Goal: Task Accomplishment & Management: Manage account settings

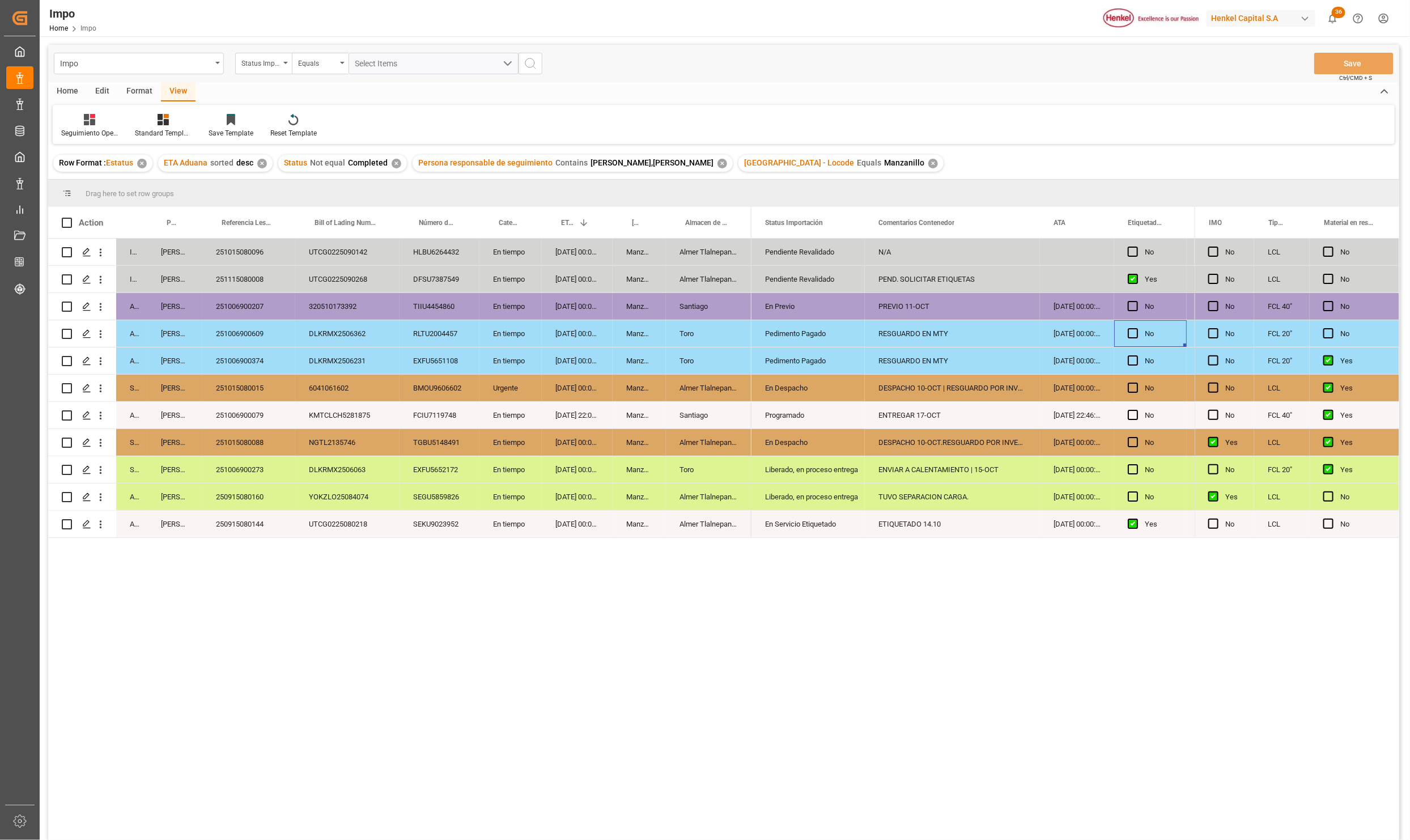
click at [782, 307] on div "En Previo" at bounding box center [808, 307] width 86 height 26
click at [101, 299] on button "open menu" at bounding box center [101, 307] width 12 height 21
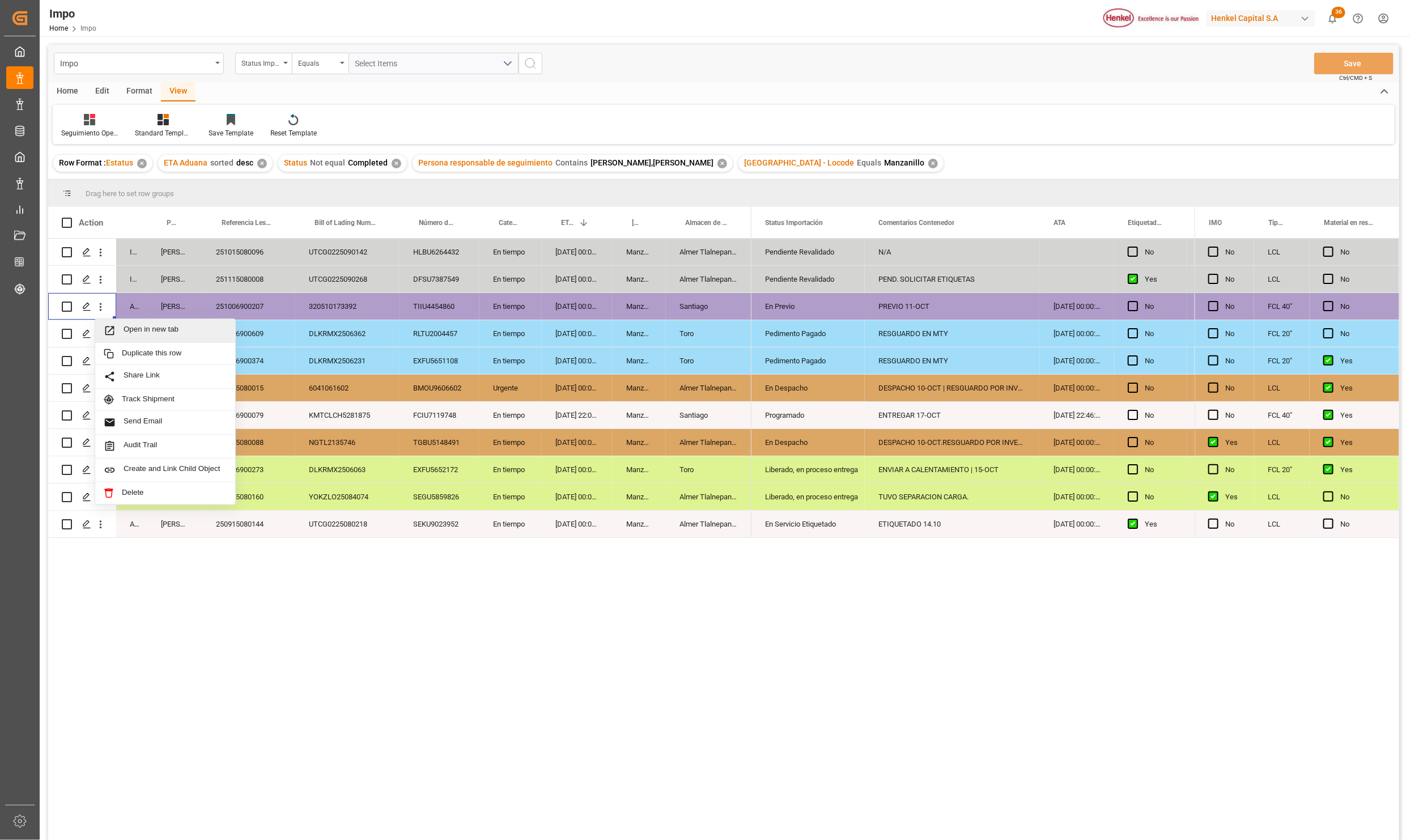
click at [121, 325] on span "Press SPACE to select this row." at bounding box center [113, 330] width 20 height 12
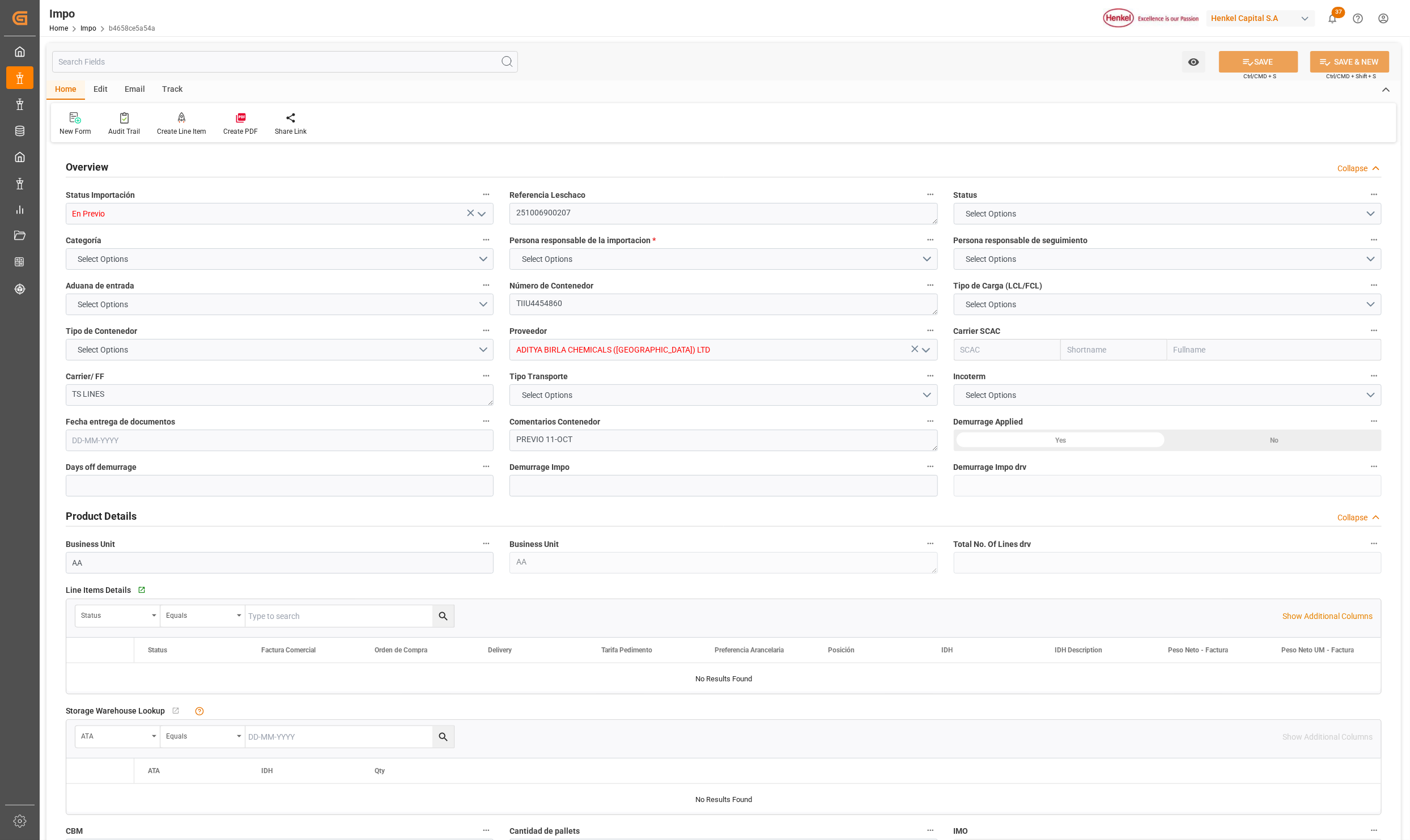
type input "En Previo"
type textarea "251006900207"
type textarea "TIIU4454860"
type input "ADITYA BIRLA CHEMICALS (THAILAND) LTD"
type textarea "TS LINES"
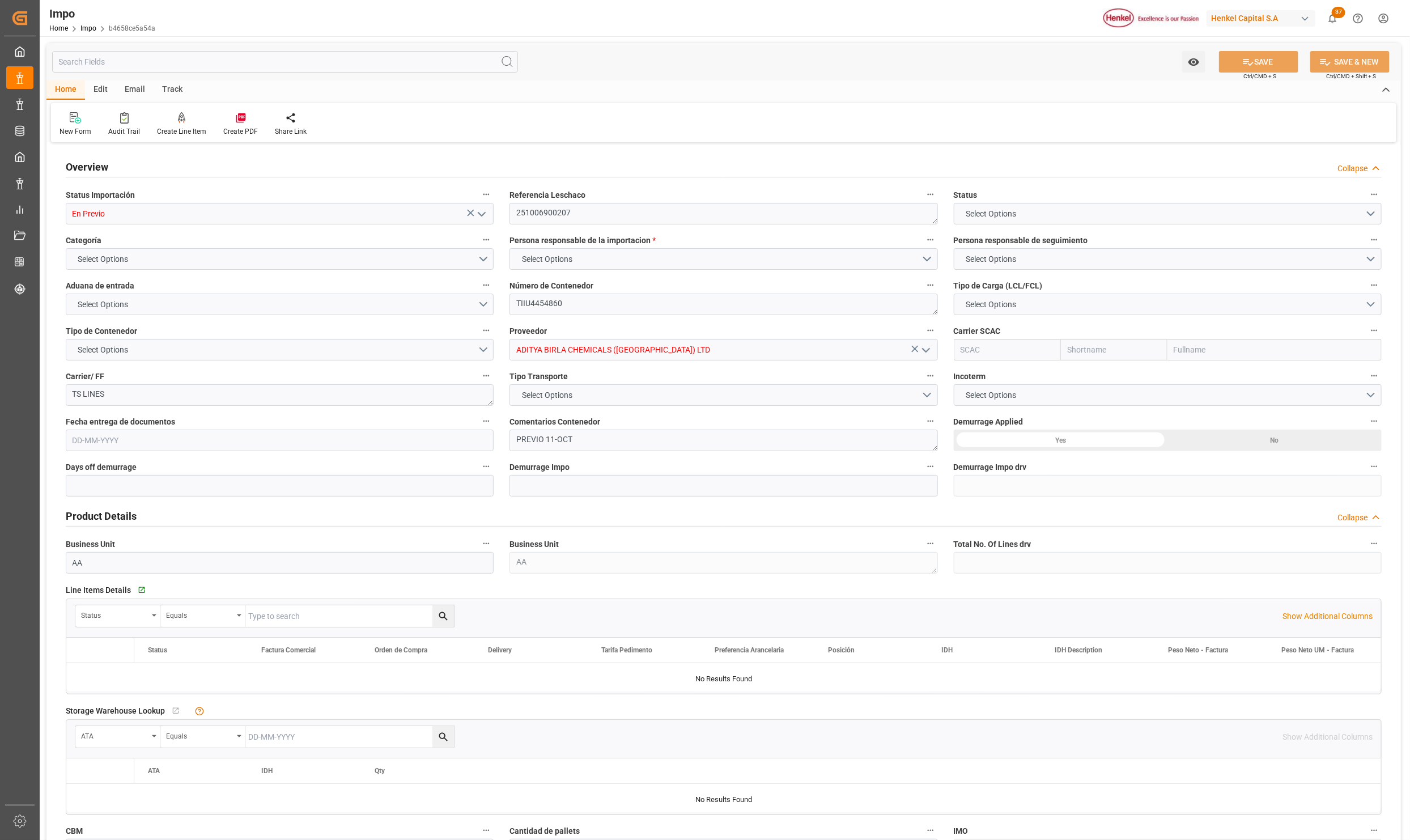
type textarea "PREVIO 11-OCT"
type input "AA"
type textarea "AA"
type input "1"
type input "50"
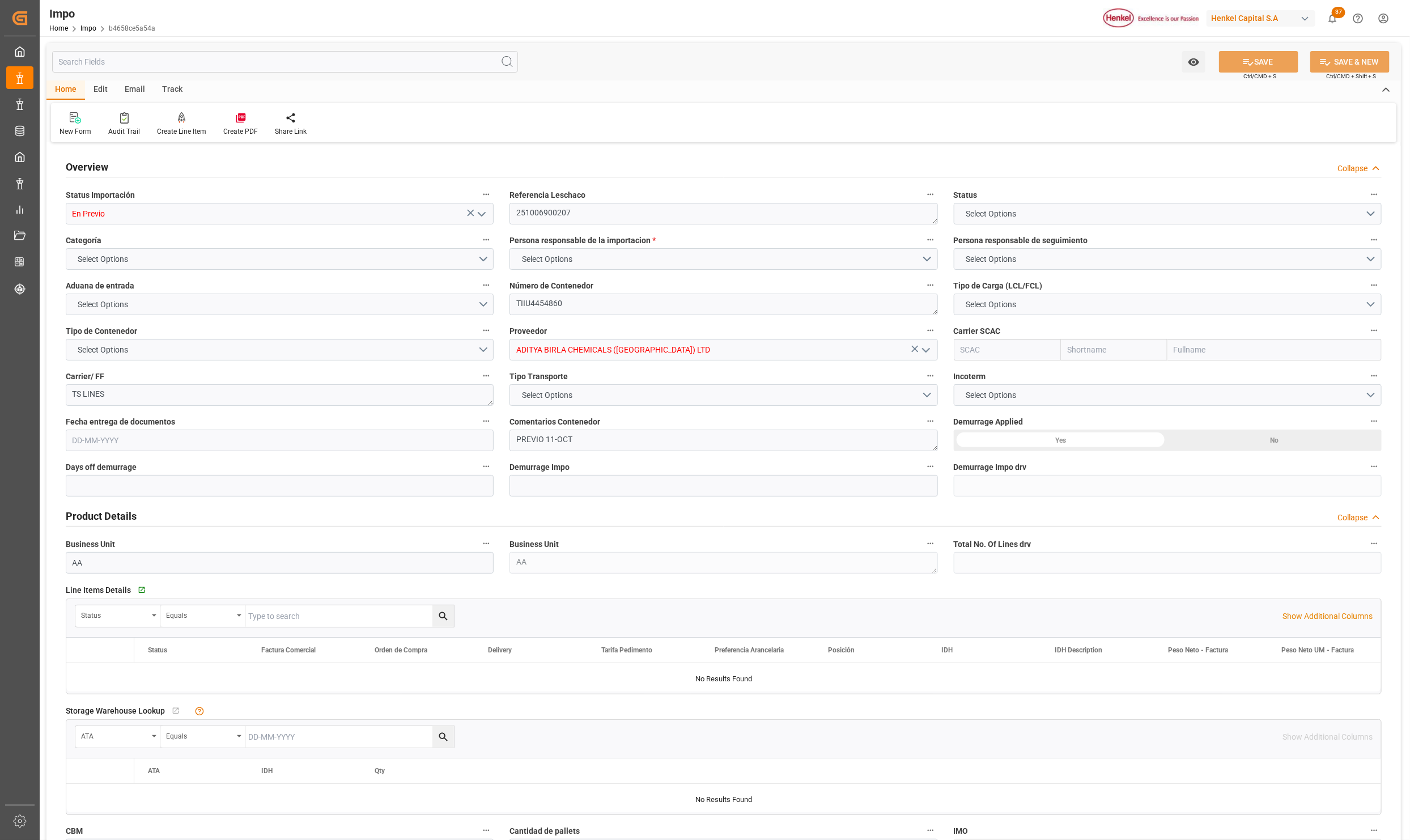
type input "20"
type input "26-08-2025"
click at [487, 214] on icon "open menu" at bounding box center [482, 214] width 14 height 14
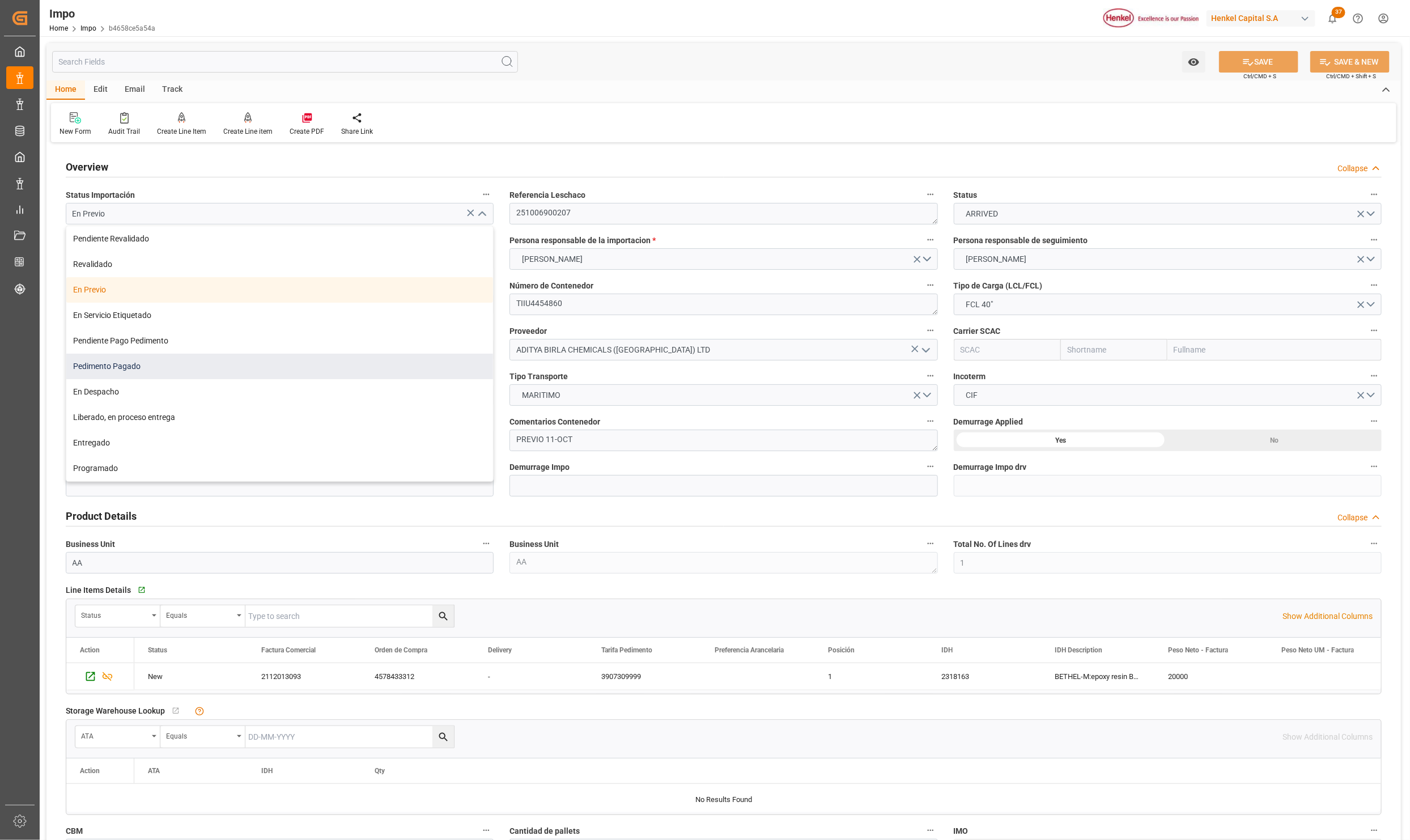
click at [126, 359] on div "Pedimento Pagado" at bounding box center [279, 366] width 426 height 26
type input "Pedimento Pagado"
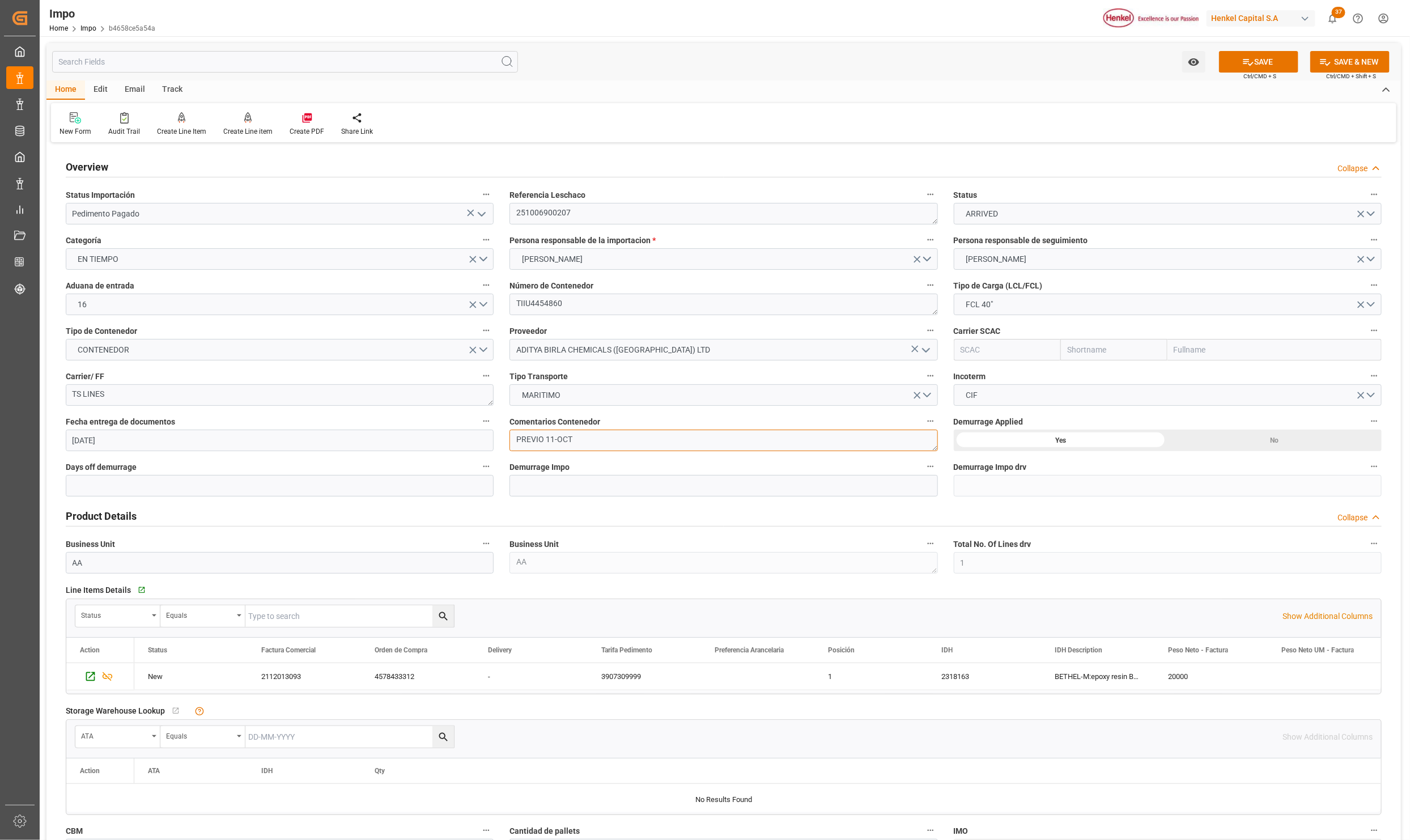
drag, startPoint x: 582, startPoint y: 444, endPoint x: 478, endPoint y: 447, distance: 104.0
click at [478, 447] on div "Overview Collapse Status Importación Pedimento Pagado Referencia Leschaco 25100…" at bounding box center [724, 740] width 1355 height 1188
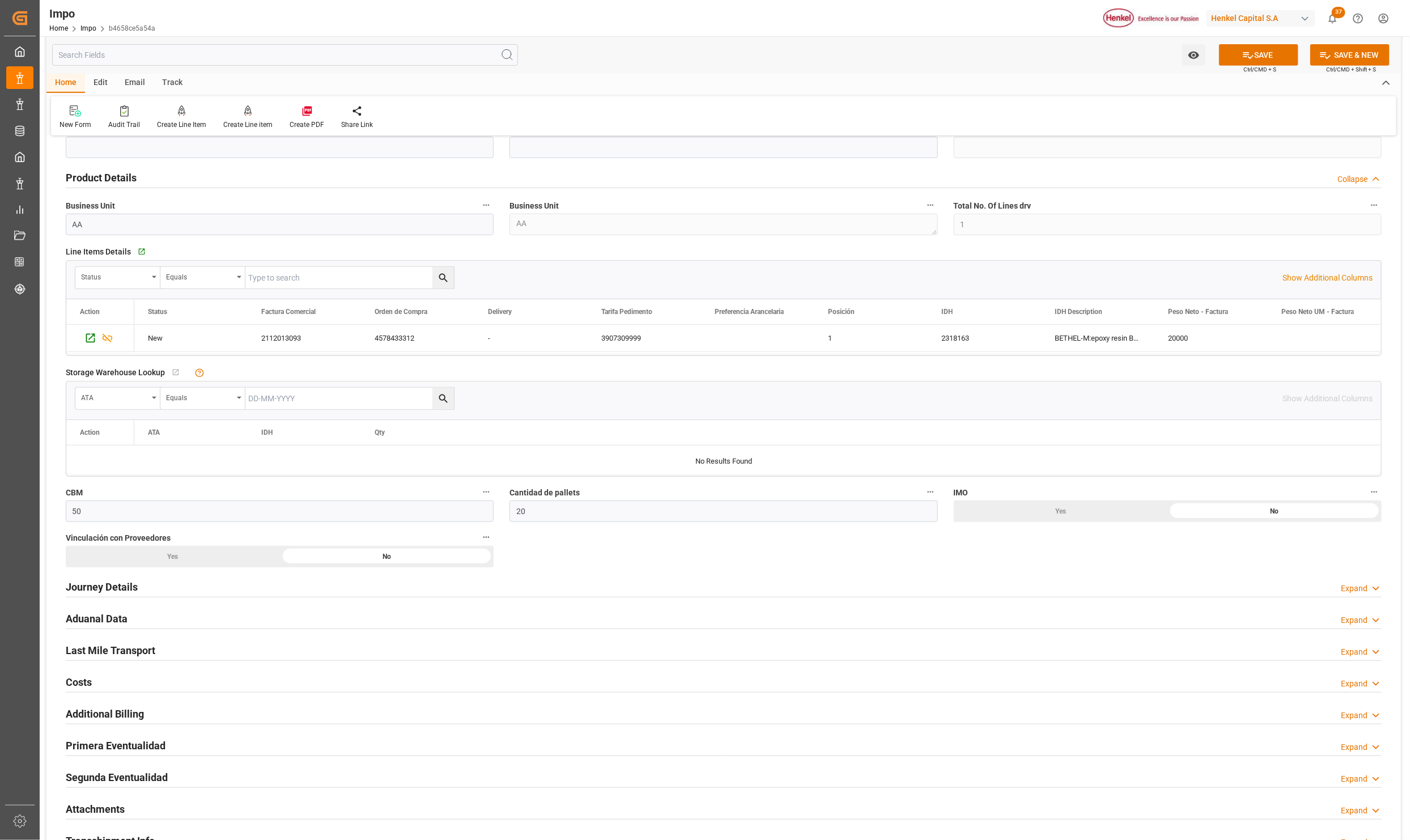
scroll to position [340, 0]
type textarea "PEND. DESPACHO"
click at [97, 744] on h2 "Primera Eventualidad" at bounding box center [116, 744] width 100 height 15
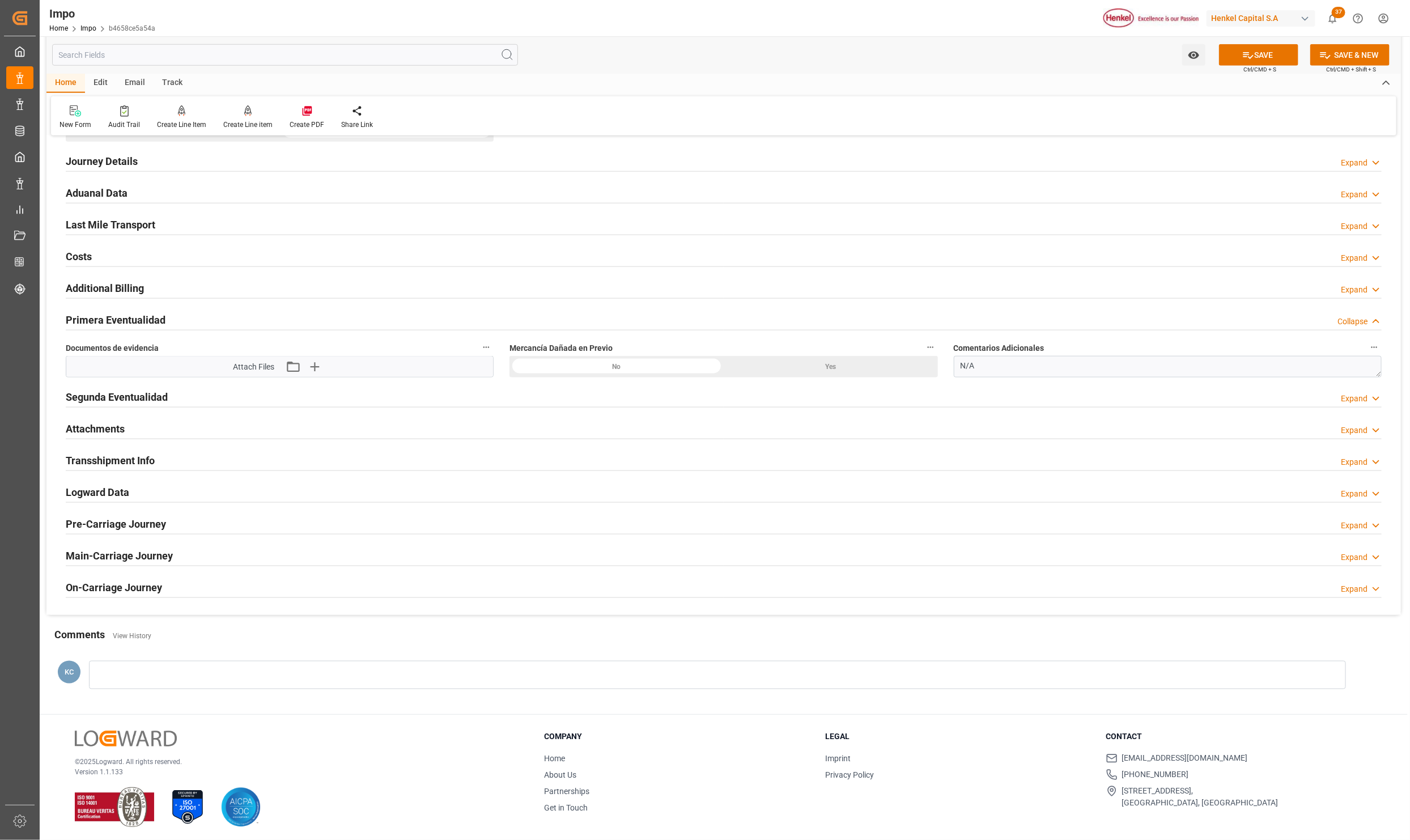
scroll to position [765, 0]
click at [313, 367] on icon "button" at bounding box center [314, 366] width 11 height 11
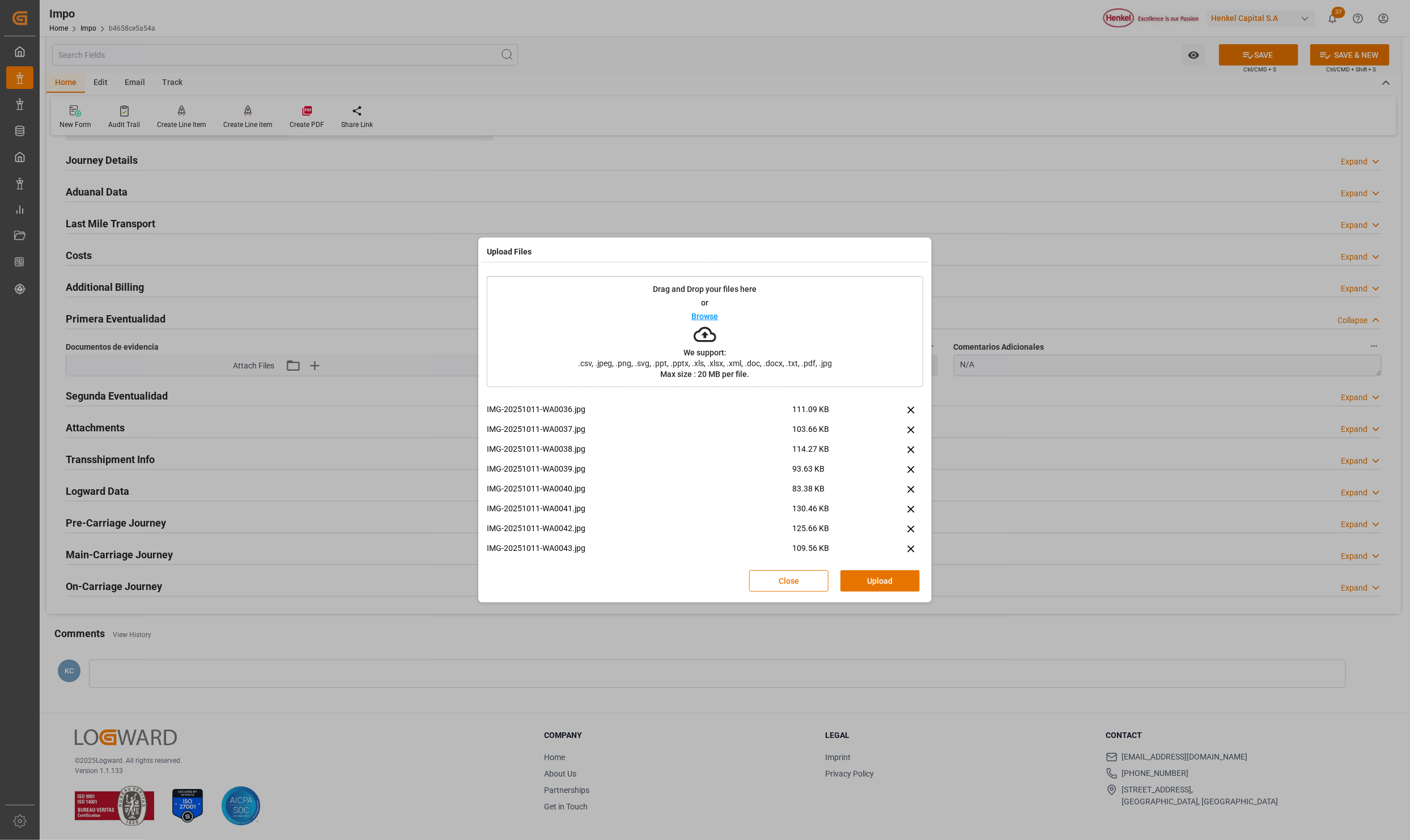
scroll to position [85, 0]
click at [897, 578] on button "Upload" at bounding box center [880, 581] width 79 height 21
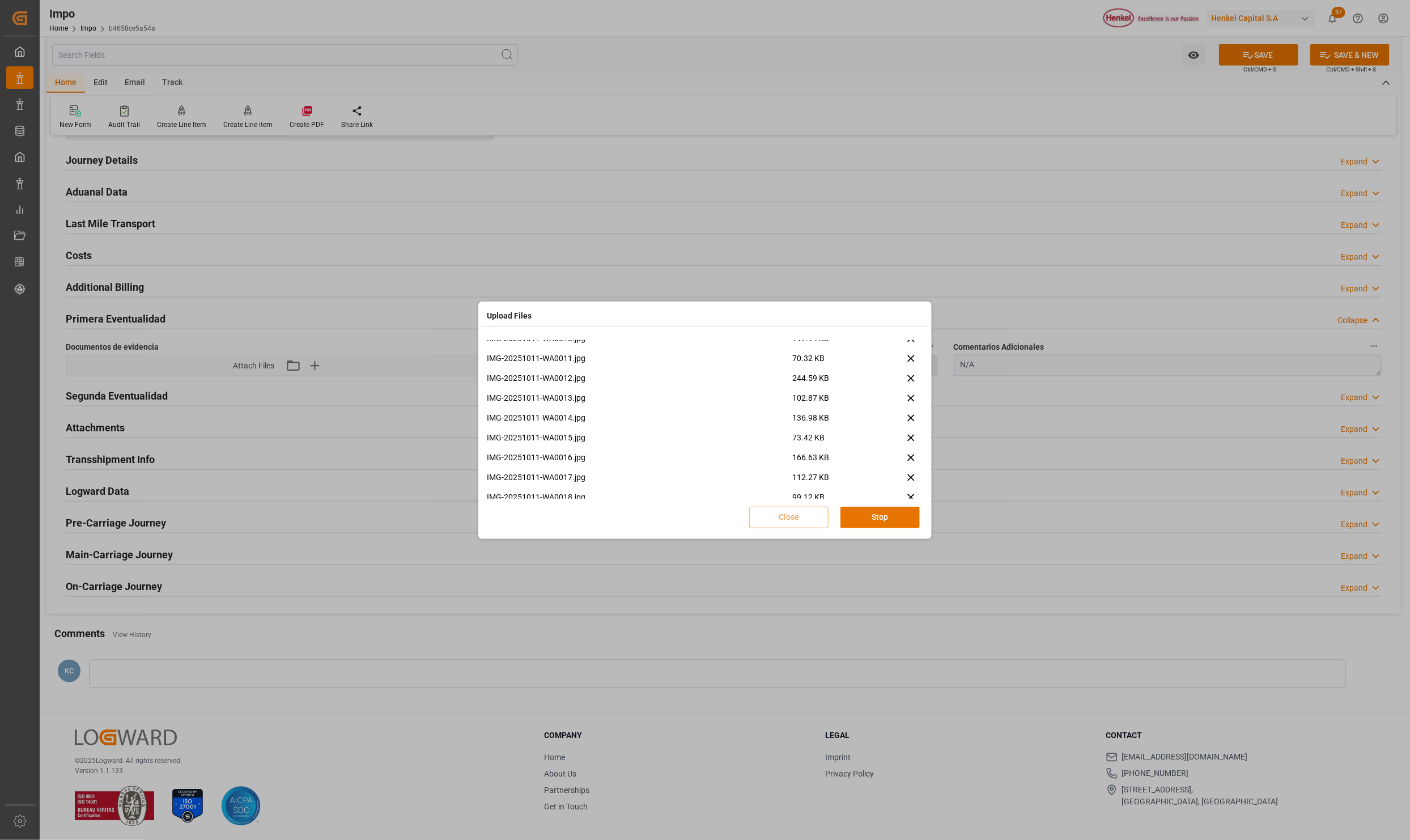
scroll to position [721, 0]
click at [898, 519] on button "Done" at bounding box center [880, 517] width 79 height 21
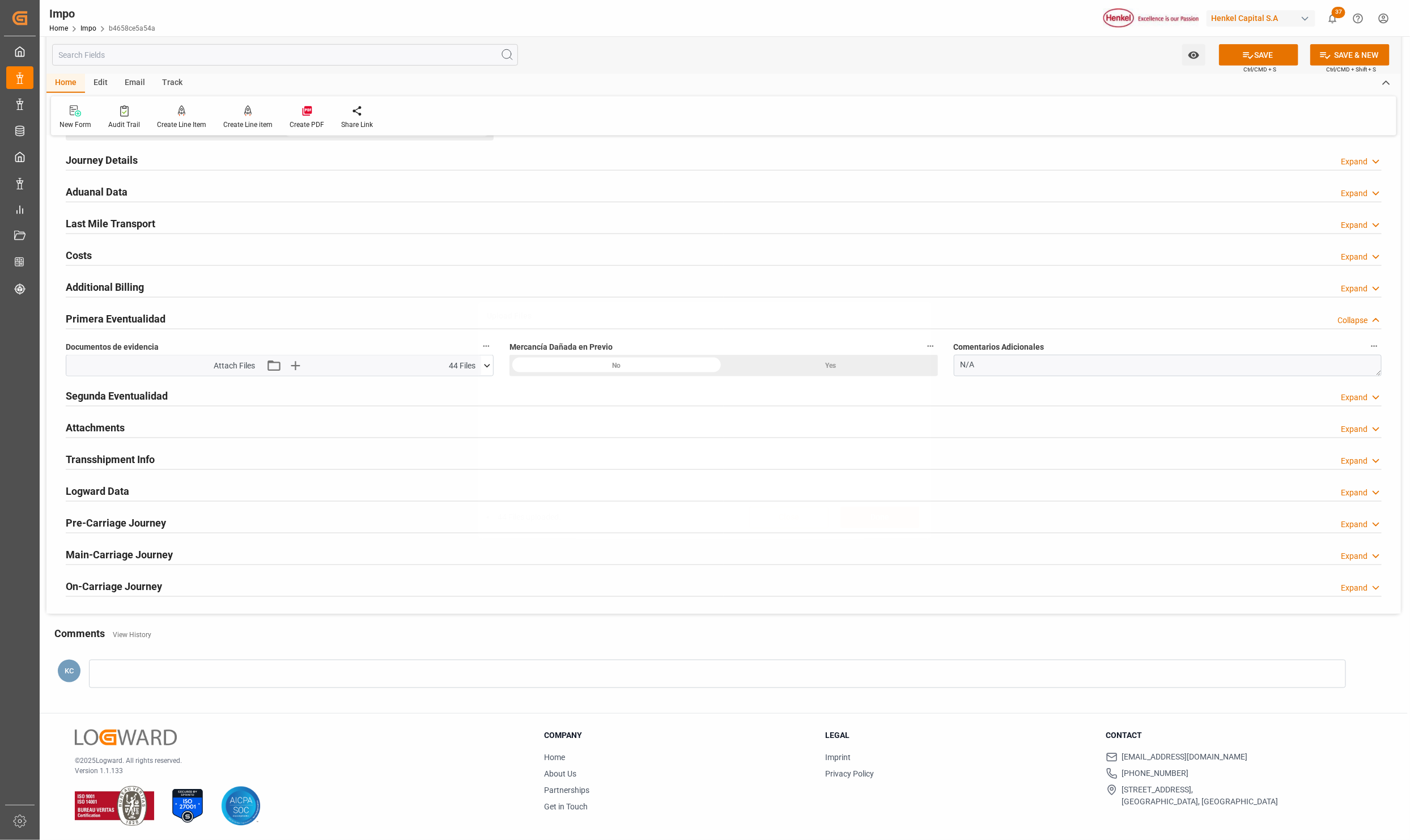
scroll to position [0, 0]
click at [1253, 46] on button "SAVE" at bounding box center [1259, 55] width 79 height 21
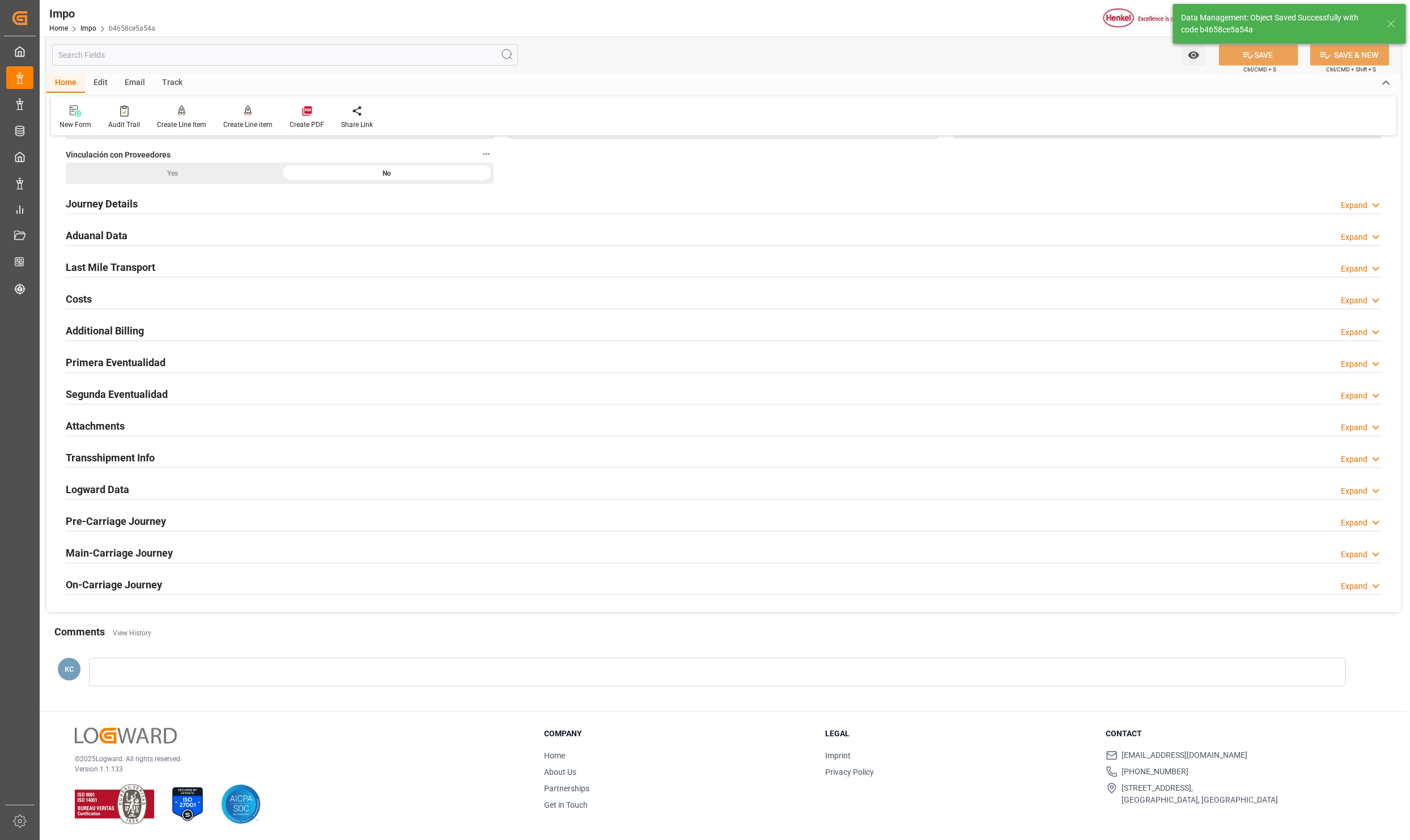
scroll to position [728, 0]
drag, startPoint x: 81, startPoint y: 422, endPoint x: 118, endPoint y: 444, distance: 43.0
click at [81, 422] on h2 "Attachments" at bounding box center [95, 426] width 59 height 15
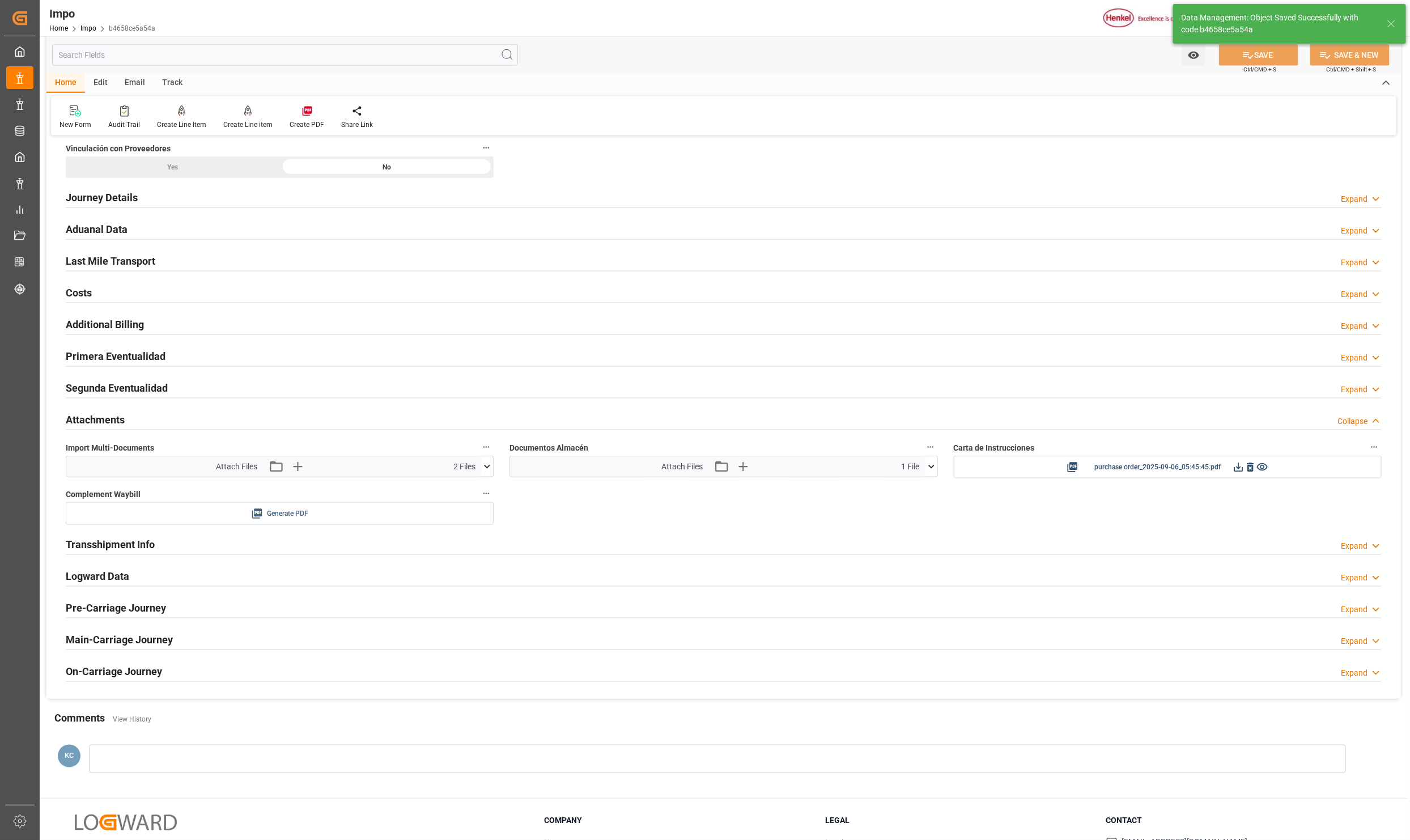
scroll to position [765, 0]
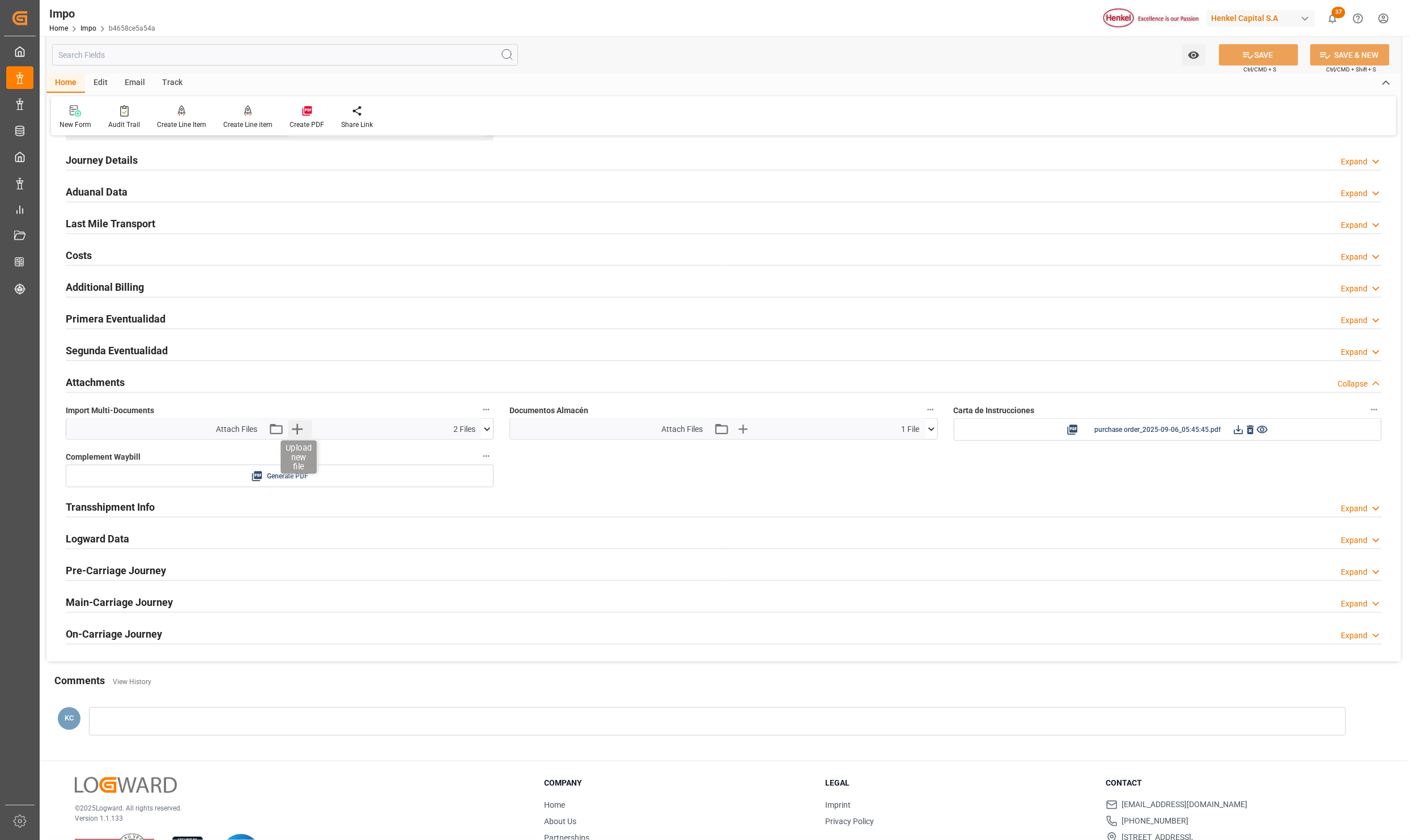
click at [297, 432] on icon "button" at bounding box center [297, 429] width 11 height 11
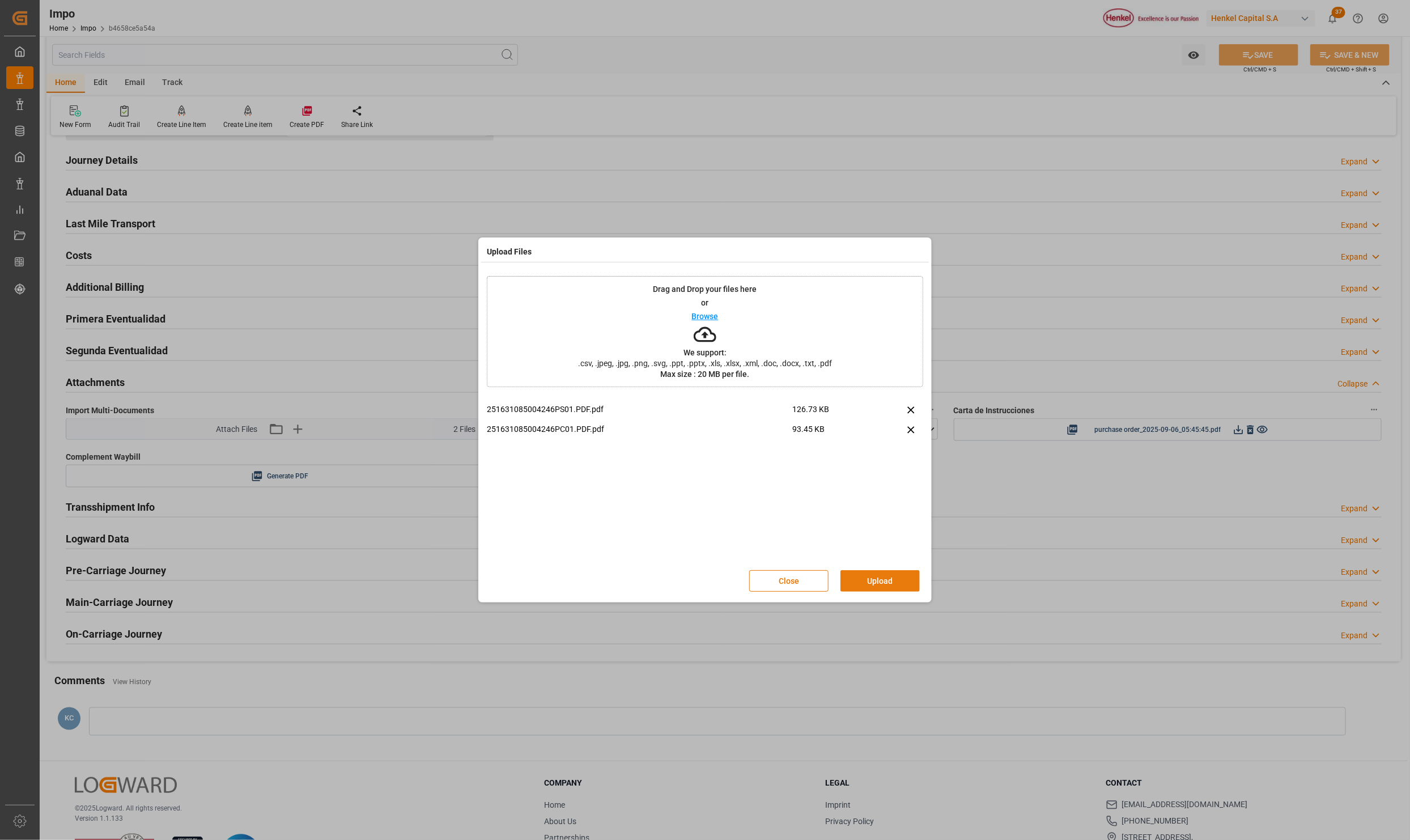
click at [873, 582] on button "Upload" at bounding box center [880, 581] width 79 height 21
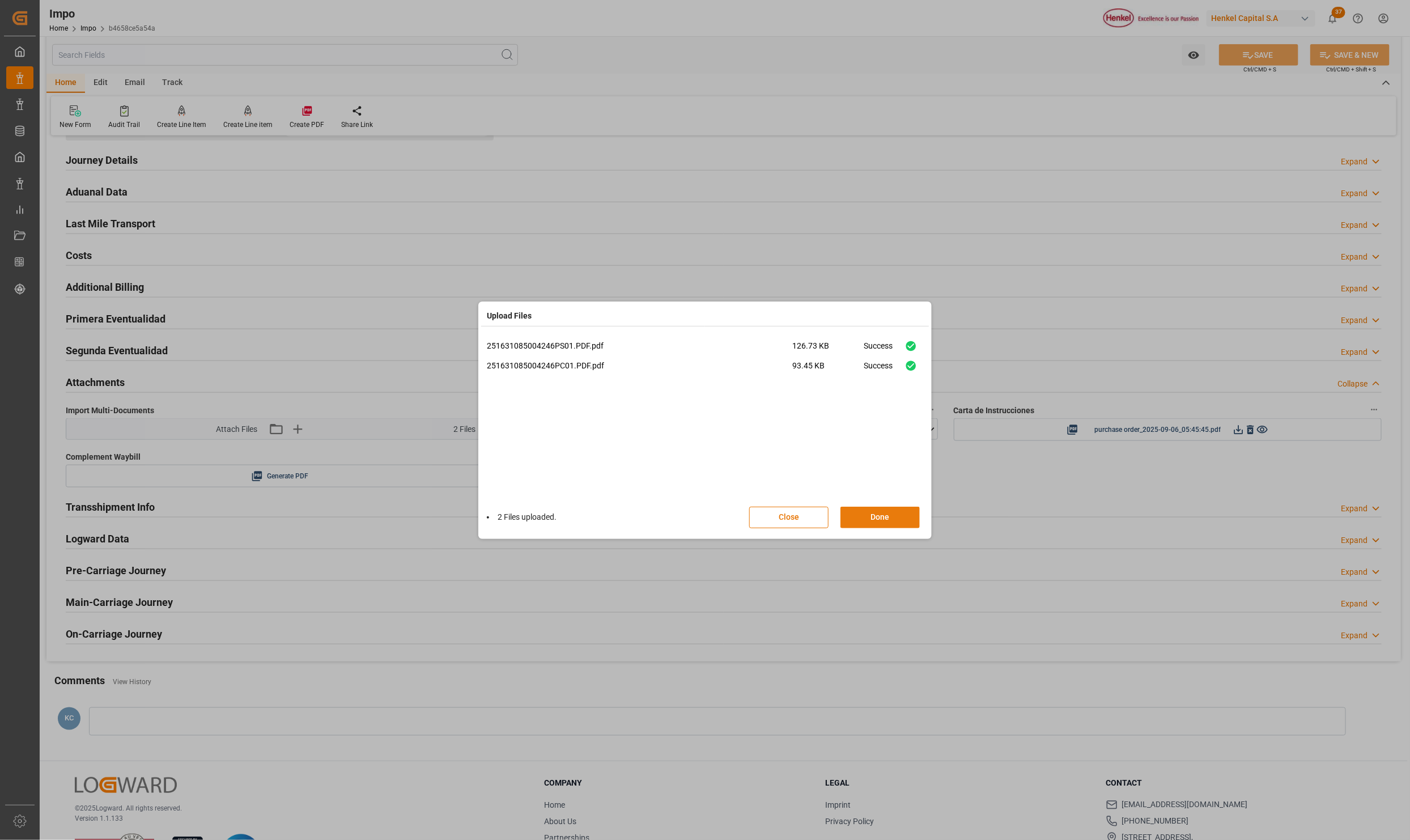
click at [892, 520] on button "Done" at bounding box center [880, 517] width 79 height 21
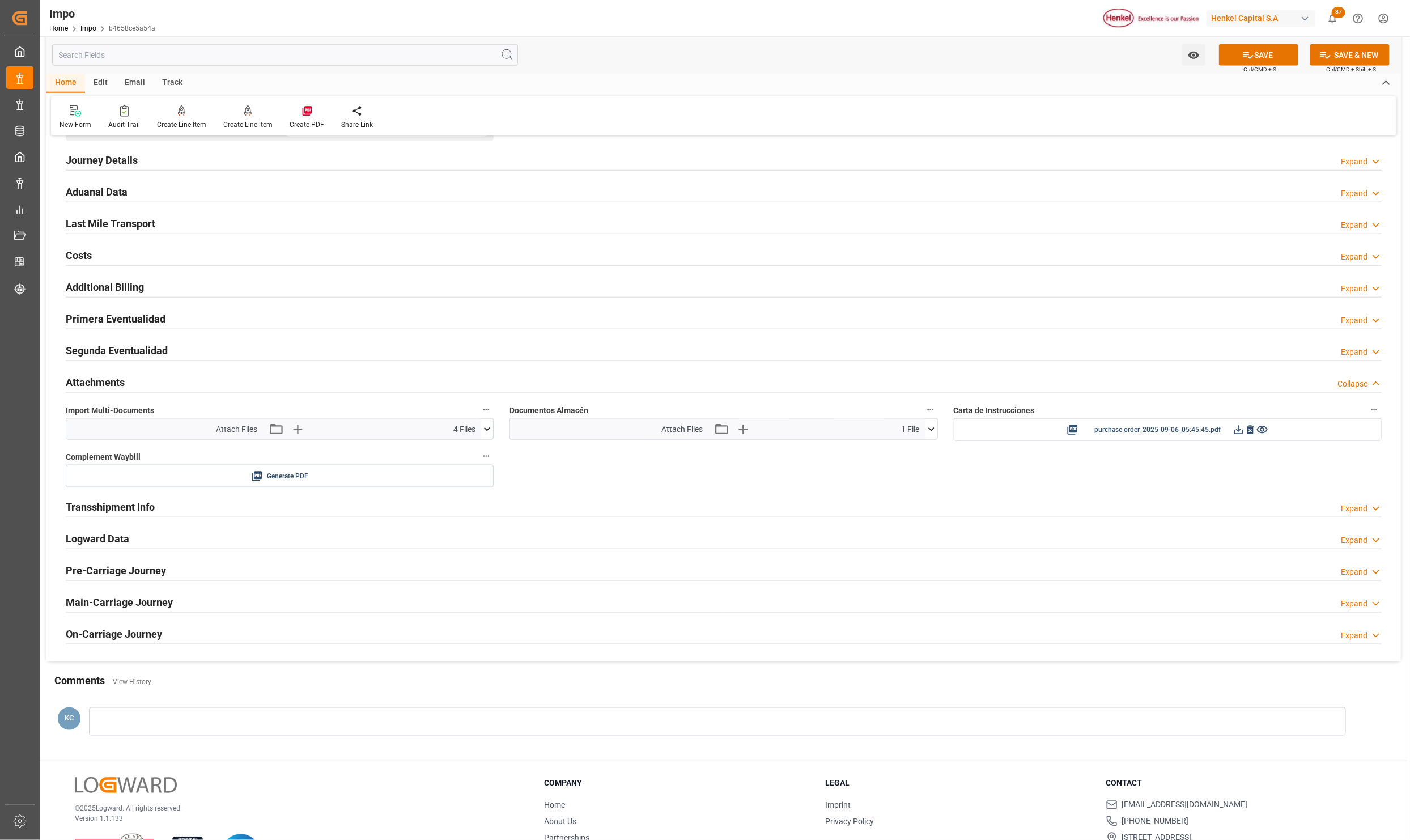
click at [483, 434] on icon at bounding box center [487, 429] width 12 height 12
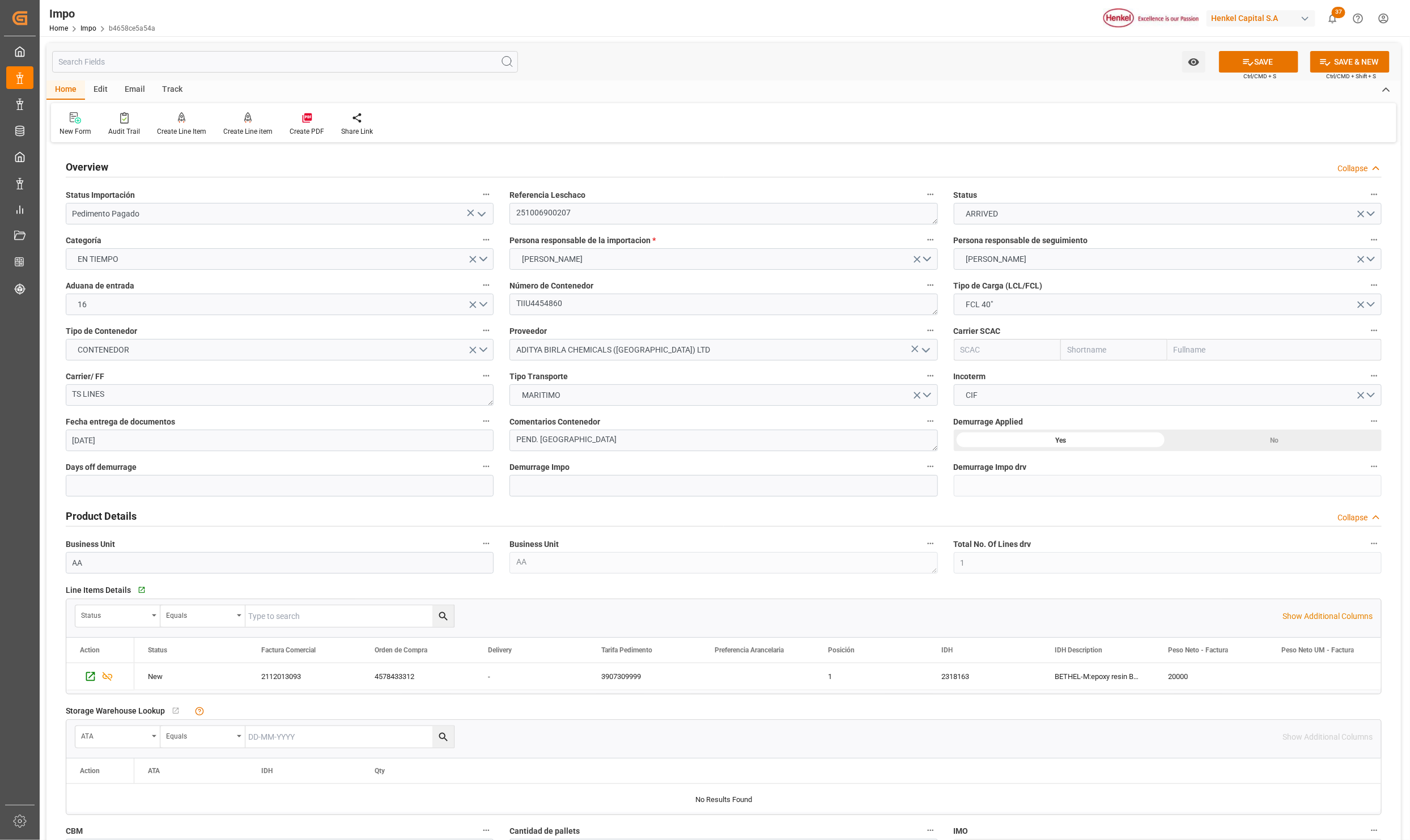
scroll to position [0, 0]
drag, startPoint x: 578, startPoint y: 206, endPoint x: 513, endPoint y: 198, distance: 65.5
click at [513, 198] on div "Referencia Leschaco 251006900207" at bounding box center [724, 206] width 444 height 45
click at [1245, 62] on icon at bounding box center [1248, 62] width 12 height 12
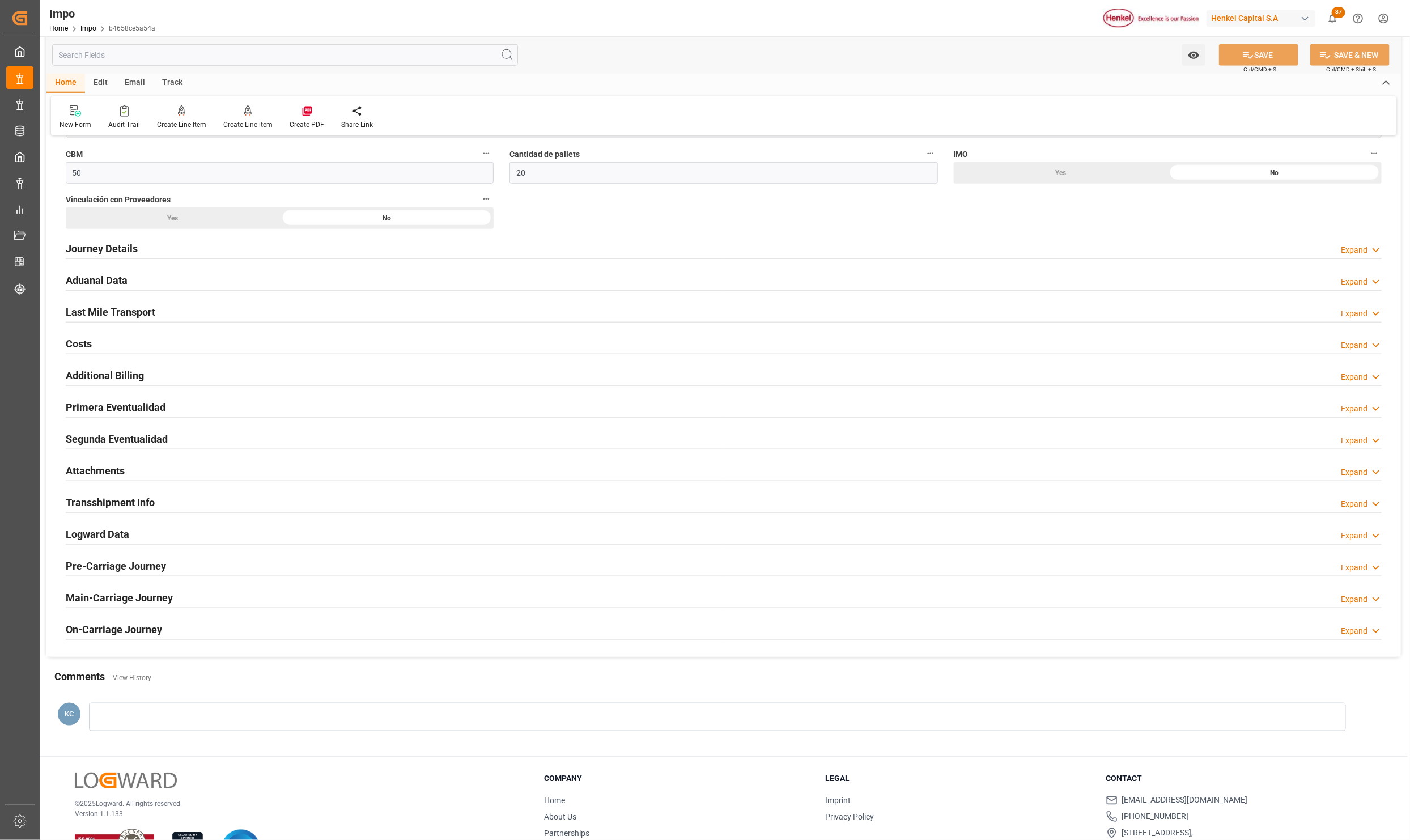
scroll to position [680, 0]
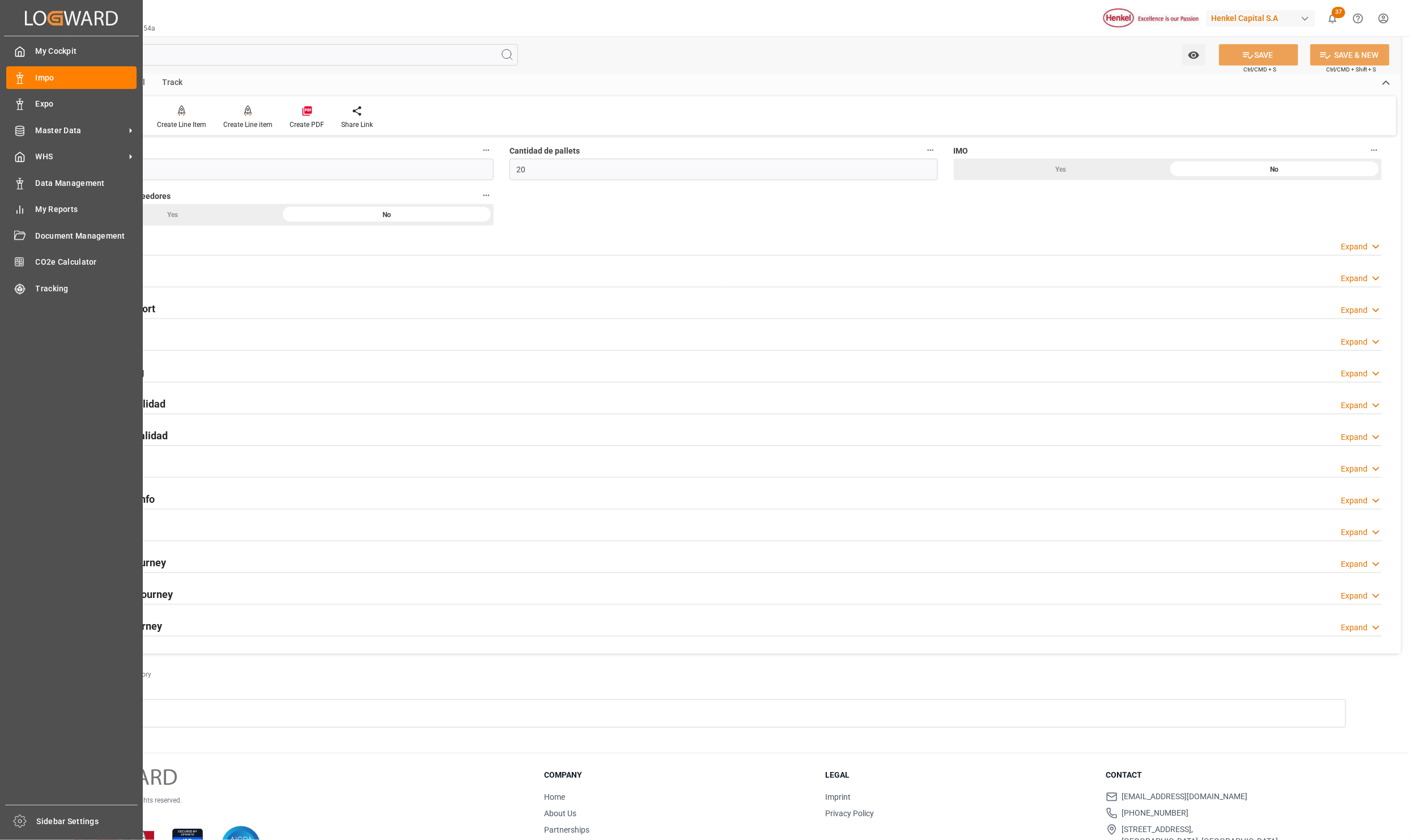
click at [97, 468] on div "My Cockpit My Cockpit Impo Impo Expo Expo Master Data Master Data WHS WHS Data …" at bounding box center [71, 421] width 135 height 769
click at [148, 470] on div "Attachments Expand" at bounding box center [724, 466] width 1316 height 21
click at [103, 468] on h2 "Attachments" at bounding box center [95, 467] width 59 height 15
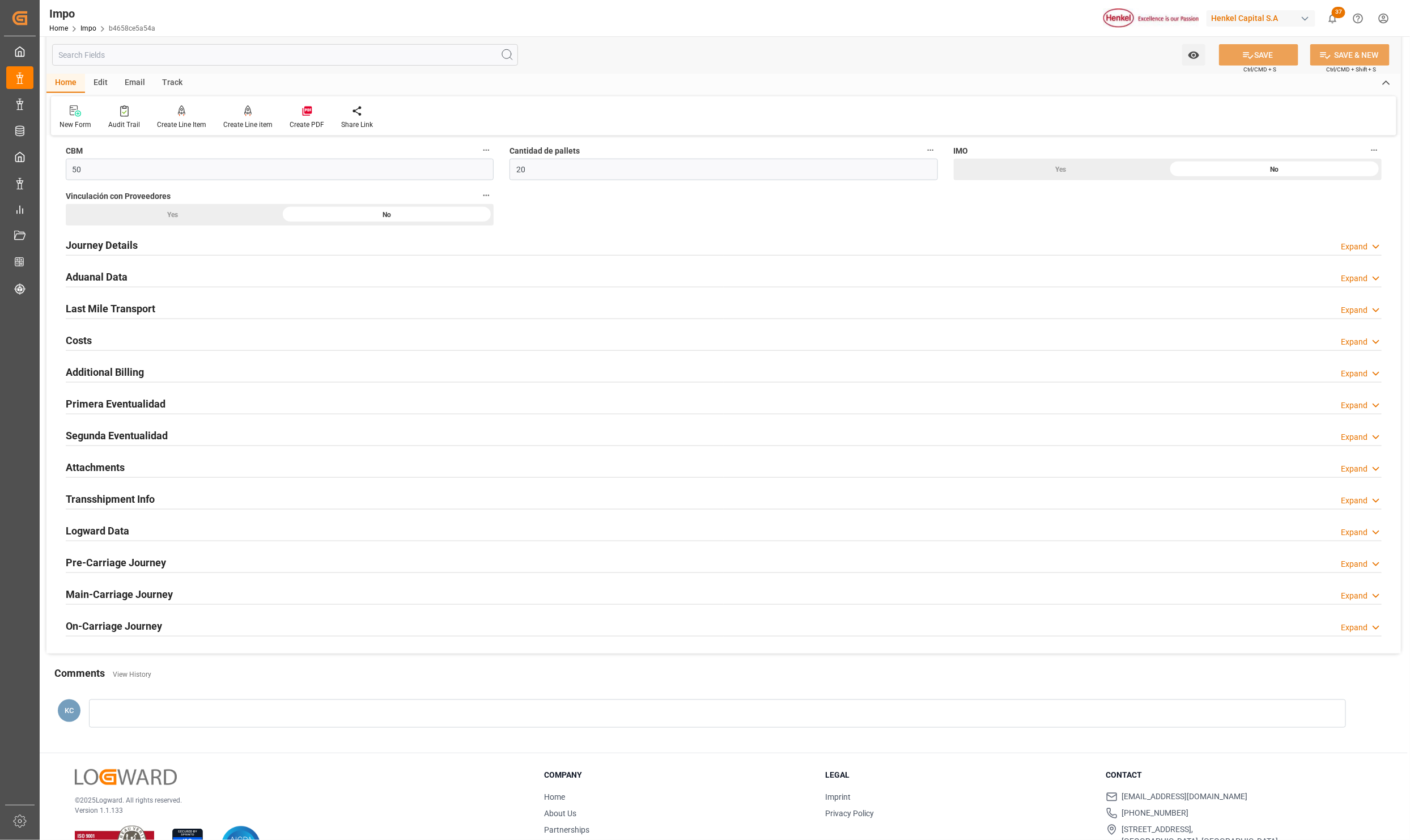
click at [103, 468] on h2 "Attachments" at bounding box center [95, 467] width 59 height 15
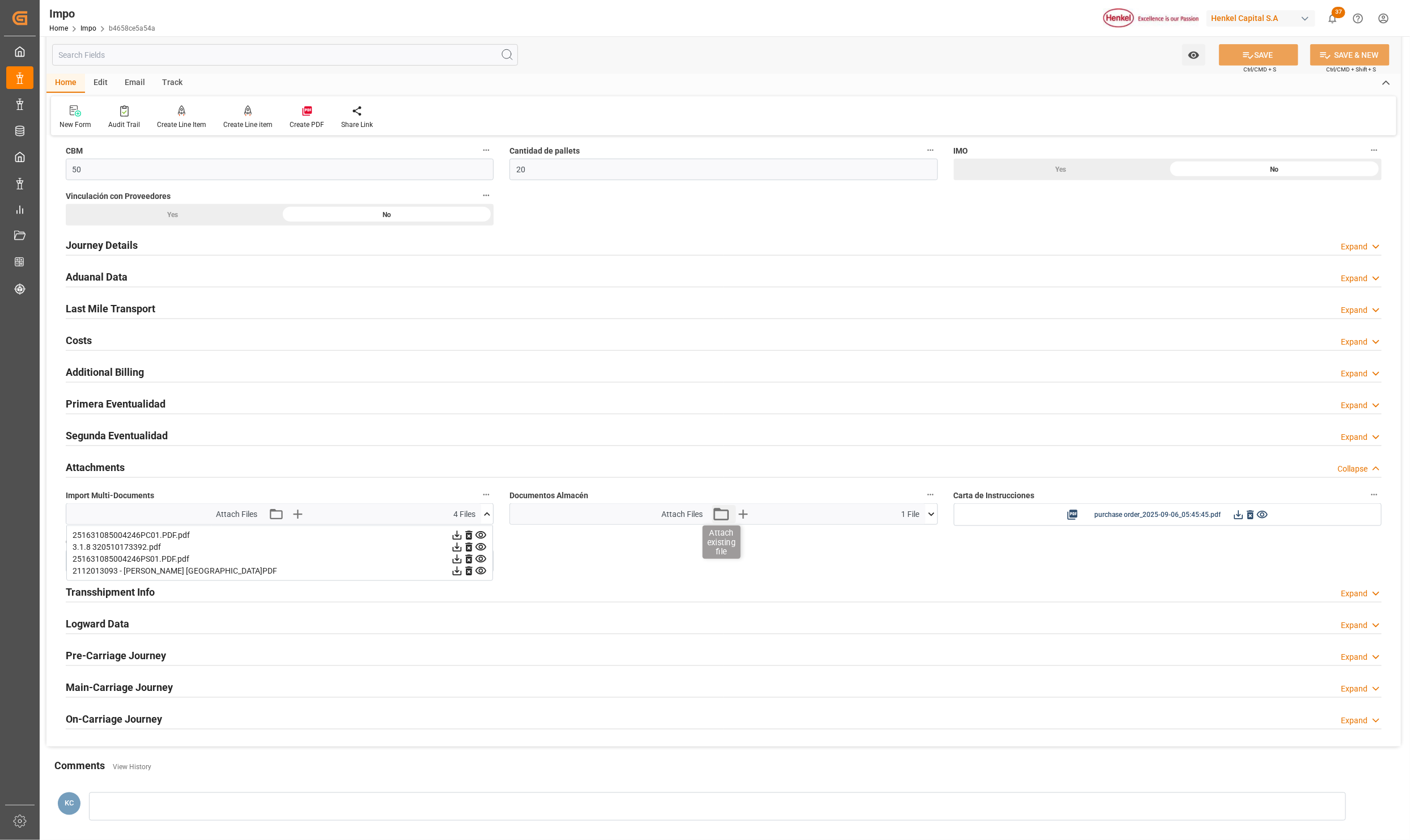
click at [721, 517] on icon "button" at bounding box center [721, 514] width 18 height 18
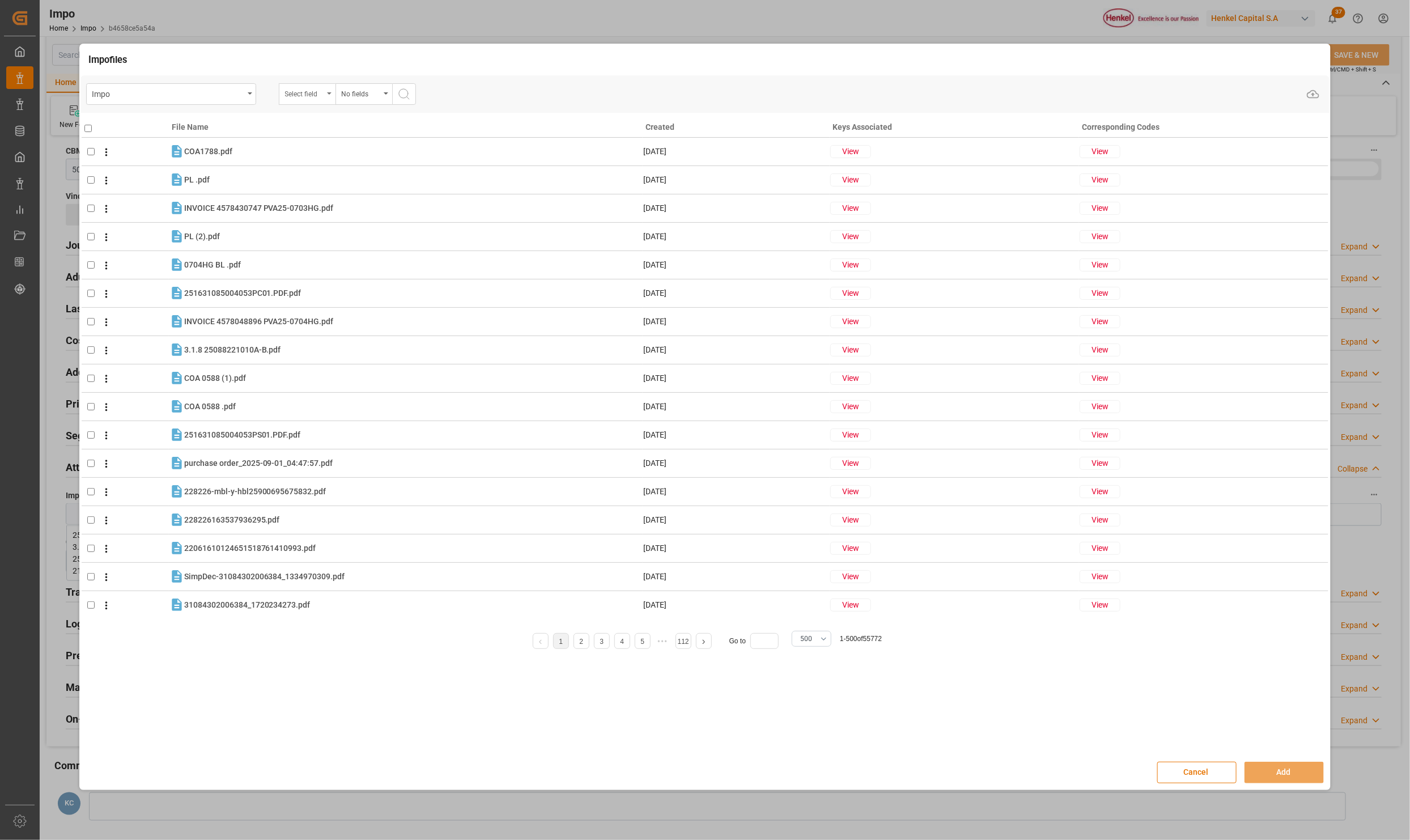
click at [330, 91] on div "Select field" at bounding box center [307, 94] width 57 height 21
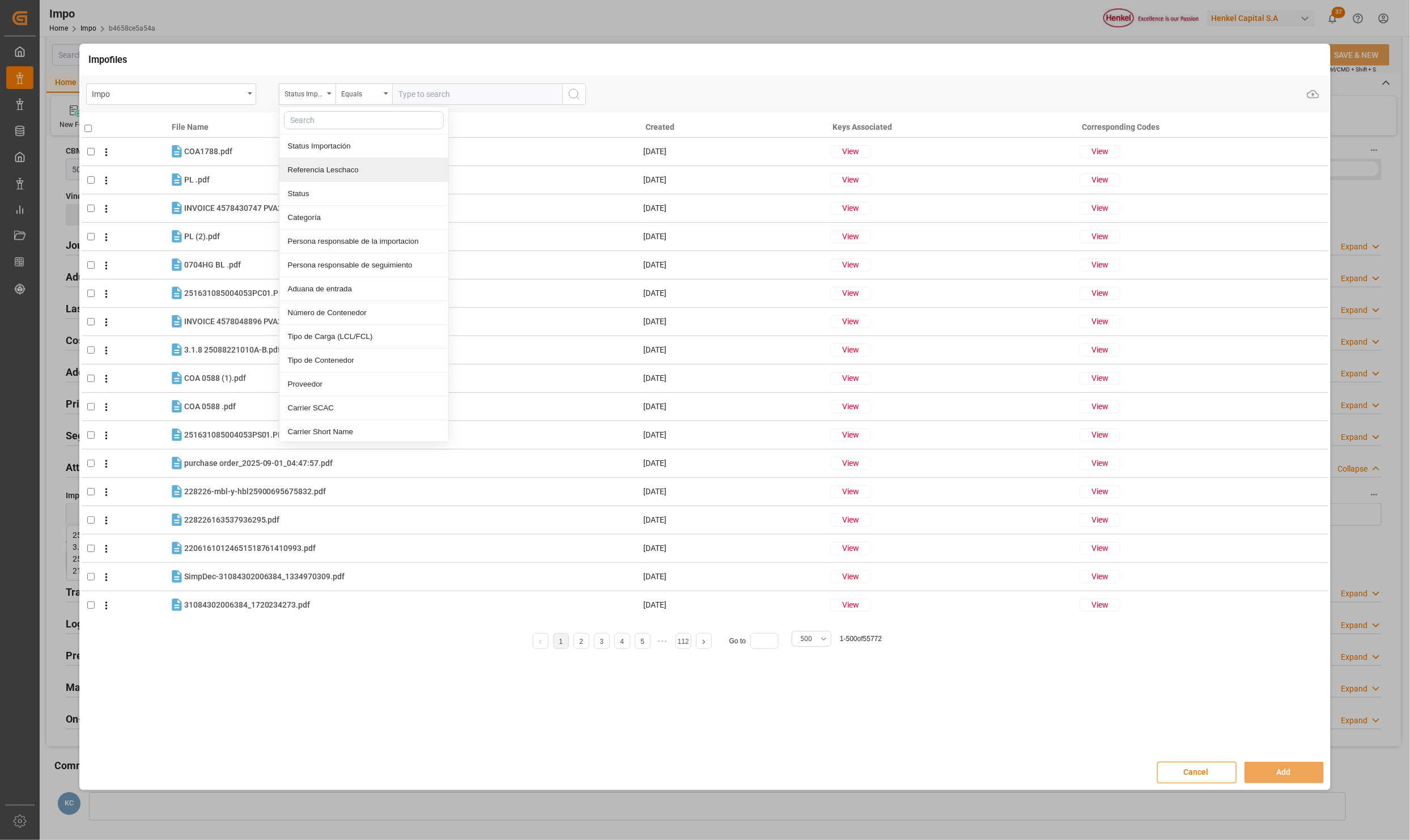
click at [328, 175] on div "Referencia Leschaco" at bounding box center [364, 170] width 169 height 24
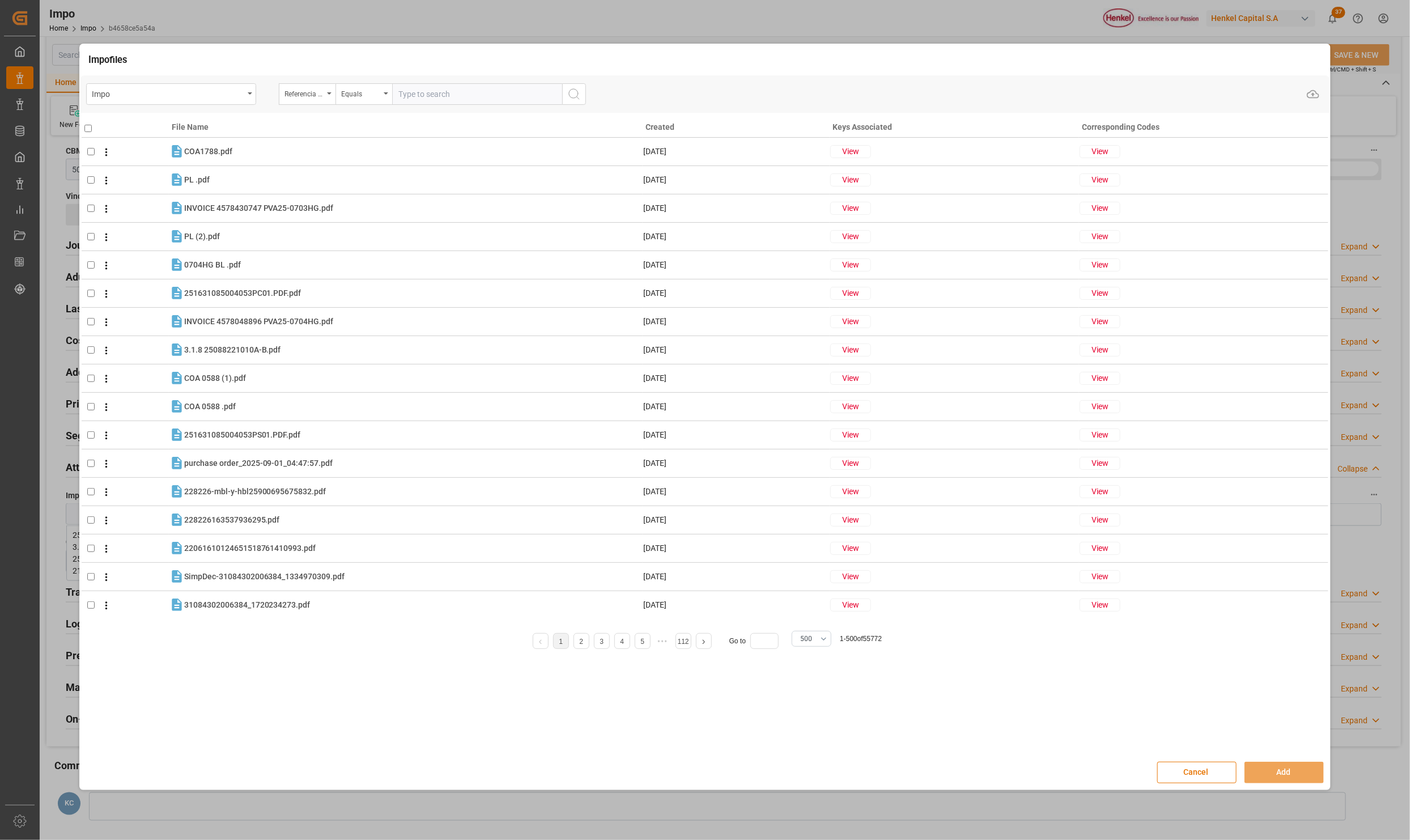
click at [435, 97] on input "text" at bounding box center [477, 94] width 170 height 21
paste input "251006900207"
type input "251006900207"
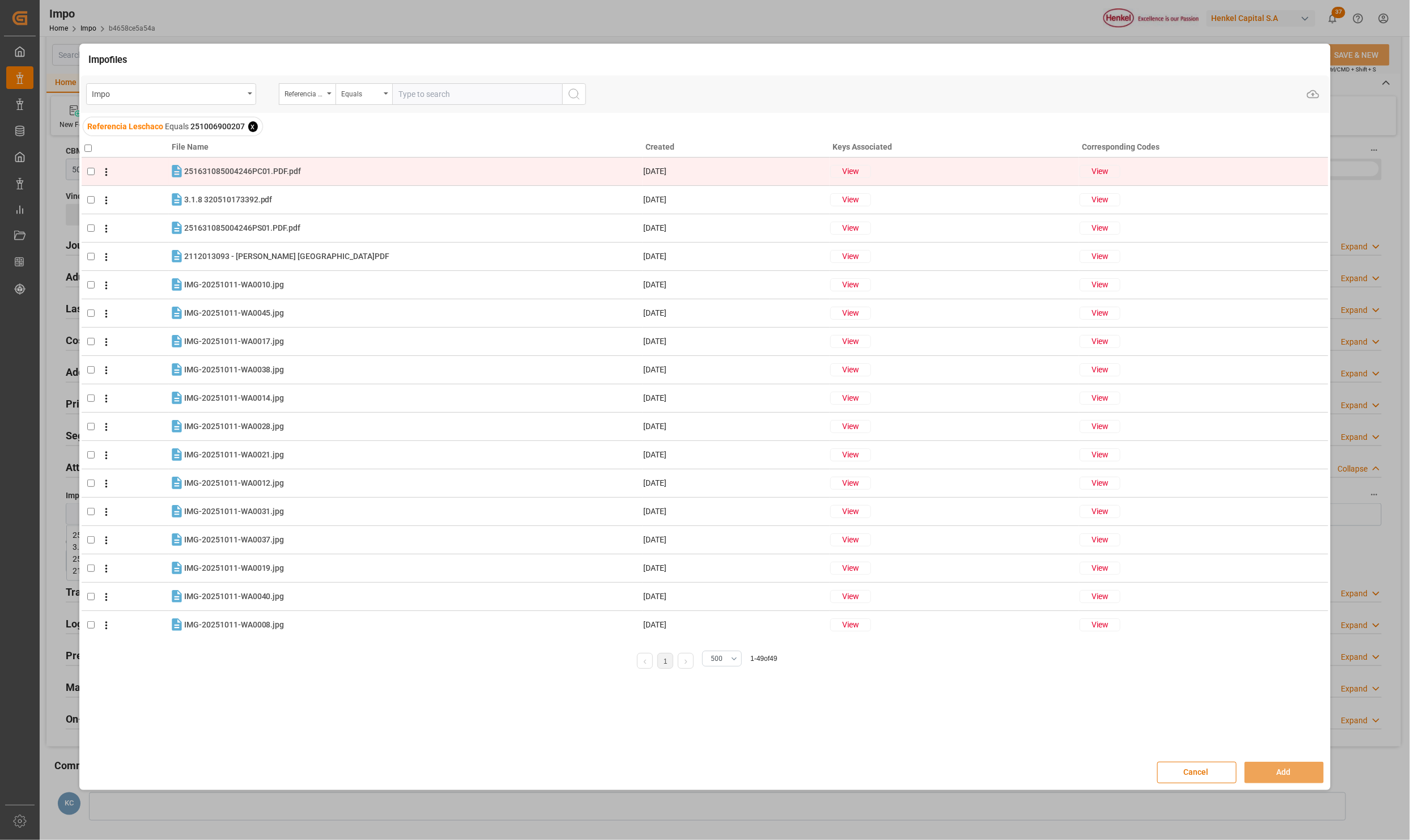
click at [87, 168] on input "checkbox" at bounding box center [91, 171] width 7 height 7
checkbox input "true"
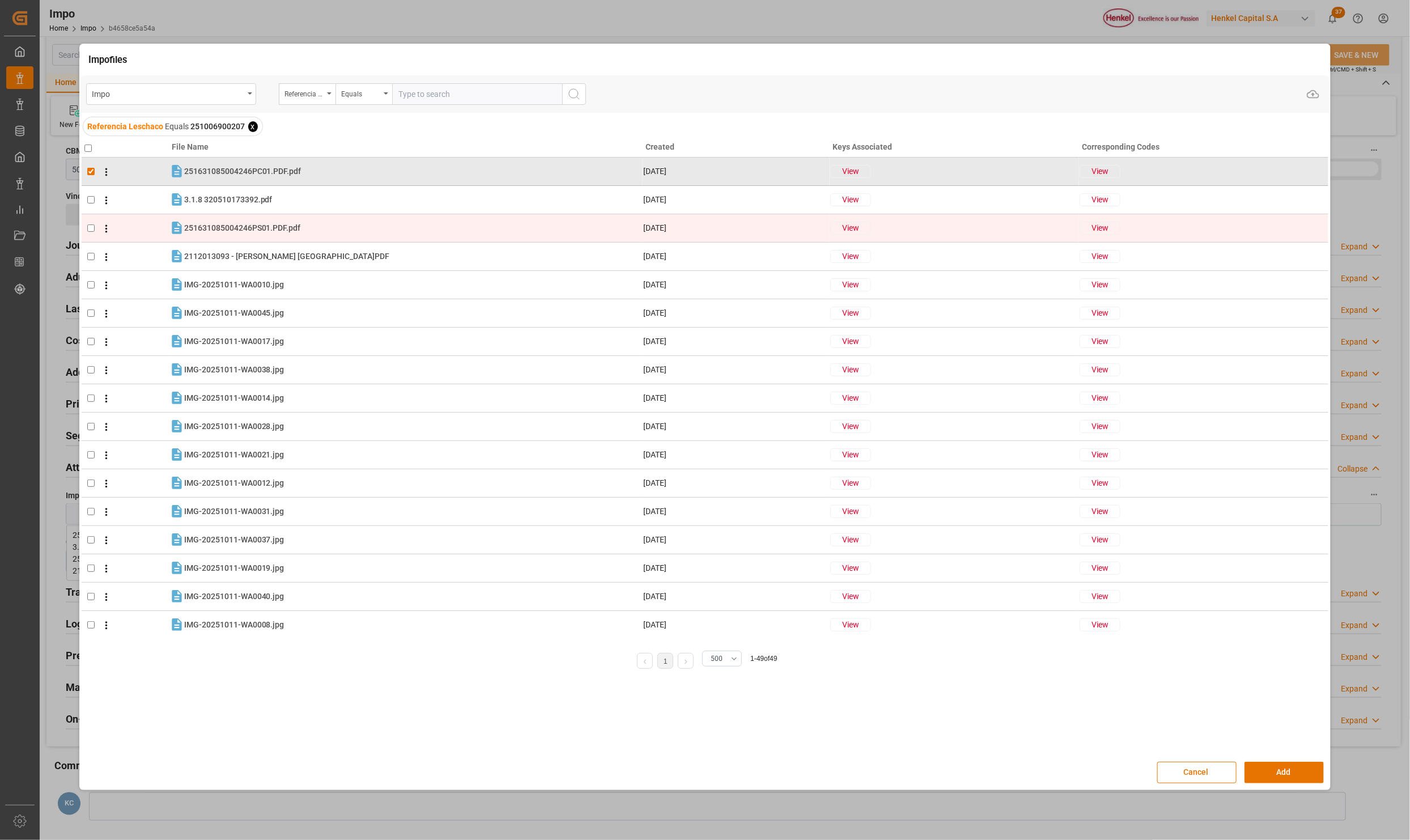
click at [90, 227] on input "checkbox" at bounding box center [91, 228] width 7 height 7
checkbox input "true"
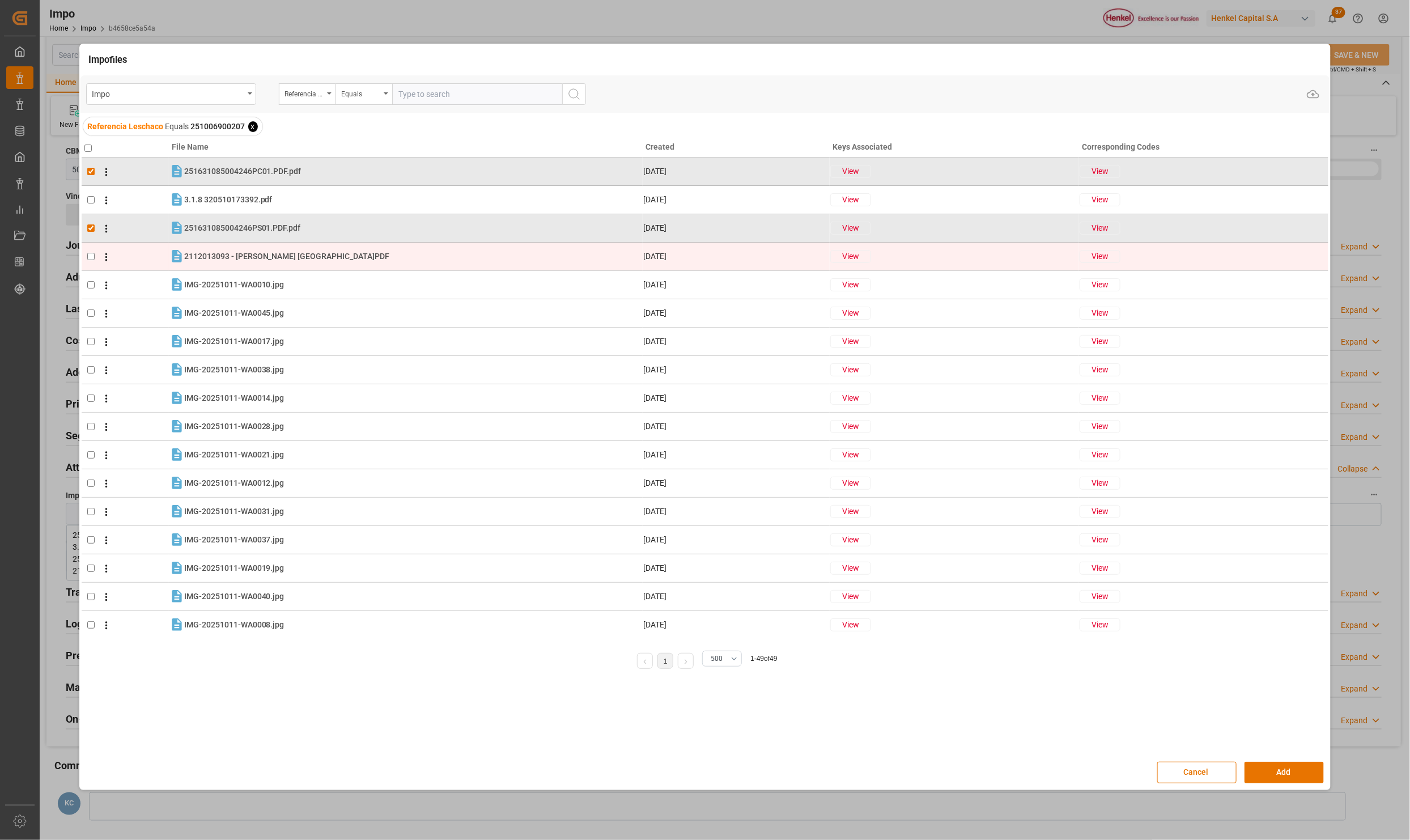
click at [82, 252] on td at bounding box center [125, 257] width 87 height 28
checkbox input "true"
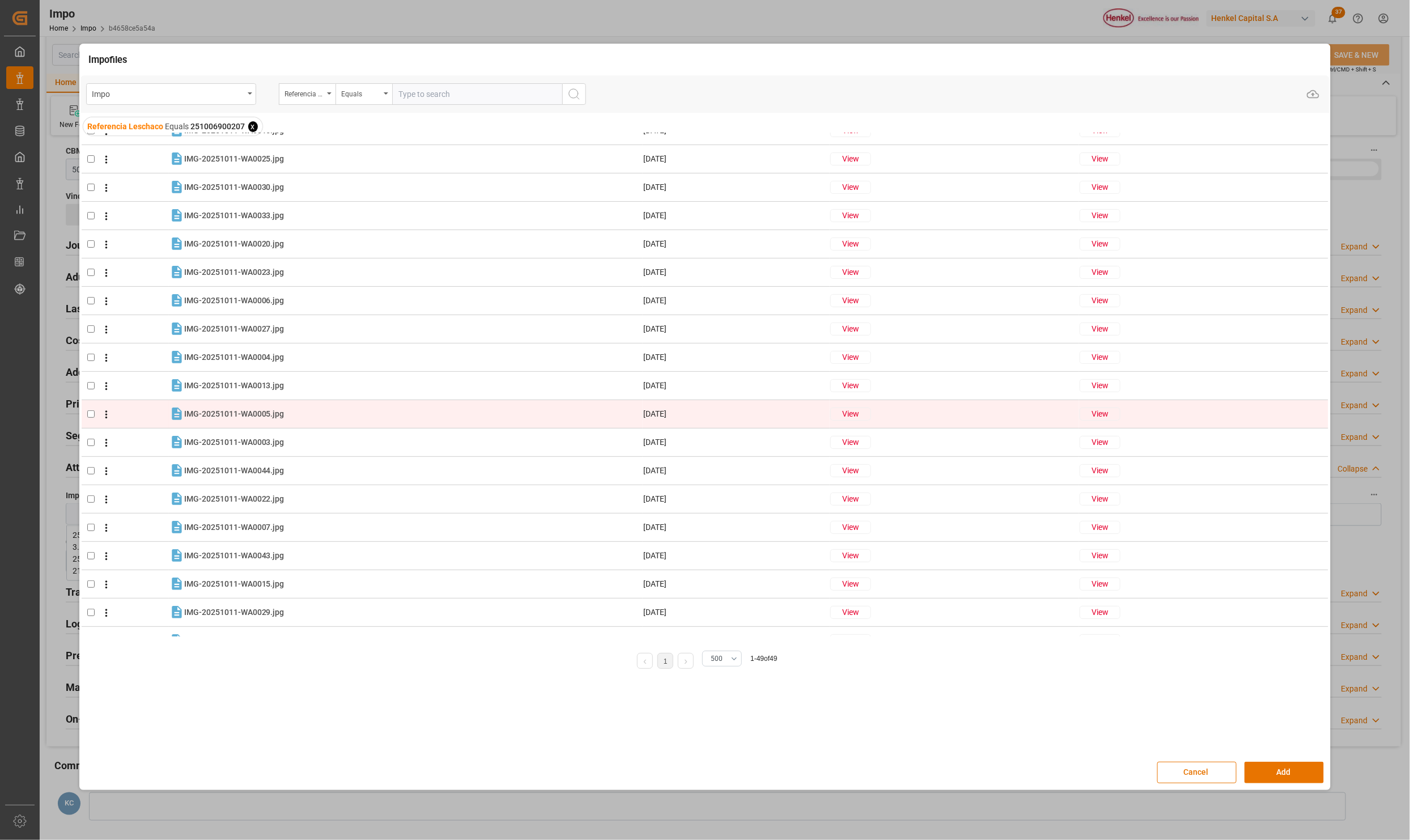
scroll to position [910, 0]
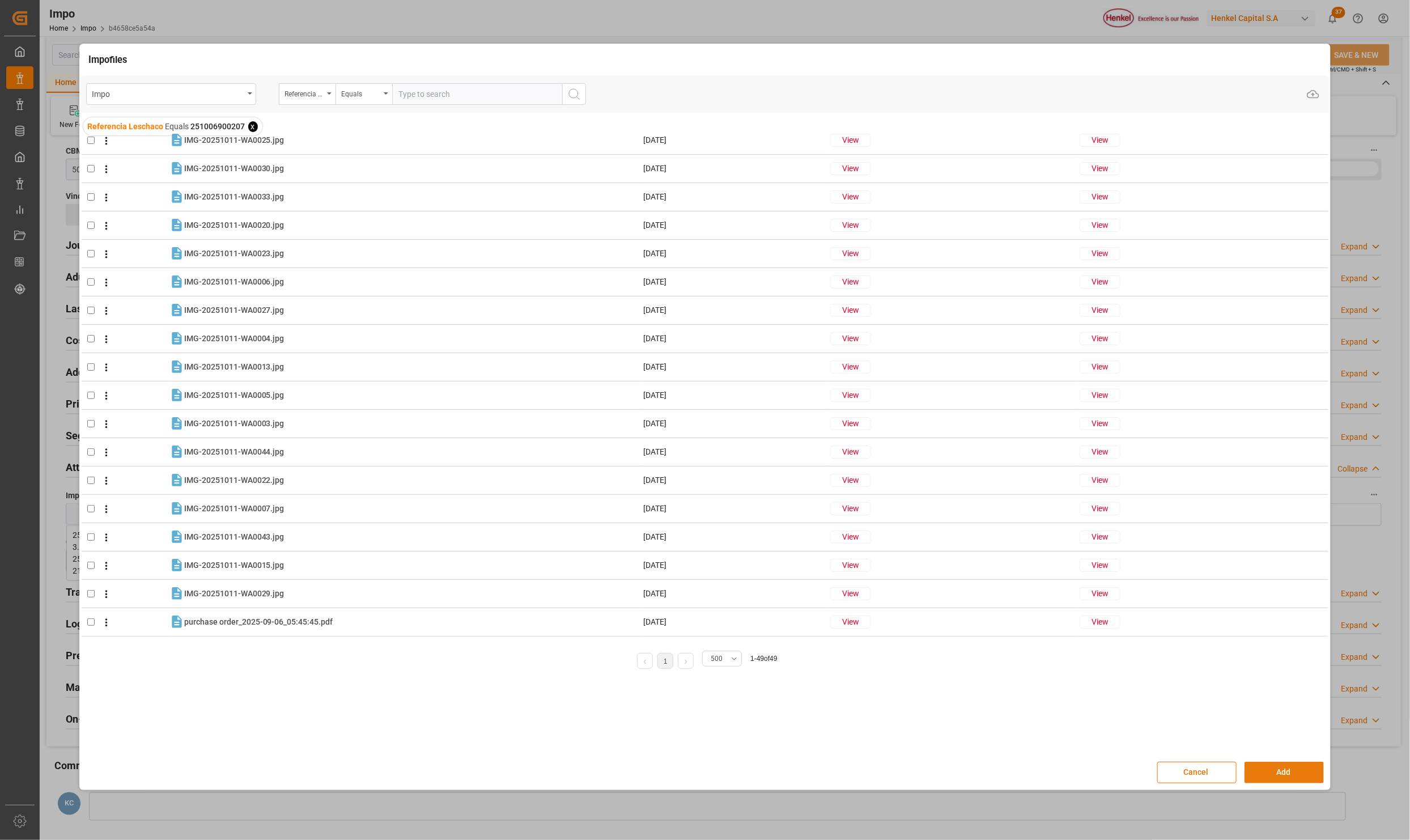
click at [1269, 771] on button "Add" at bounding box center [1284, 772] width 79 height 21
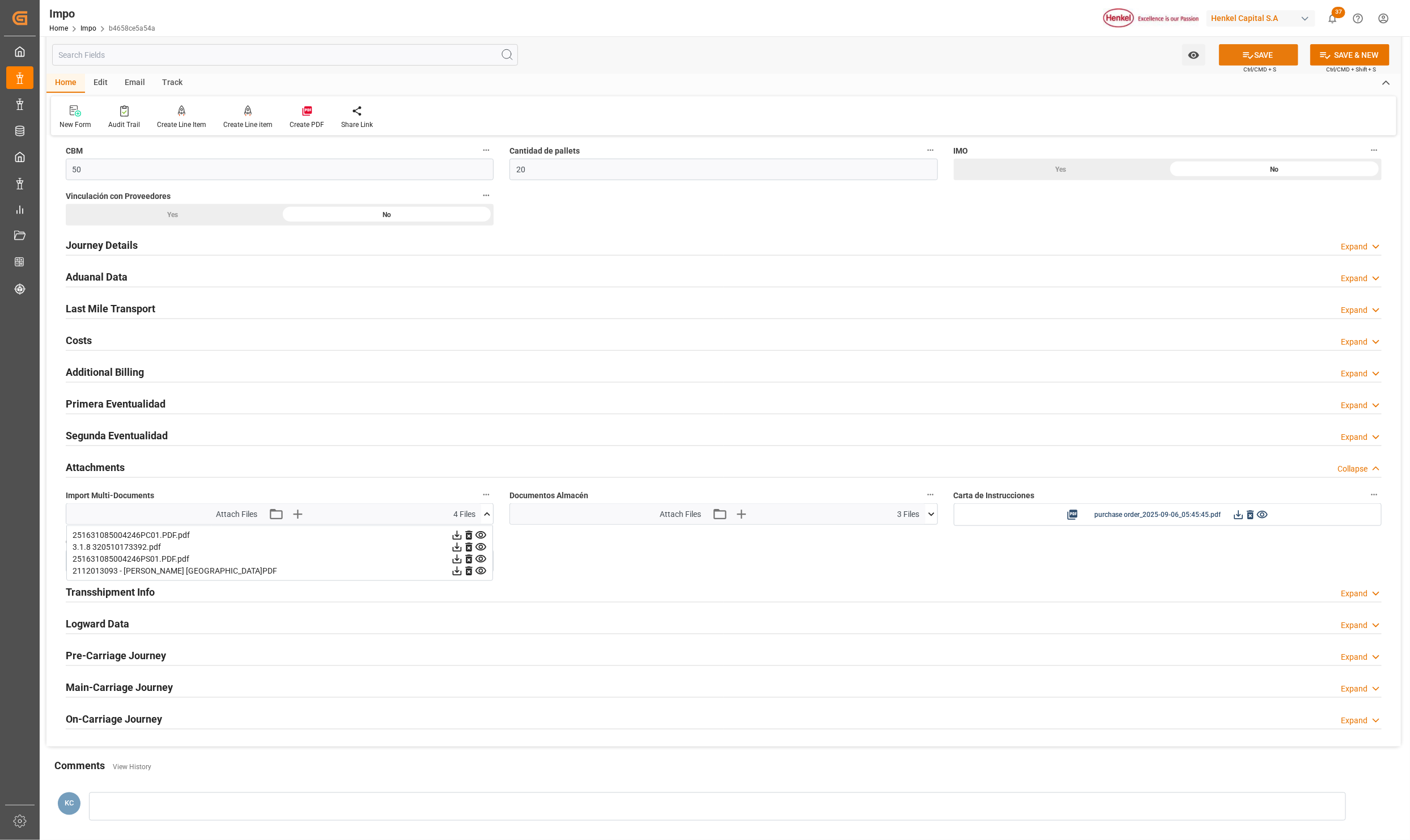
click at [1260, 46] on button "SAVE" at bounding box center [1259, 55] width 79 height 21
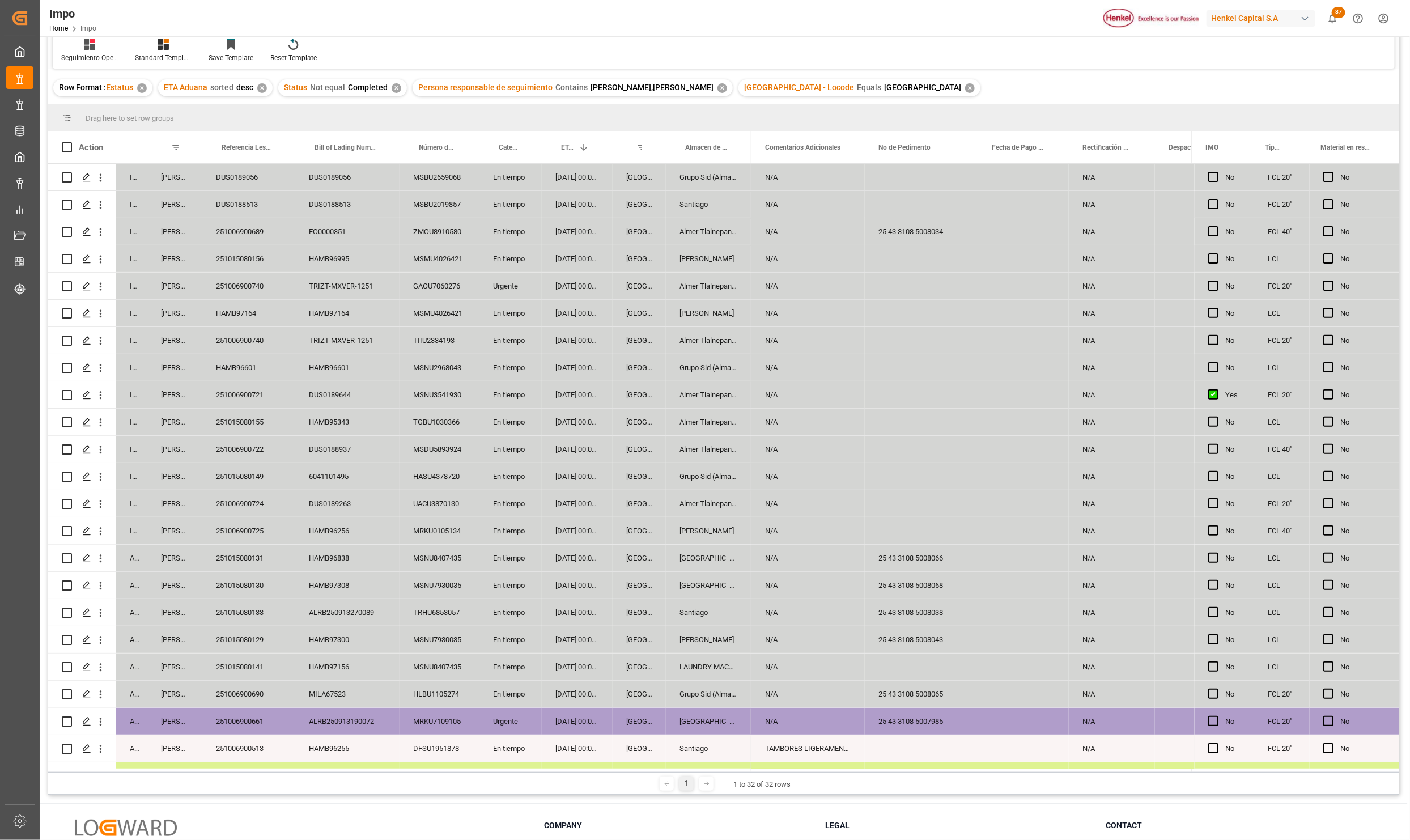
scroll to position [168, 0]
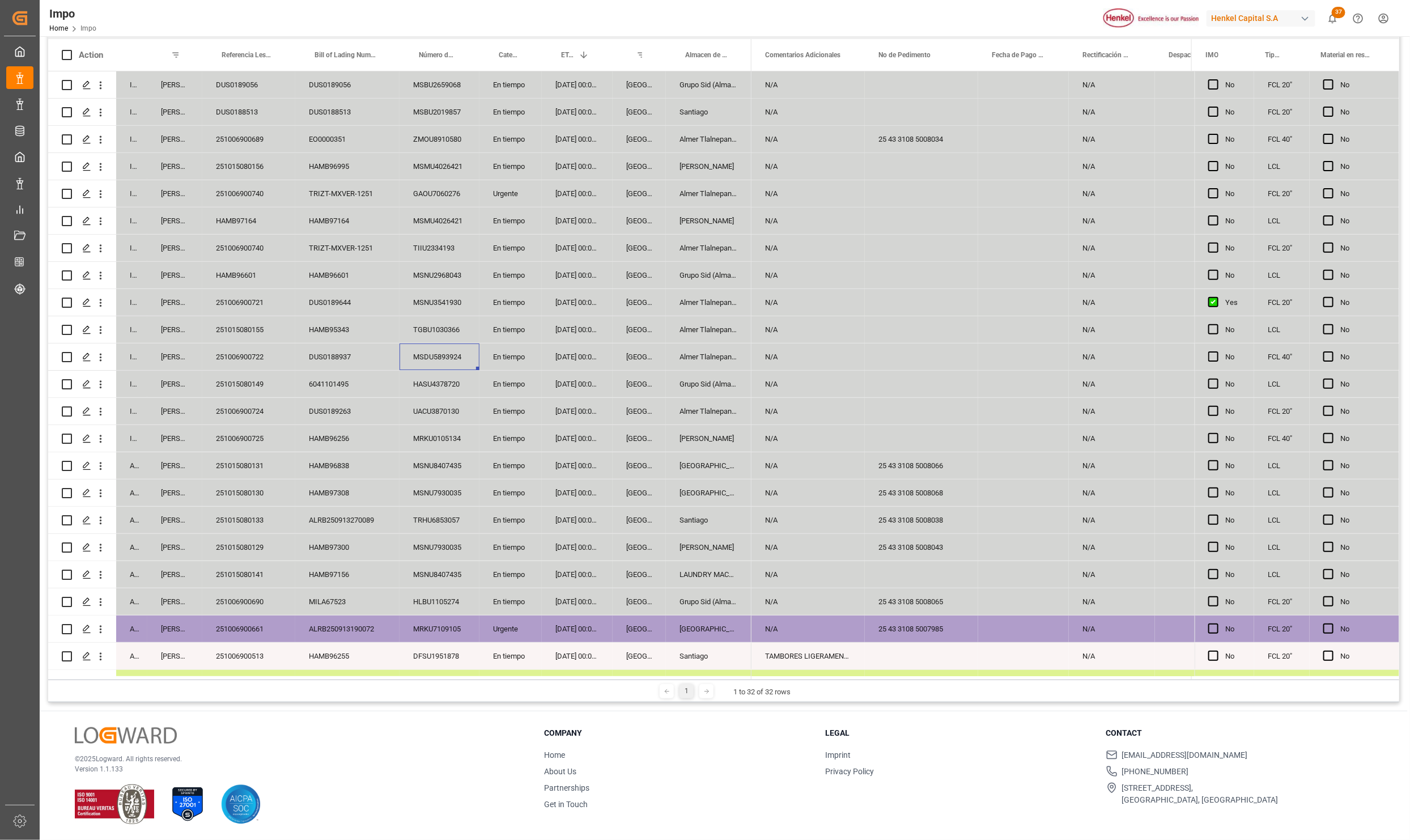
click at [426, 343] on div "MSDU5893924" at bounding box center [440, 357] width 80 height 27
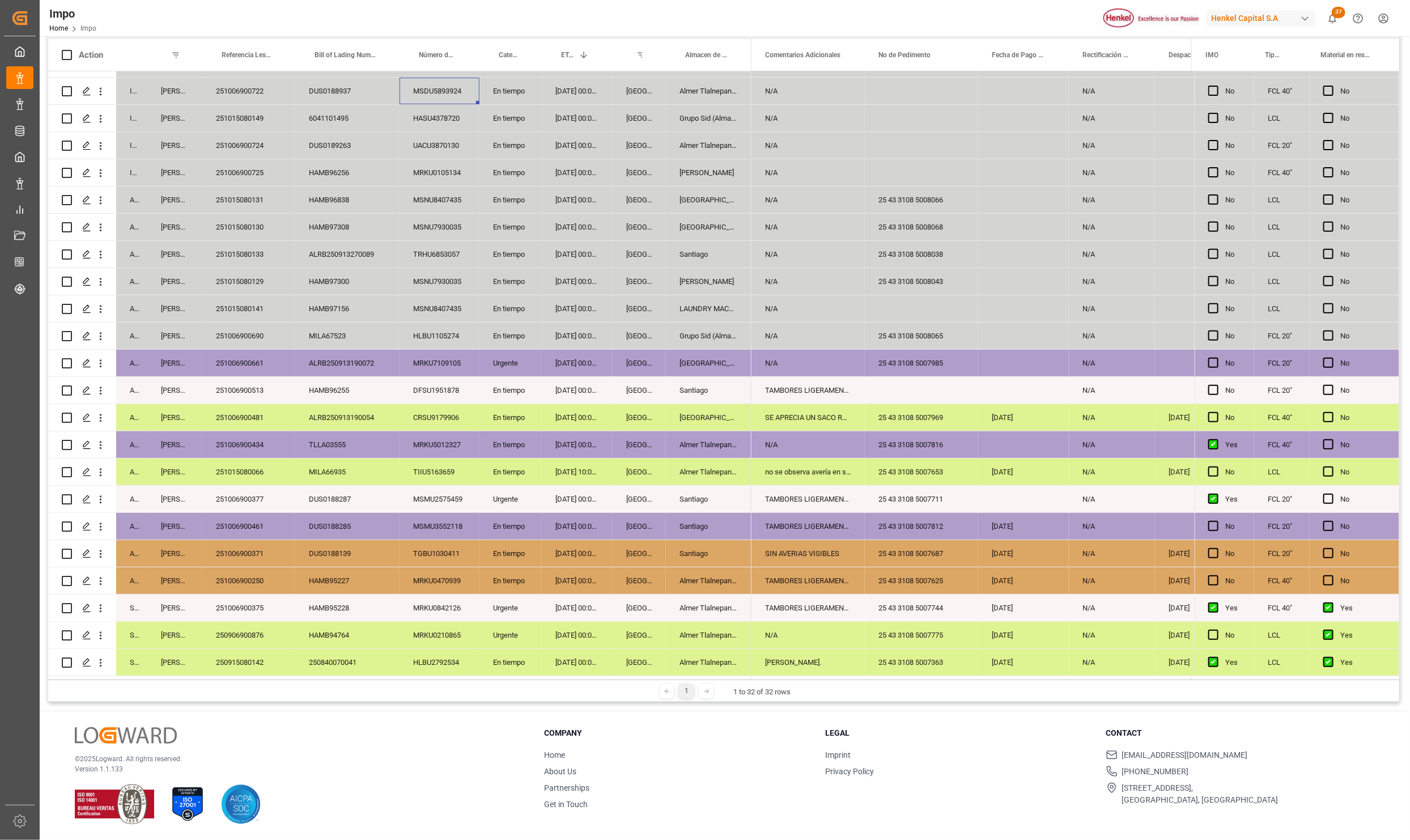
scroll to position [269, 0]
click at [715, 517] on div "Santiago" at bounding box center [709, 526] width 85 height 27
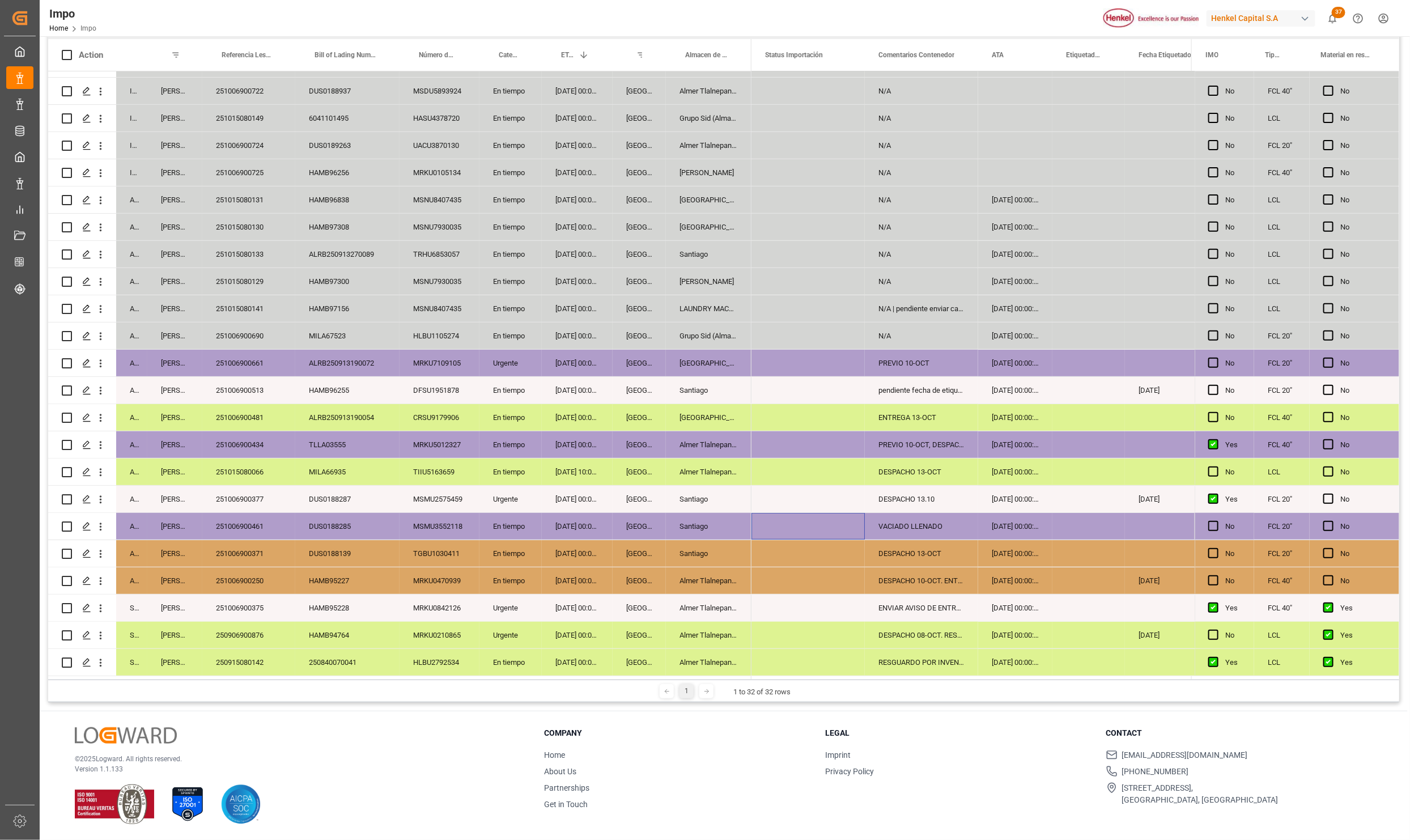
scroll to position [0, 0]
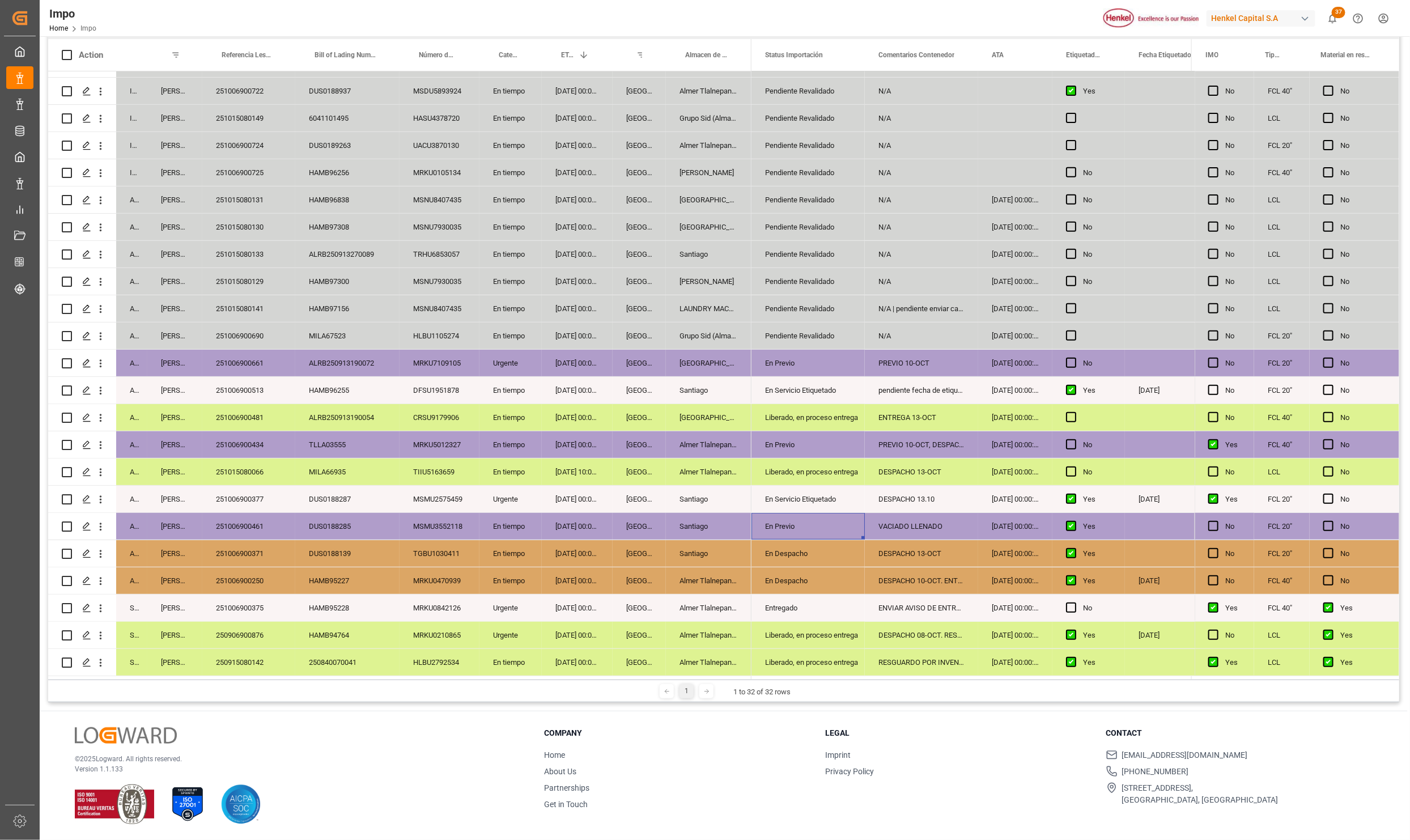
click at [243, 519] on div "251006900461" at bounding box center [249, 526] width 93 height 27
click at [765, 603] on div "Entregado" at bounding box center [808, 608] width 86 height 26
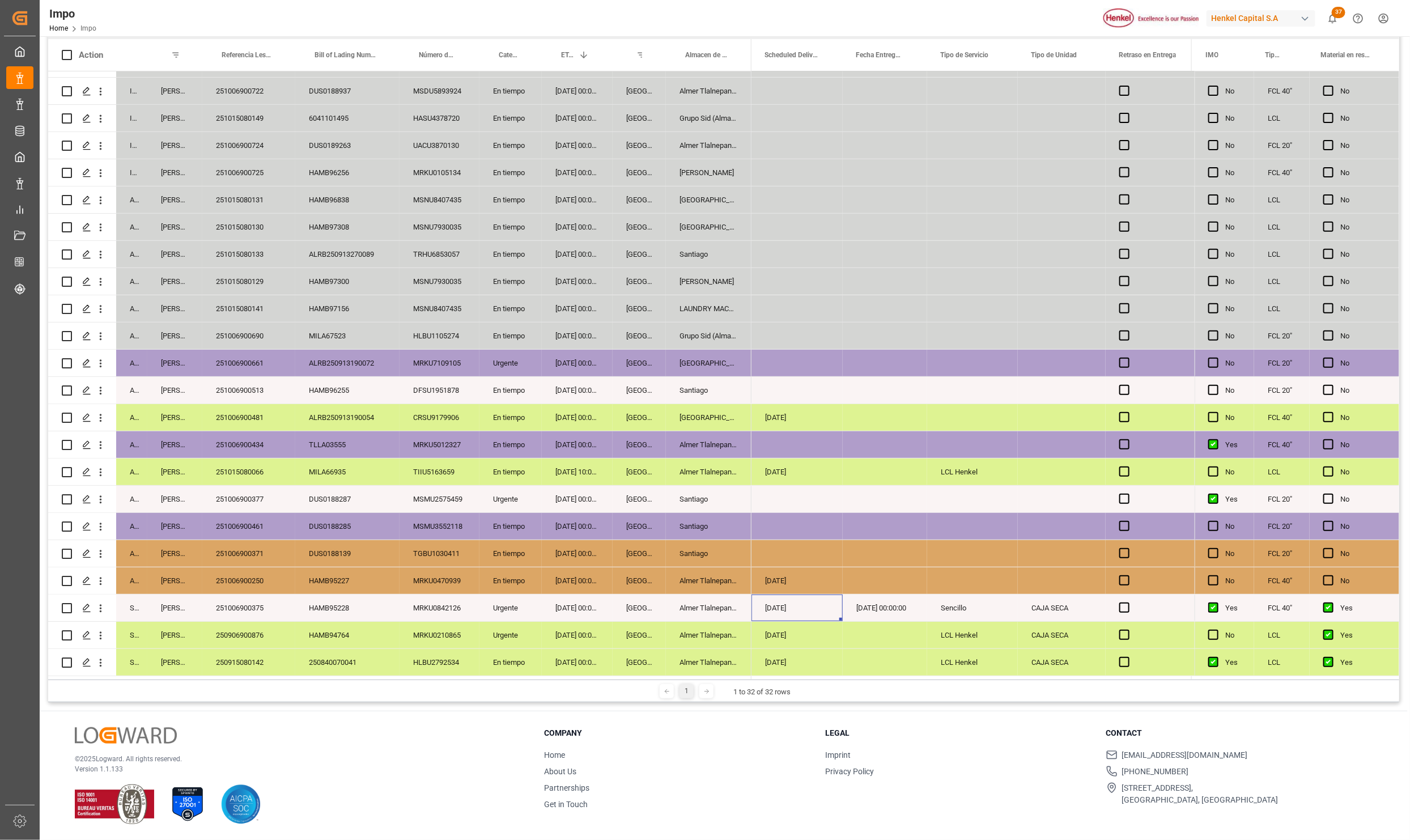
scroll to position [0, 2648]
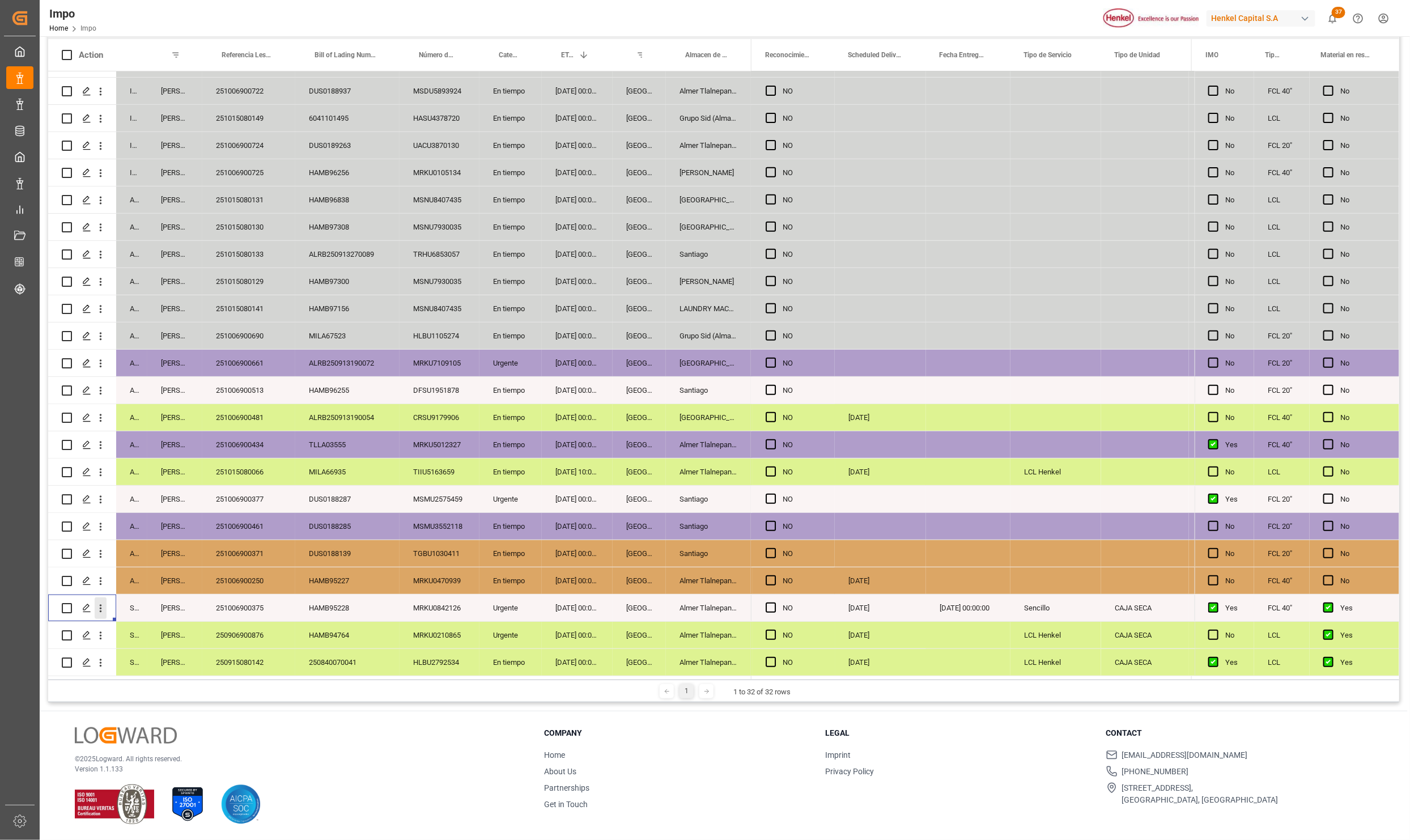
click at [102, 605] on icon "open menu" at bounding box center [101, 609] width 12 height 12
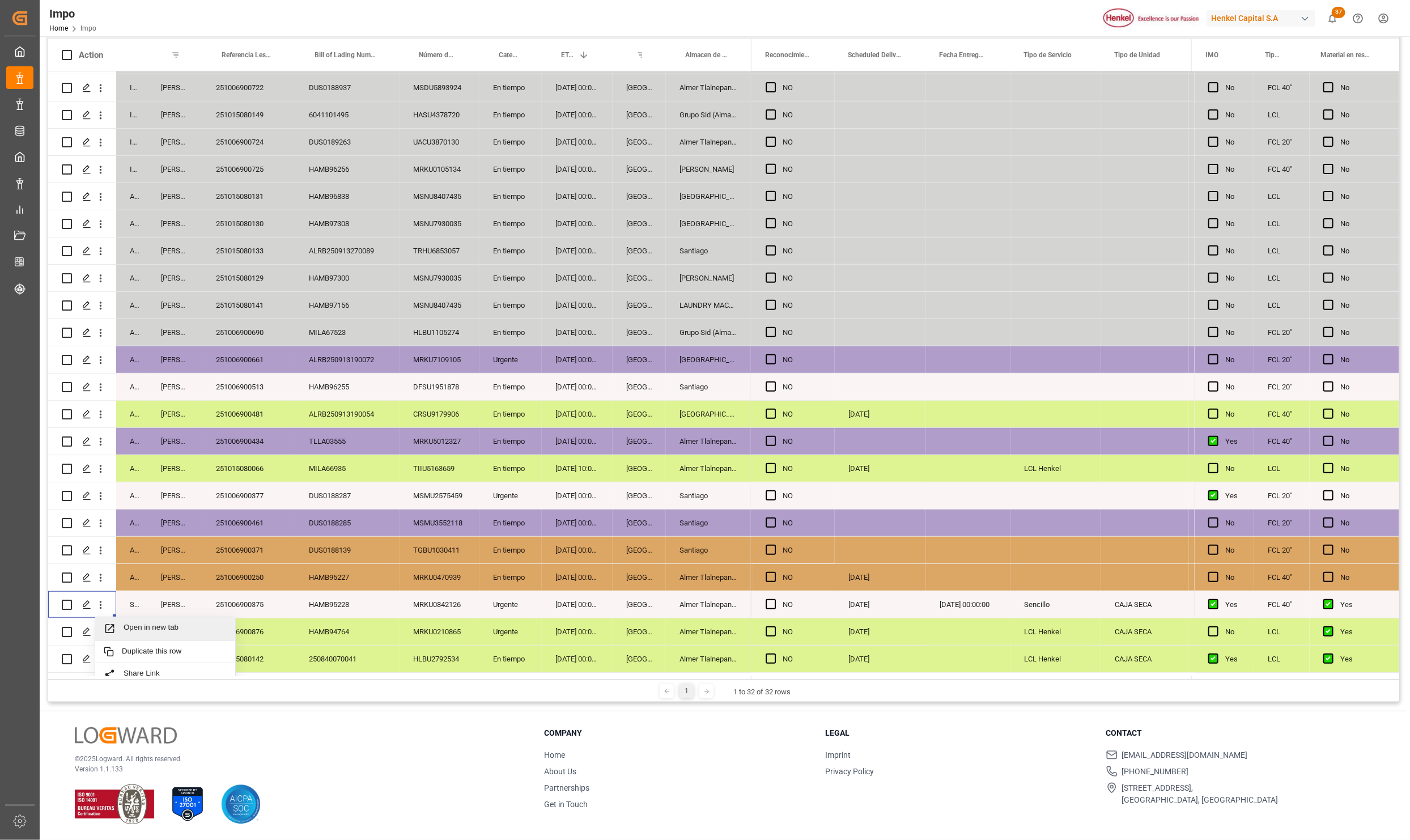
click at [116, 621] on div "Open in new tab" at bounding box center [165, 629] width 140 height 24
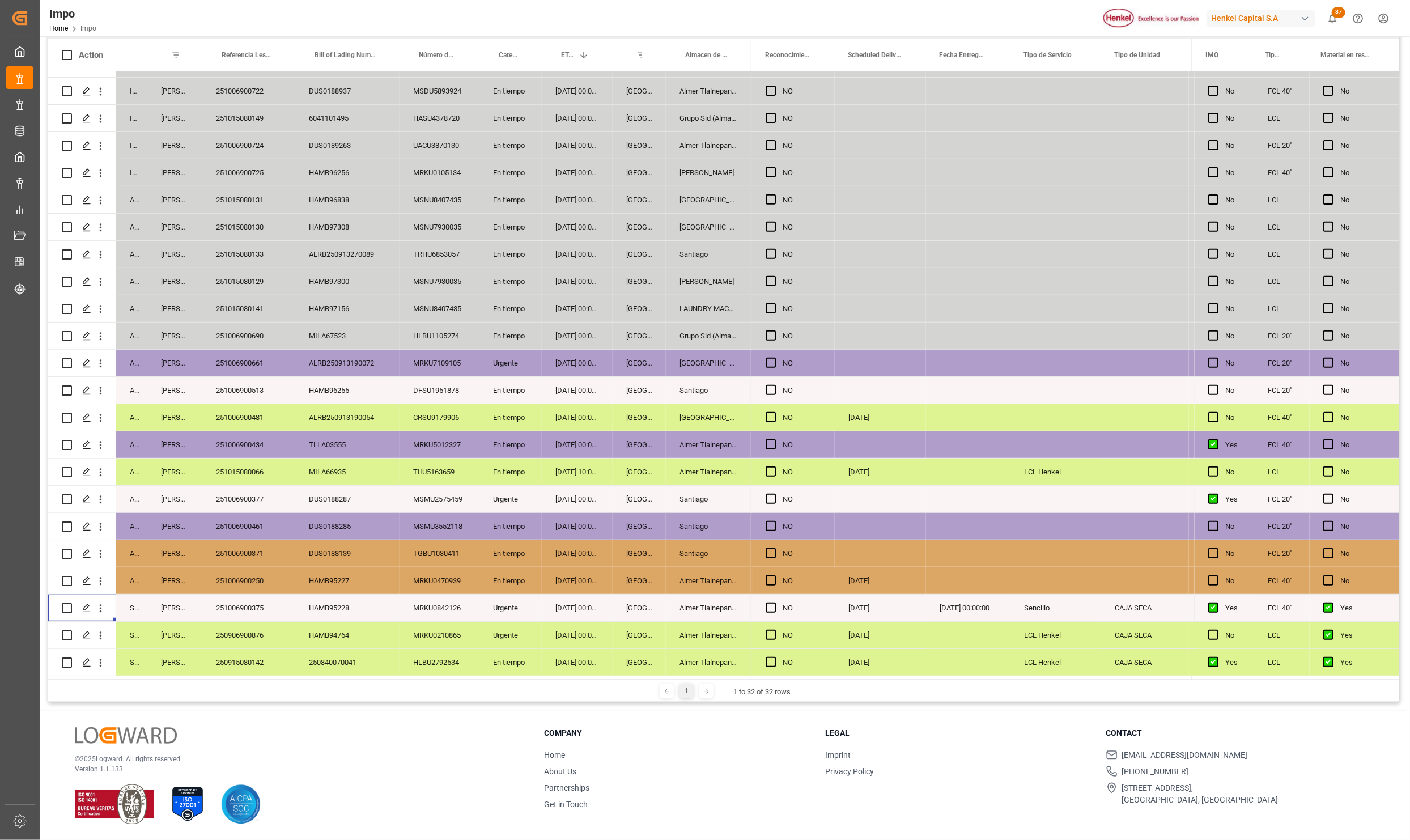
click at [259, 580] on div "251006900250" at bounding box center [249, 580] width 93 height 27
click at [248, 541] on div "251006900371" at bounding box center [249, 553] width 93 height 27
click at [252, 516] on div "251006900461" at bounding box center [249, 526] width 93 height 27
click at [257, 464] on div "251015080066" at bounding box center [249, 472] width 93 height 27
click at [259, 439] on div "251006900434" at bounding box center [249, 444] width 93 height 27
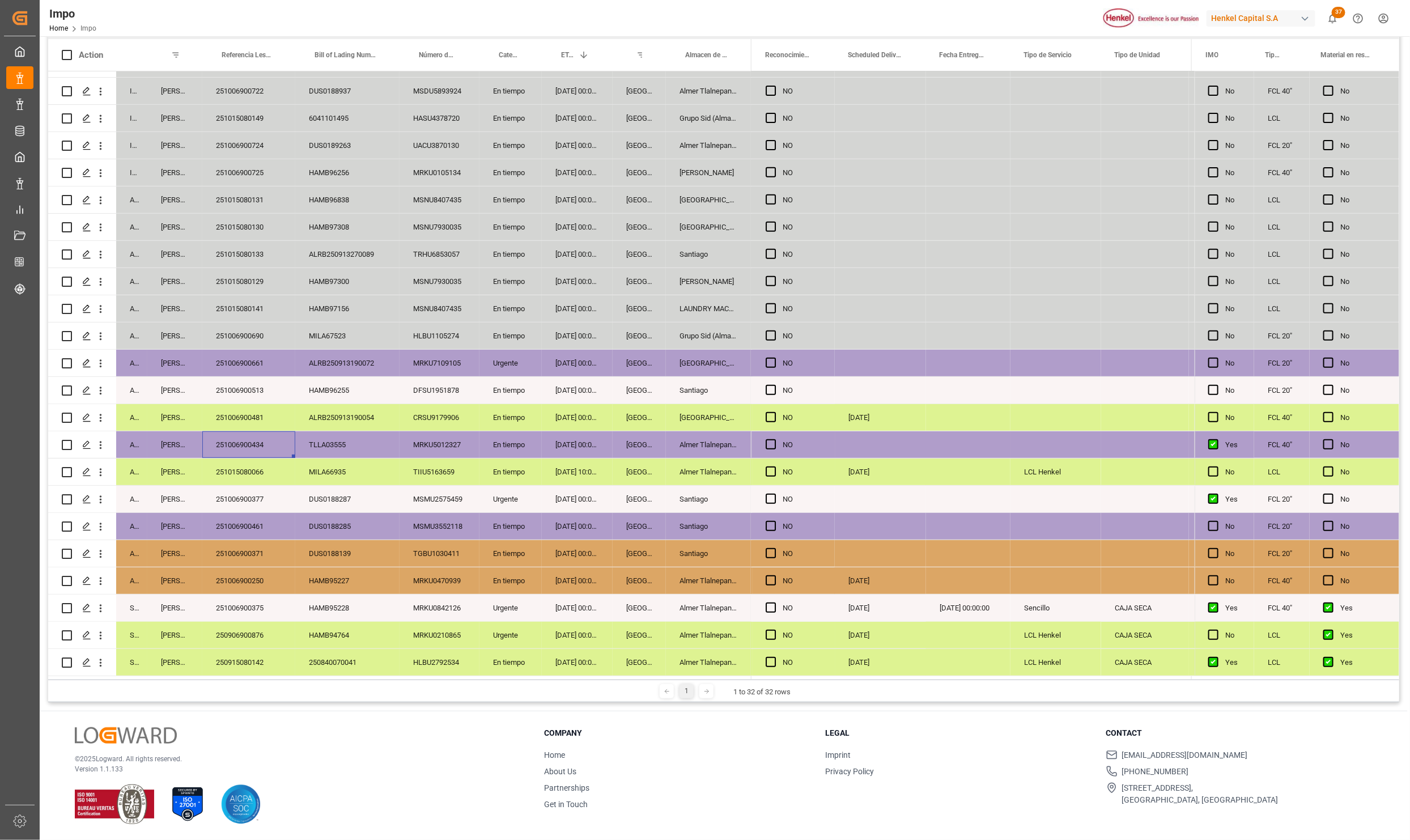
click at [613, 446] on div "[GEOGRAPHIC_DATA]" at bounding box center [639, 444] width 53 height 27
click at [217, 439] on div "251006900434" at bounding box center [249, 444] width 93 height 27
click at [99, 440] on icon "open menu" at bounding box center [101, 445] width 12 height 12
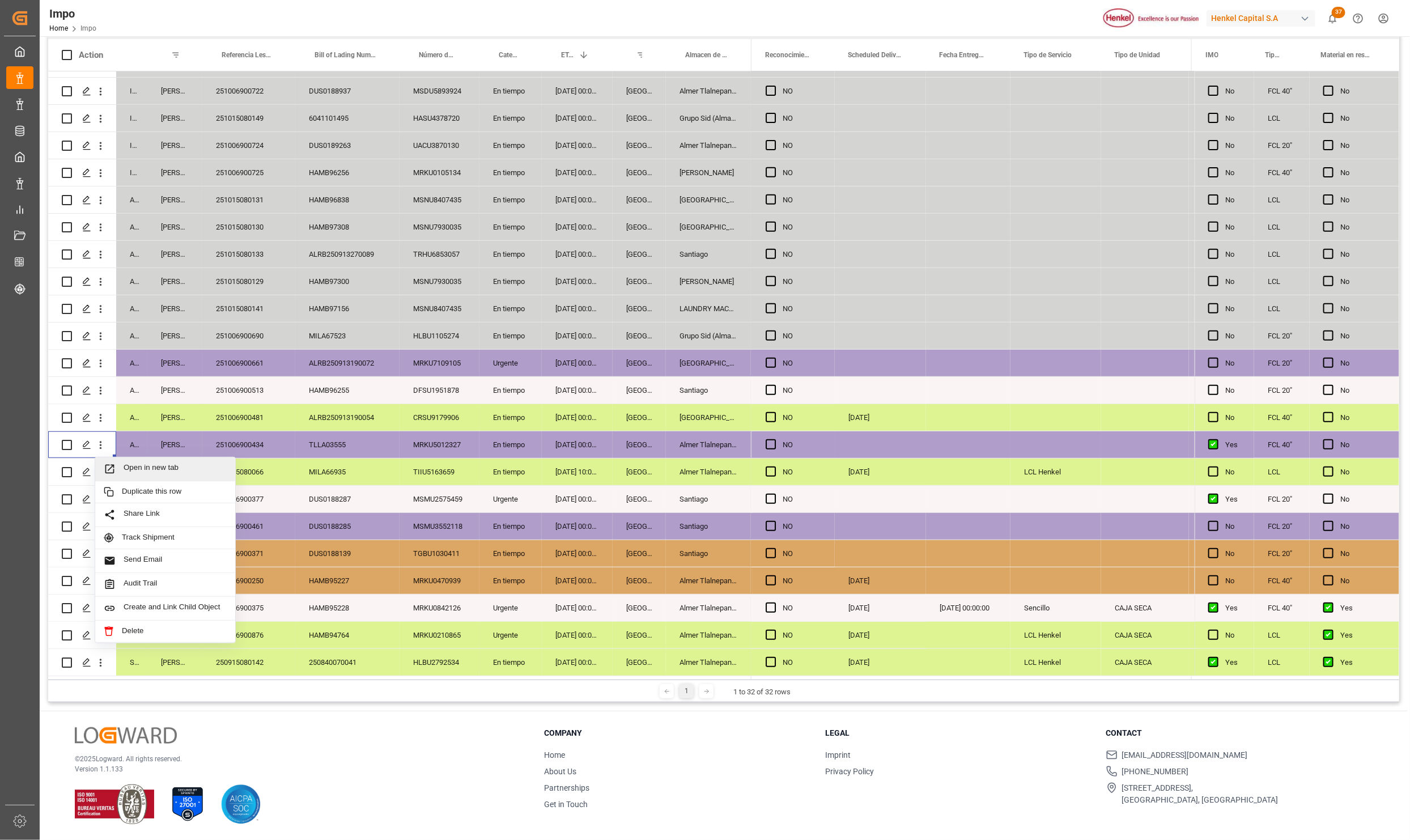
click at [122, 463] on span "Press SPACE to select this row." at bounding box center [113, 469] width 20 height 12
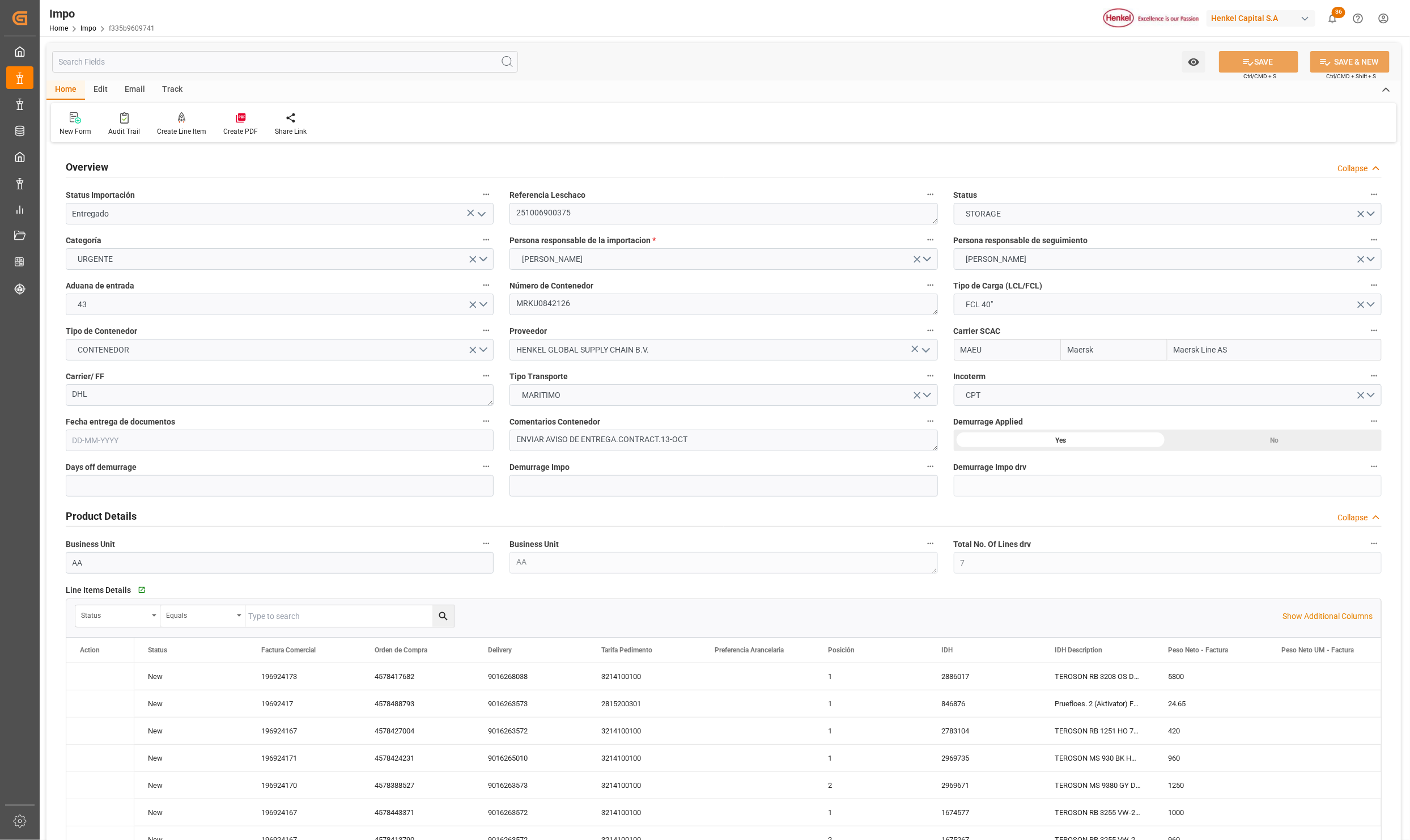
type input "Maersk"
type input "Maersk Line AS"
type input "7"
type input "50"
type input "22"
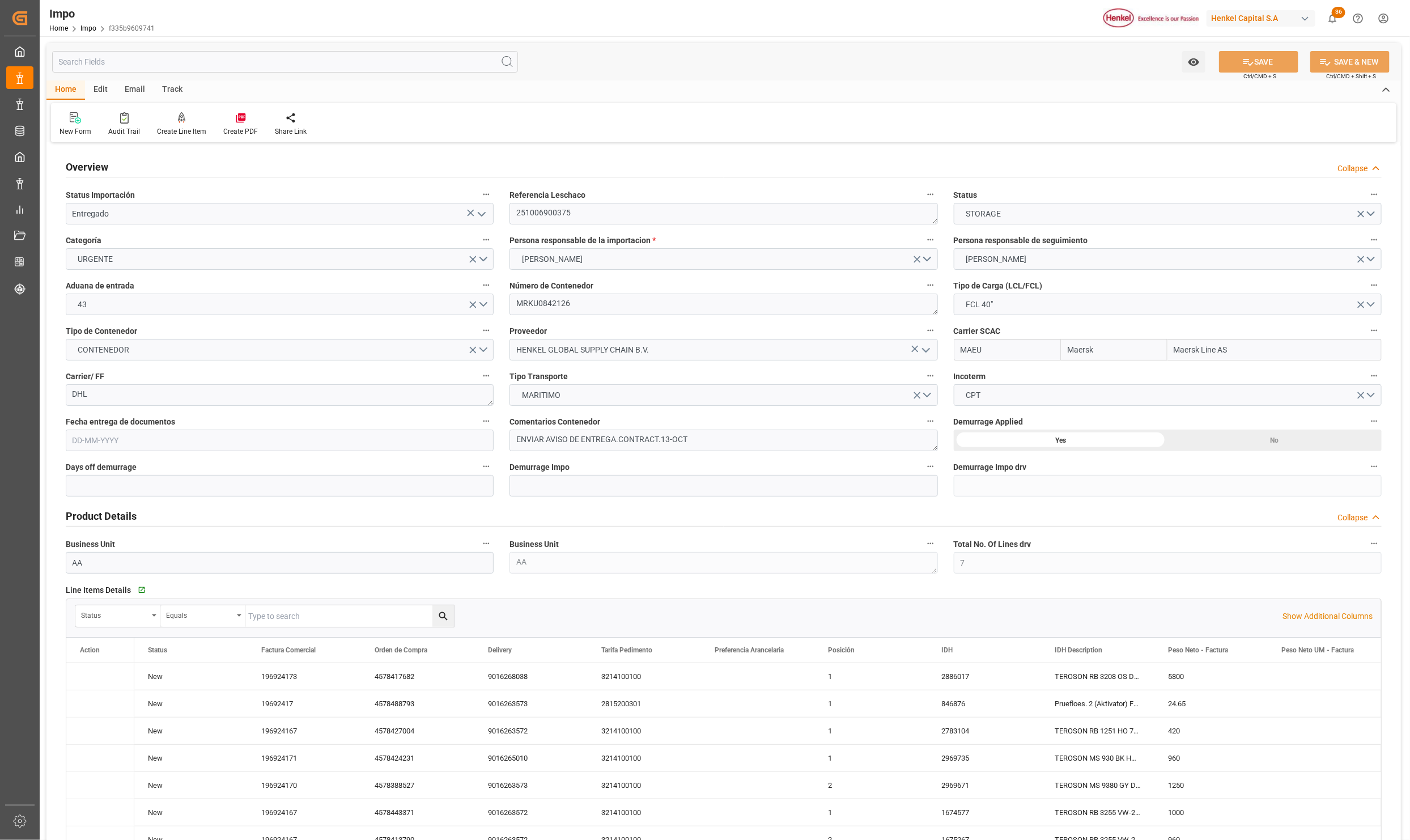
click at [483, 209] on icon "open menu" at bounding box center [482, 214] width 14 height 14
type input "19-09-2025"
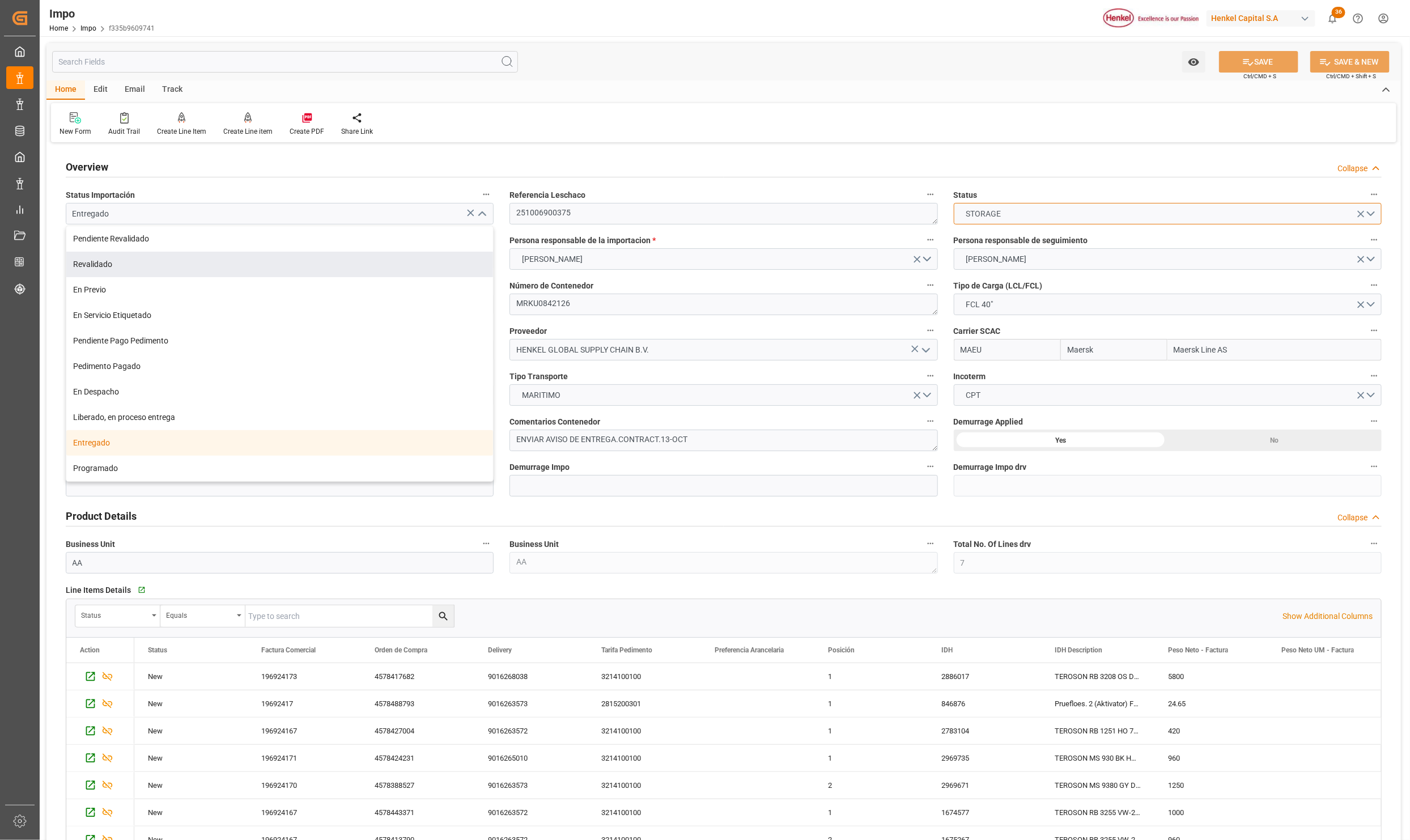
click at [982, 215] on span "STORAGE" at bounding box center [984, 214] width 46 height 12
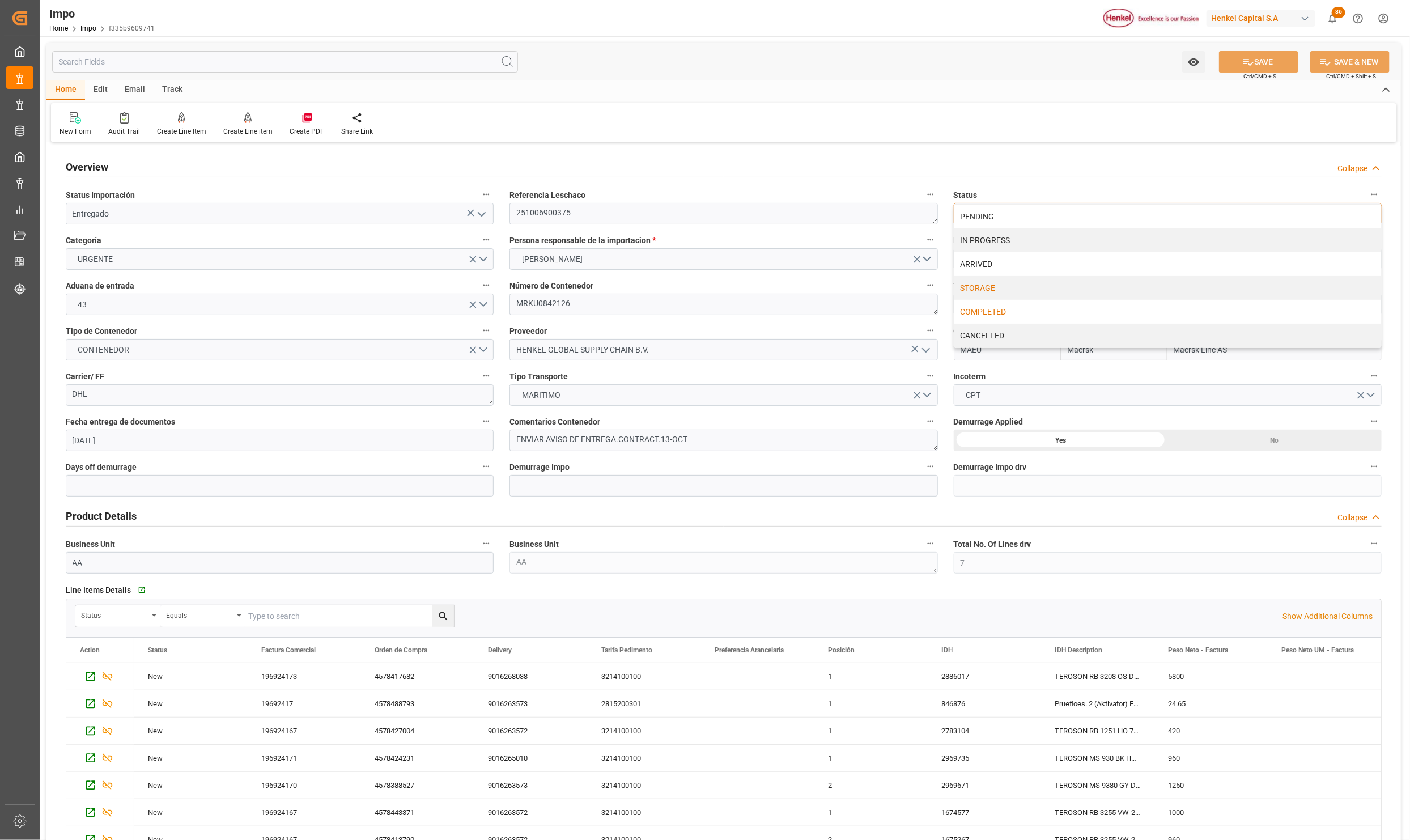
click at [992, 310] on div "COMPLETED" at bounding box center [1167, 311] width 426 height 24
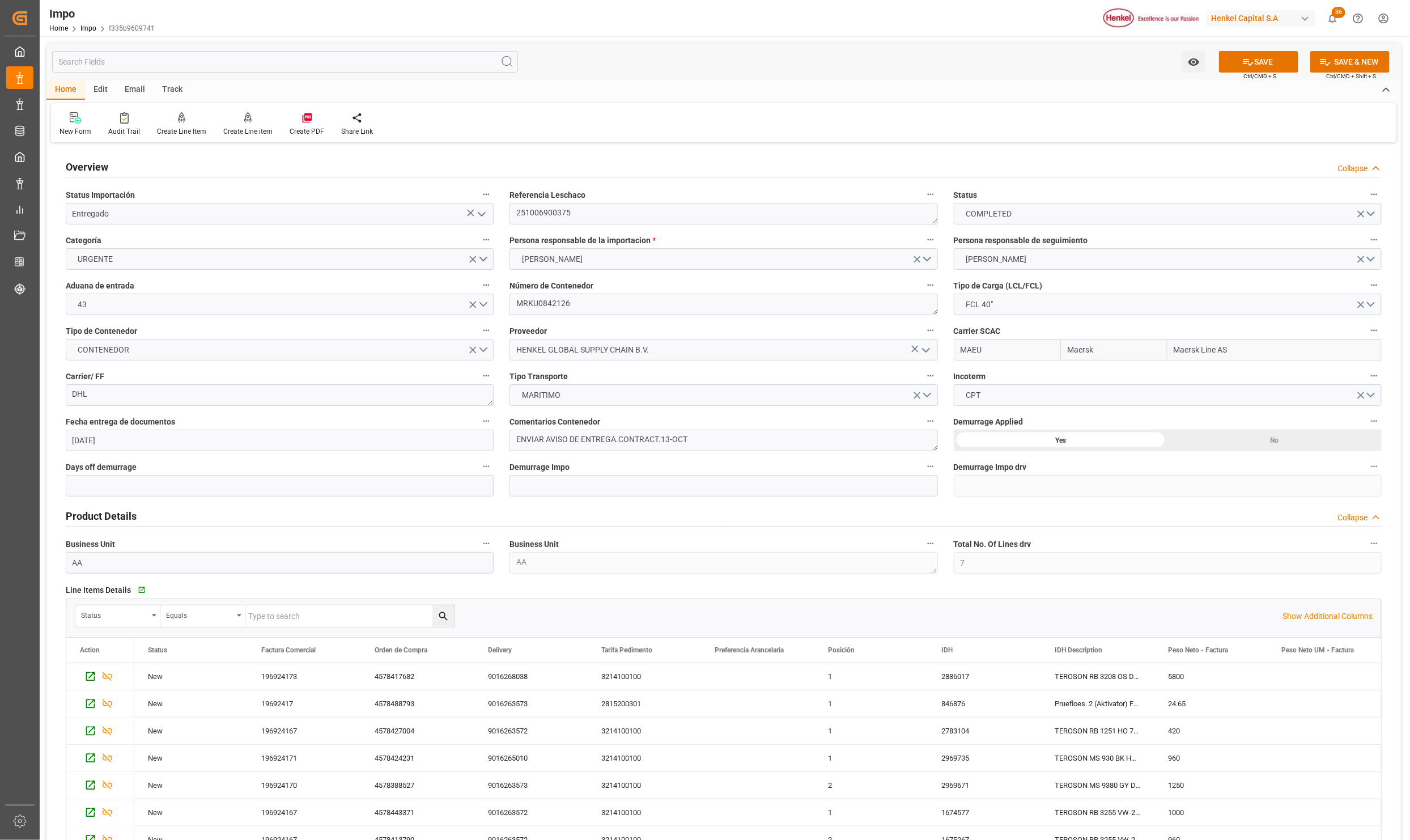
click at [1243, 58] on icon at bounding box center [1248, 62] width 12 height 12
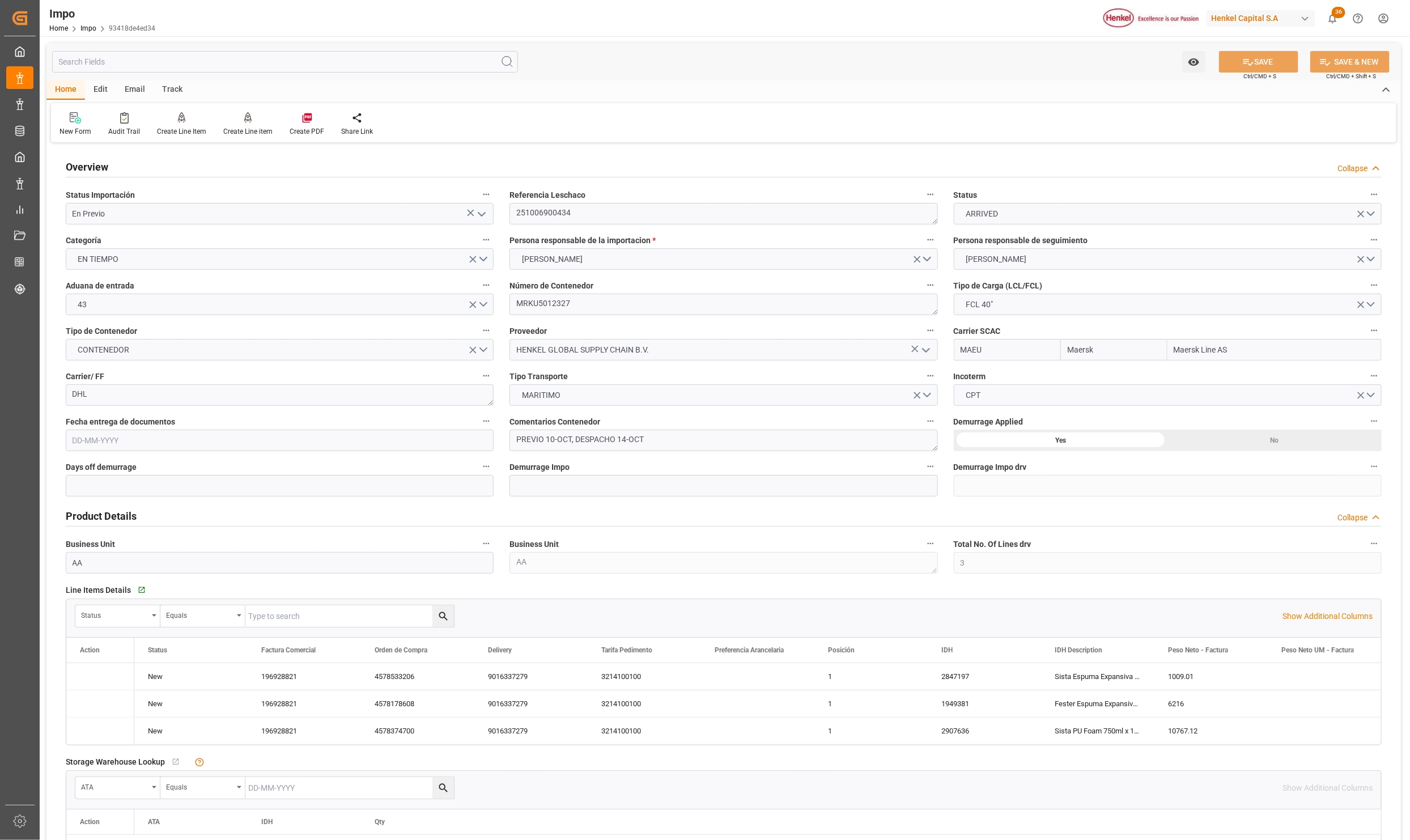
type input "Maersk"
type input "Maersk Line AS"
type input "3"
type input "60"
type input "20"
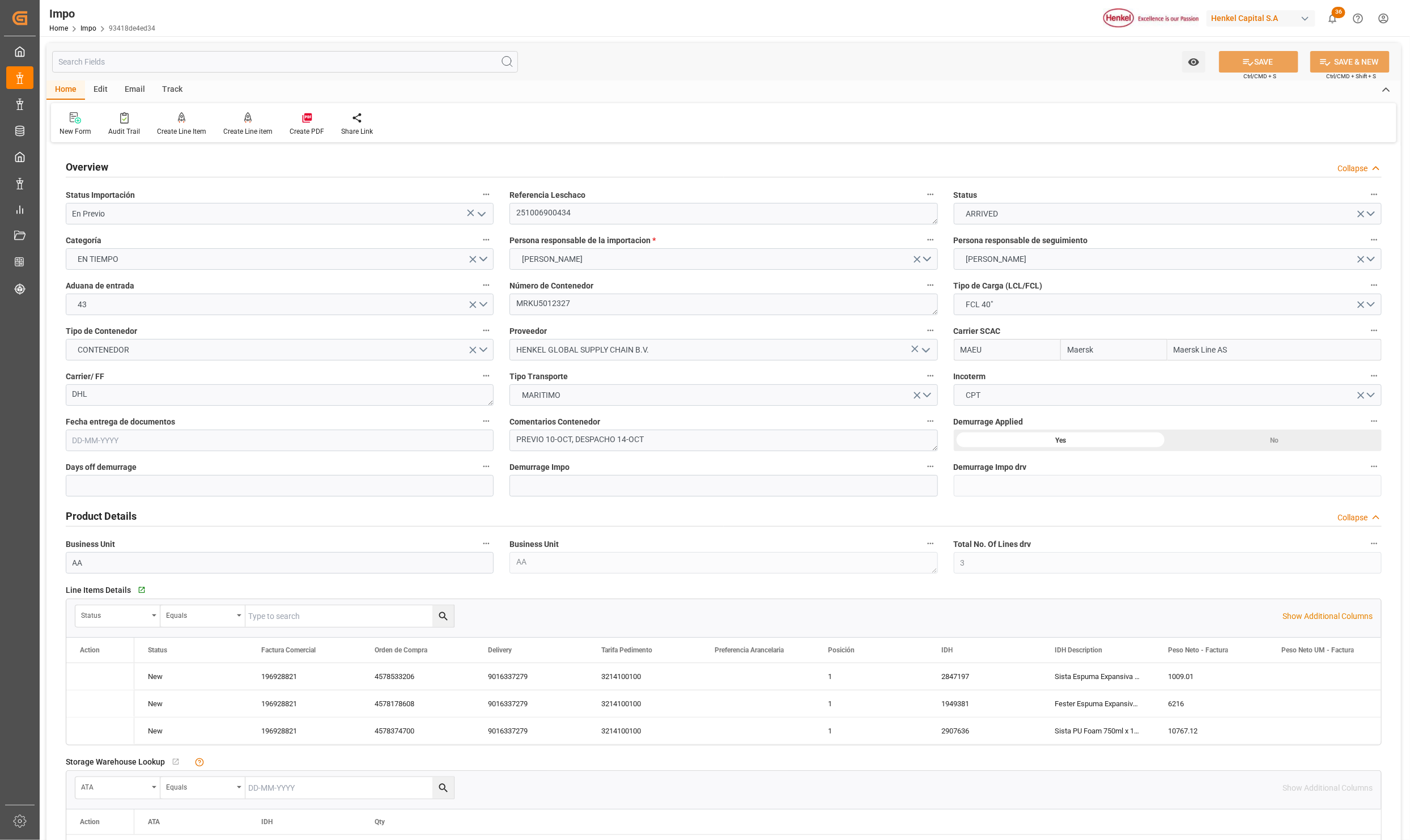
type input "[DATE]"
click at [478, 215] on icon "open menu" at bounding box center [482, 214] width 14 height 14
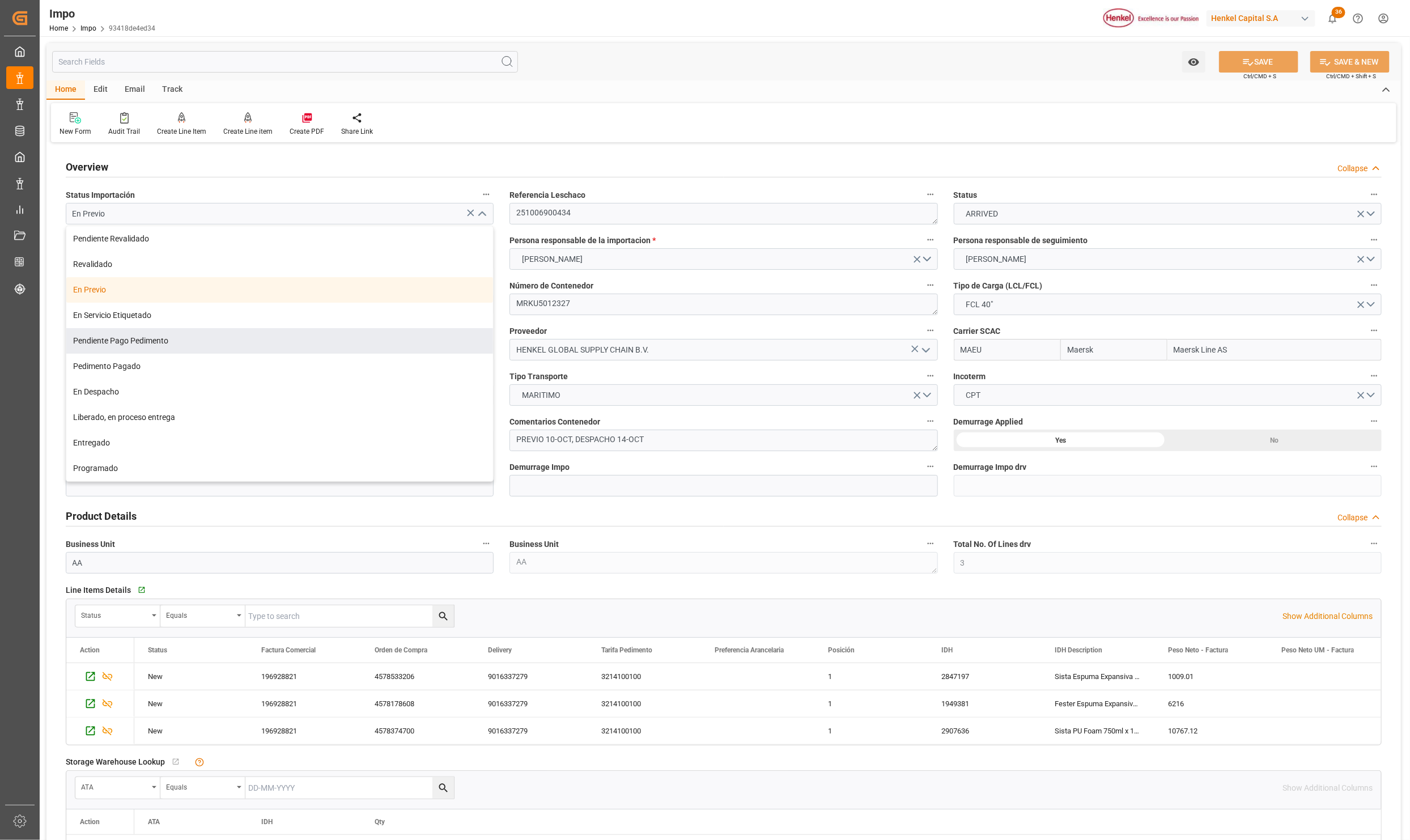
click at [134, 344] on div "Pendiente Pago Pedimento" at bounding box center [279, 341] width 426 height 26
type input "Pendiente Pago Pedimento"
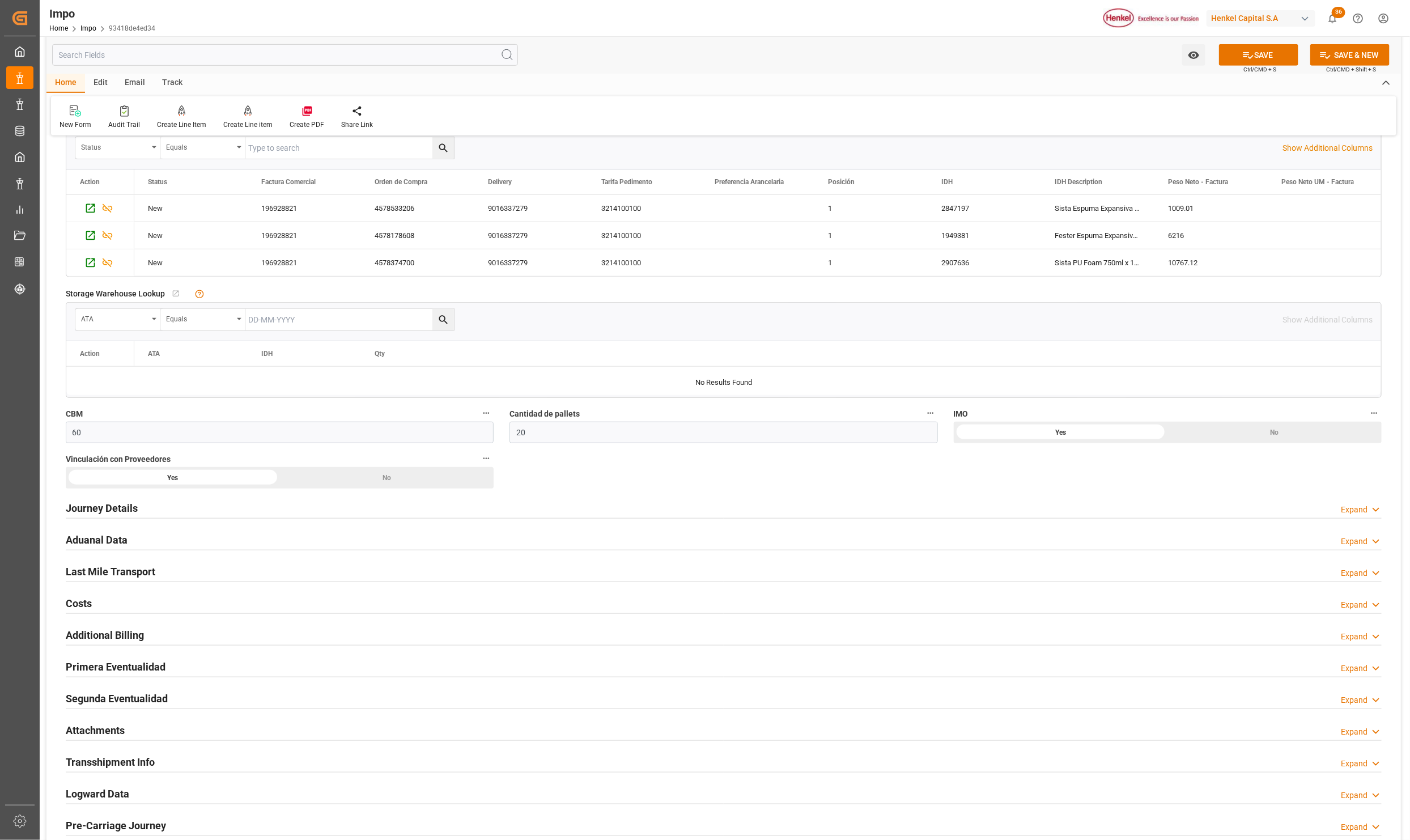
scroll to position [510, 0]
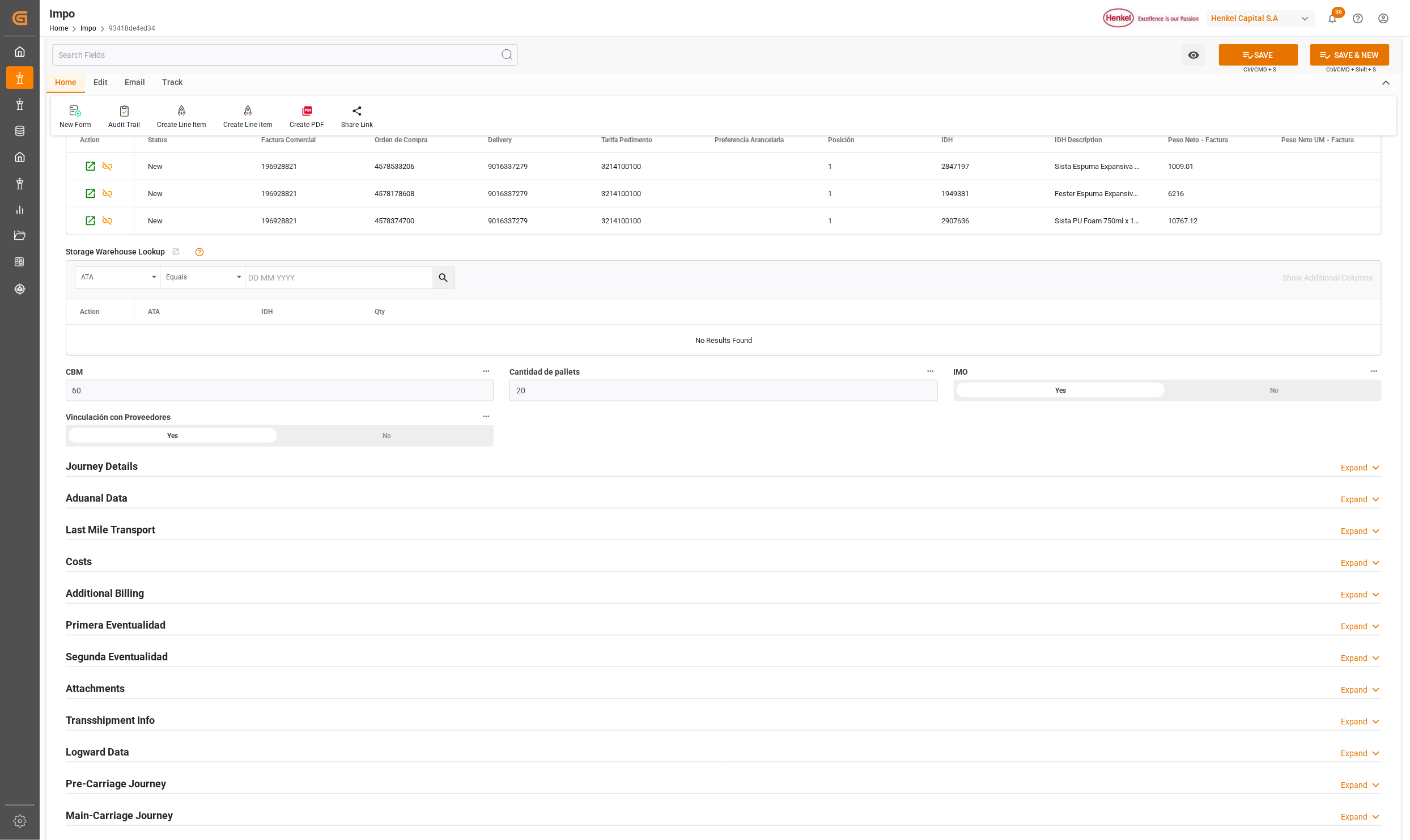
click at [87, 629] on h2 "Primera Eventualidad" at bounding box center [116, 625] width 100 height 15
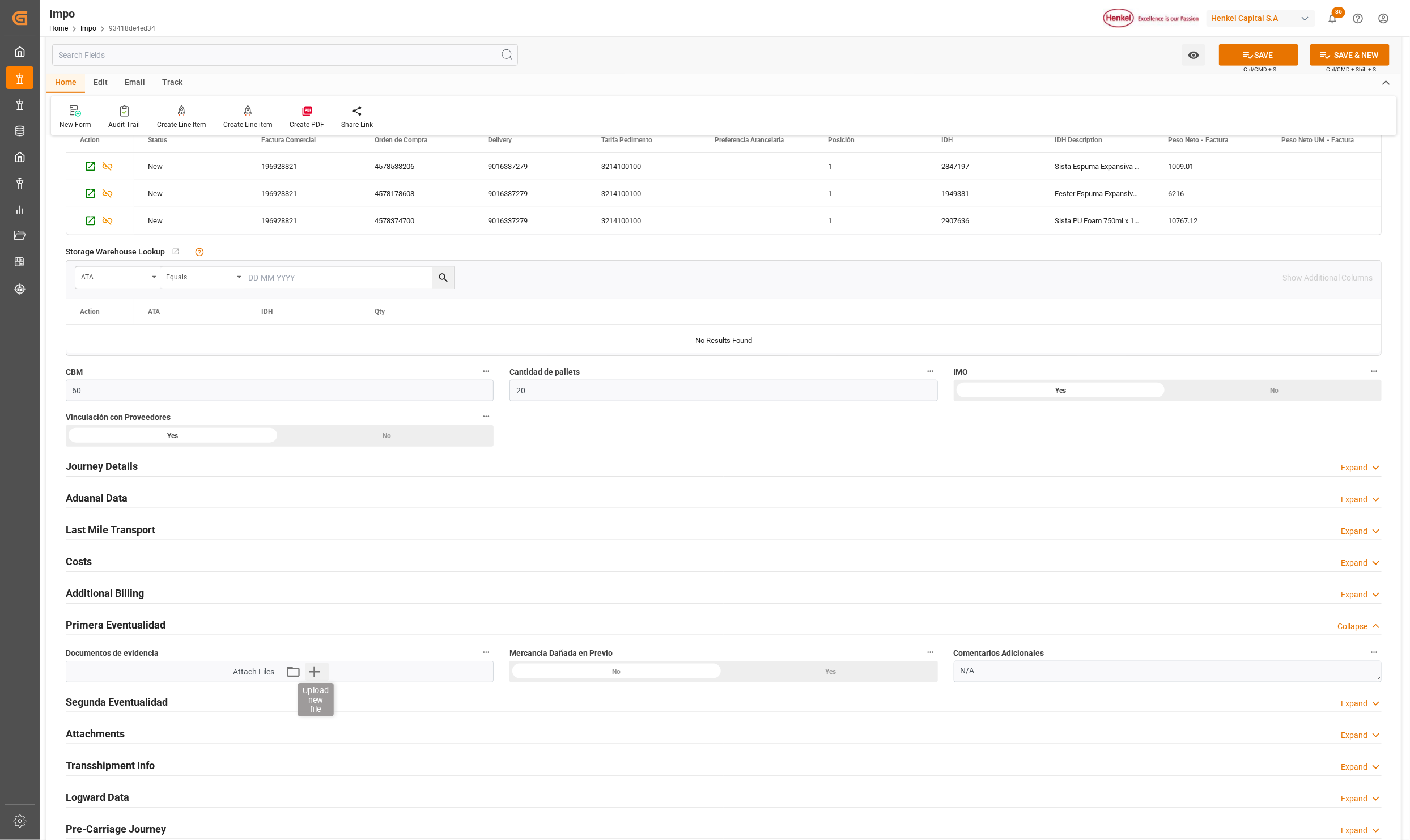
click at [313, 677] on icon "button" at bounding box center [314, 672] width 18 height 18
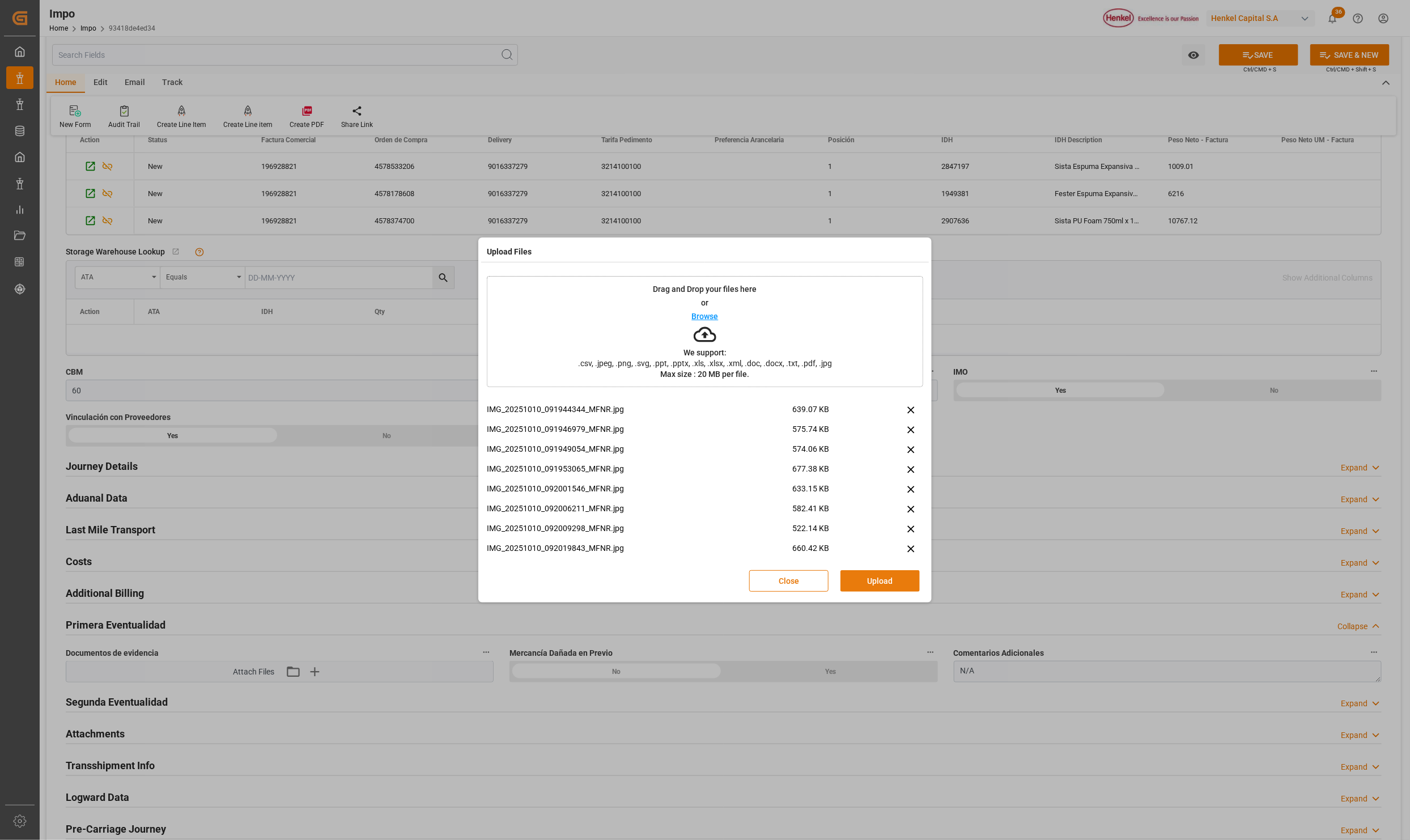
click at [857, 575] on button "Upload" at bounding box center [880, 581] width 79 height 21
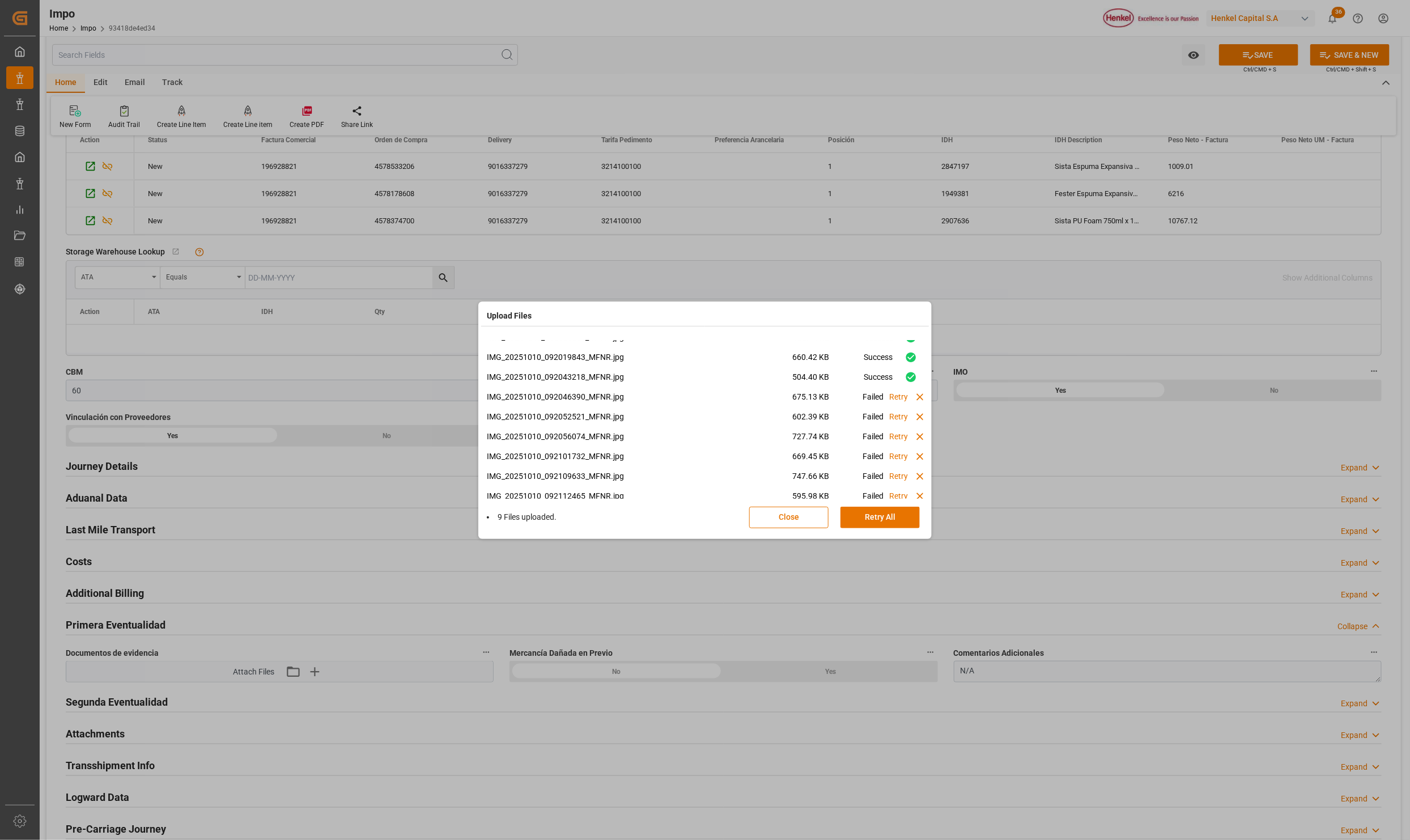
scroll to position [170, 0]
click at [784, 517] on button "Close" at bounding box center [789, 517] width 79 height 21
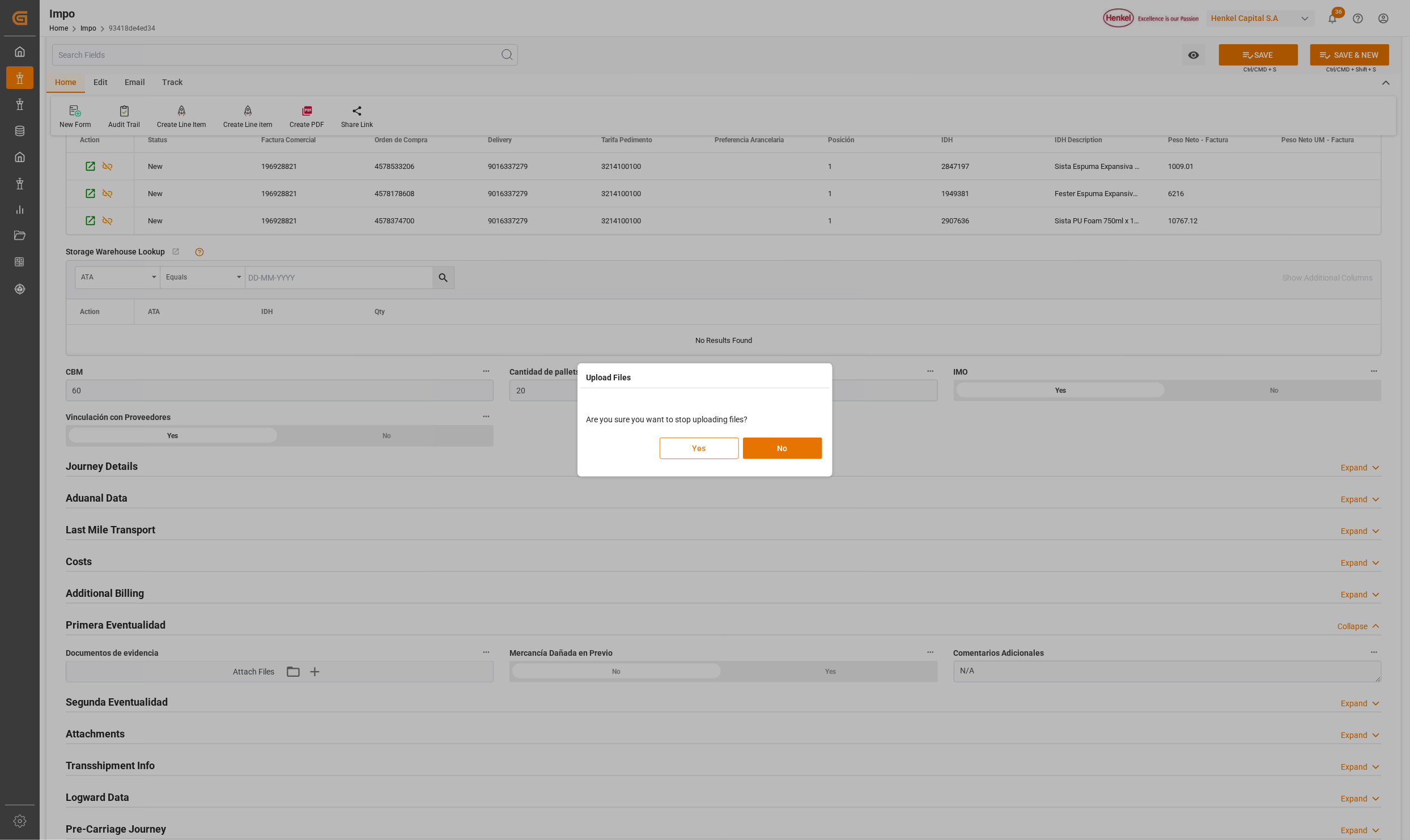
click at [717, 443] on button "Yes" at bounding box center [699, 448] width 79 height 21
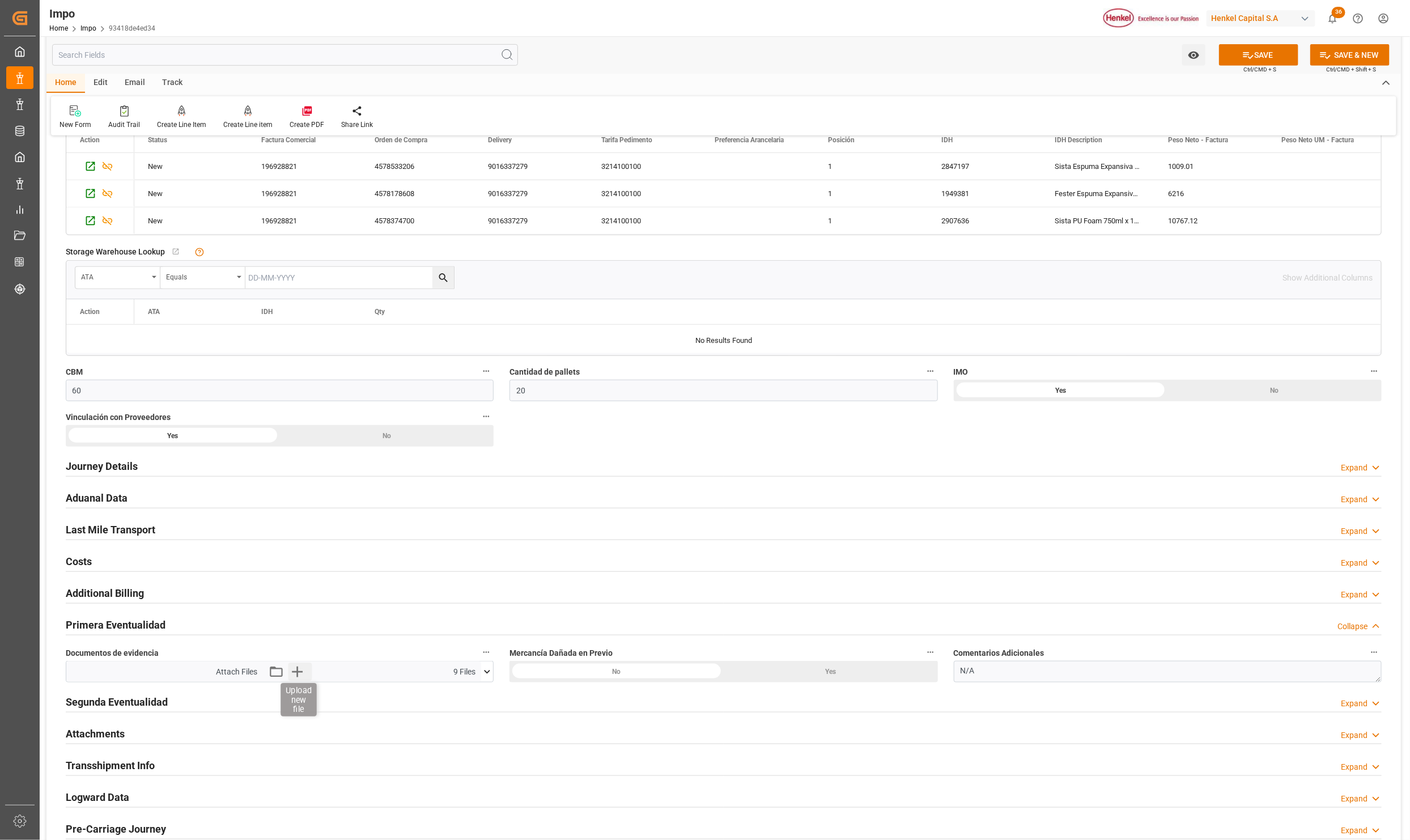
click at [297, 675] on icon "button" at bounding box center [297, 672] width 11 height 11
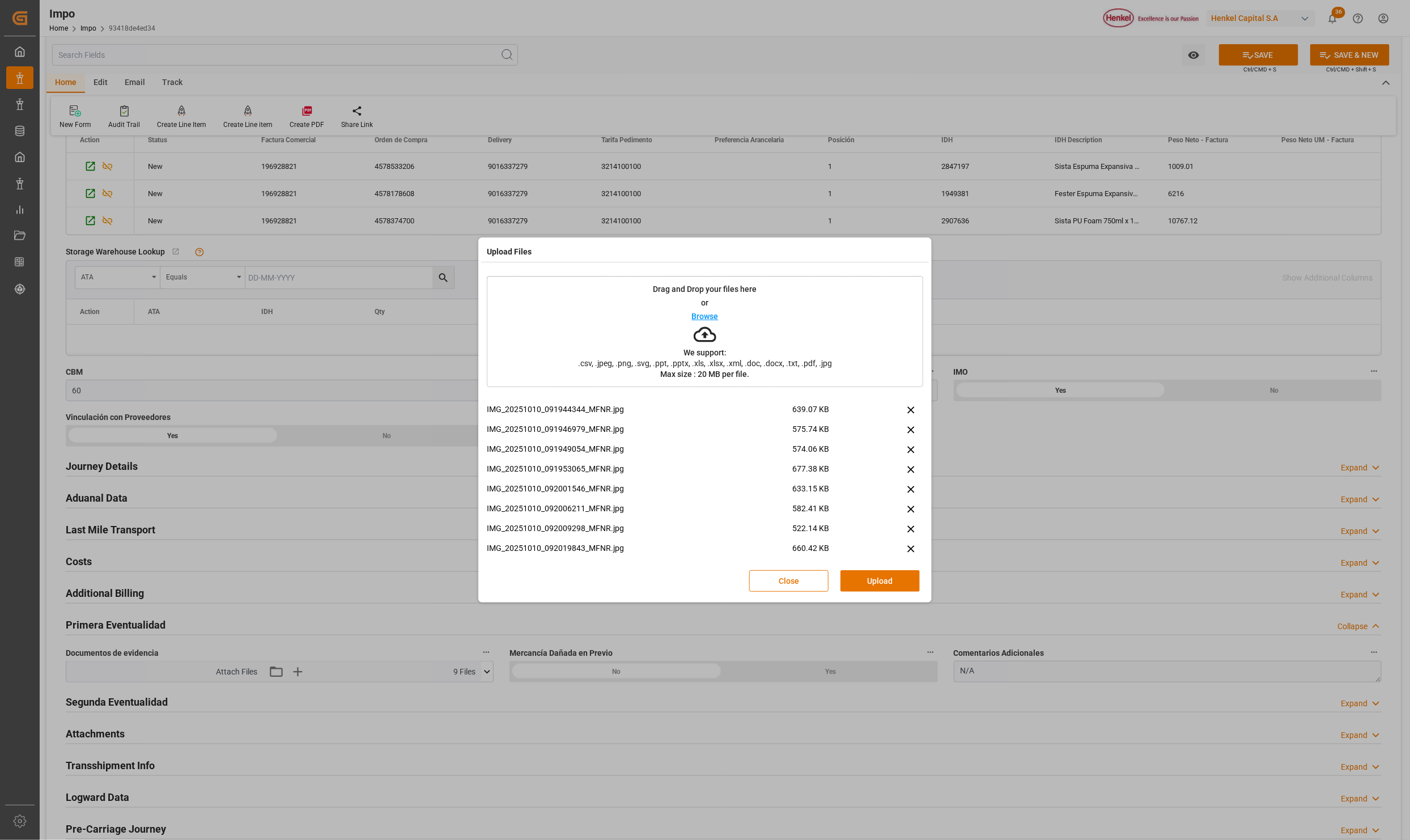
click at [854, 583] on button "Upload" at bounding box center [880, 581] width 79 height 21
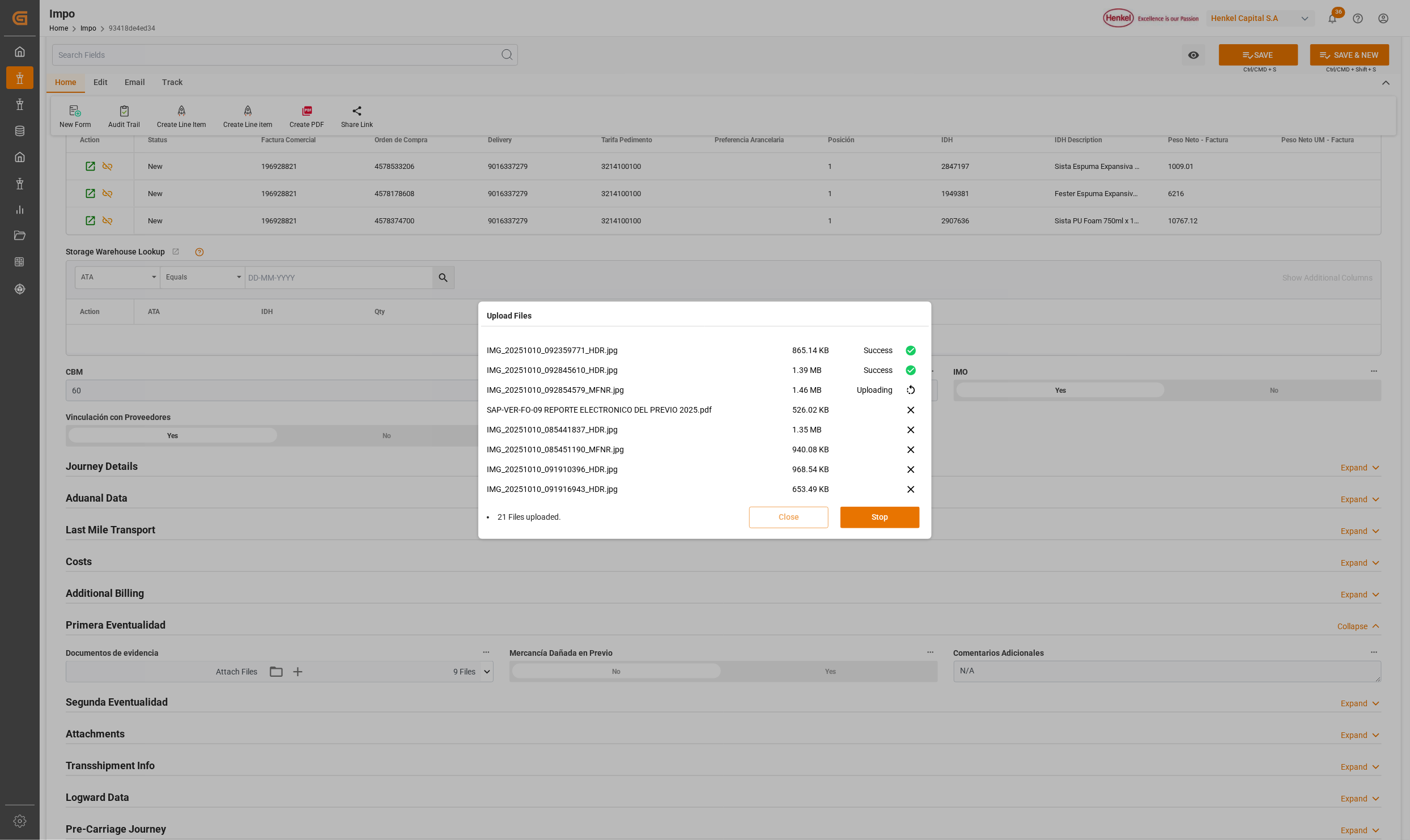
scroll to position [444, 0]
click at [884, 522] on button "Done" at bounding box center [880, 517] width 79 height 21
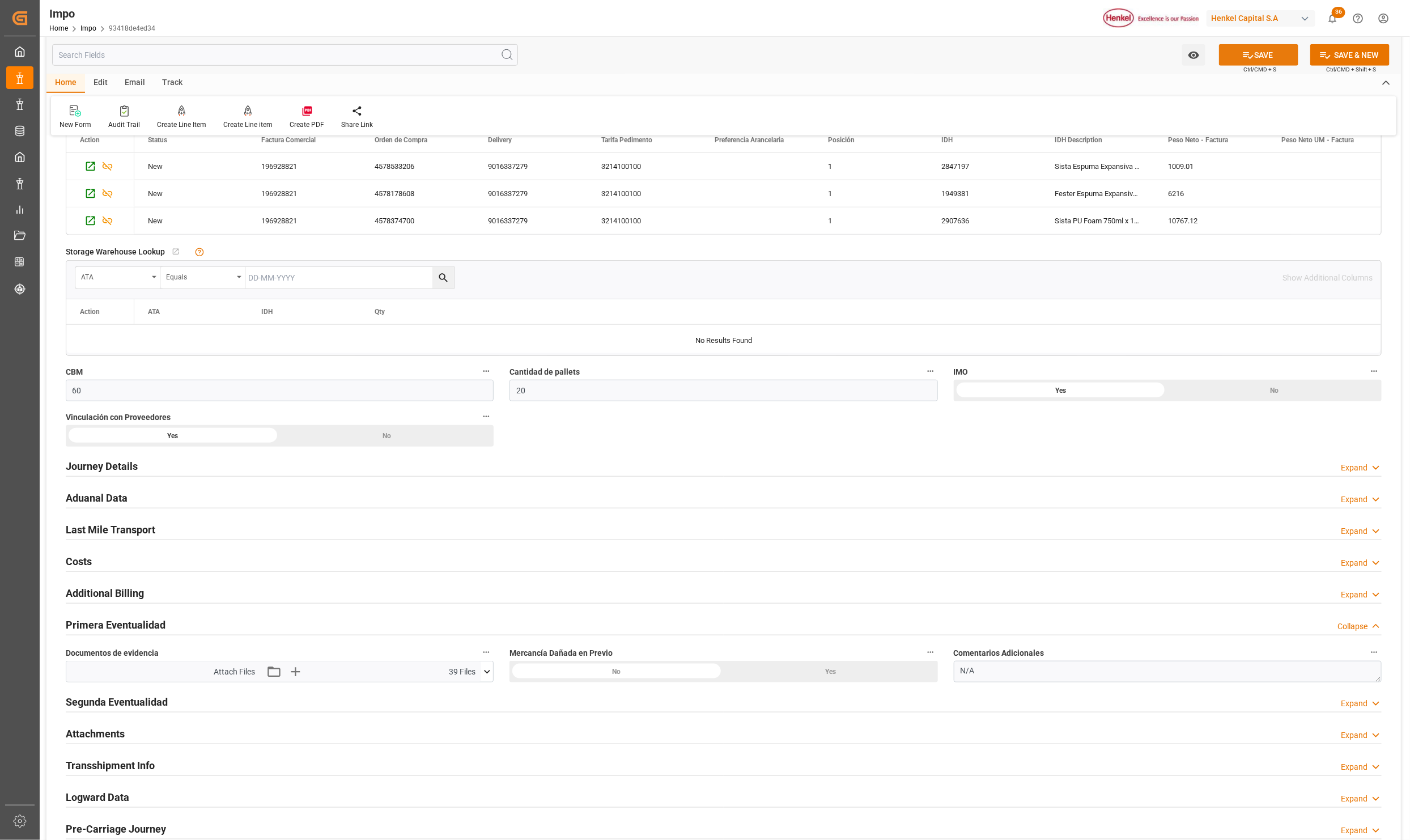
click at [1286, 52] on button "SAVE" at bounding box center [1259, 55] width 79 height 21
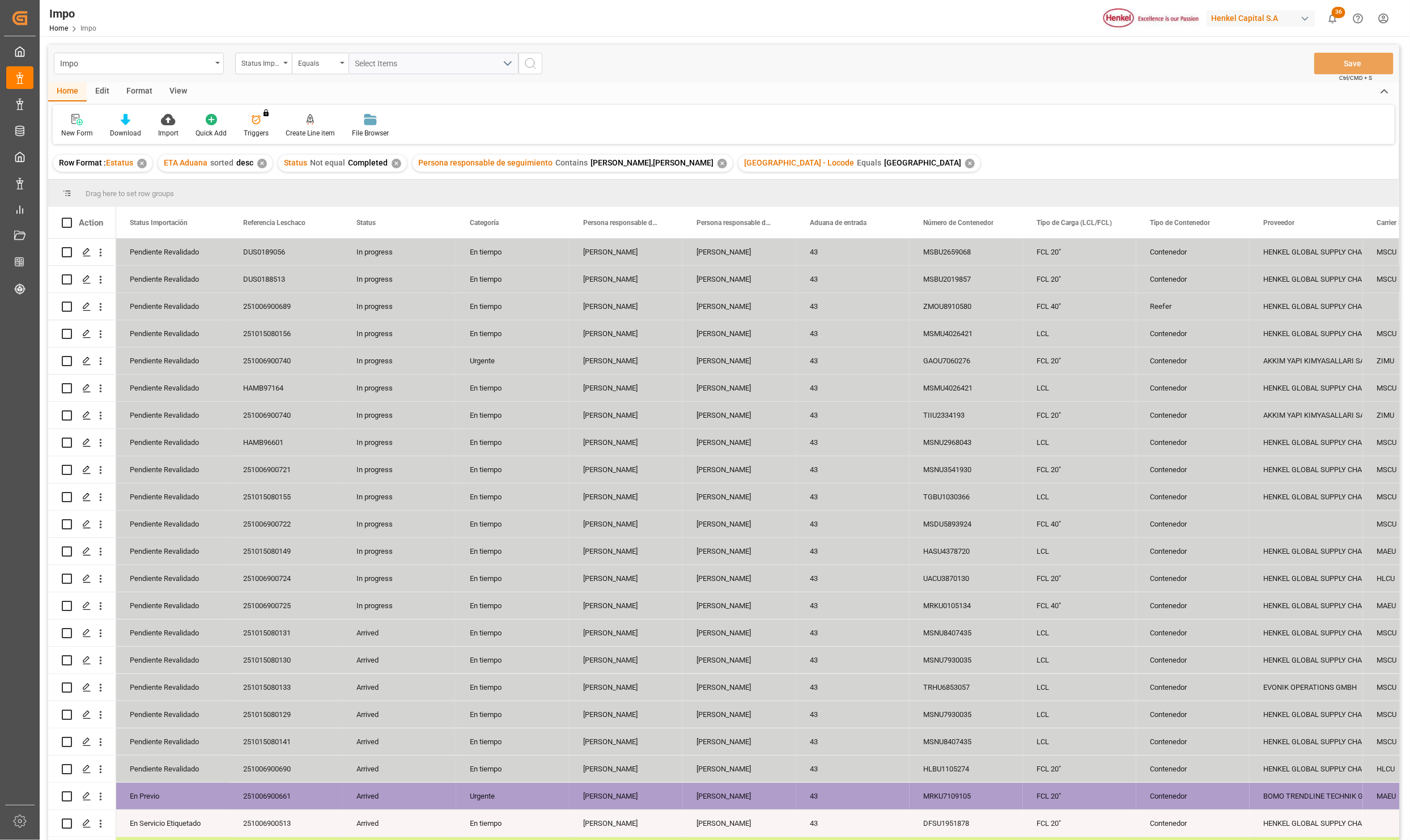
click at [177, 87] on div "View" at bounding box center [178, 92] width 34 height 19
drag, startPoint x: 133, startPoint y: 119, endPoint x: 136, endPoint y: 133, distance: 14.3
click at [132, 119] on icon at bounding box center [128, 119] width 11 height 11
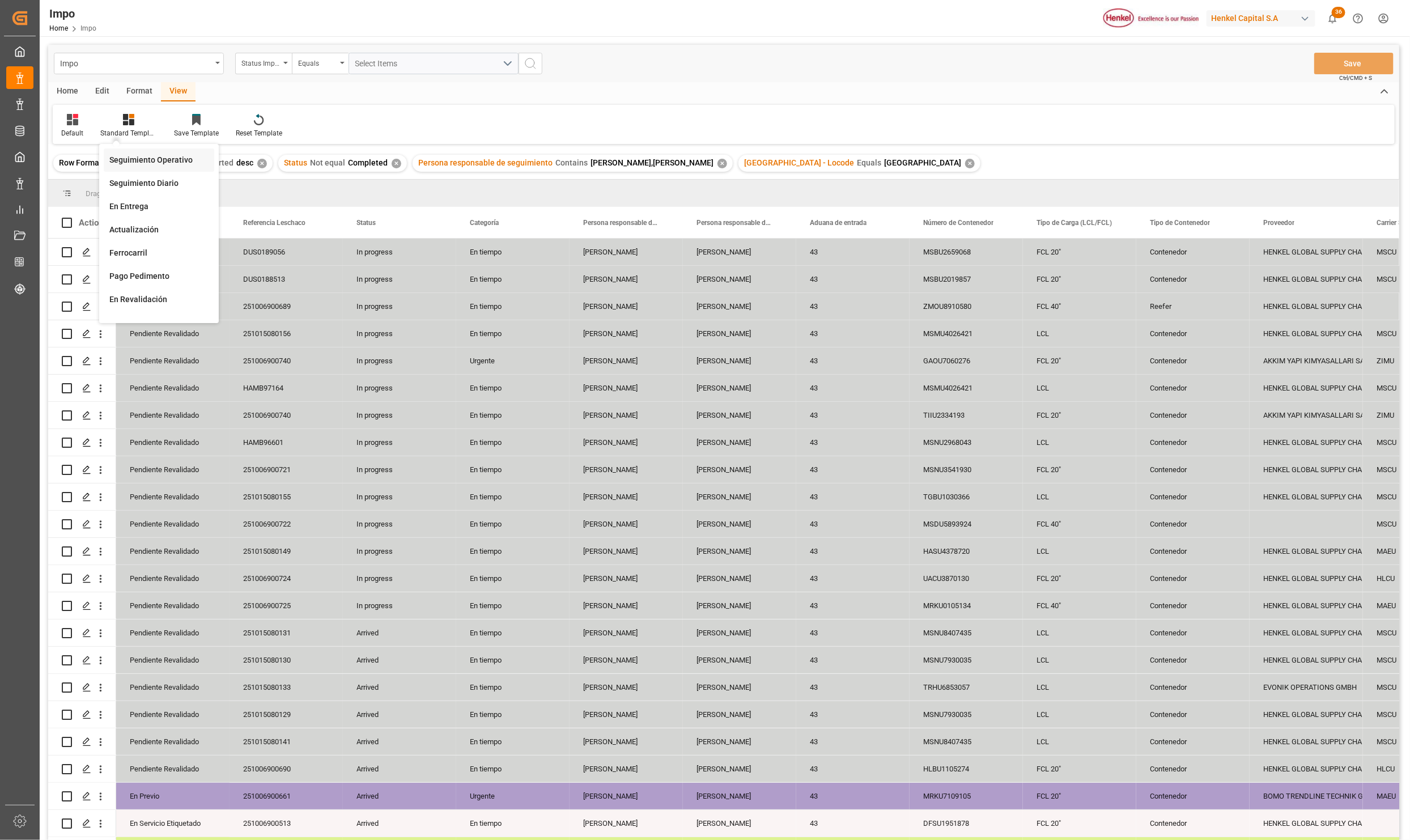
click at [136, 161] on div "Seguimiento Operativo" at bounding box center [158, 160] width 99 height 12
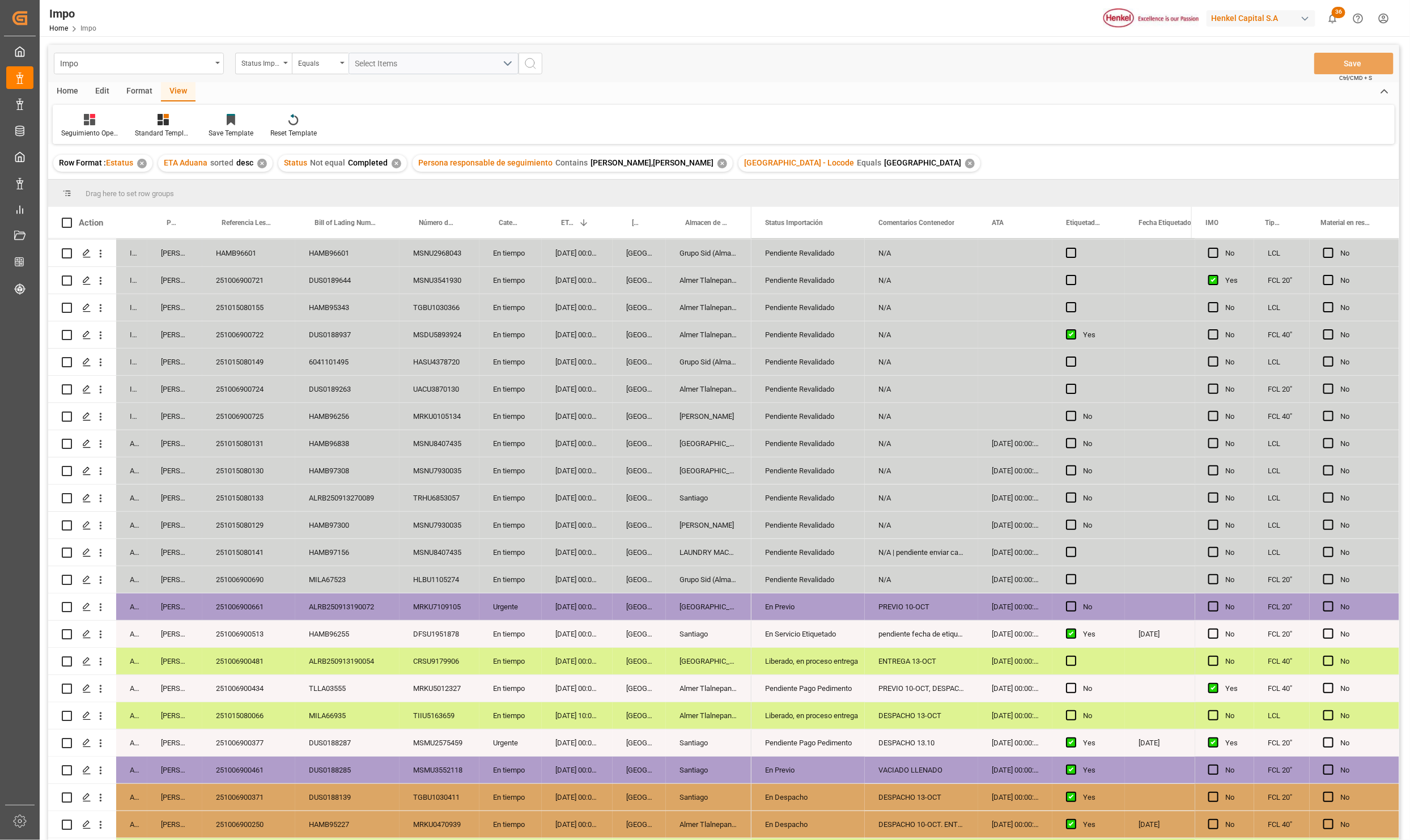
scroll to position [241, 0]
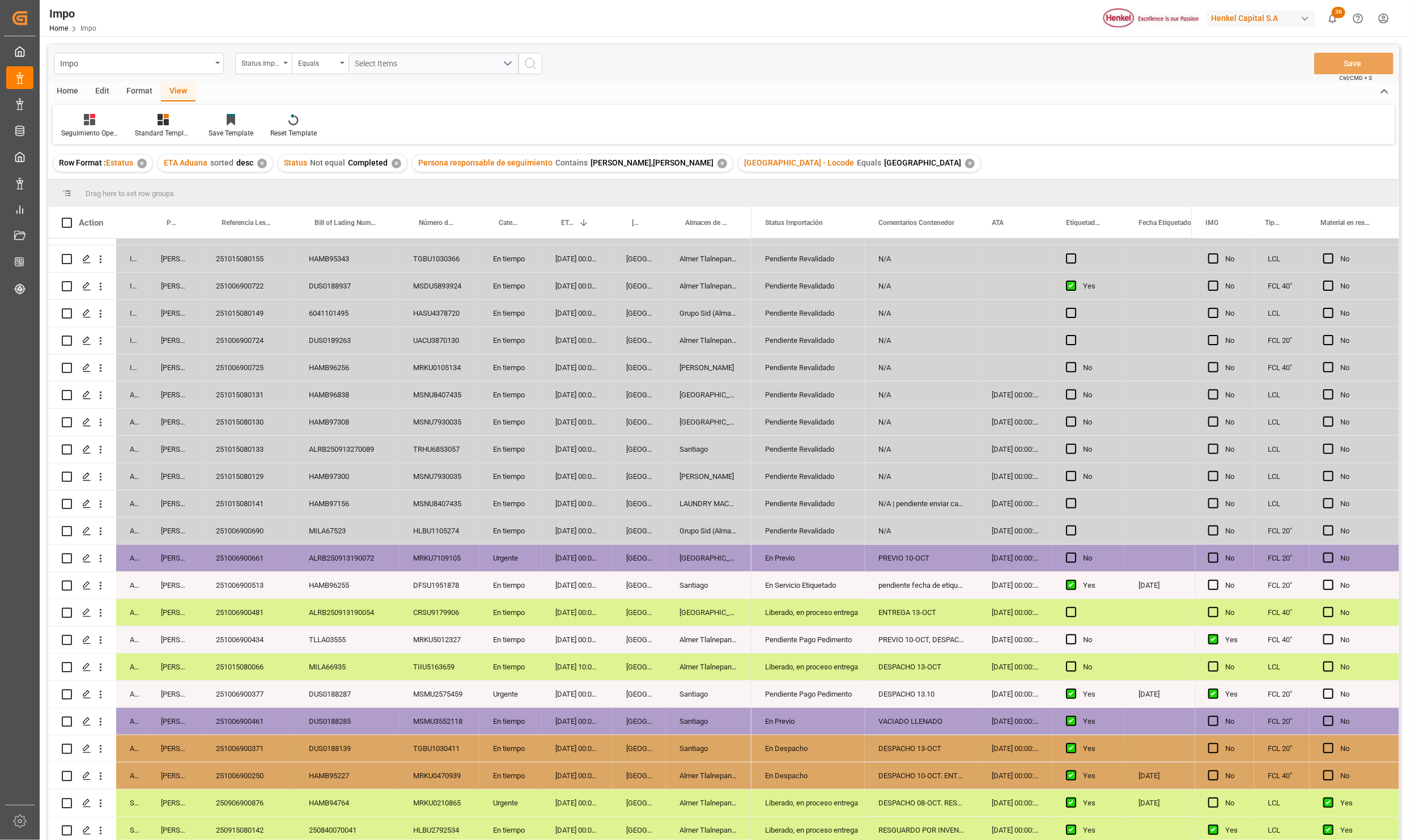
click at [505, 648] on div "En tiempo" at bounding box center [510, 639] width 62 height 27
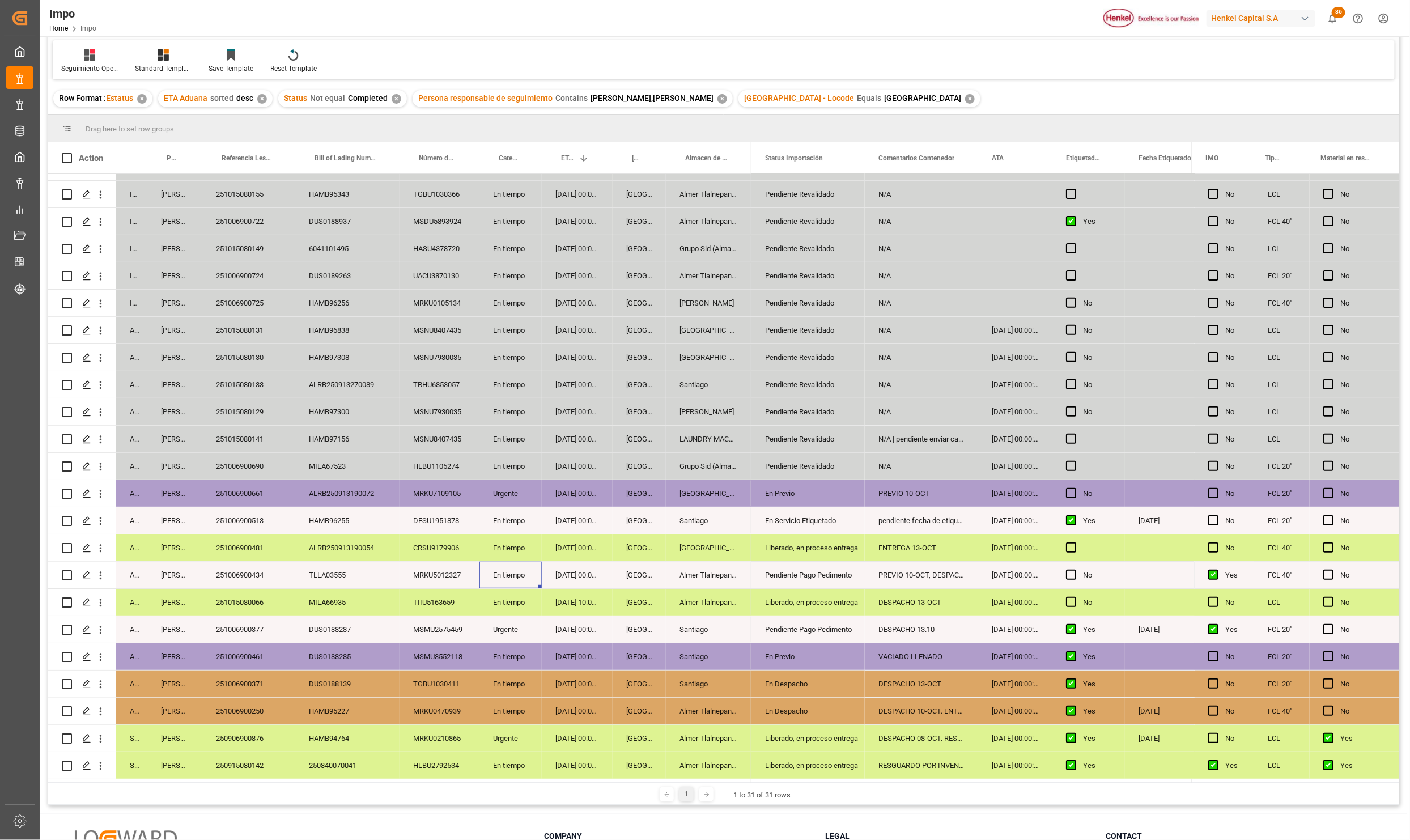
scroll to position [168, 0]
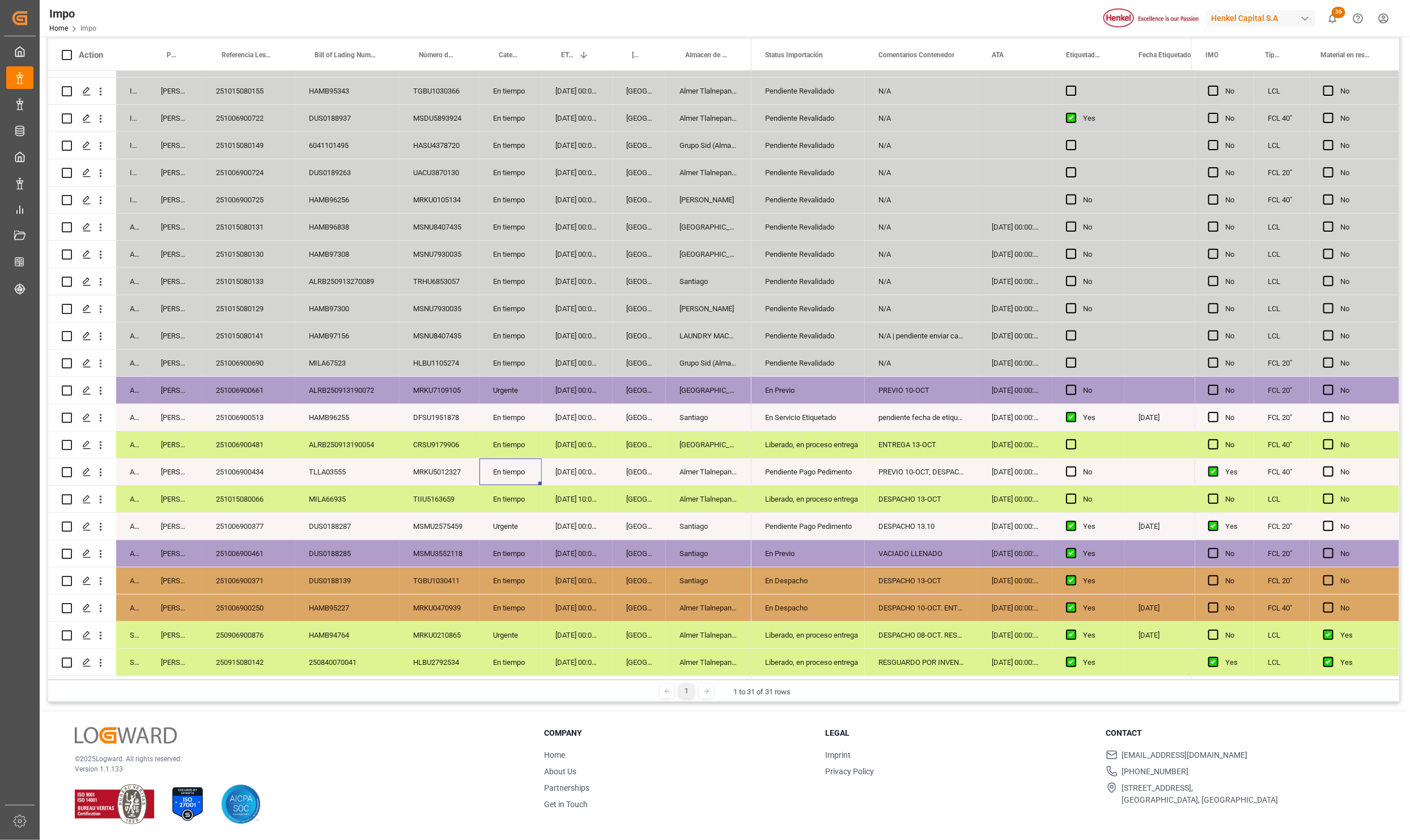
click at [226, 599] on div "251006900250" at bounding box center [249, 607] width 93 height 27
click at [900, 604] on div "DESPACHO 10-OCT. ENTREGA 13-OCT" at bounding box center [921, 607] width 113 height 27
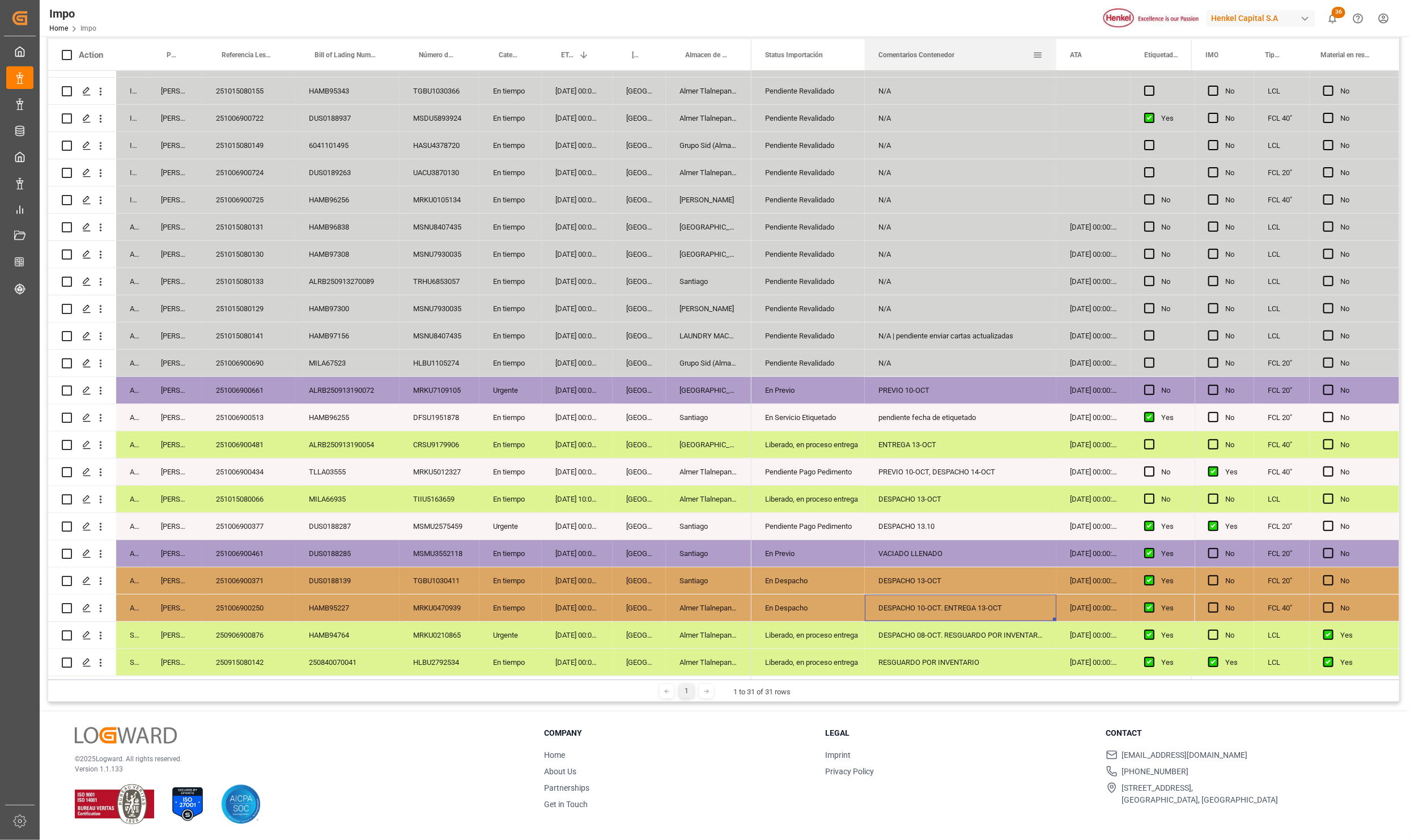
drag, startPoint x: 975, startPoint y: 41, endPoint x: 1053, endPoint y: 44, distance: 78.1
click at [1054, 44] on div at bounding box center [1056, 55] width 5 height 31
click at [811, 467] on div "Pendiente Pago Pedimento" at bounding box center [808, 472] width 86 height 26
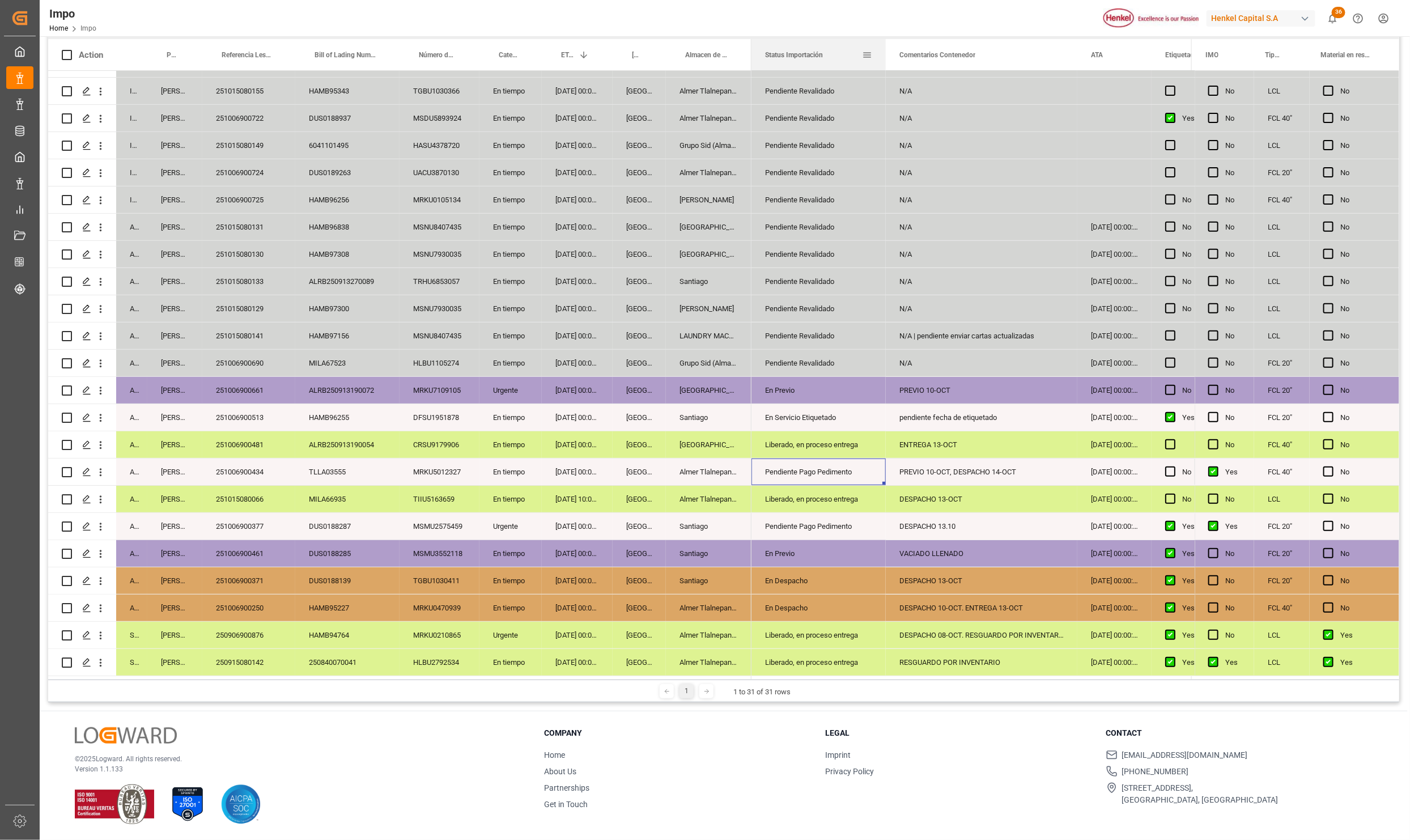
drag, startPoint x: 862, startPoint y: 43, endPoint x: 886, endPoint y: 46, distance: 24.2
click at [886, 43] on div at bounding box center [886, 55] width 5 height 31
click at [250, 383] on div "251006900661" at bounding box center [249, 390] width 93 height 27
drag, startPoint x: 103, startPoint y: 387, endPoint x: 101, endPoint y: 393, distance: 6.3
click at [103, 387] on icon "open menu" at bounding box center [101, 391] width 12 height 12
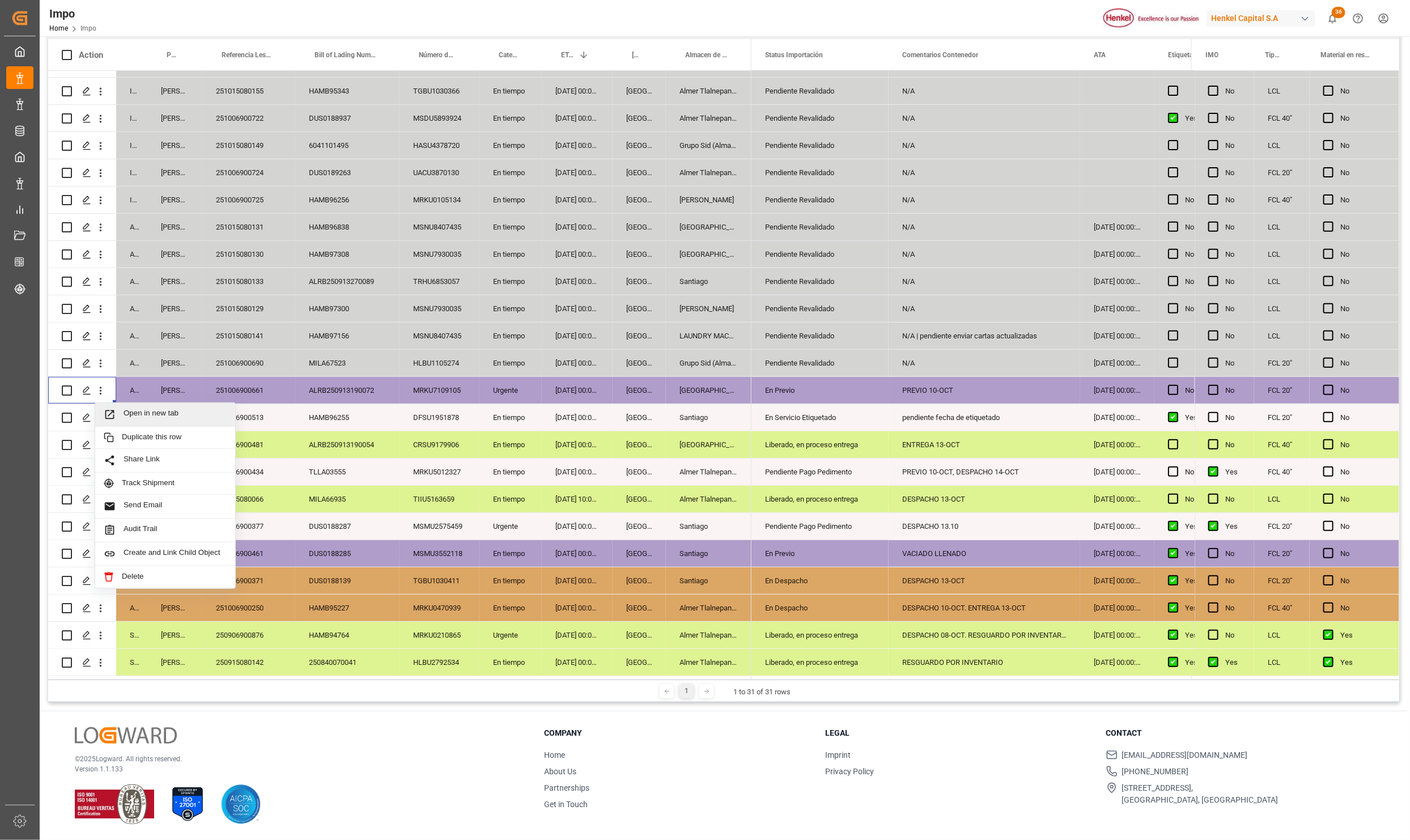
click at [116, 409] on span "Press SPACE to select this row." at bounding box center [113, 415] width 20 height 12
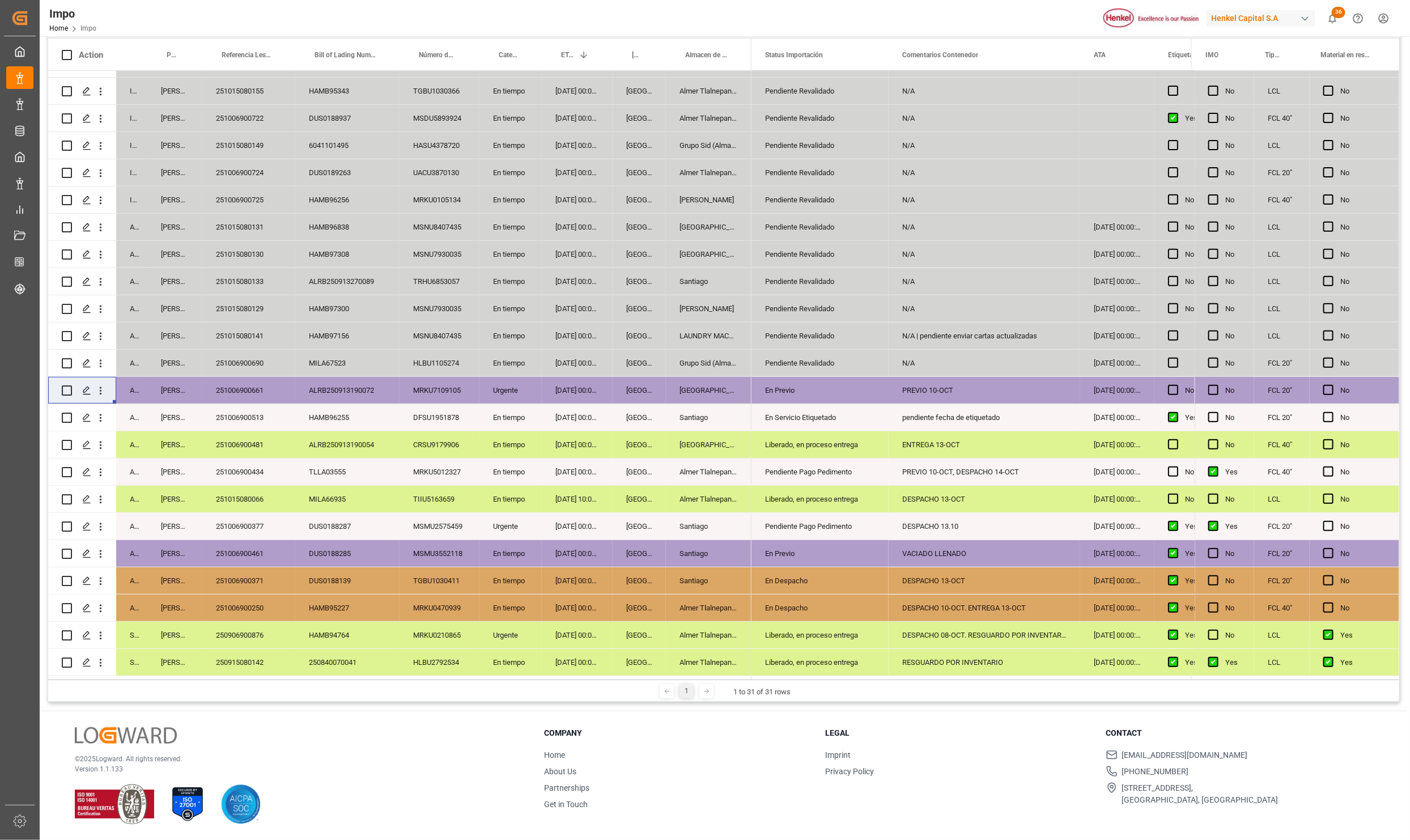
click at [669, 516] on div "Santiago" at bounding box center [709, 526] width 85 height 27
click at [264, 558] on div "251006900461" at bounding box center [249, 553] width 93 height 27
click at [720, 523] on div "Santiago" at bounding box center [709, 526] width 85 height 27
click at [830, 521] on div "Pendiente Pago Pedimento" at bounding box center [820, 527] width 110 height 26
click at [861, 532] on icon "open menu" at bounding box center [867, 533] width 14 height 14
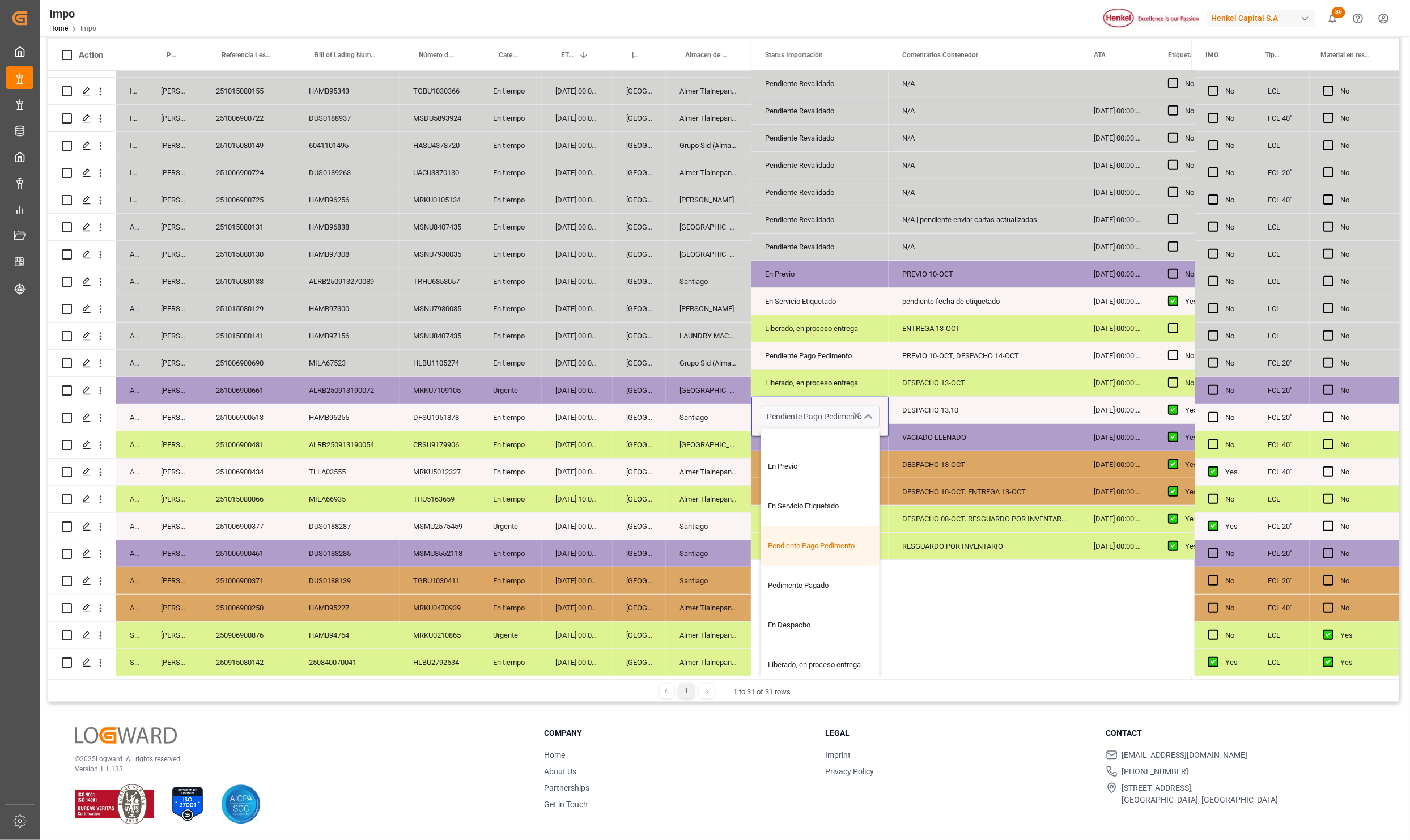
scroll to position [170, 0]
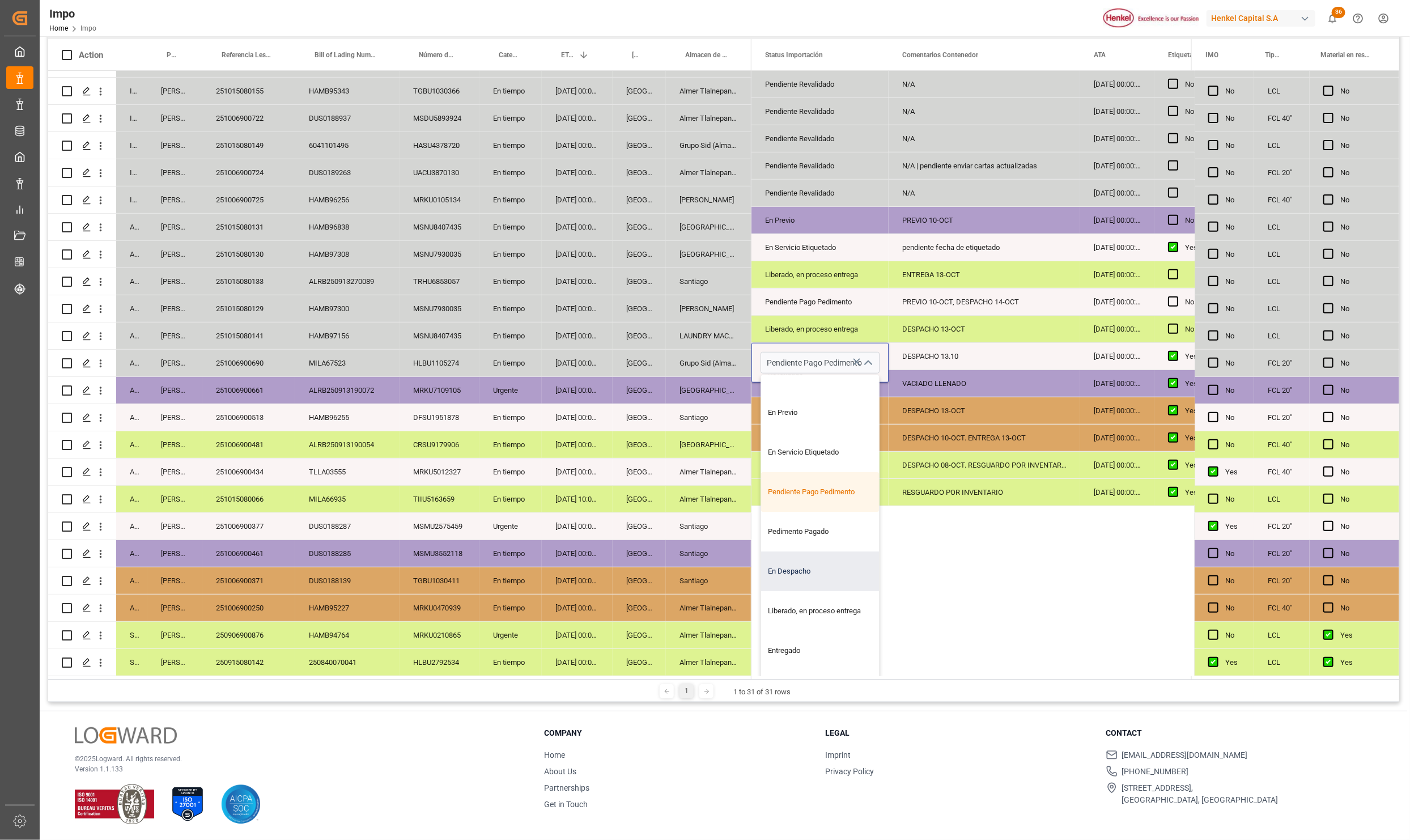
click at [794, 575] on div "En Despacho" at bounding box center [820, 571] width 118 height 40
type input "En Despacho"
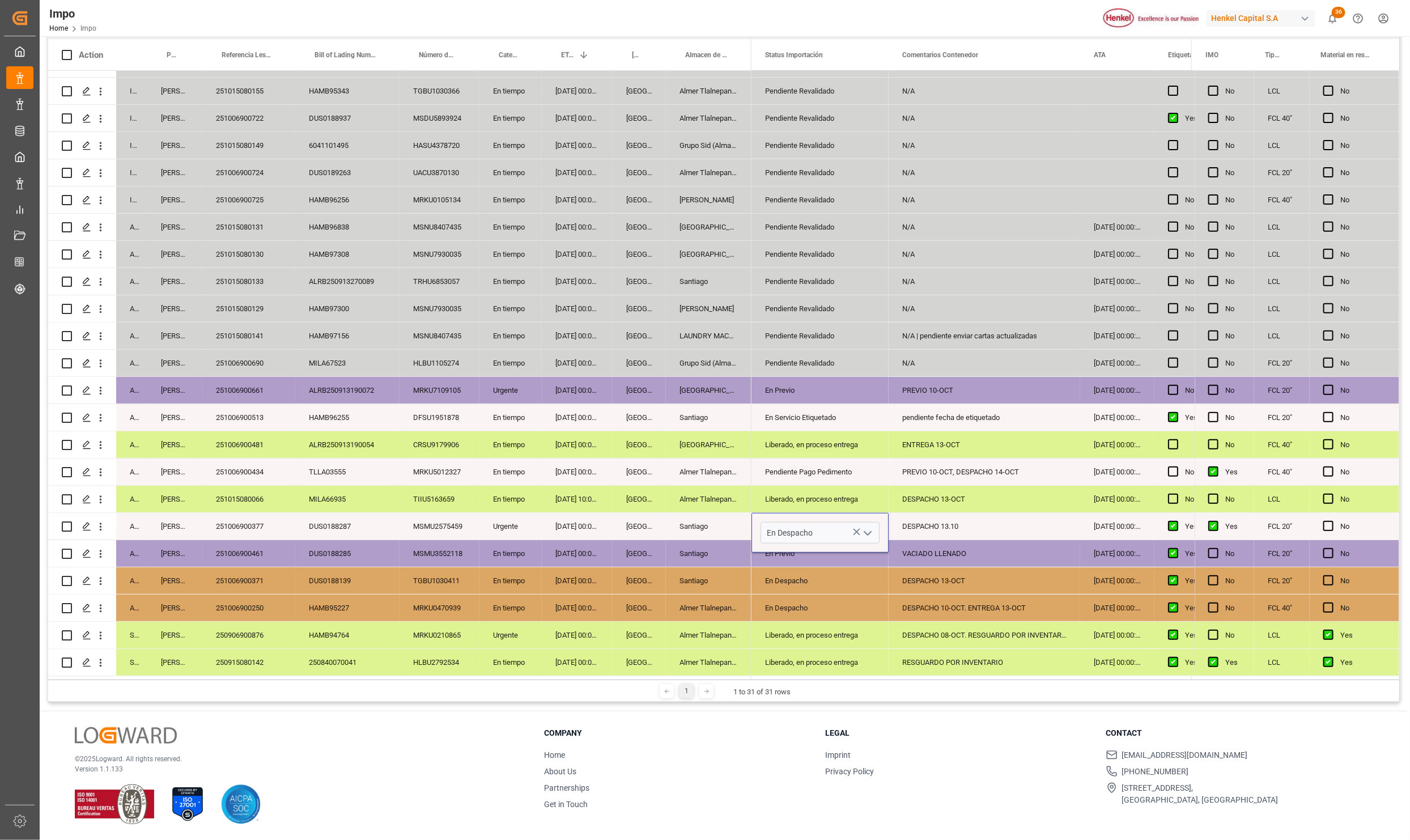
scroll to position [0, 0]
click at [750, 585] on div "Santiago" at bounding box center [709, 580] width 85 height 27
click at [827, 600] on div "En Despacho" at bounding box center [820, 608] width 110 height 26
click at [930, 519] on div "DESPACHO 13.10" at bounding box center [984, 526] width 192 height 27
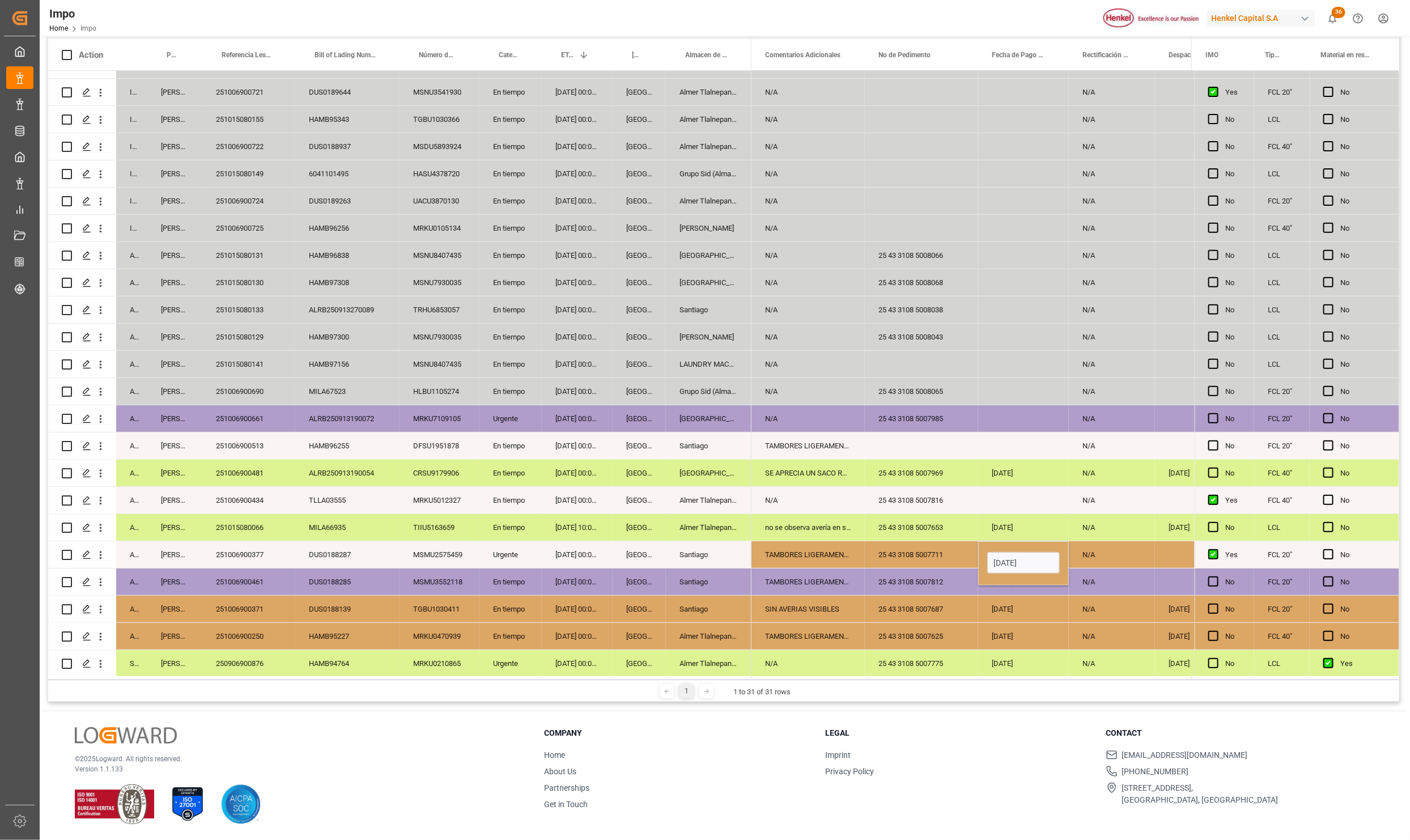
scroll to position [208, 0]
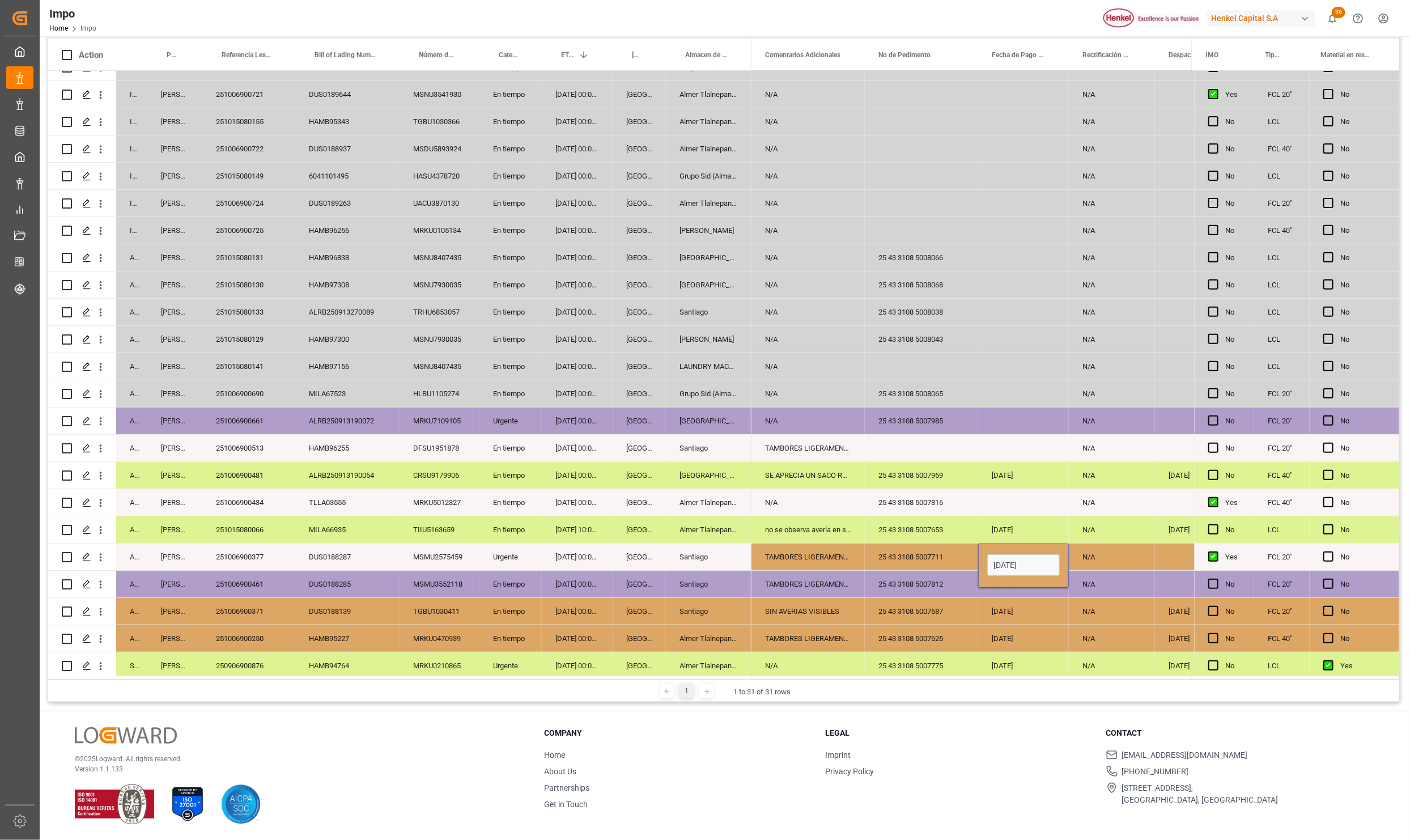
drag, startPoint x: 1044, startPoint y: 553, endPoint x: 1002, endPoint y: 562, distance: 43.0
click at [1002, 562] on div "[DATE]" at bounding box center [1023, 566] width 72 height 26
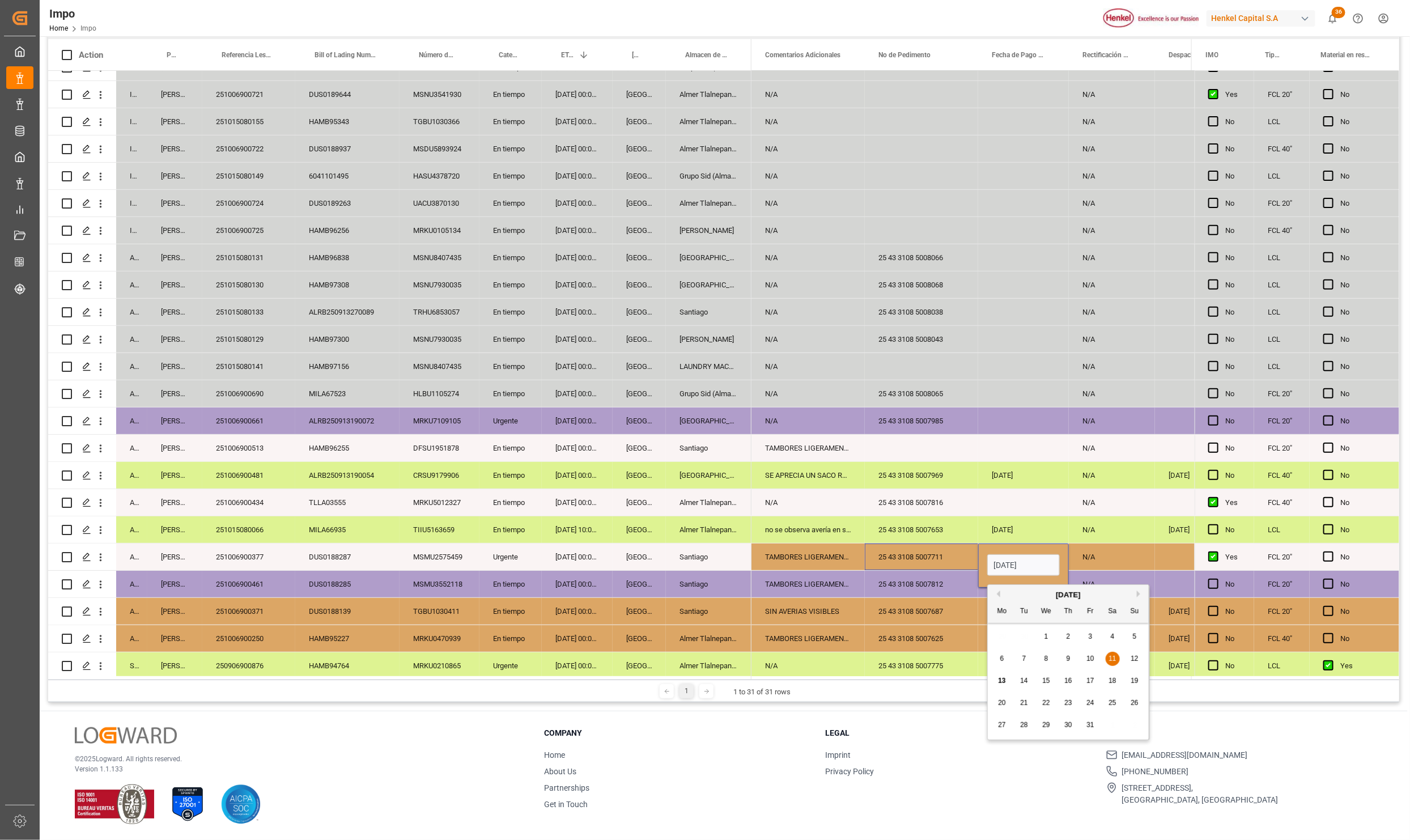
drag, startPoint x: 1045, startPoint y: 568, endPoint x: 944, endPoint y: 558, distance: 101.5
click at [944, 558] on div "NO N/A [DATE] 25 43 3108 5007711 TAMBORES LIGERAMENTE RASPADOS Y ABOLLADOS DE O…" at bounding box center [246, 557] width 3512 height 27
type input "[DATE]"
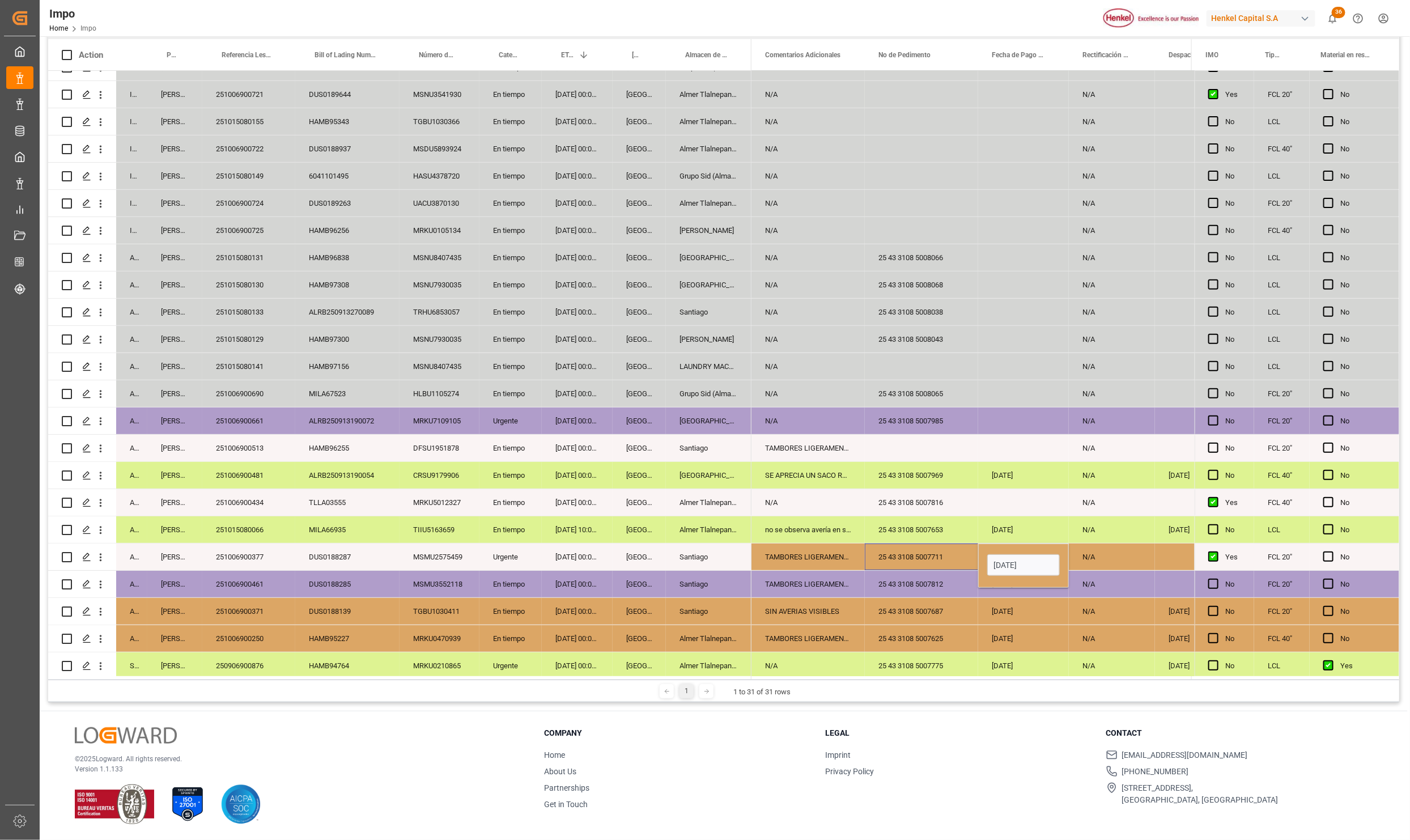
click at [935, 558] on div "25 43 3108 5007711" at bounding box center [921, 556] width 113 height 27
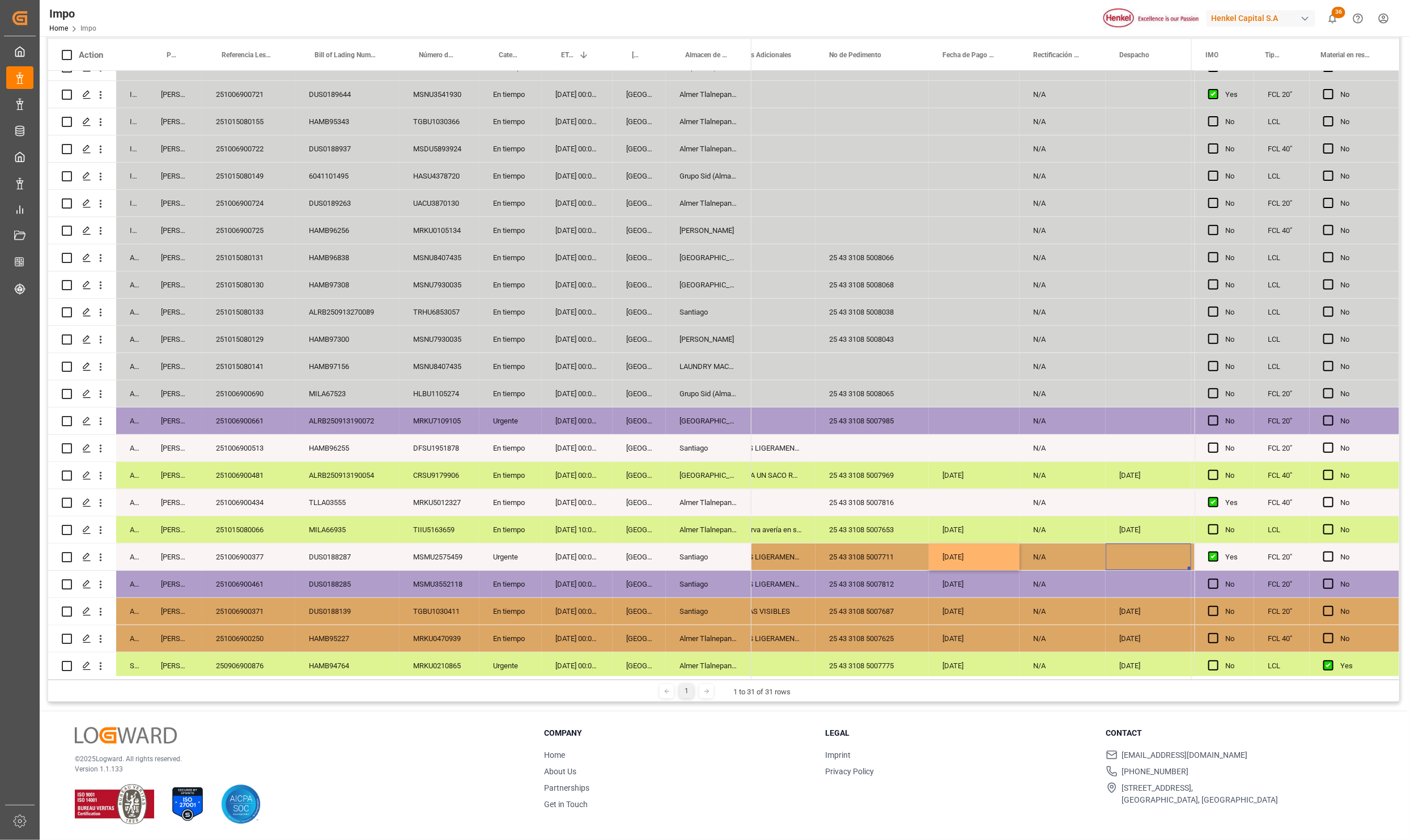
scroll to position [0, 2393]
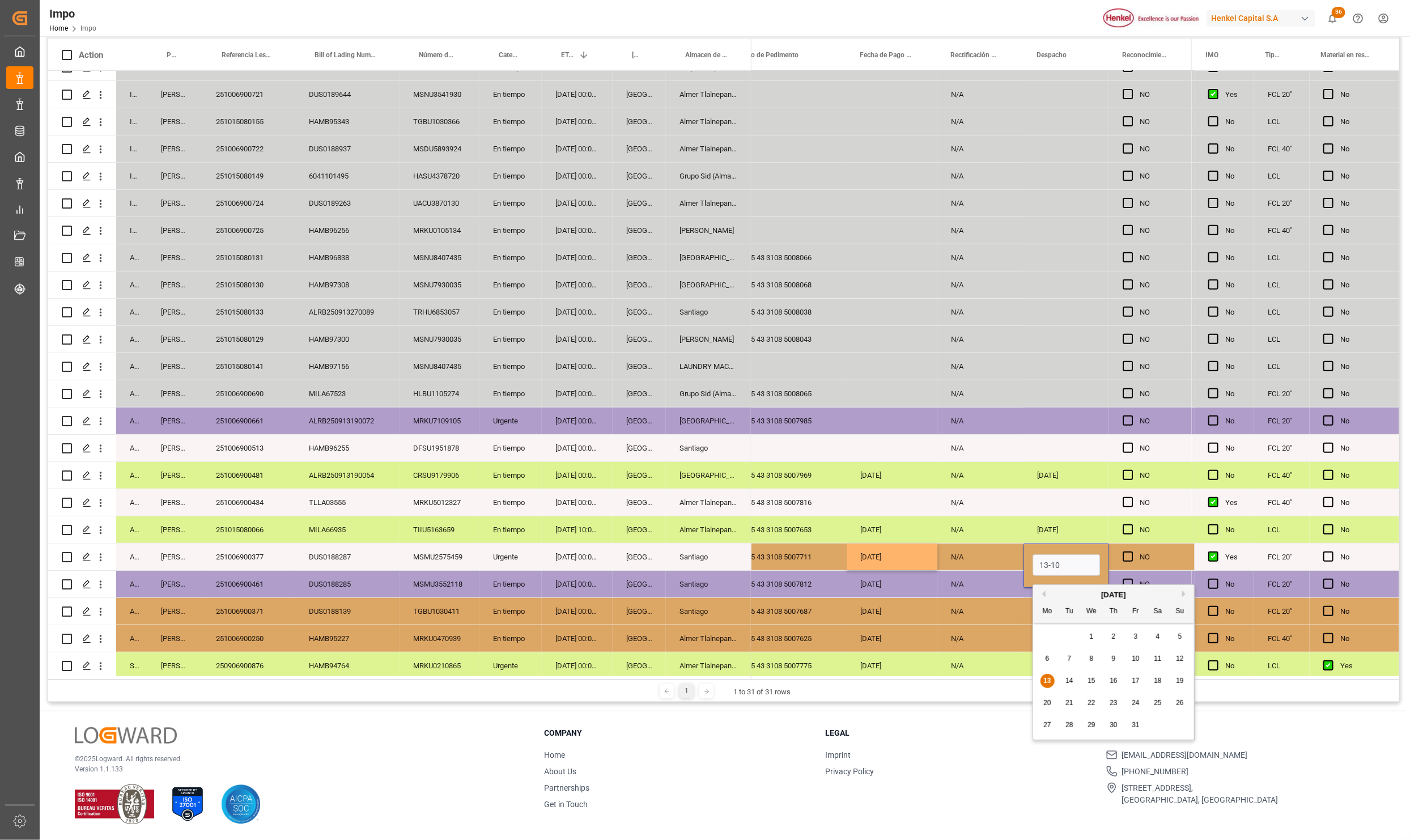
type input "[DATE]"
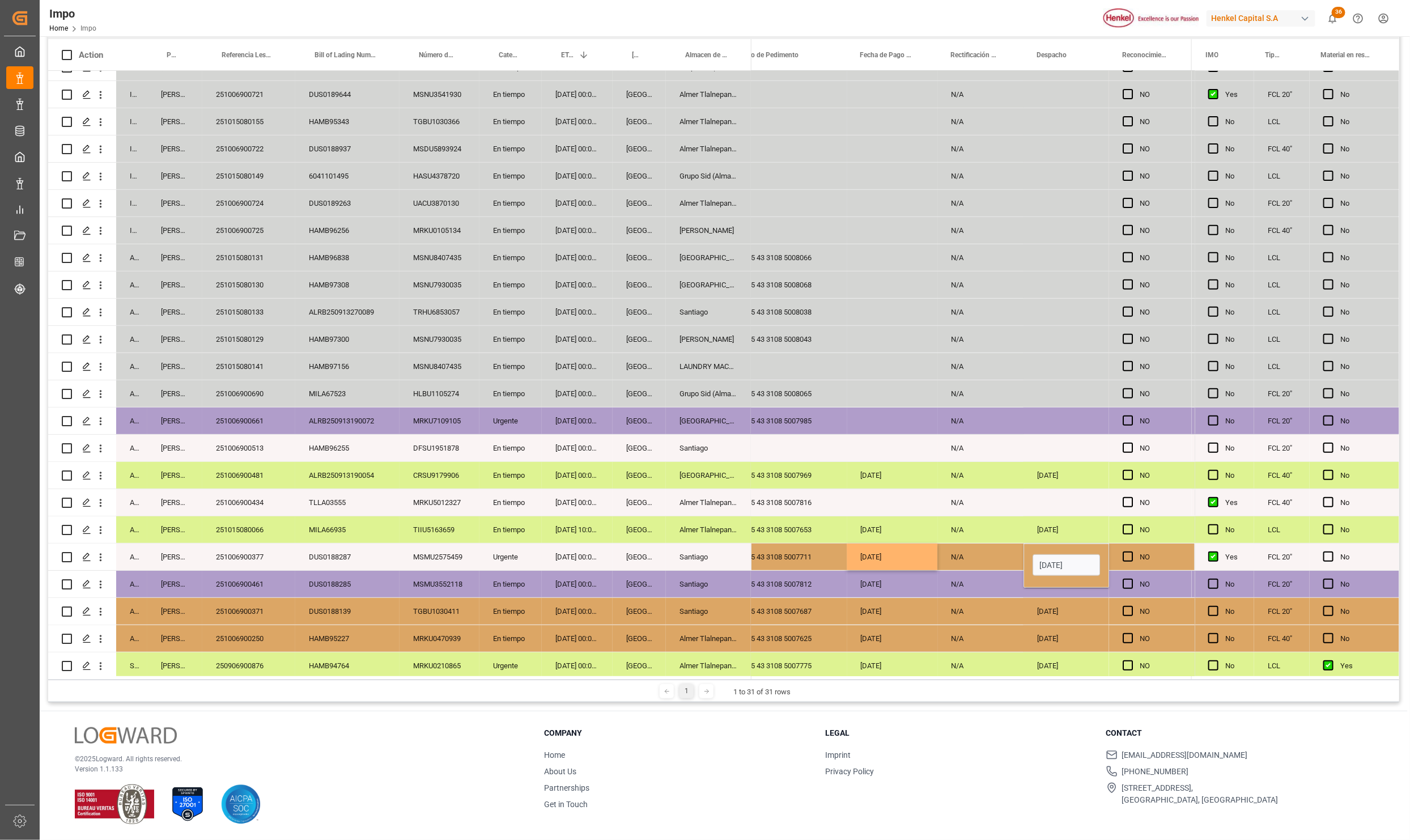
click at [943, 553] on div "N/A" at bounding box center [980, 556] width 86 height 27
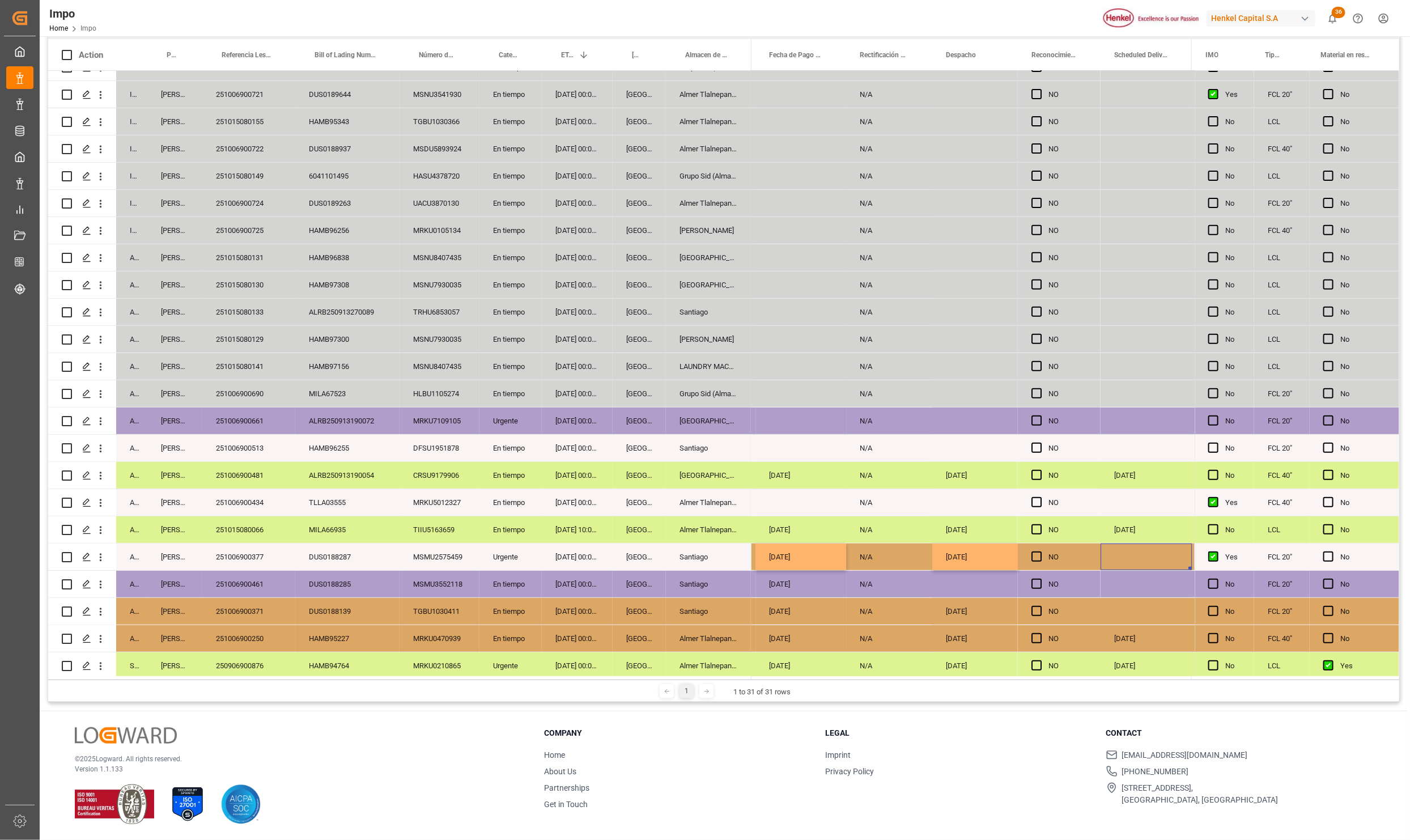
scroll to position [0, 2569]
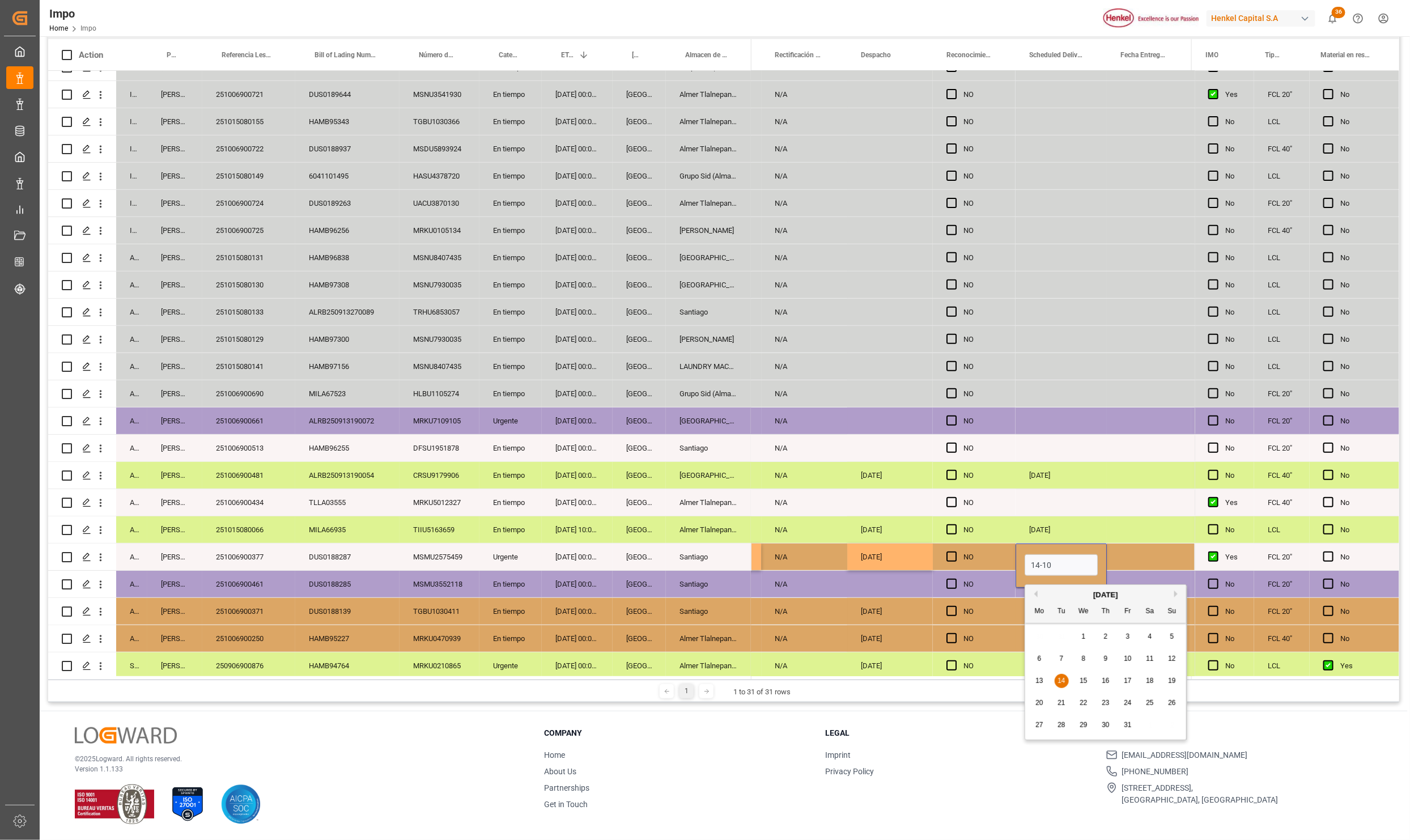
type input "[DATE]"
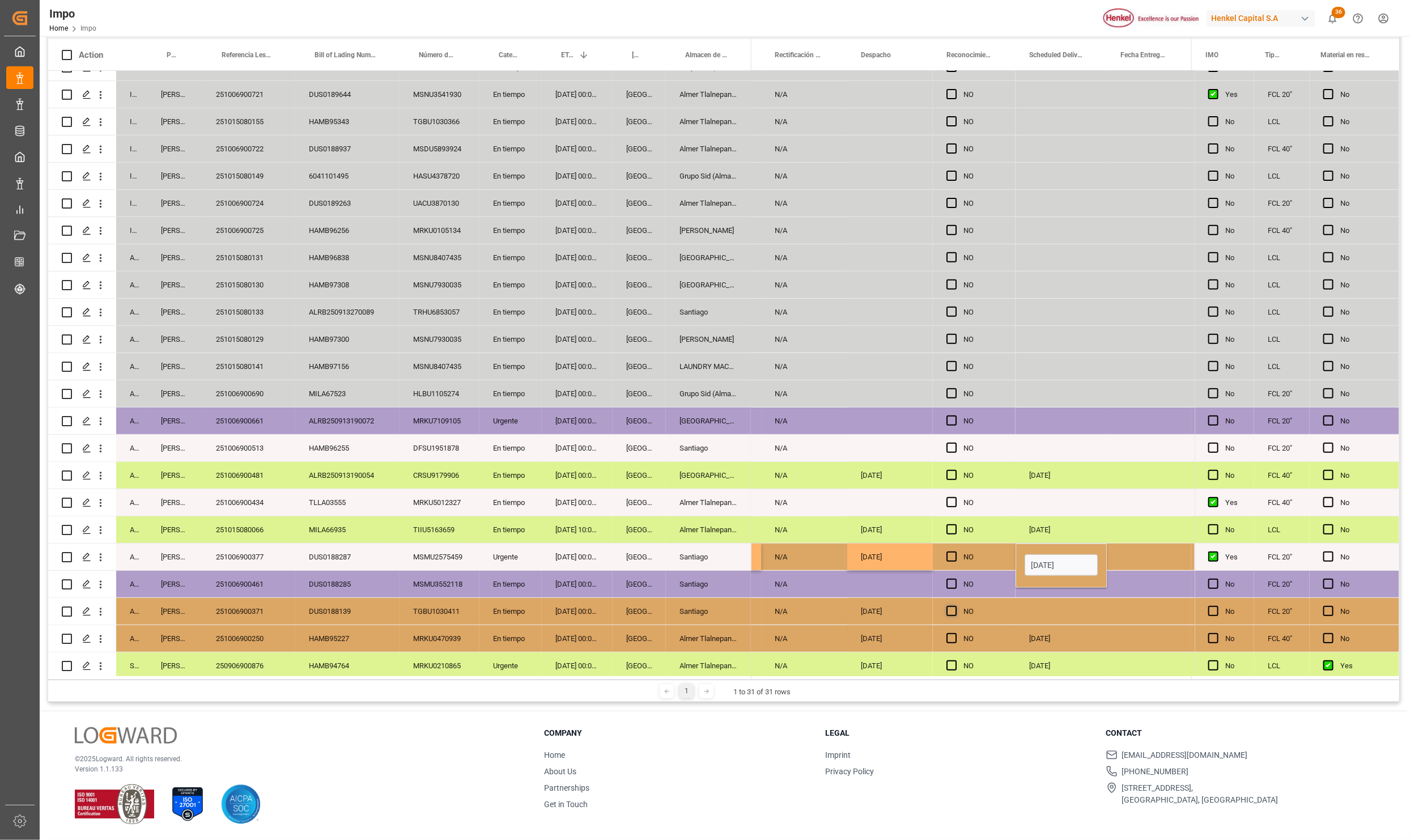
click at [948, 613] on span "Press SPACE to select this row." at bounding box center [951, 610] width 10 height 10
click at [955, 606] on input "Press SPACE to select this row." at bounding box center [955, 606] width 0 height 0
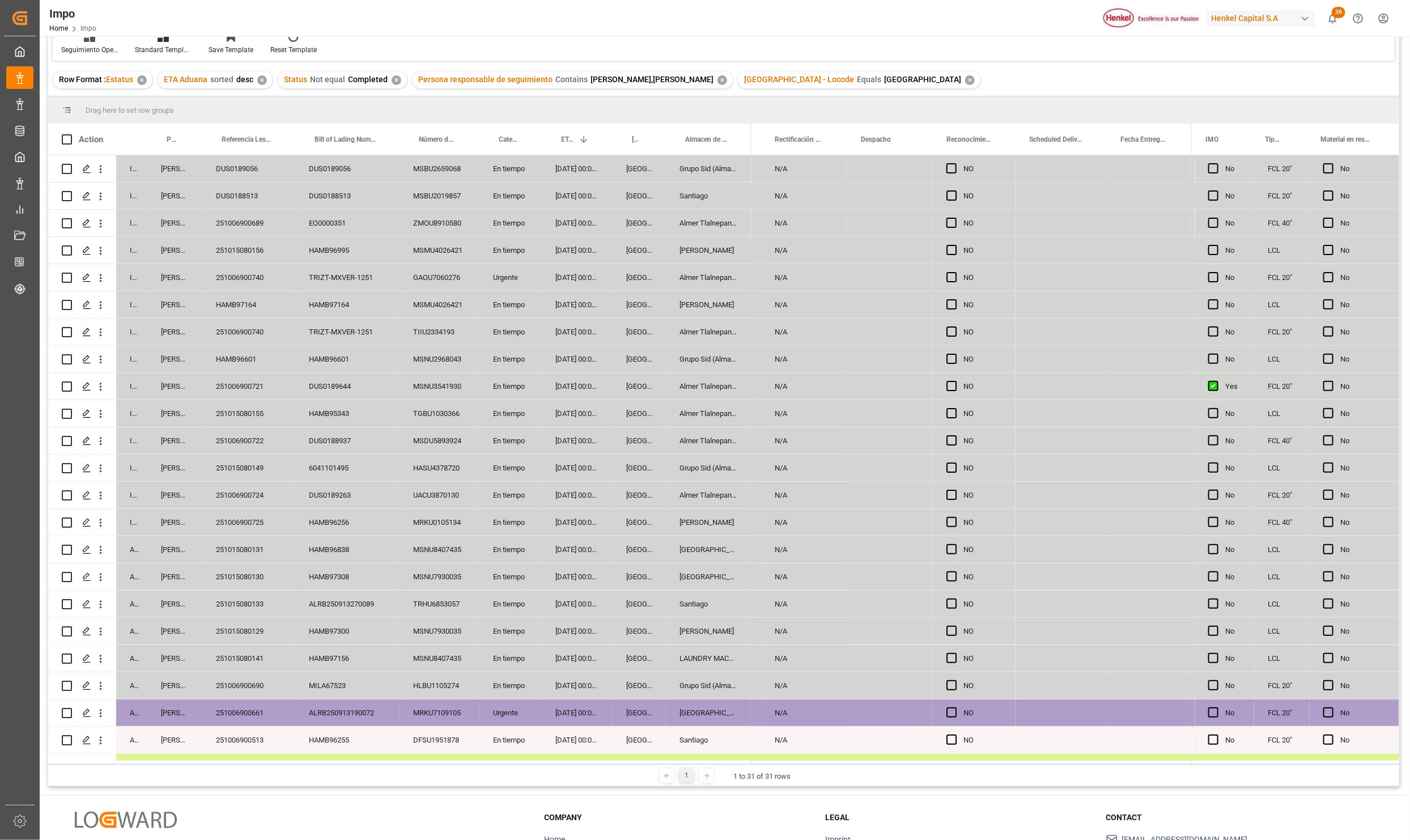
scroll to position [0, 0]
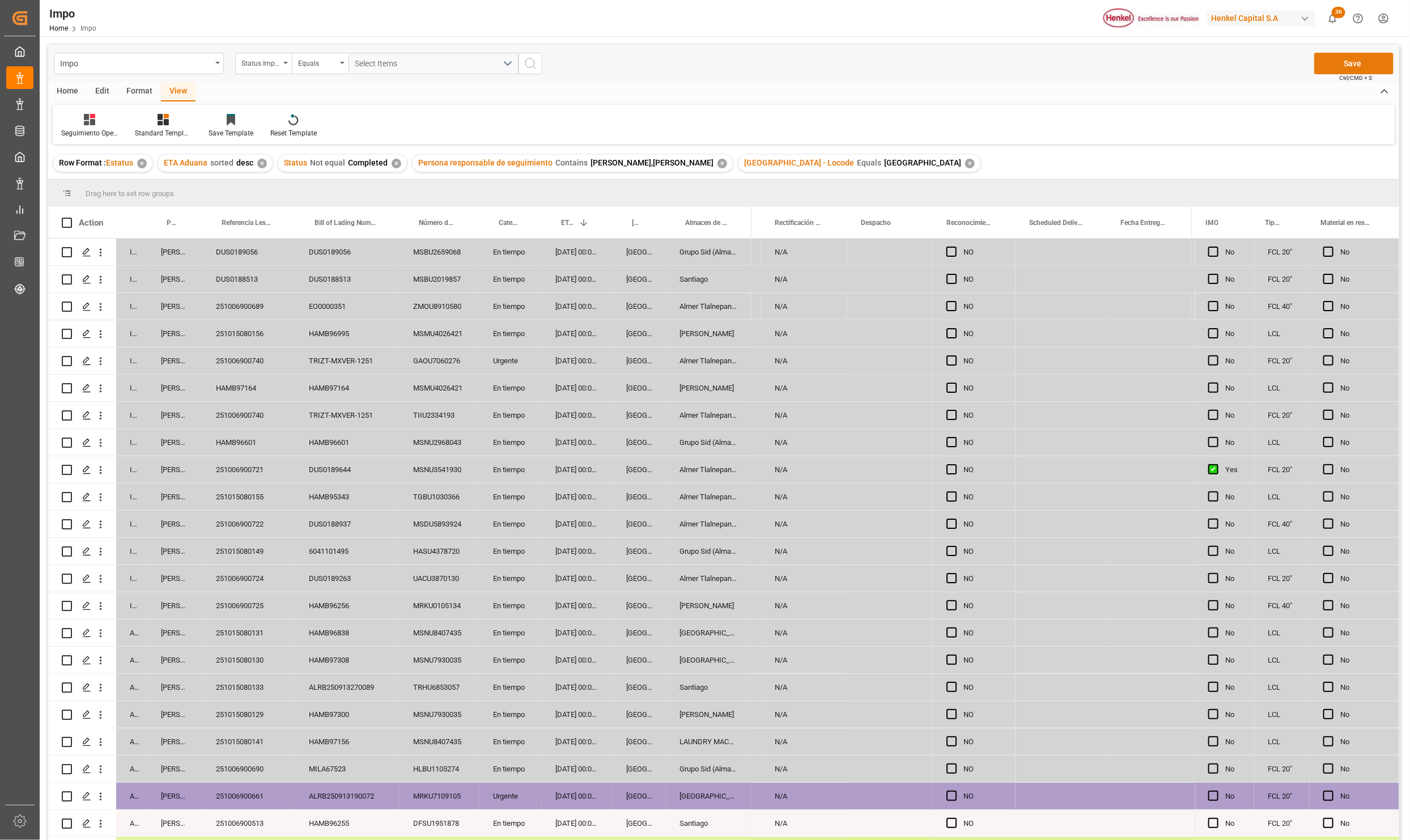
click at [1345, 67] on button "Save" at bounding box center [1354, 63] width 79 height 21
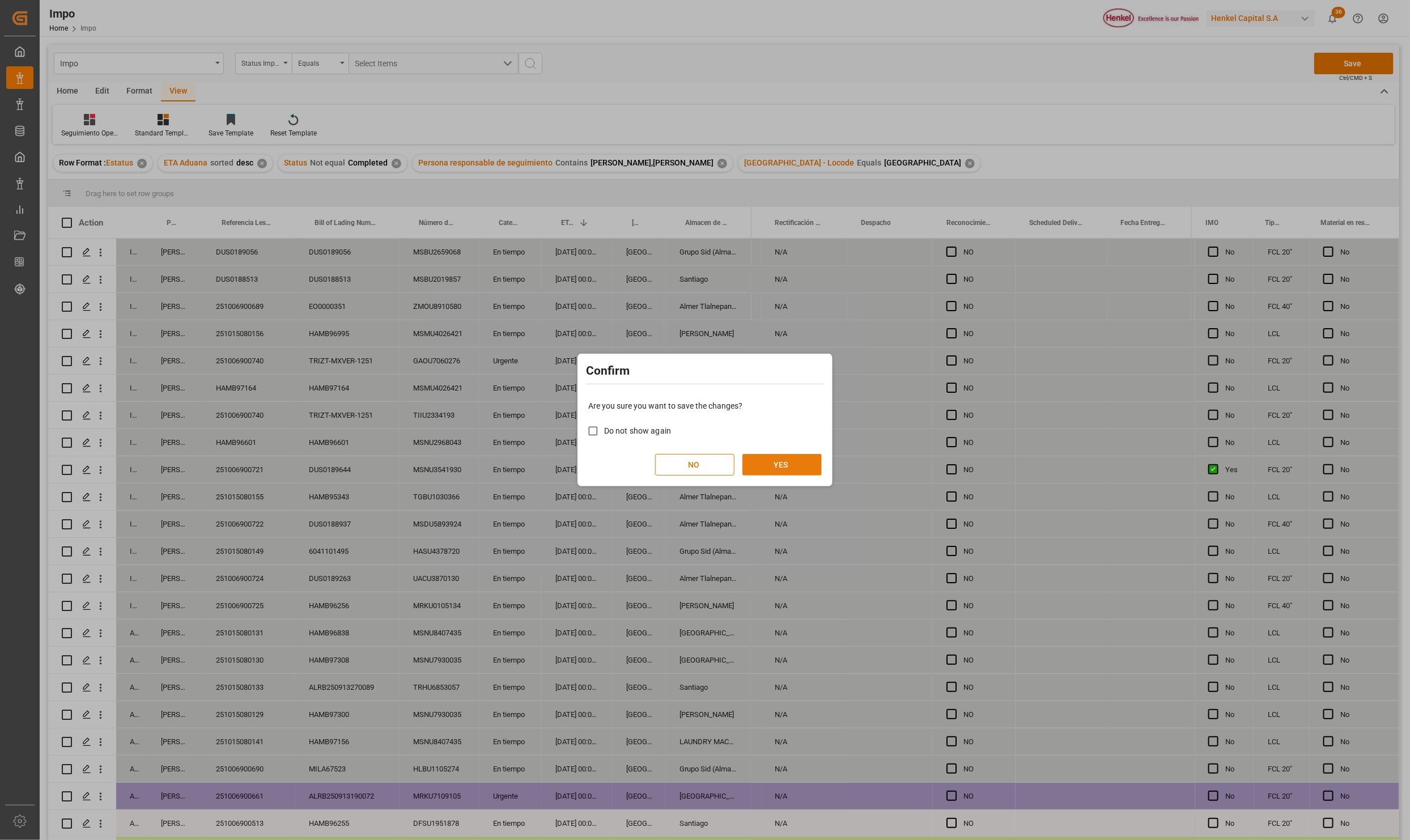
click at [800, 464] on button "YES" at bounding box center [782, 464] width 79 height 21
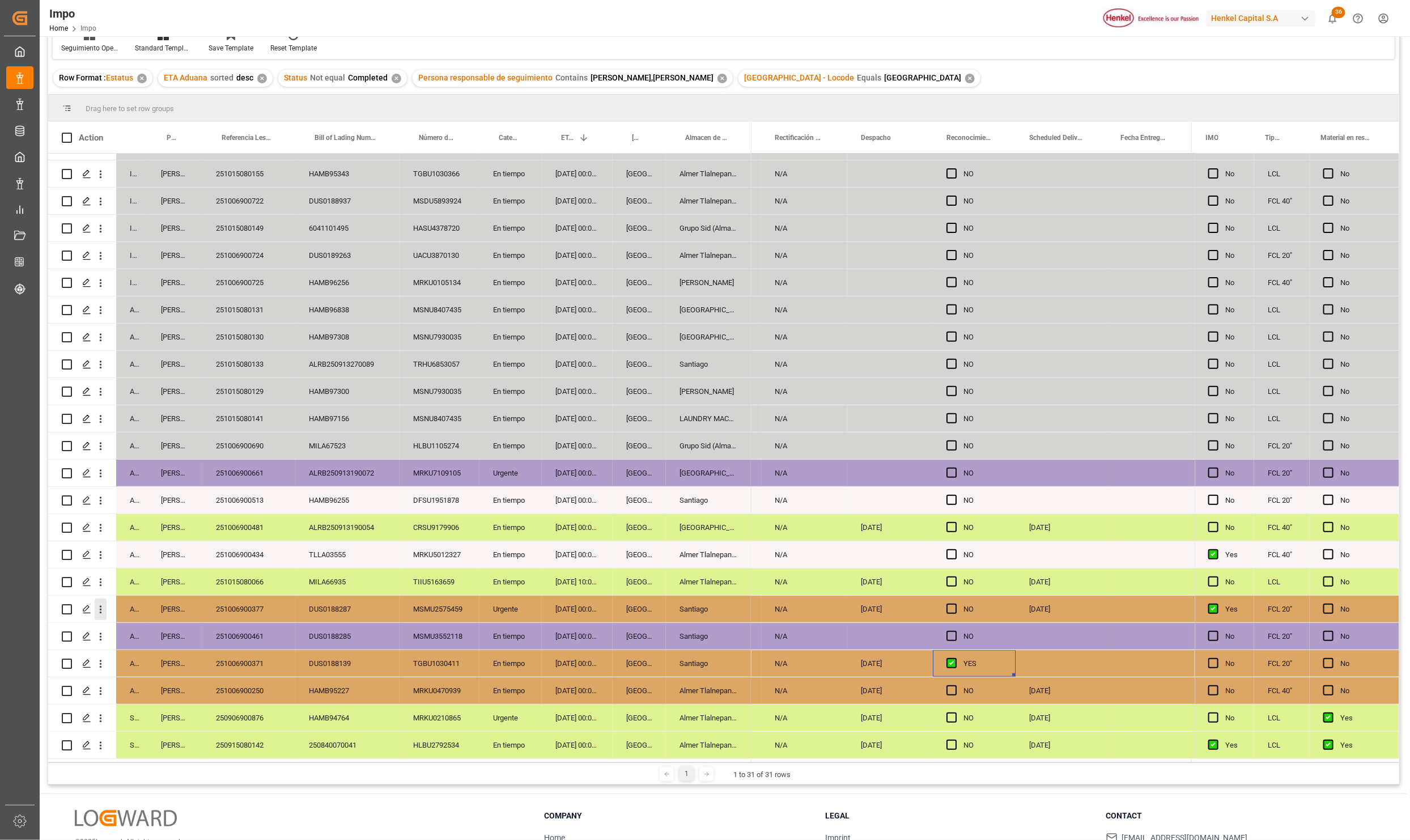
click at [103, 604] on icon "open menu" at bounding box center [101, 610] width 12 height 12
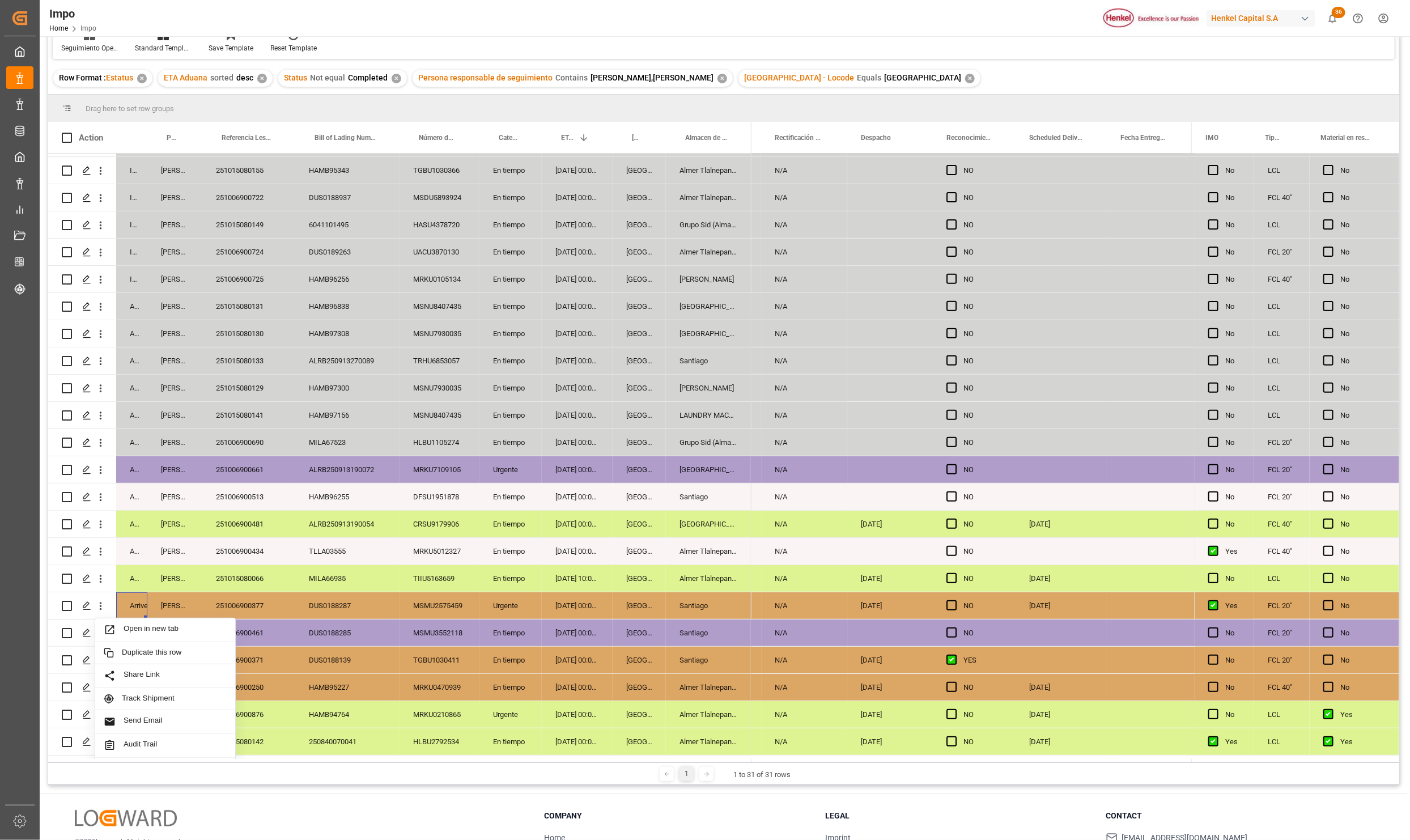
click at [136, 617] on div "Arrived" at bounding box center [132, 605] width 31 height 27
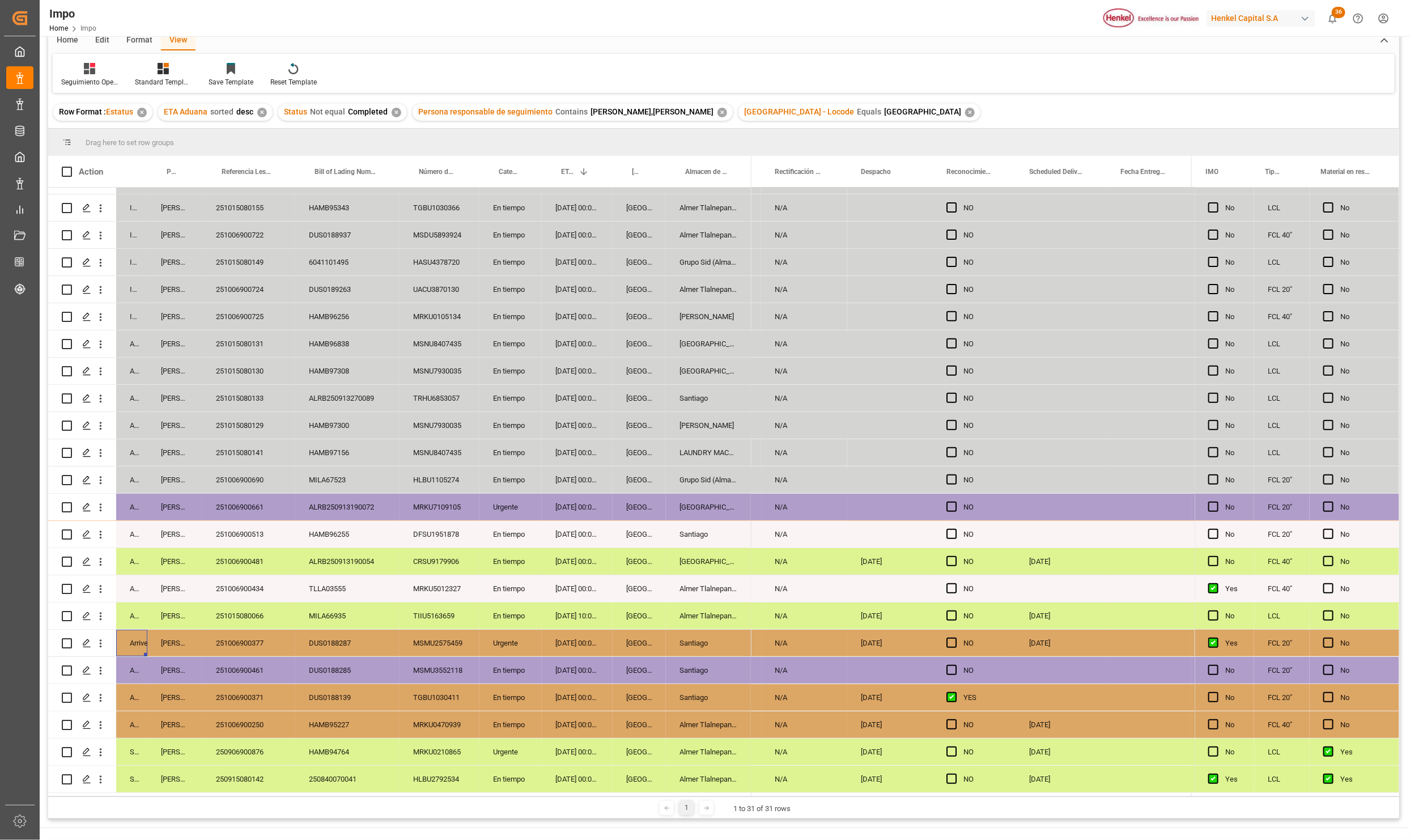
click at [104, 638] on icon "open menu" at bounding box center [101, 644] width 12 height 12
click at [97, 638] on icon "open menu" at bounding box center [101, 644] width 12 height 12
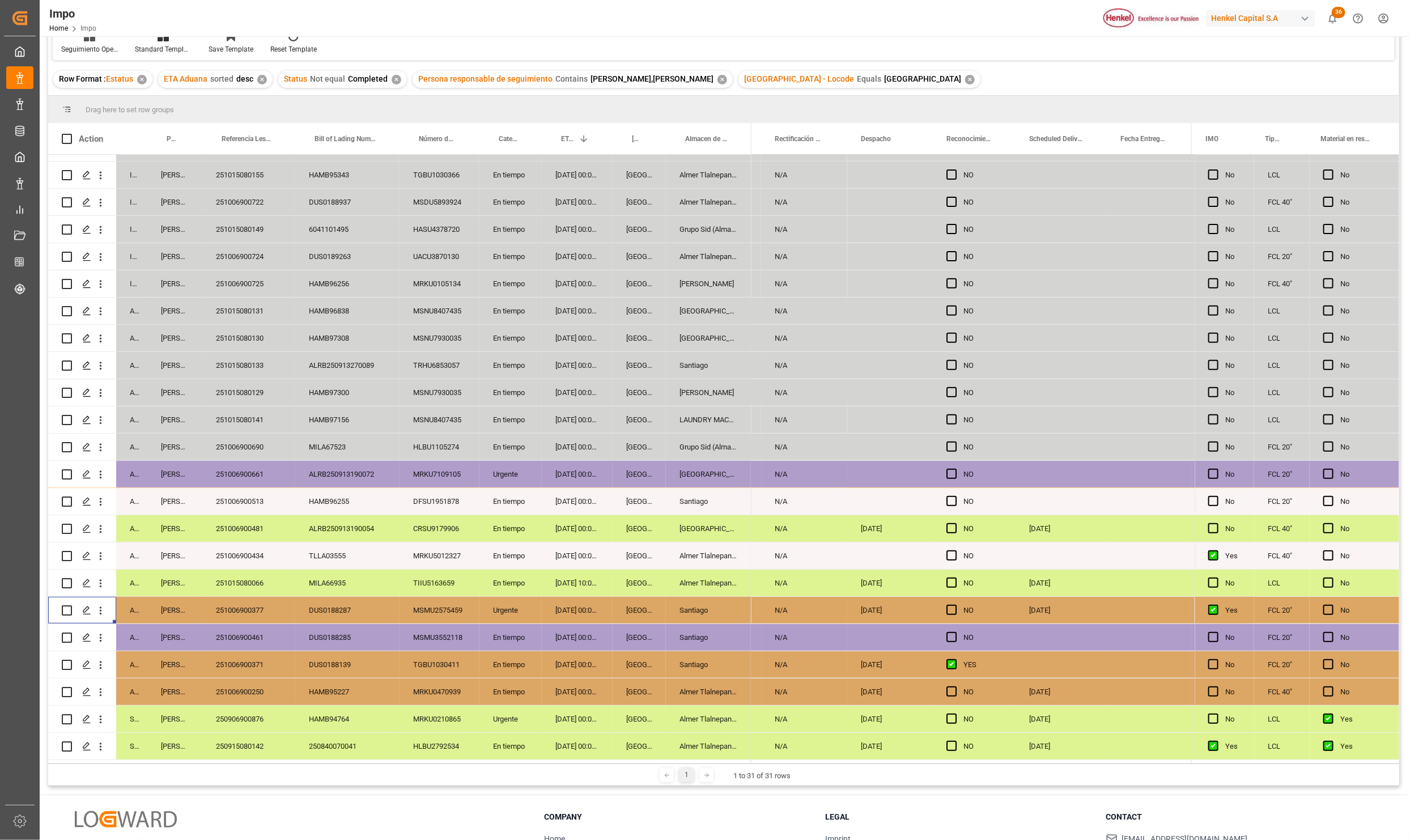
click at [213, 602] on div "251006900377" at bounding box center [249, 610] width 93 height 27
click at [99, 604] on icon "open menu" at bounding box center [101, 610] width 12 height 12
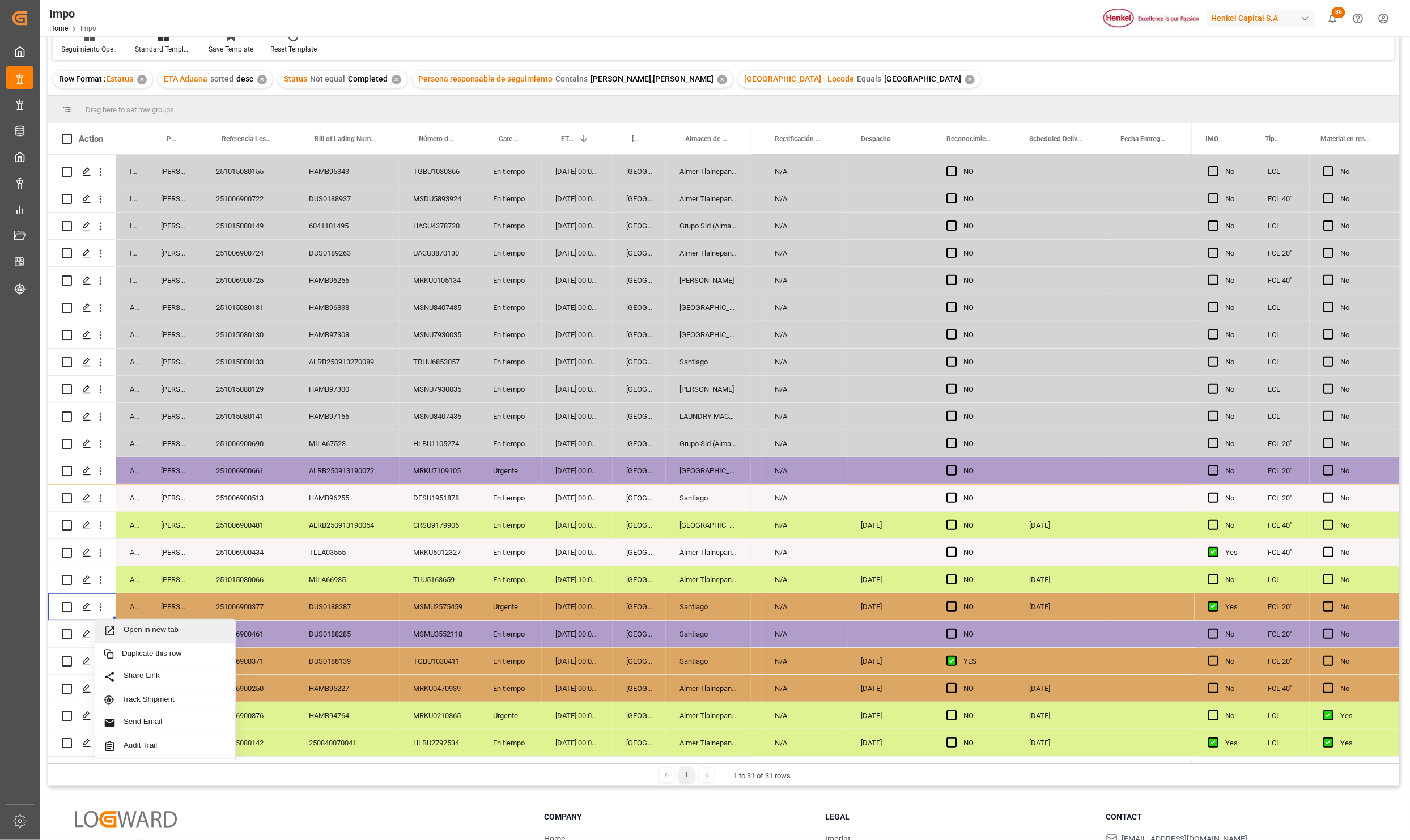
click at [163, 631] on span "Open in new tab" at bounding box center [175, 631] width 103 height 12
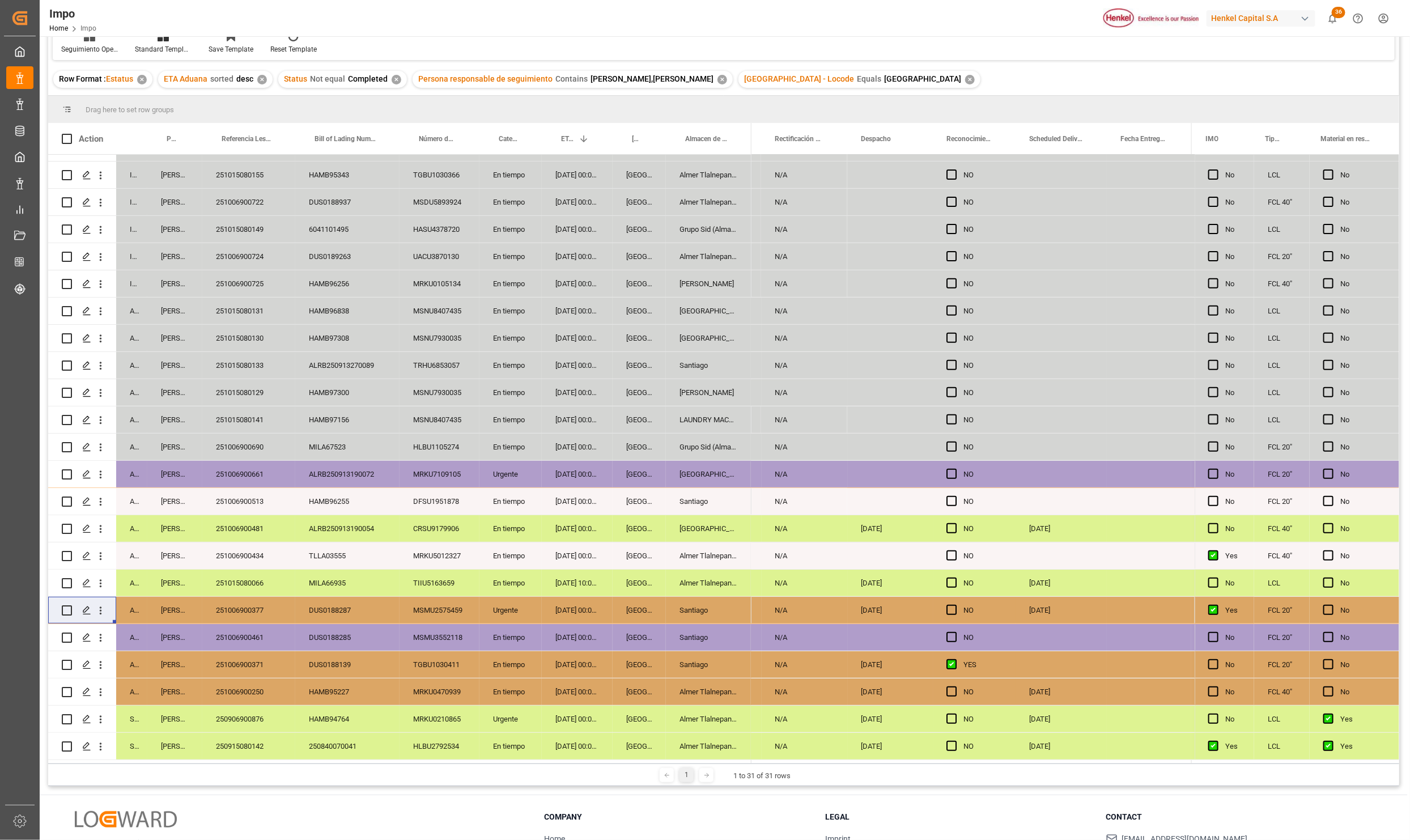
click at [475, 478] on div "MRKU7109105" at bounding box center [440, 474] width 80 height 27
click at [518, 590] on div "En tiempo" at bounding box center [510, 583] width 62 height 27
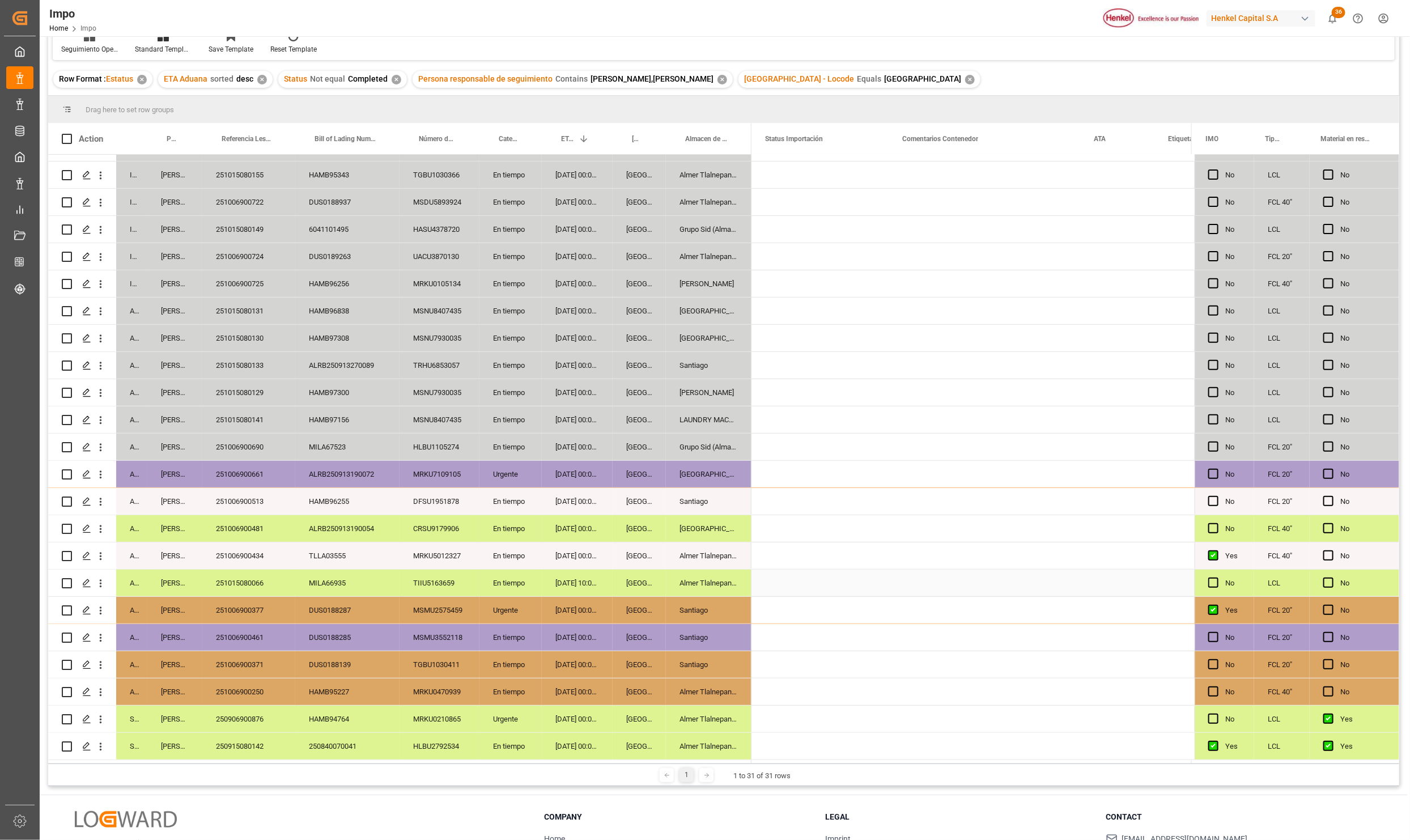
scroll to position [0, 0]
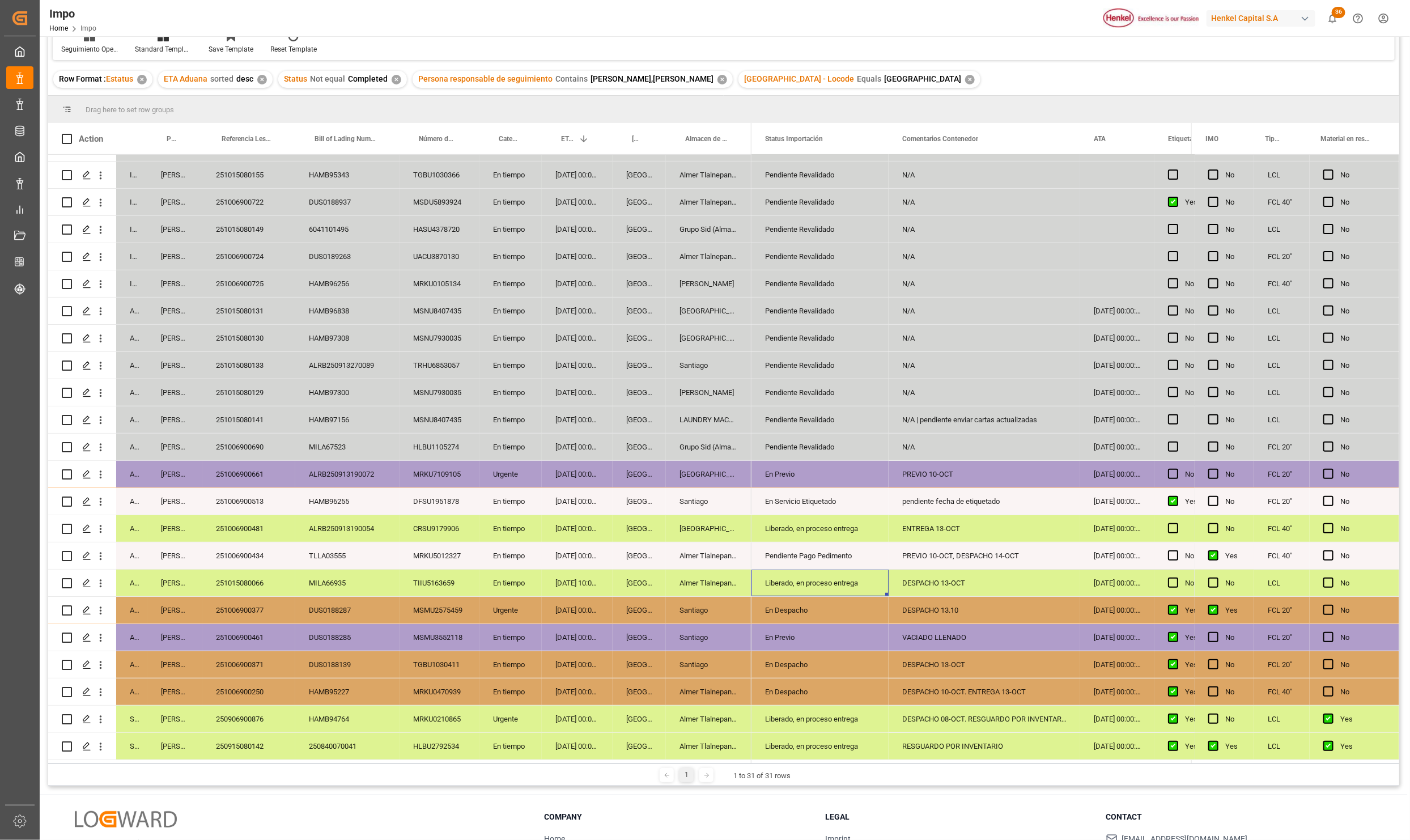
click at [837, 549] on div "Pendiente Pago Pedimento" at bounding box center [820, 556] width 110 height 26
click at [446, 517] on div "CRSU9179906" at bounding box center [440, 529] width 80 height 27
click at [314, 532] on div "ALRB250913190054" at bounding box center [348, 529] width 104 height 27
click at [354, 538] on div "ALRB250913190054" at bounding box center [348, 529] width 104 height 27
click at [359, 500] on div "HAMB96255" at bounding box center [348, 501] width 104 height 27
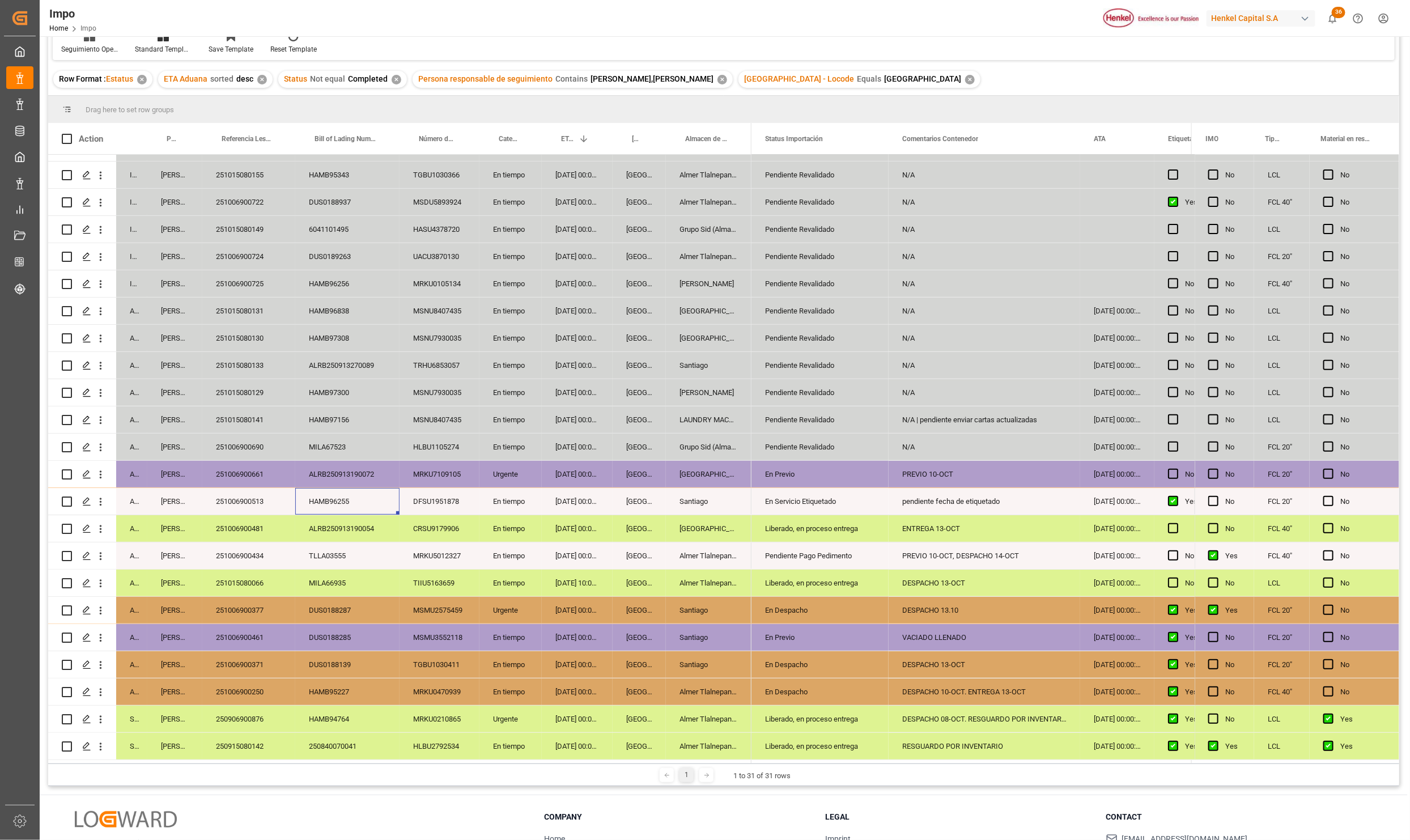
click at [478, 461] on div "Arrived Karla Chavez 251006900661 ALRB250913190072 MRKU7109105 Urgente 07-10-20…" at bounding box center [400, 475] width 704 height 27
click at [225, 466] on div "251006900661" at bounding box center [249, 474] width 93 height 27
click at [100, 464] on button "open menu" at bounding box center [101, 475] width 12 height 21
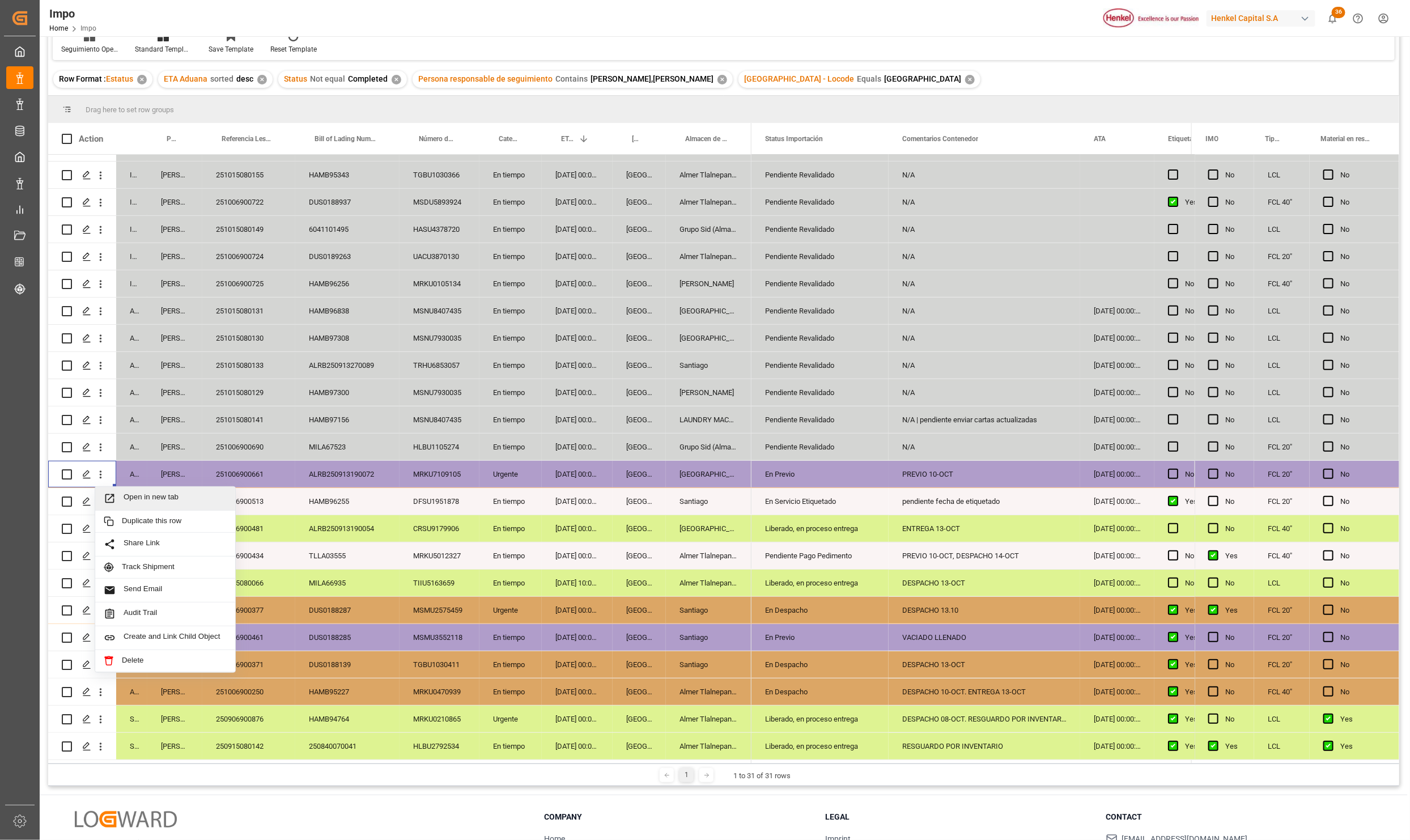
click at [130, 494] on span "Open in new tab" at bounding box center [175, 498] width 103 height 12
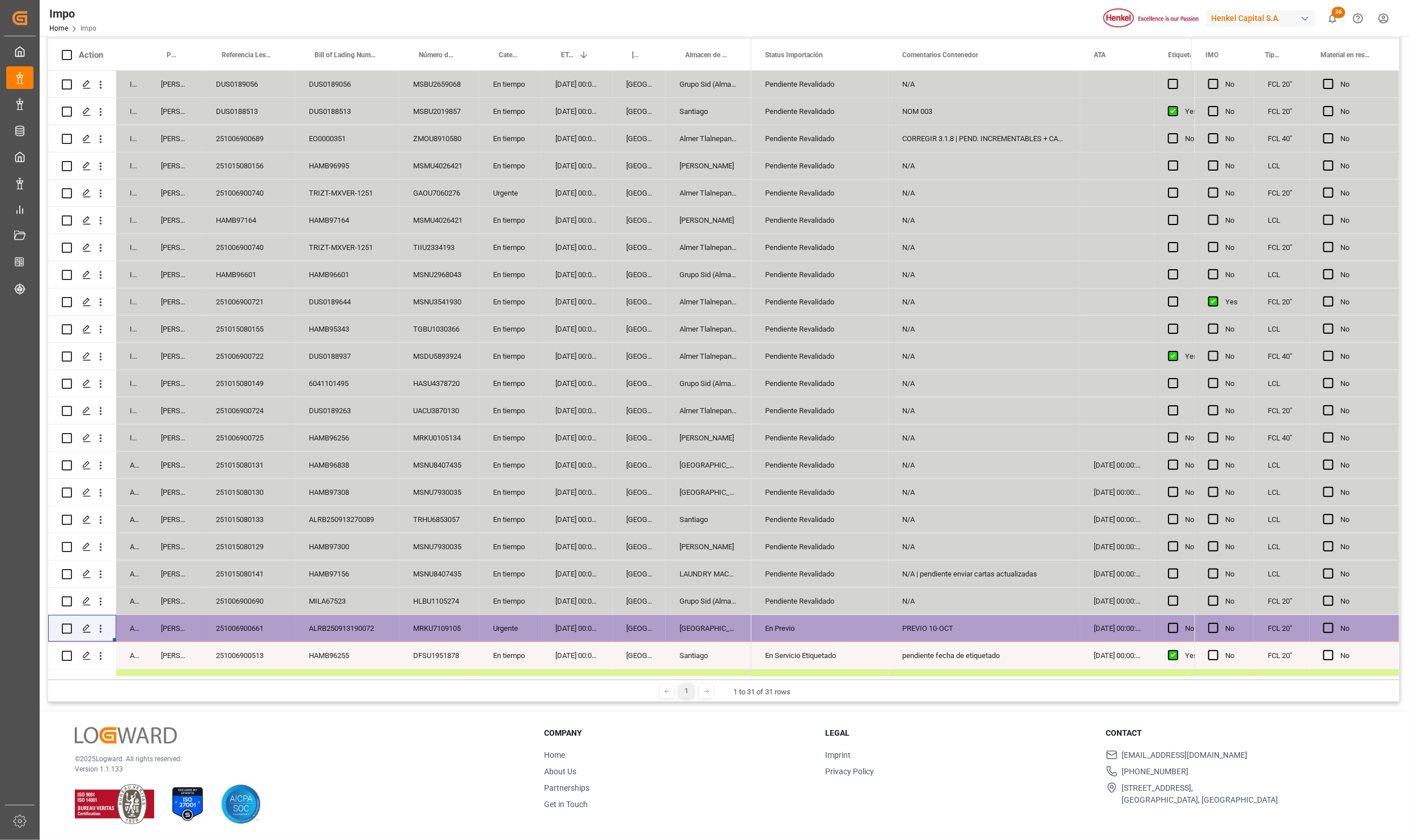
click at [349, 131] on div "EO0000351" at bounding box center [348, 138] width 104 height 27
click at [958, 138] on div "CORREGIR 3.1.8 | PEND. INCREMENTABLES + CARTA DESCONEXIÓN" at bounding box center [984, 138] width 192 height 27
click at [964, 140] on div "CORREGIR 3.1.8 | PEND. INCREMENTABLES + CARTA DESCONEXIÓN" at bounding box center [984, 138] width 192 height 27
drag, startPoint x: 965, startPoint y: 142, endPoint x: 872, endPoint y: 138, distance: 93.1
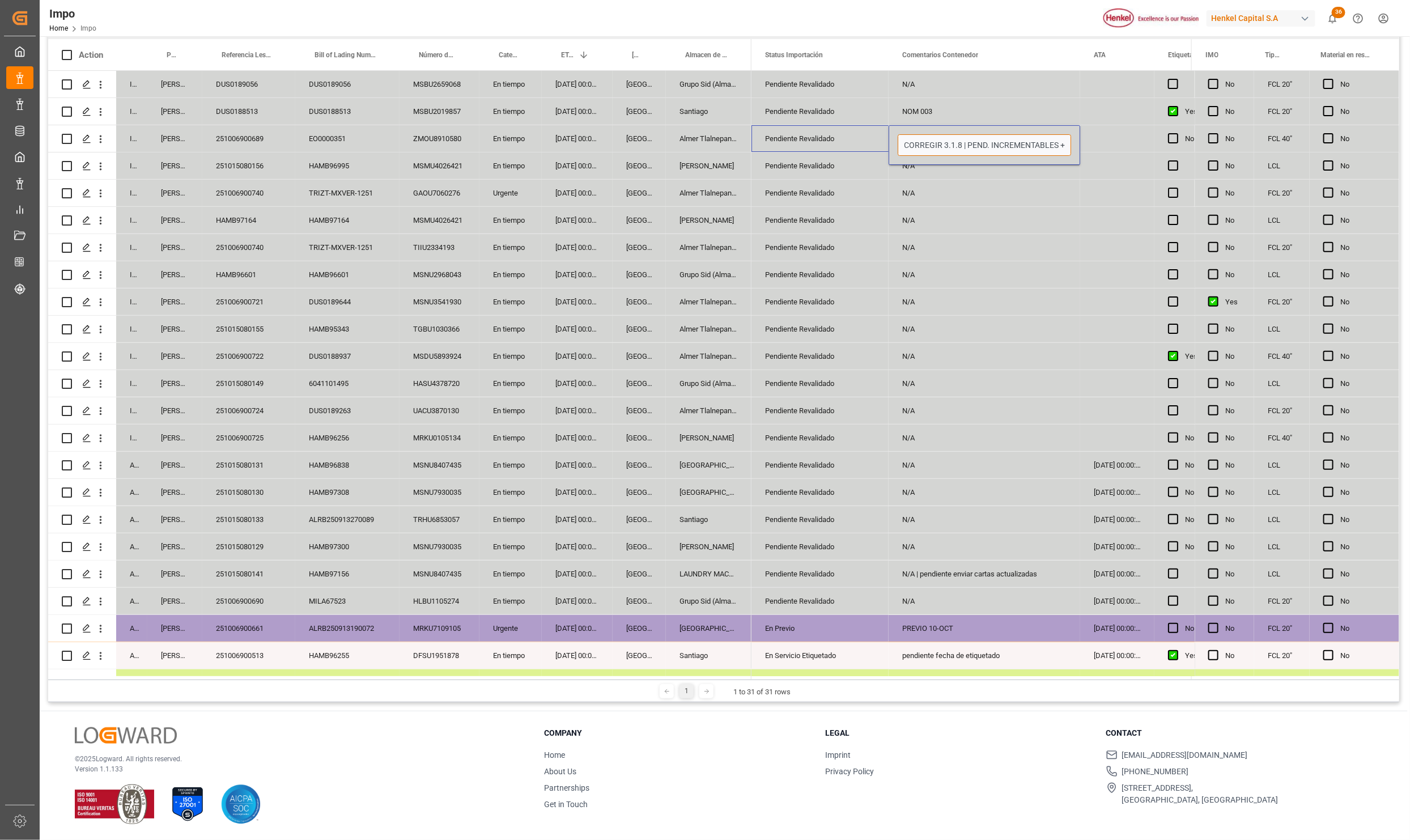
type input "PEND. CARTA DESCONEXIÓN"
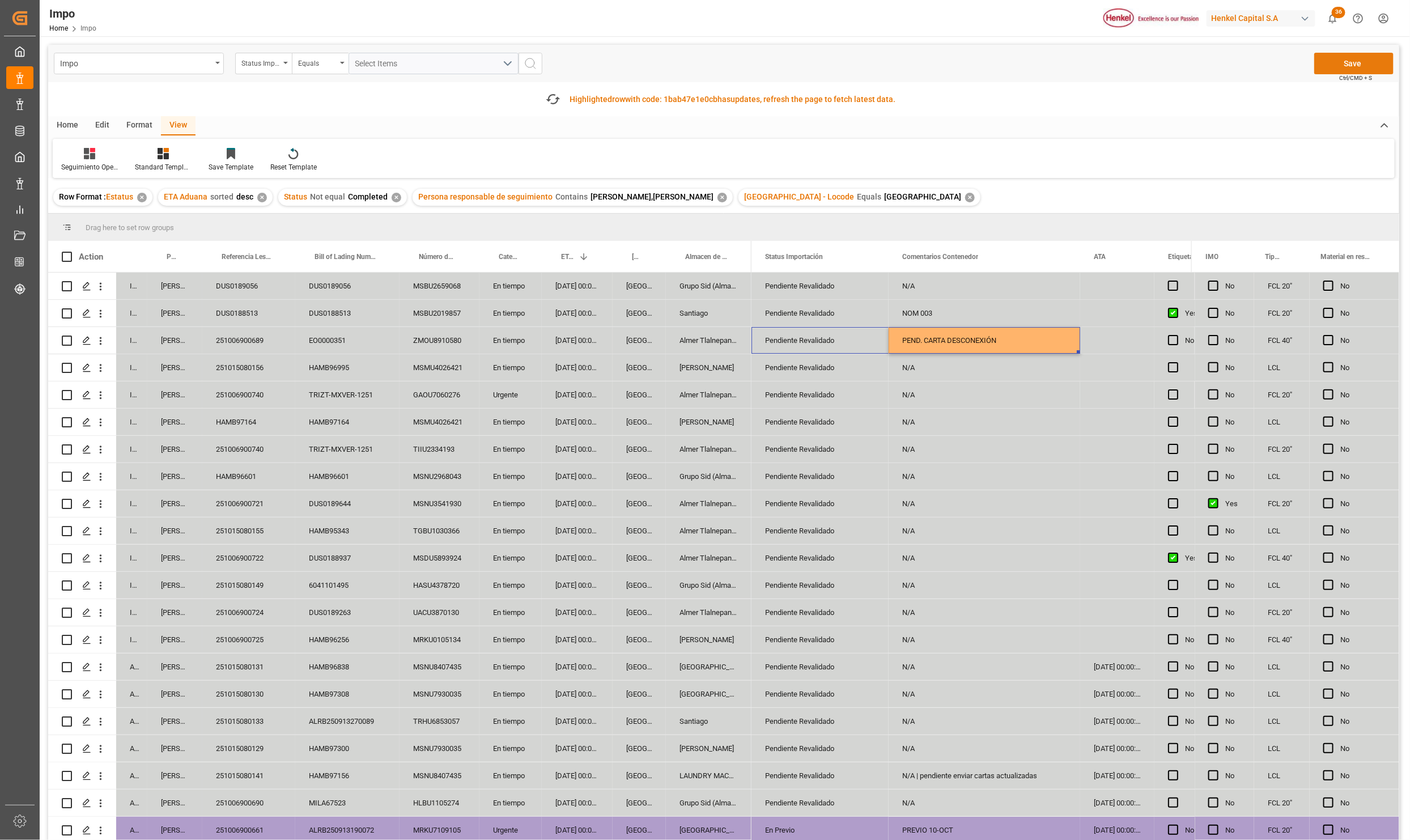
click at [1351, 68] on button "Save" at bounding box center [1354, 63] width 79 height 21
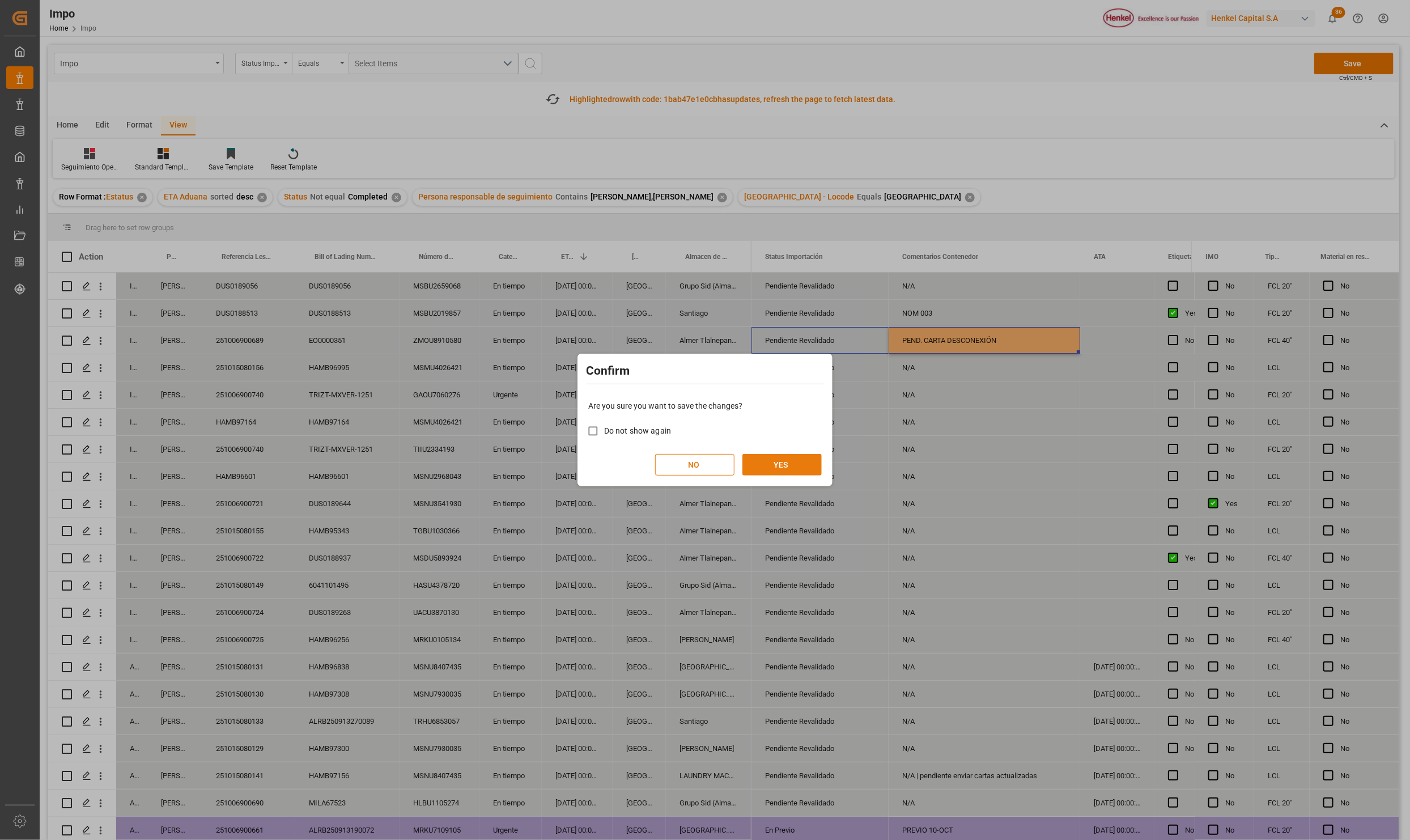
click at [784, 473] on button "YES" at bounding box center [782, 464] width 79 height 21
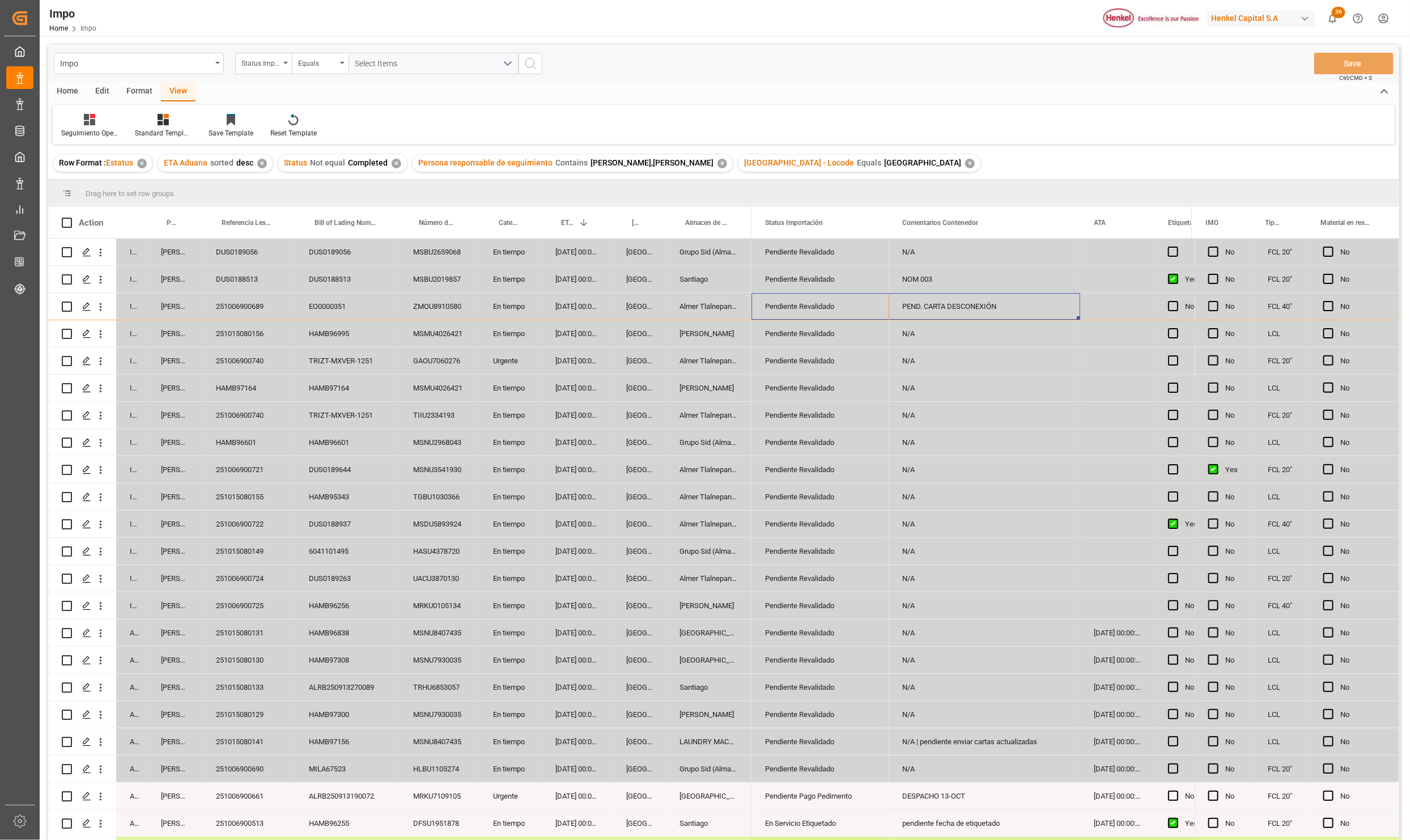
click at [319, 298] on div "EO0000351" at bounding box center [348, 306] width 104 height 27
click at [225, 305] on div "251006900689" at bounding box center [249, 306] width 93 height 27
click at [514, 306] on div "En tiempo" at bounding box center [510, 306] width 62 height 27
click at [563, 308] on div "19-10-2025 00:00:00" at bounding box center [577, 306] width 71 height 27
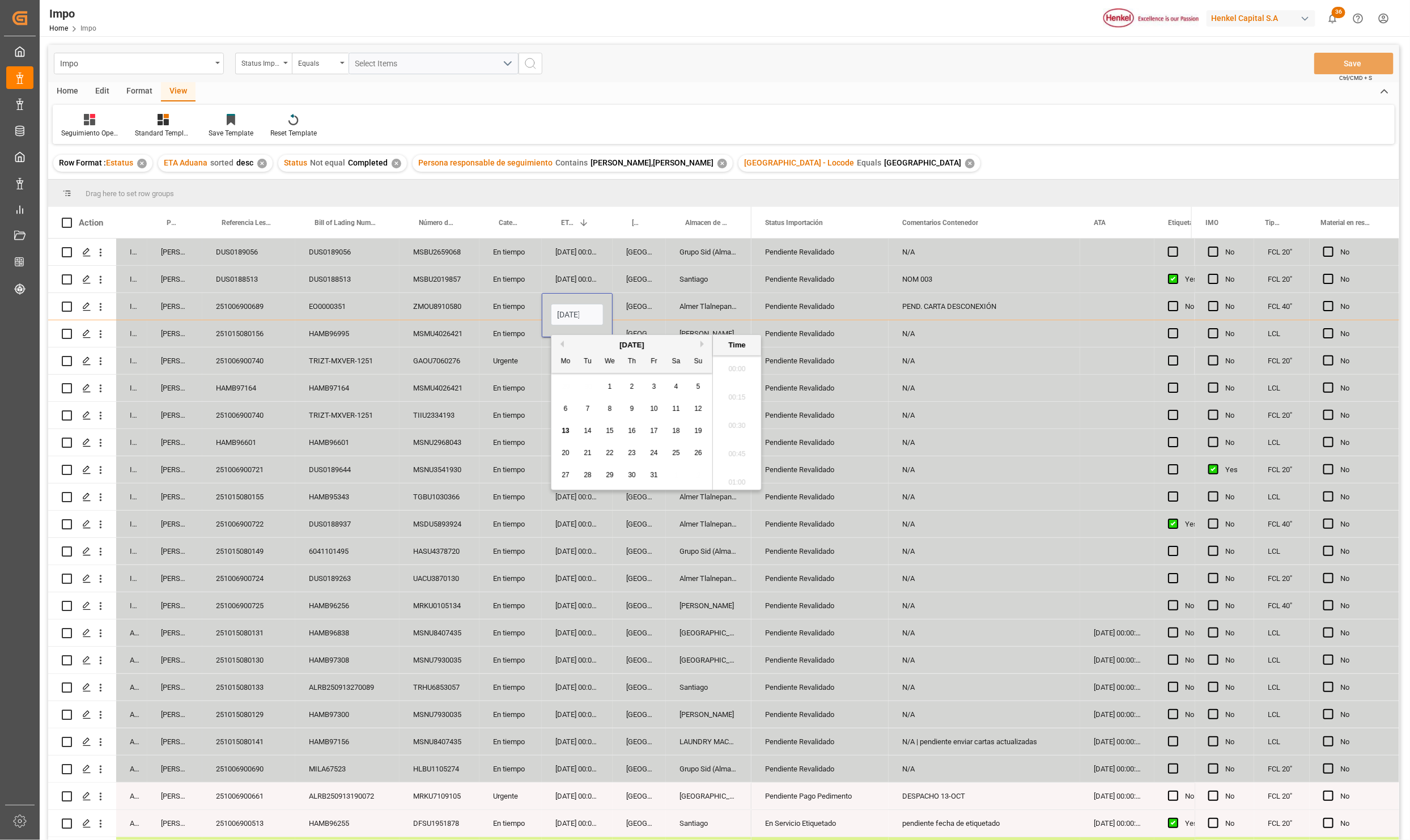
scroll to position [1335, 0]
click at [575, 320] on input "19-10-2025 00:00" at bounding box center [577, 314] width 53 height 21
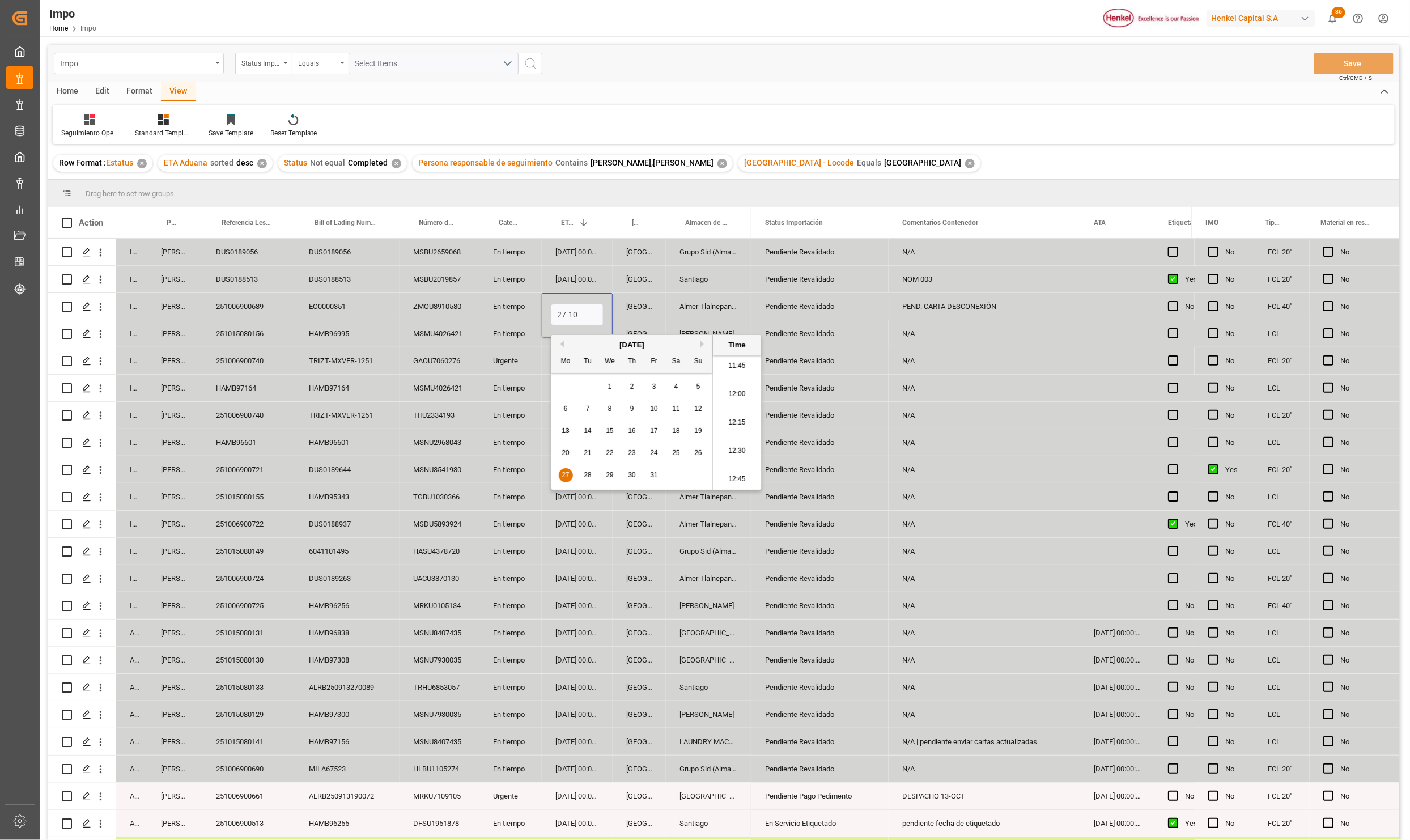
type input "27-10-2025 00:00"
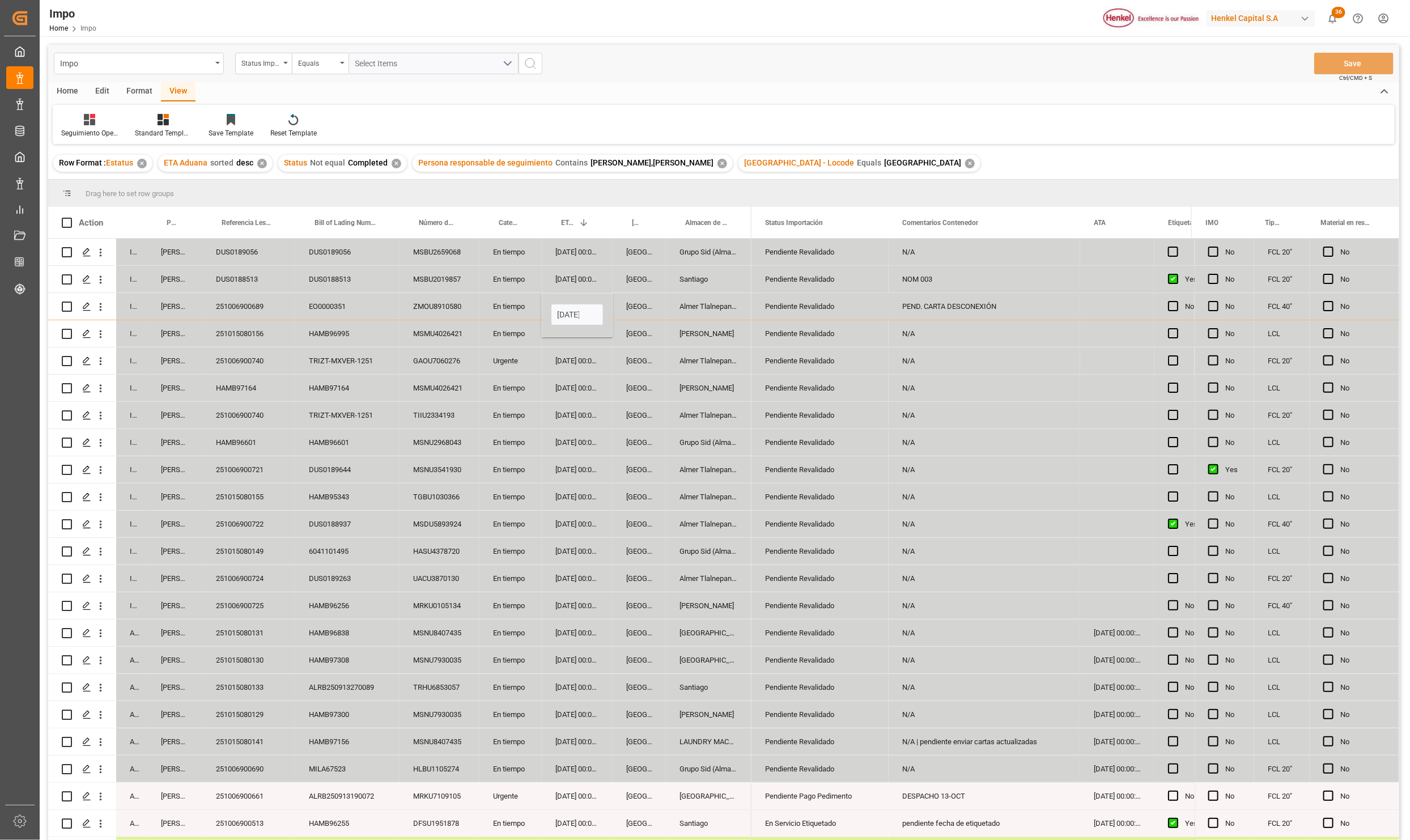
click at [617, 405] on div "Veracruz" at bounding box center [639, 415] width 53 height 27
click at [616, 299] on div "Veracruz" at bounding box center [639, 306] width 53 height 27
click at [721, 314] on div "Almer Tlalnepantla" at bounding box center [709, 306] width 85 height 27
click at [821, 303] on div "Pendiente Revalidado" at bounding box center [820, 307] width 110 height 26
click at [1347, 60] on button "Save" at bounding box center [1354, 63] width 79 height 21
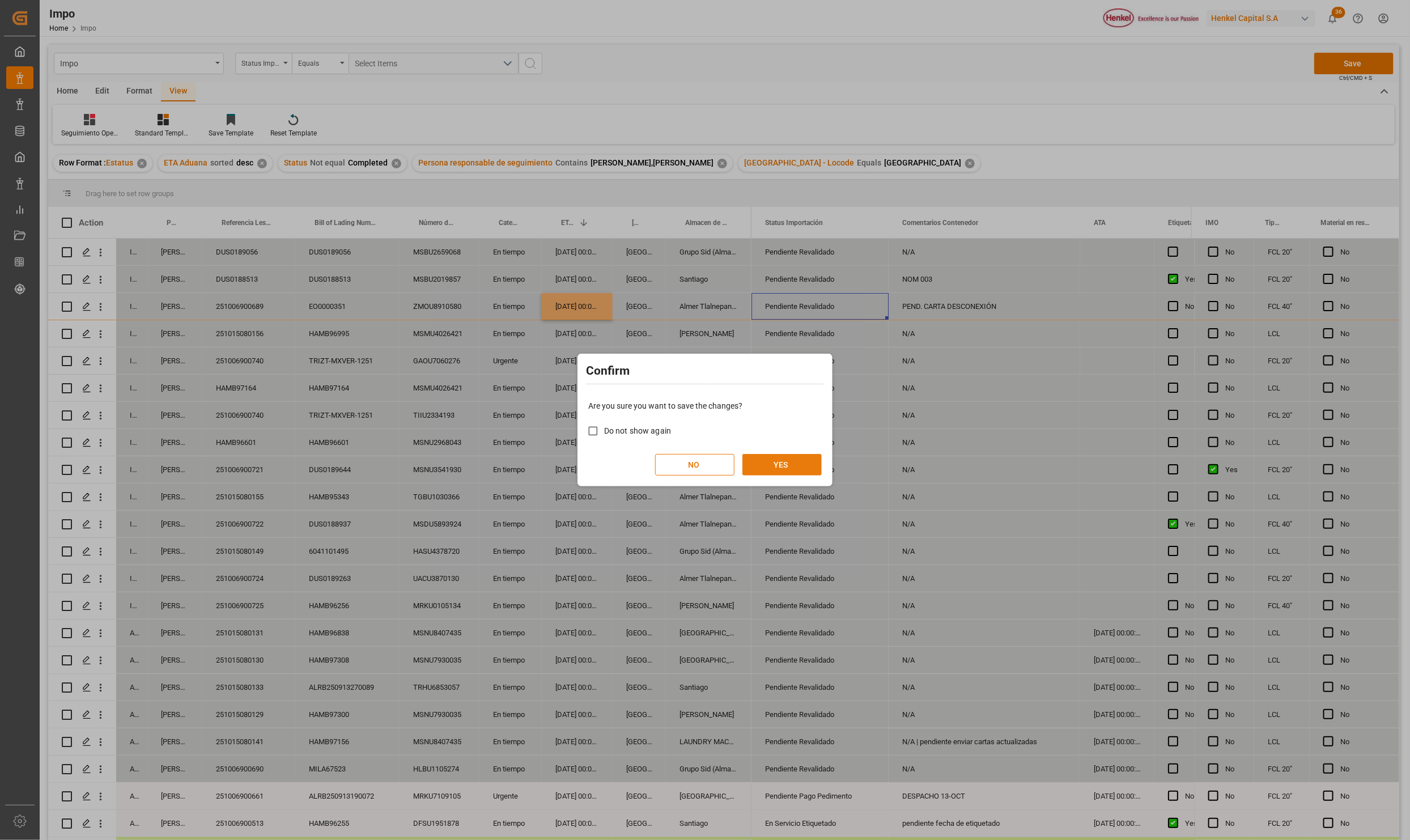
click at [790, 467] on button "YES" at bounding box center [782, 464] width 79 height 21
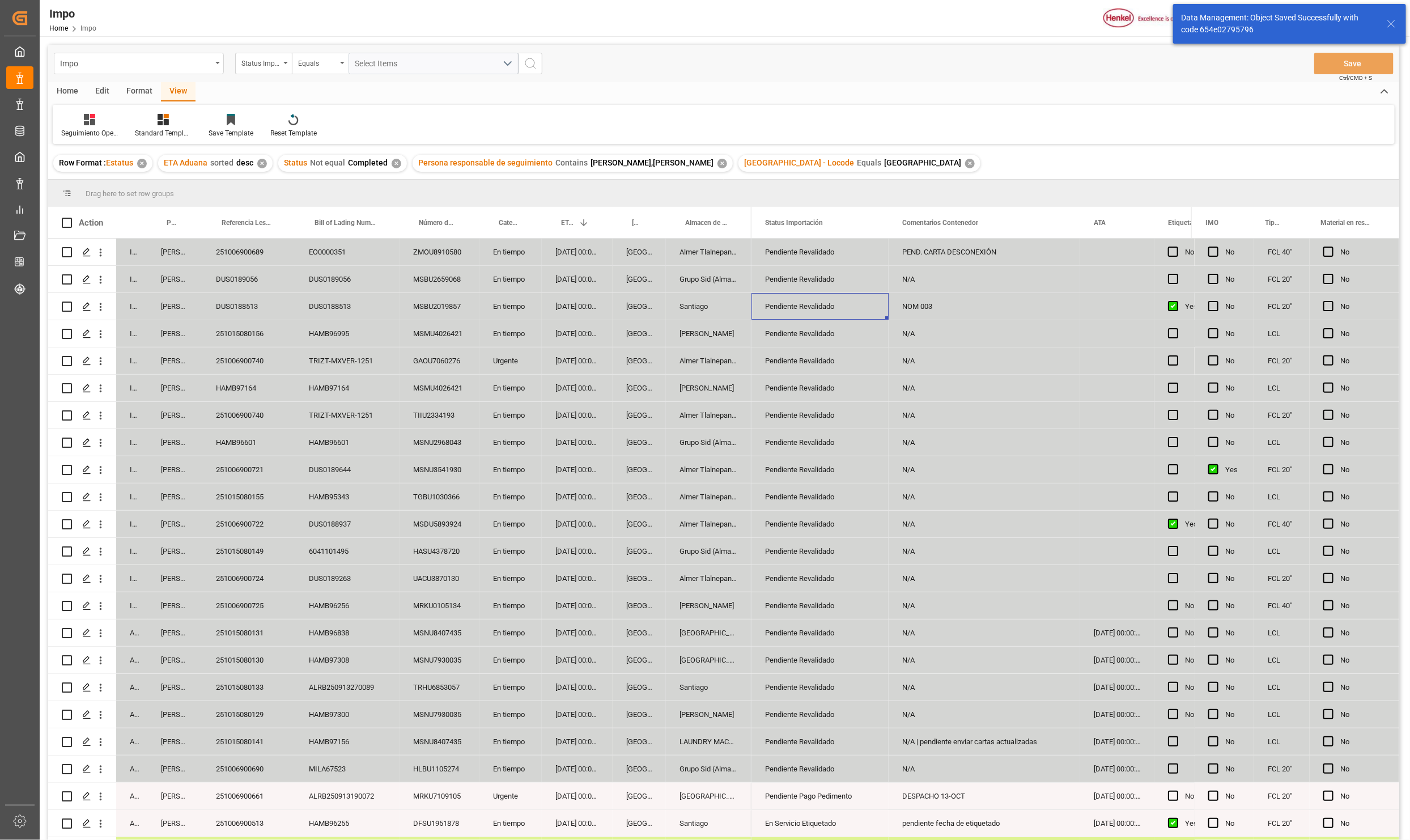
click at [259, 395] on div "HAMB97164" at bounding box center [249, 388] width 93 height 27
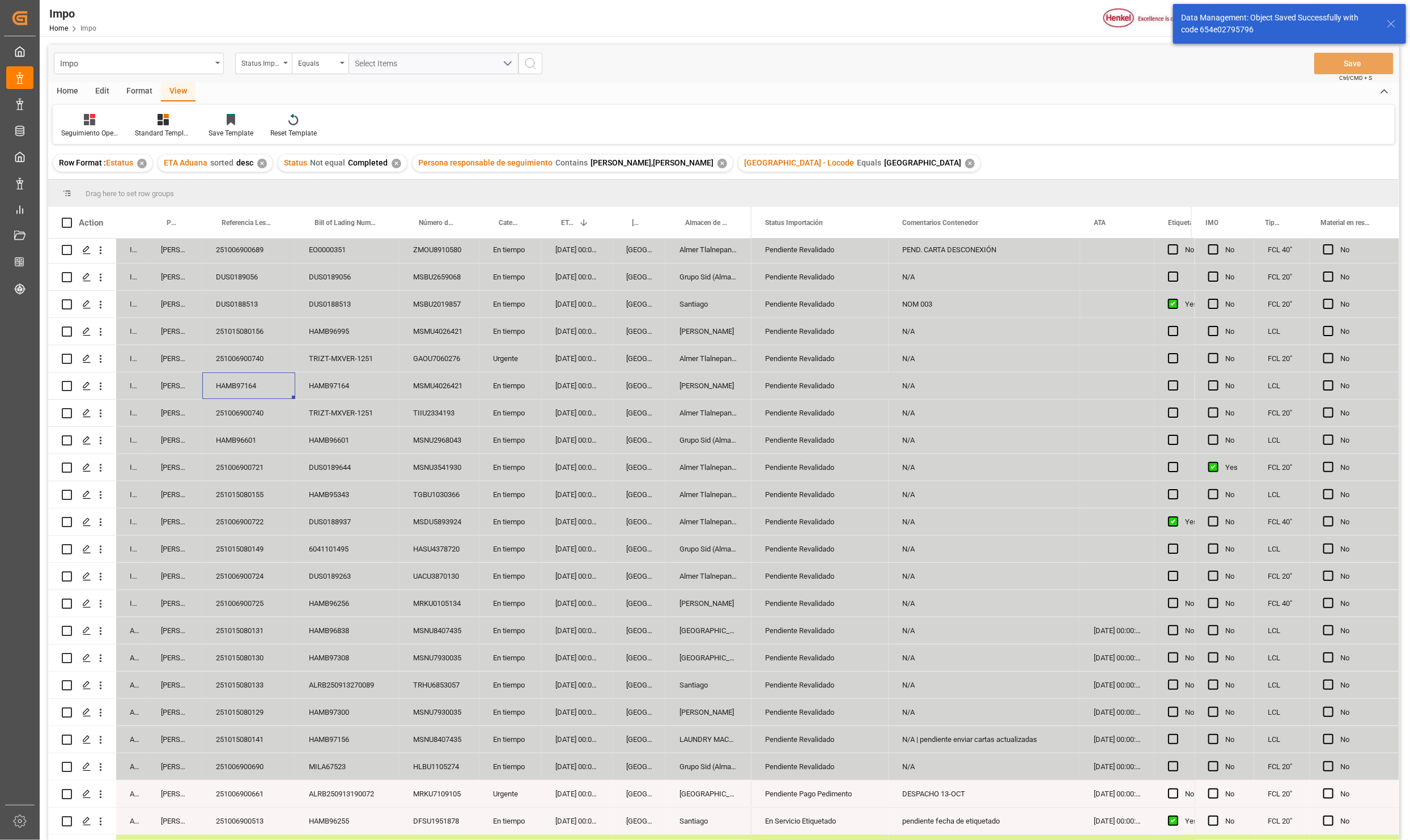
scroll to position [0, 0]
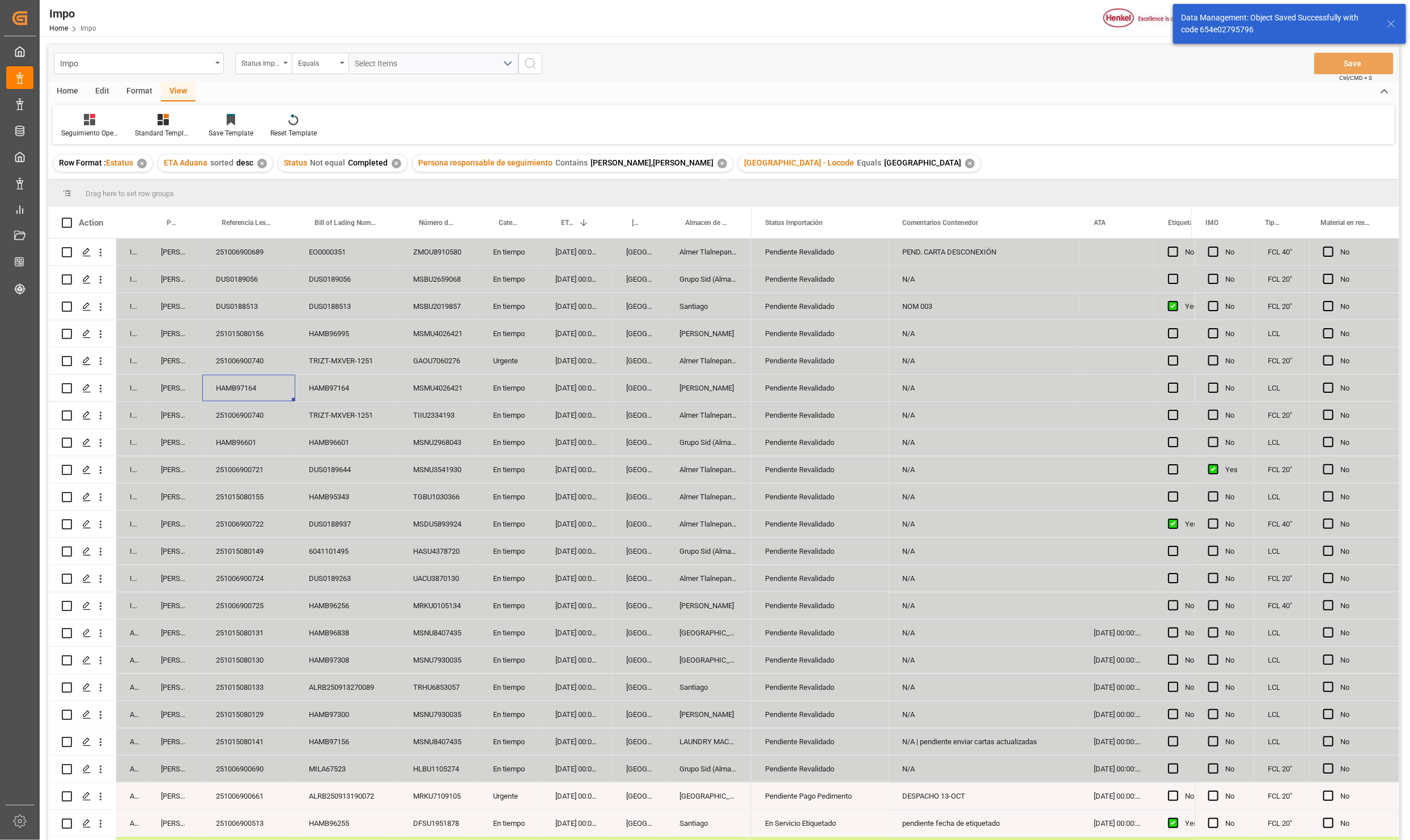
click at [233, 243] on div "251006900689" at bounding box center [249, 252] width 93 height 27
click at [967, 248] on div "PEND. CARTA DESCONEXIÓN" at bounding box center [984, 252] width 192 height 27
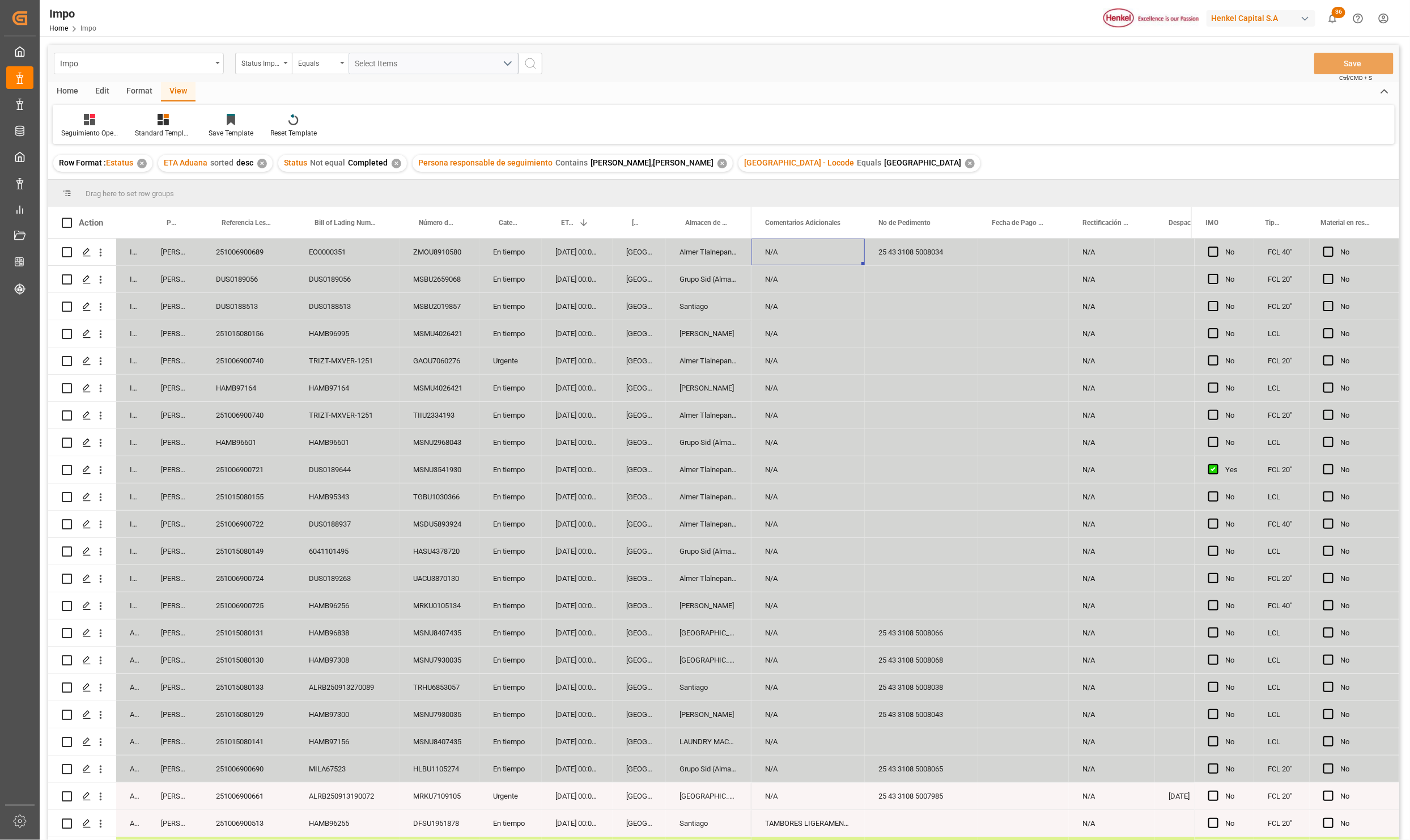
scroll to position [0, 2182]
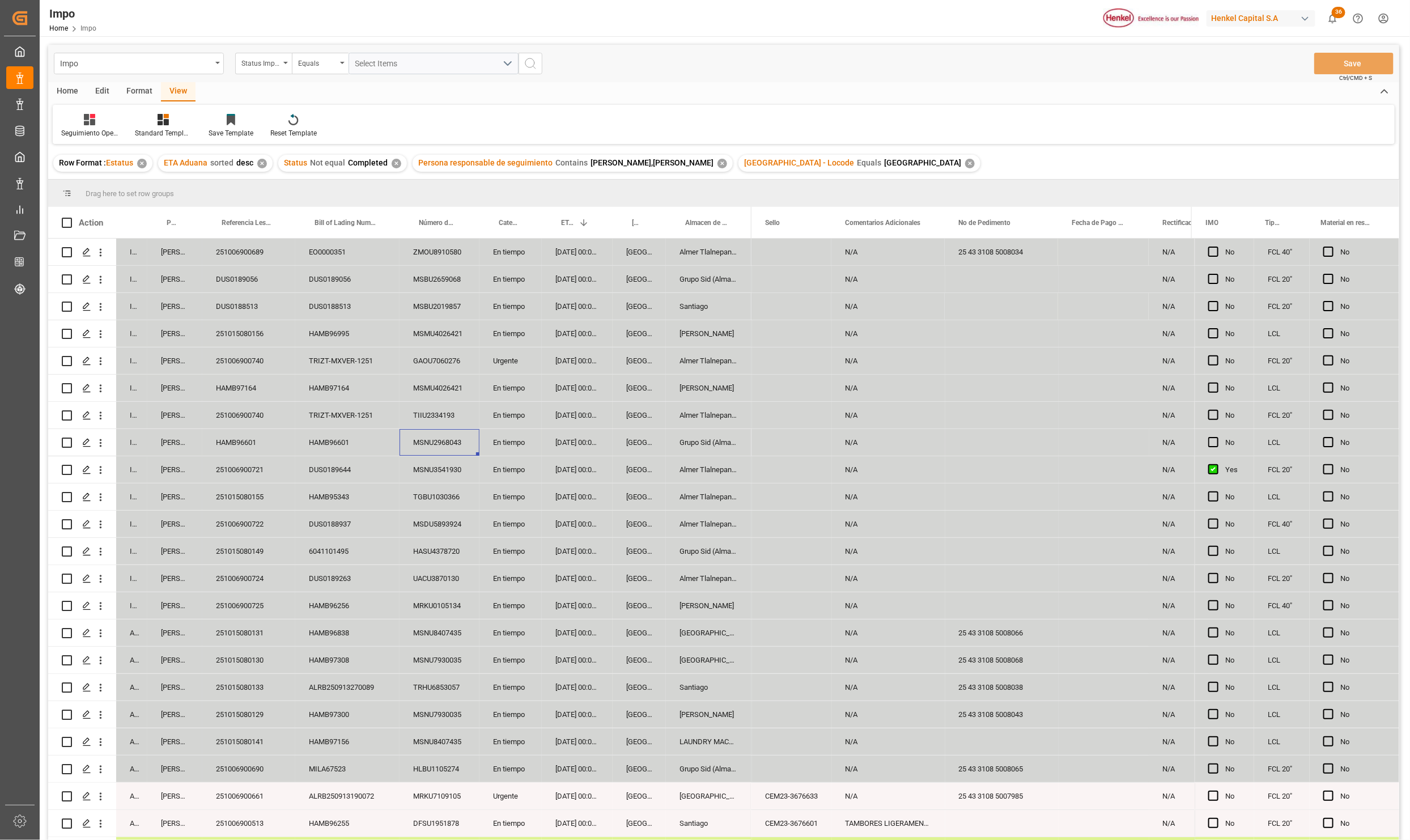
click at [439, 437] on div "MSNU2968043" at bounding box center [440, 442] width 80 height 27
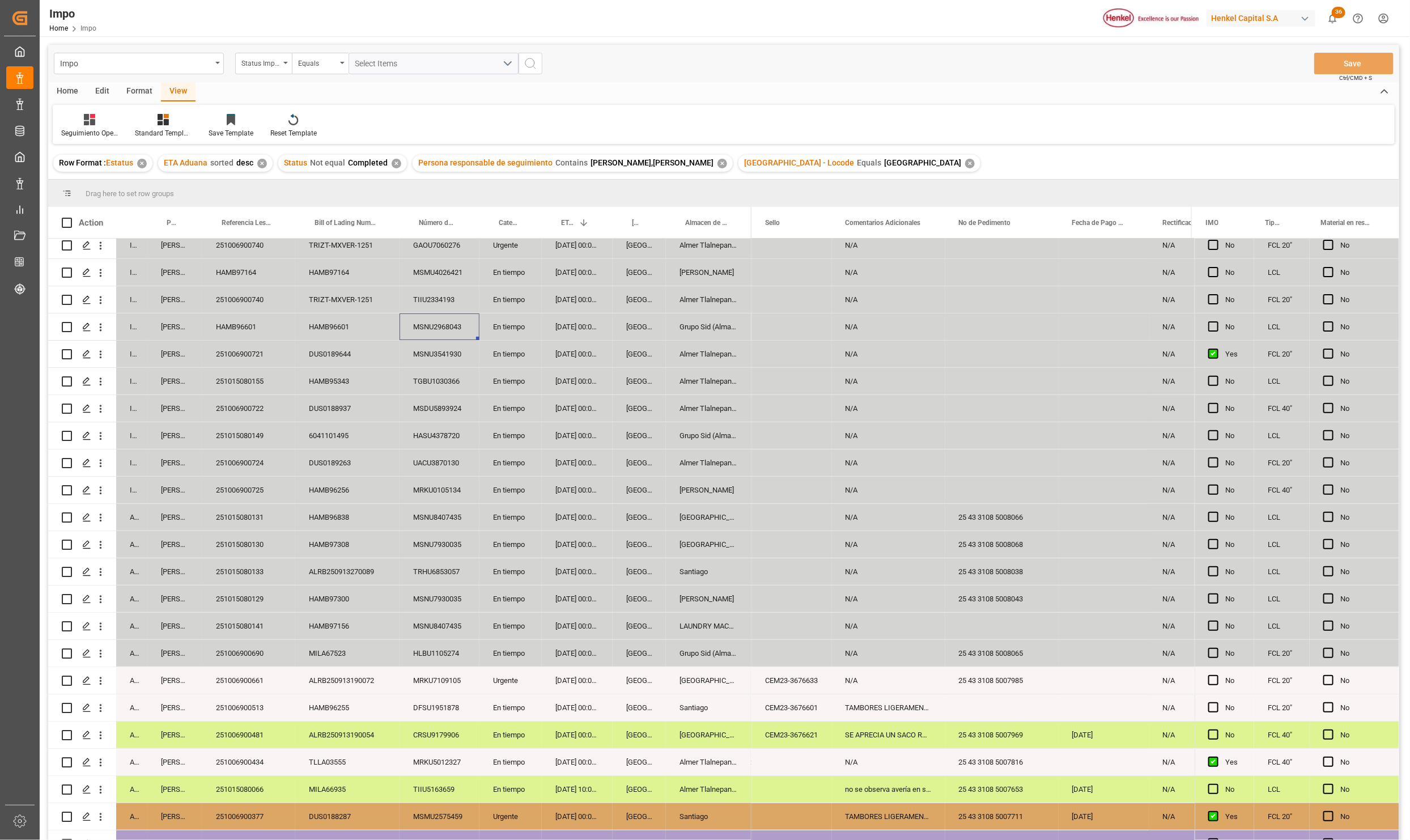
scroll to position [241, 0]
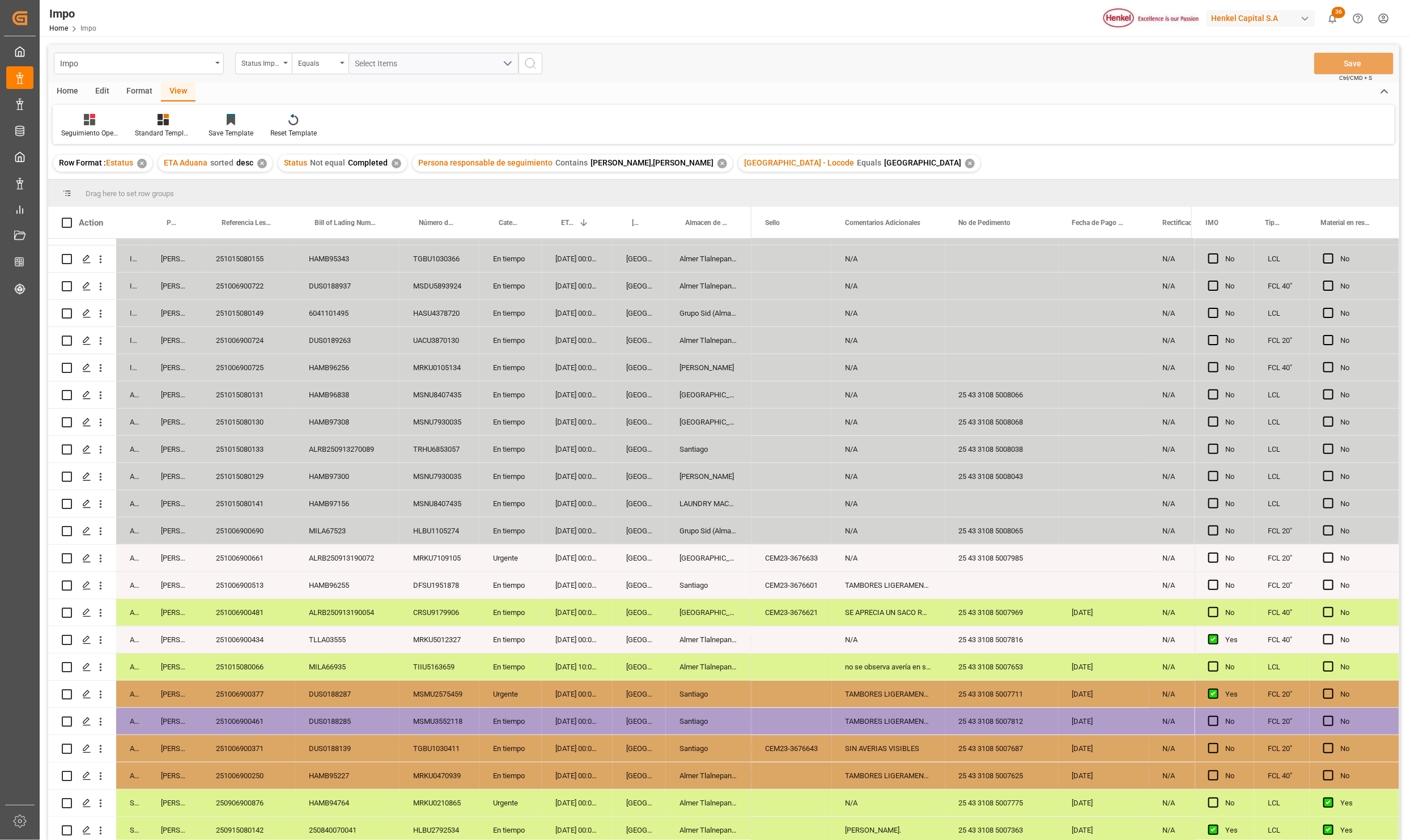
click at [410, 524] on div "HLBU1105274" at bounding box center [440, 530] width 80 height 27
click at [102, 555] on icon "open menu" at bounding box center [101, 559] width 12 height 12
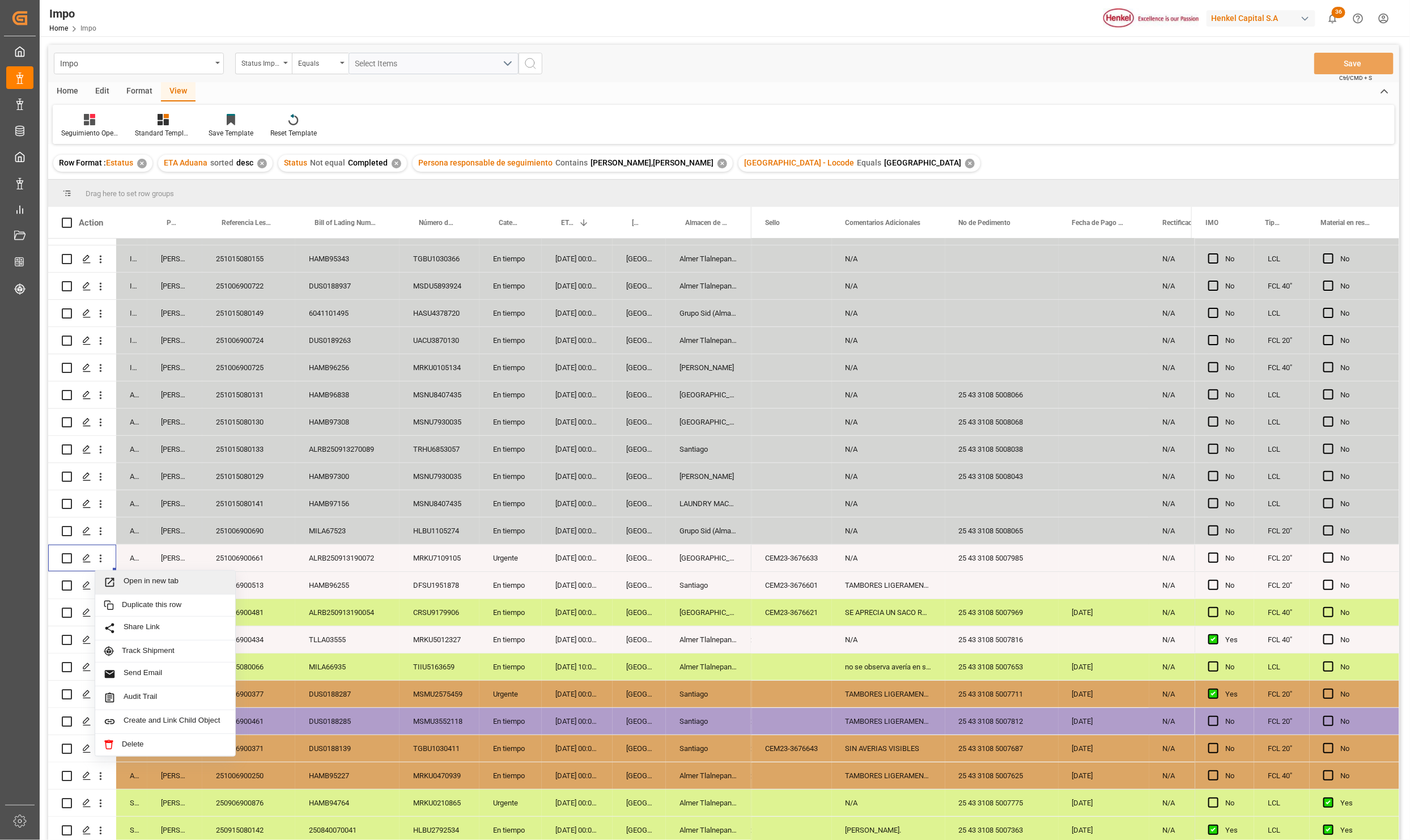
click at [126, 577] on span "Open in new tab" at bounding box center [175, 583] width 103 height 12
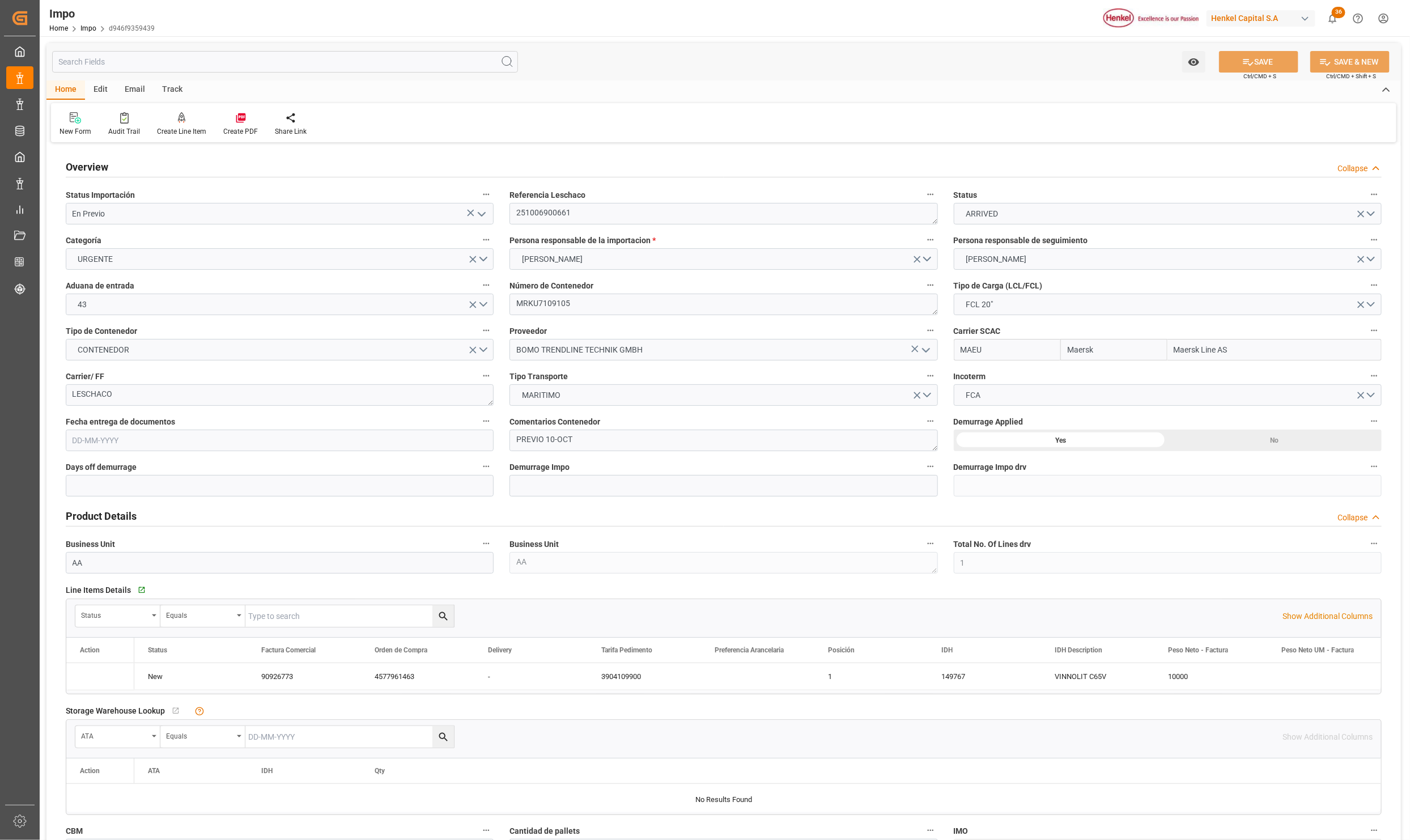
type input "Maersk"
type input "Maersk Line AS"
type input "1"
type input "10.264"
type input "8"
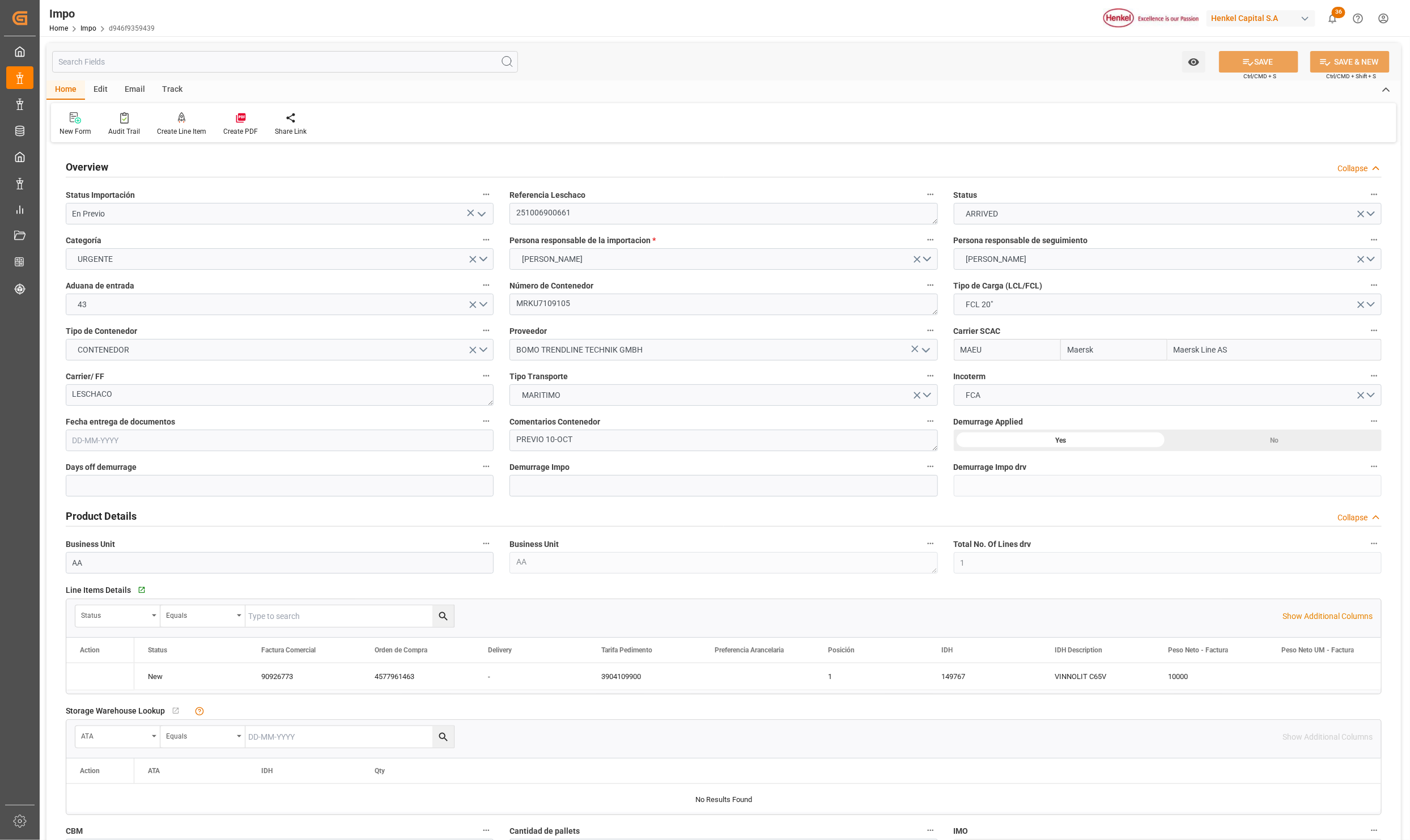
type input "[DATE]"
click at [483, 213] on polyline "open menu" at bounding box center [481, 214] width 7 height 4
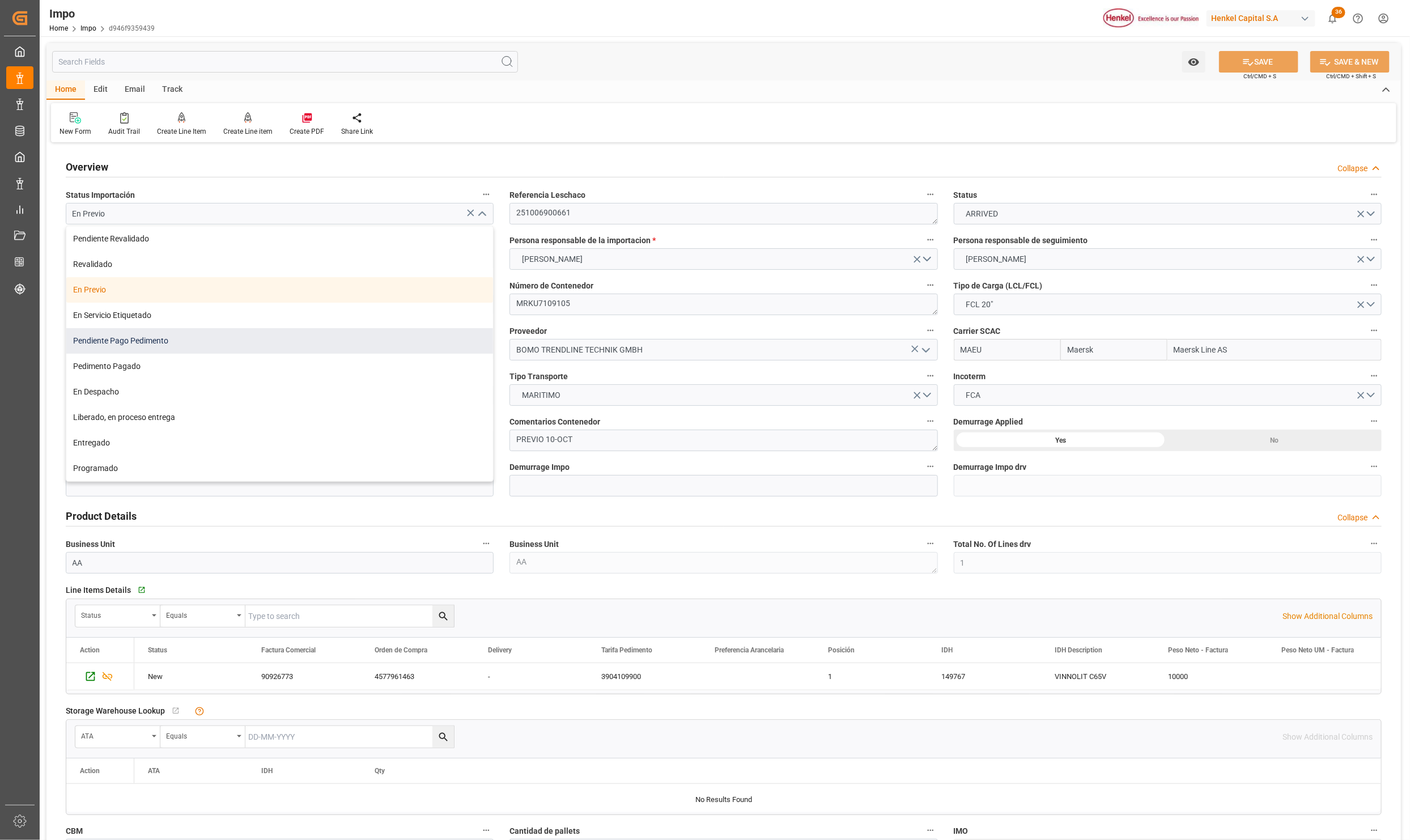
click at [145, 341] on div "Pendiente Pago Pedimento" at bounding box center [279, 341] width 426 height 26
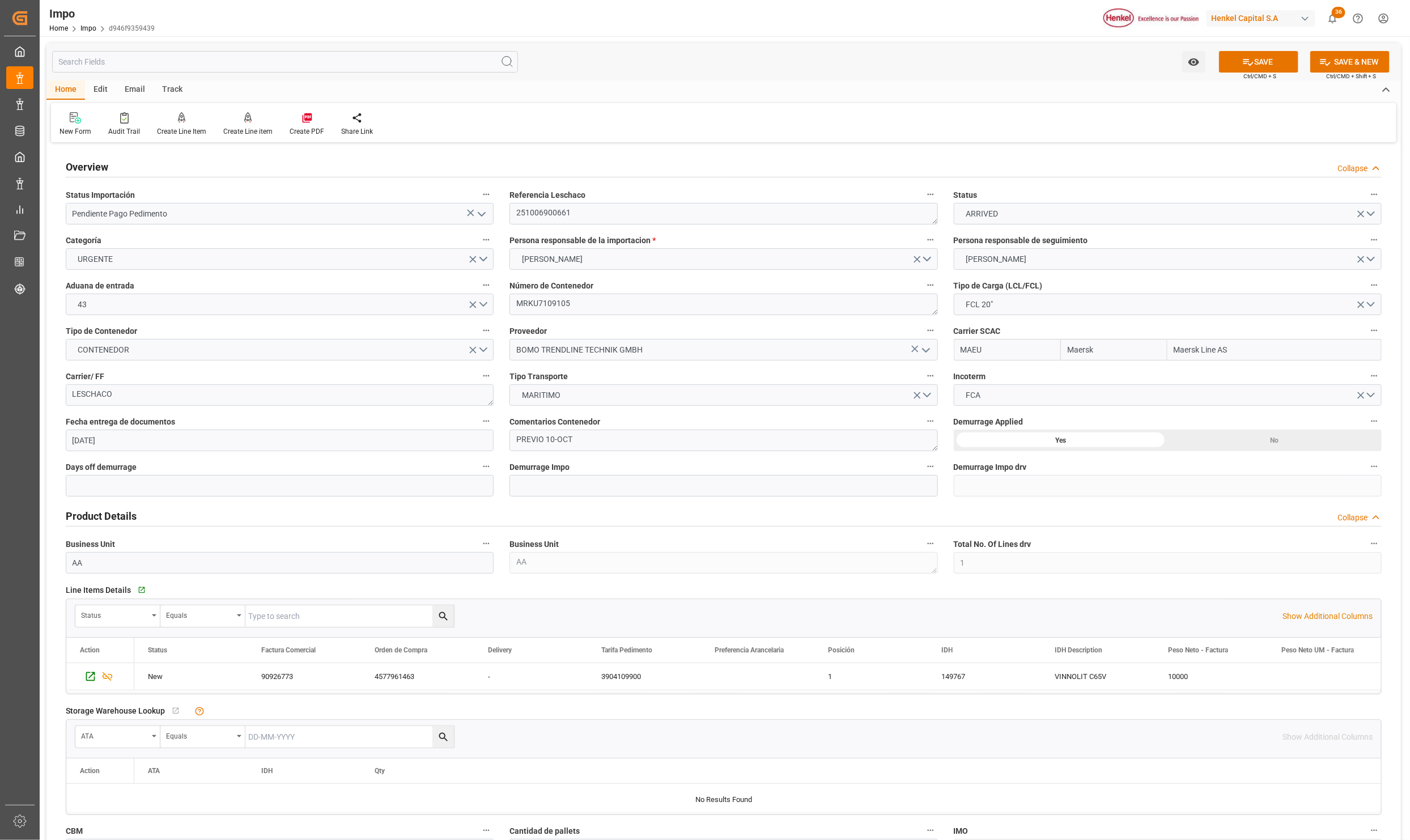
type input "Pendiente Pago Pedimento"
drag, startPoint x: 581, startPoint y: 446, endPoint x: 415, endPoint y: 439, distance: 166.1
click at [415, 439] on div "Overview Collapse Status Importación Pendiente Pago Pedimento Referencia Lescha…" at bounding box center [724, 740] width 1355 height 1188
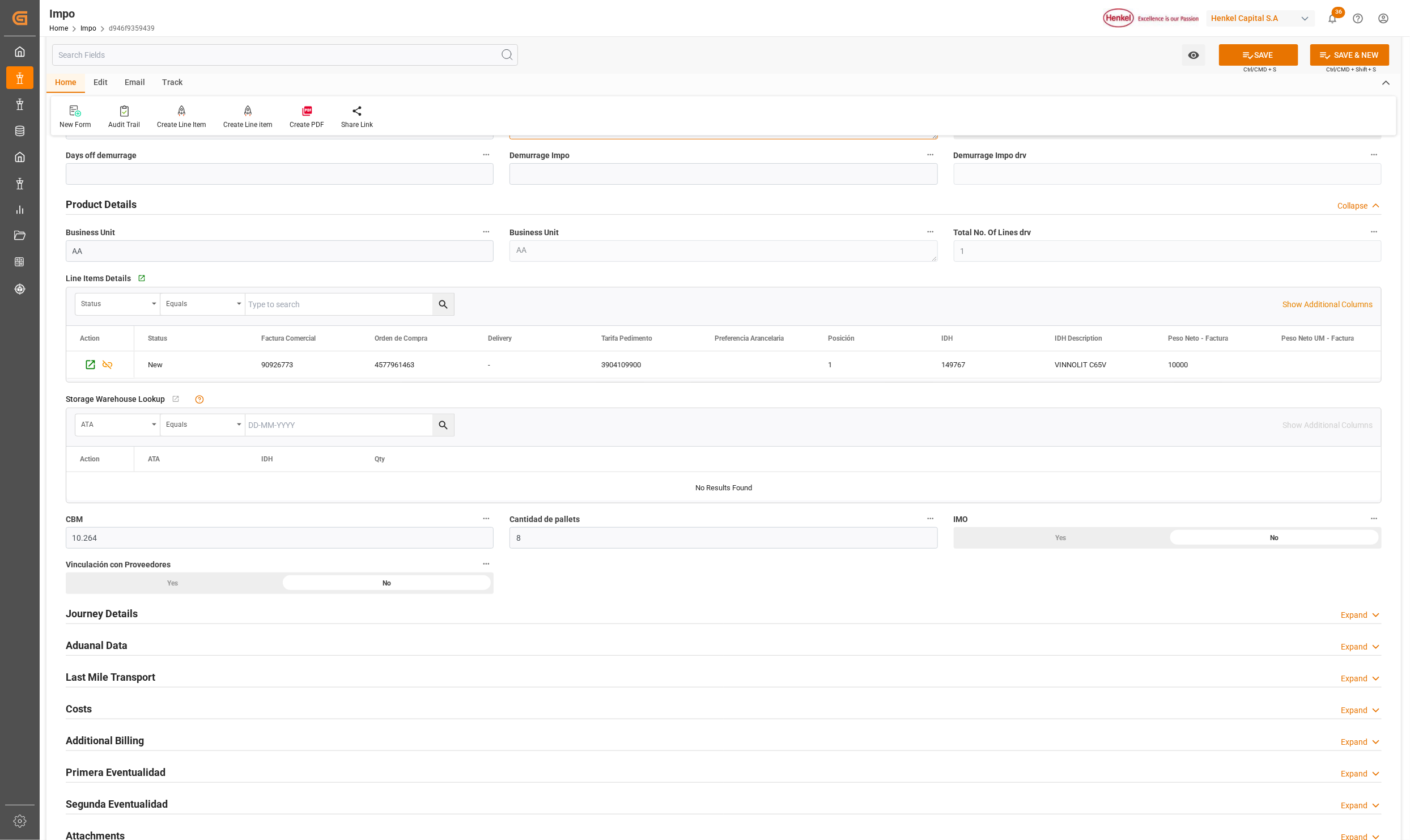
scroll to position [340, 0]
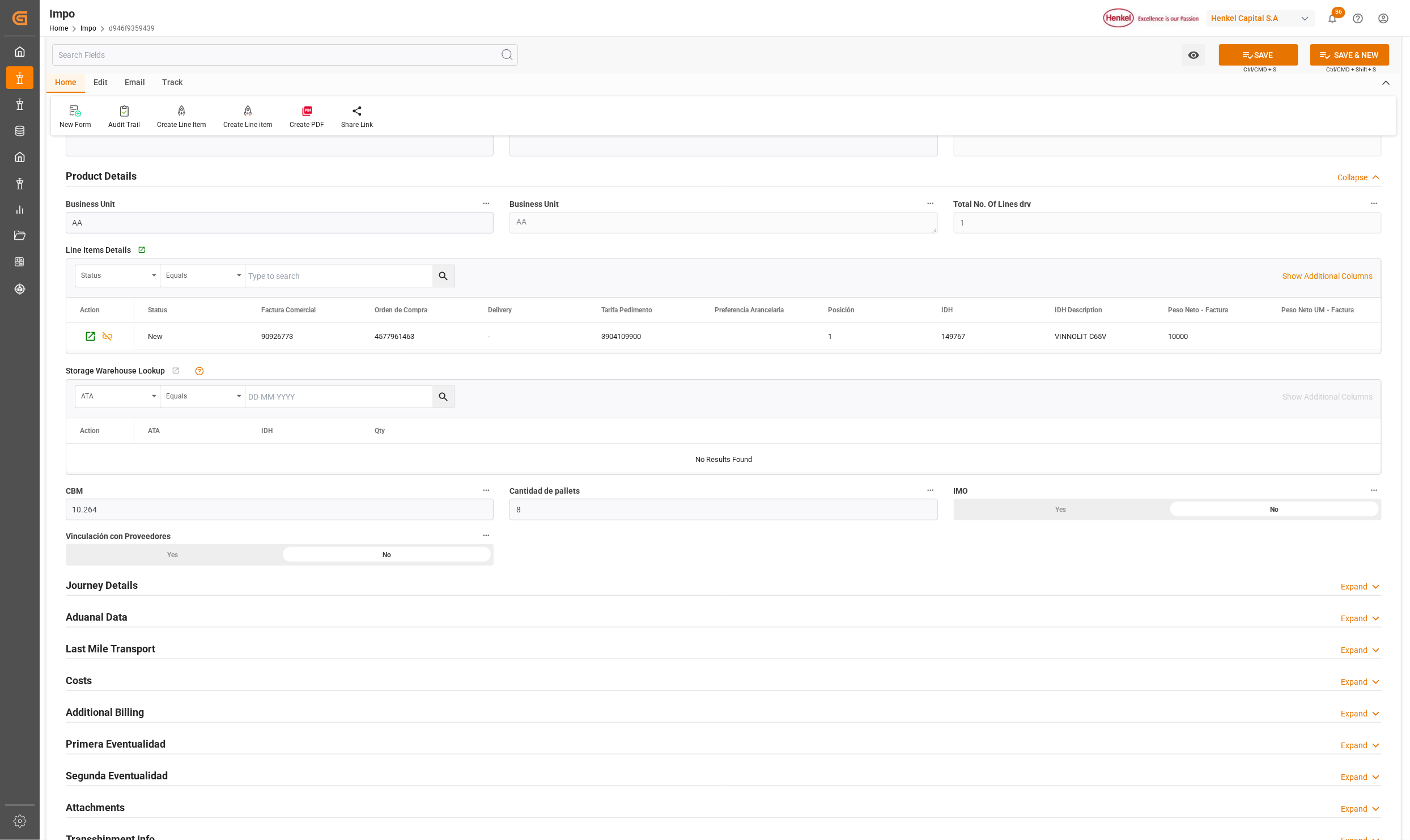
type textarea "DESPACHO 13-OCT"
click at [102, 619] on h2 "Aduanal Data" at bounding box center [97, 617] width 62 height 15
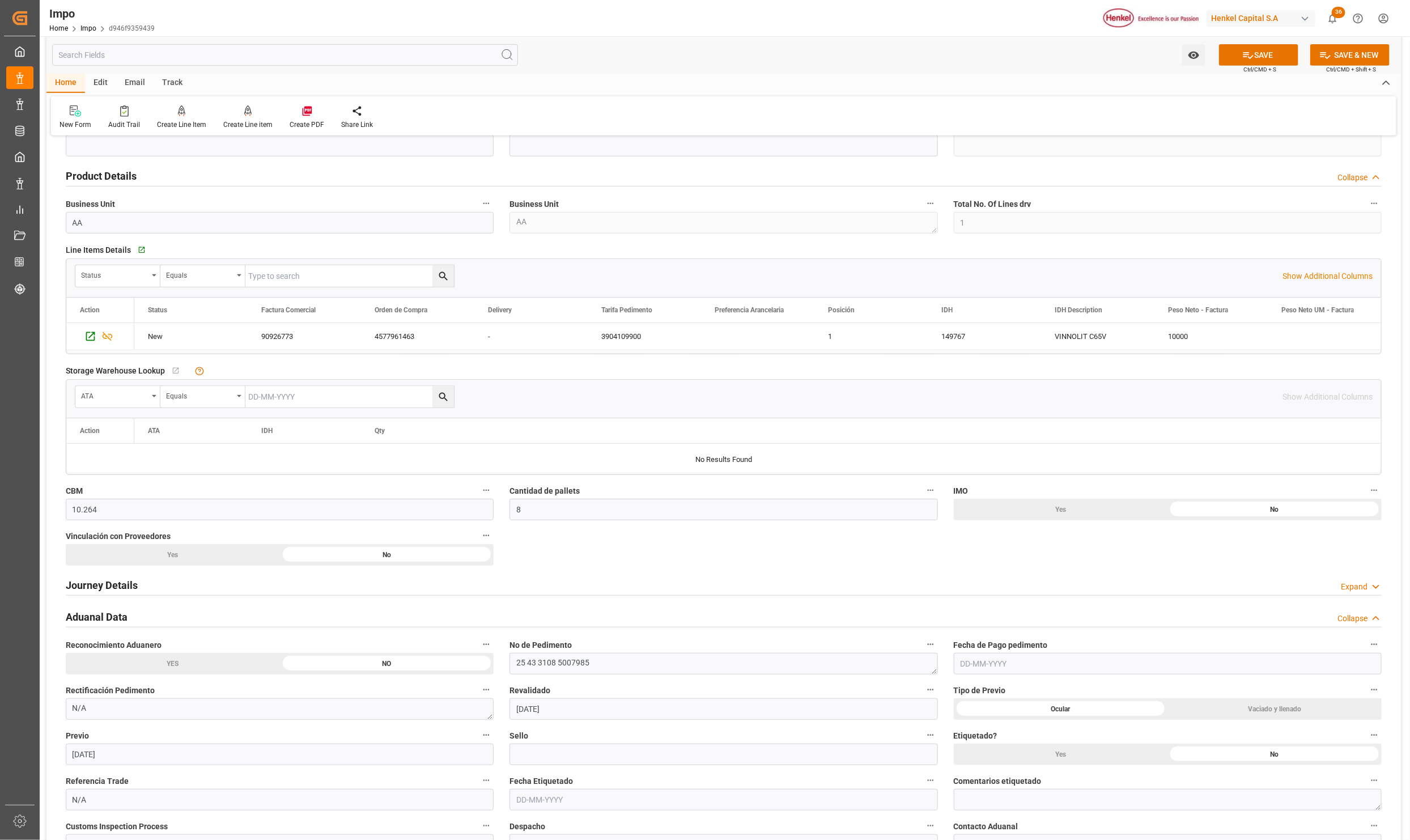
scroll to position [510, 0]
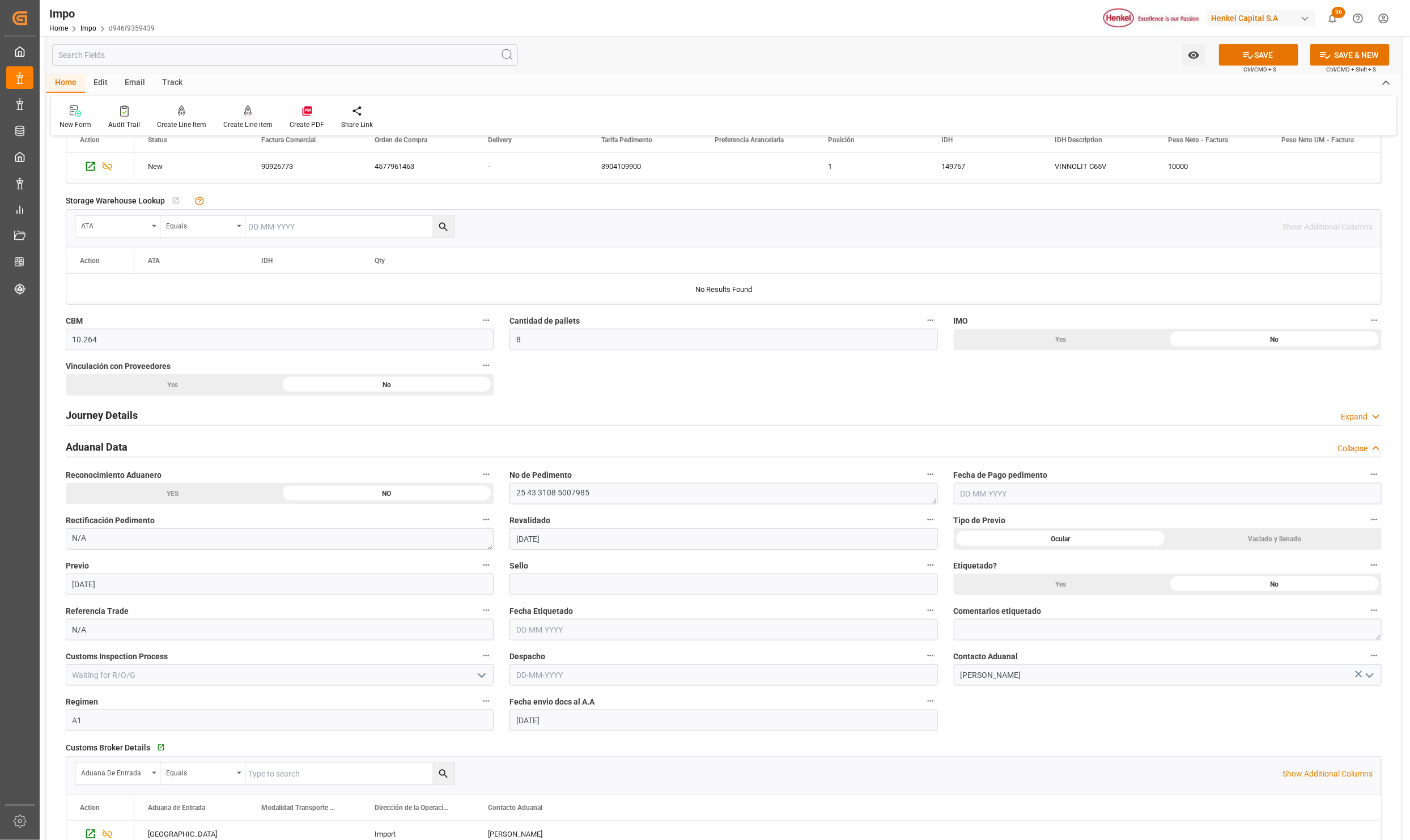
click at [1068, 541] on div "Ocular" at bounding box center [1061, 539] width 214 height 21
click at [163, 587] on input "[DATE]" at bounding box center [279, 584] width 428 height 21
click at [611, 590] on input at bounding box center [723, 584] width 428 height 21
click at [638, 578] on input at bounding box center [723, 584] width 428 height 21
paste input "CEM23-3676633"
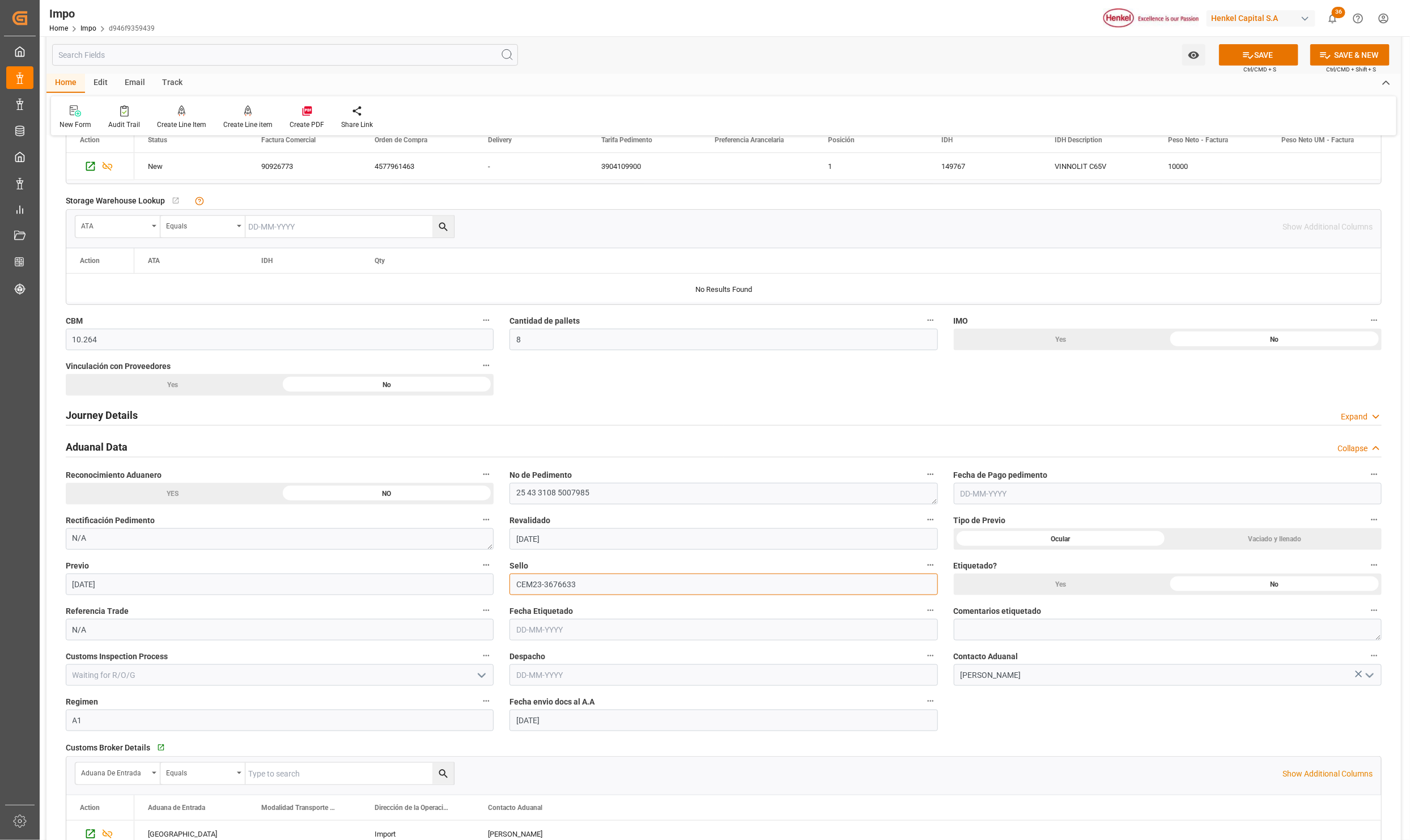
type input "CEM23-3676633"
click at [628, 635] on input "text" at bounding box center [723, 629] width 428 height 21
click at [997, 709] on div "Overview Collapse Status Importación Pendiente Pago Pedimento Referencia Lescha…" at bounding box center [724, 426] width 1355 height 1581
click at [721, 670] on input "text" at bounding box center [723, 675] width 428 height 21
type input "[DATE]"
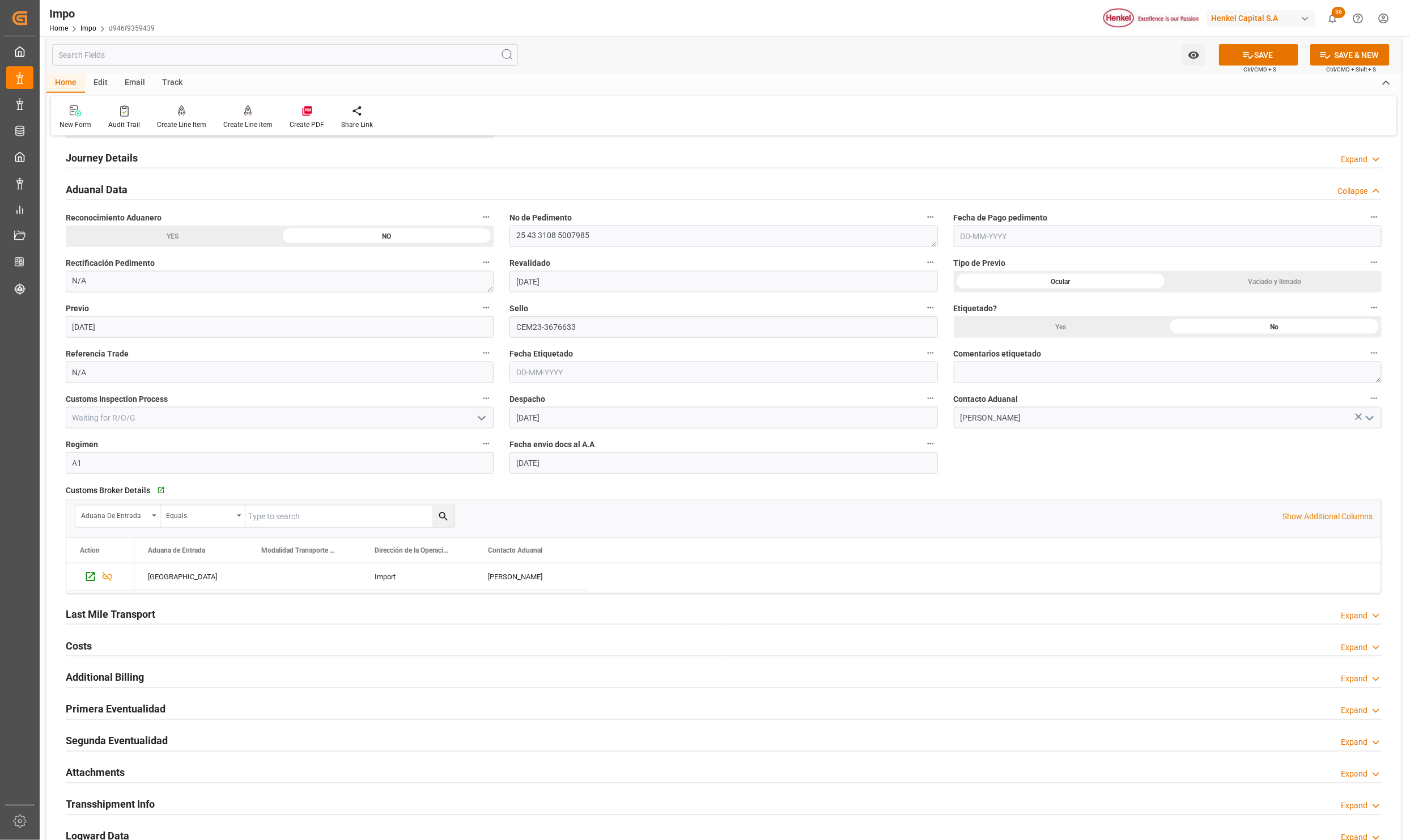
scroll to position [850, 0]
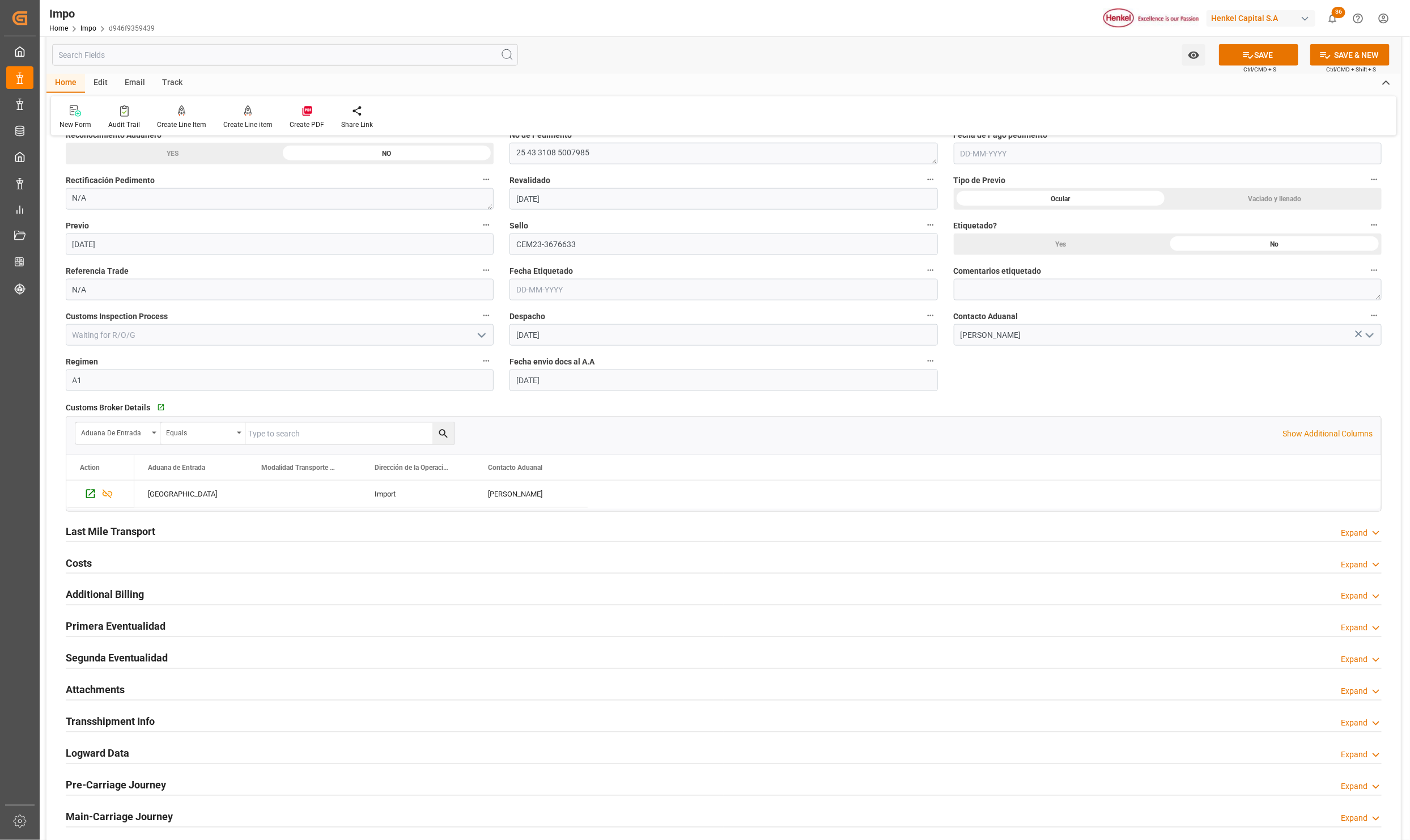
click at [96, 524] on div "Last Mile Transport" at bounding box center [110, 530] width 90 height 21
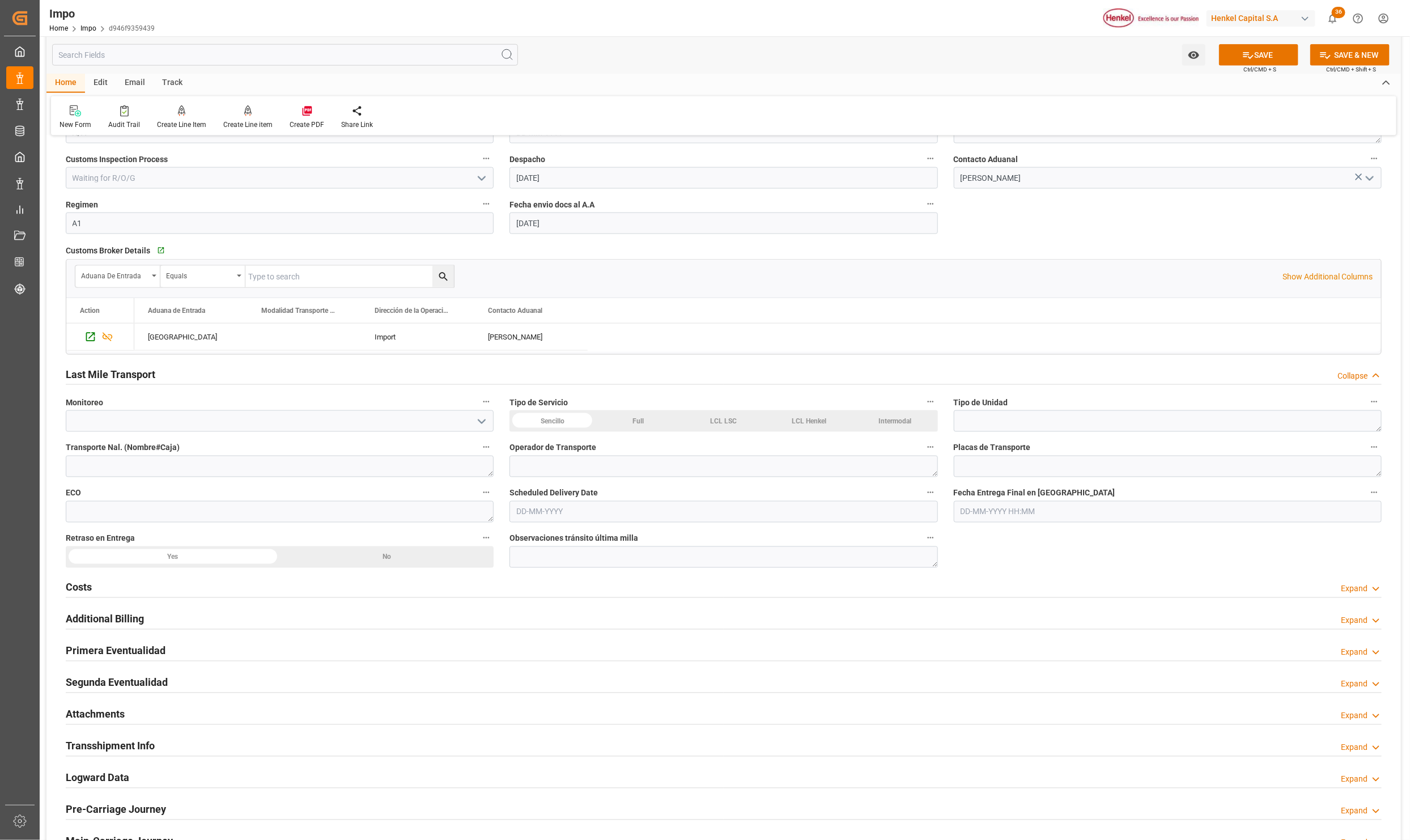
scroll to position [1020, 0]
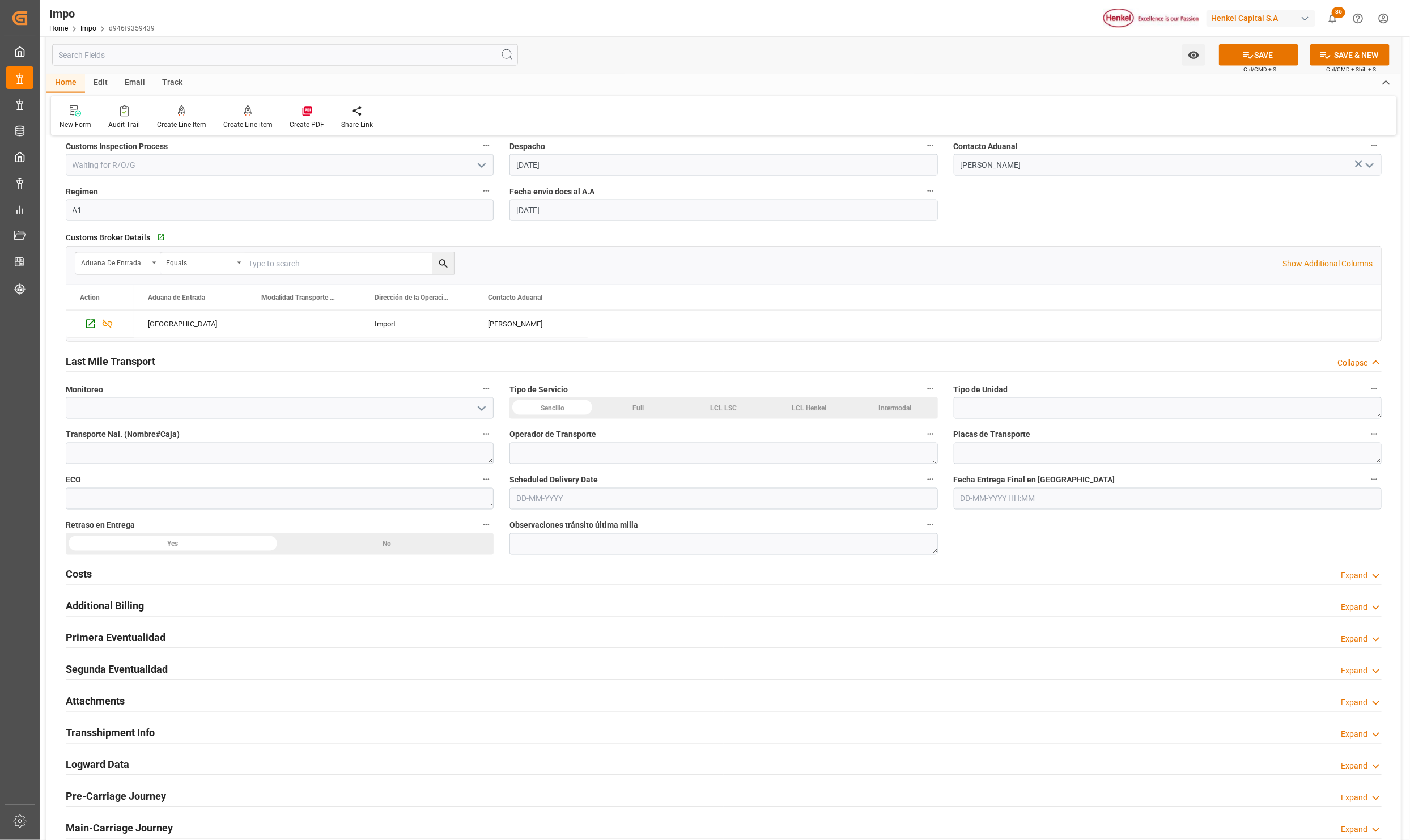
click at [529, 502] on input "text" at bounding box center [723, 499] width 428 height 21
type input "[DATE]"
click at [575, 410] on div "Sencillo" at bounding box center [552, 408] width 85 height 21
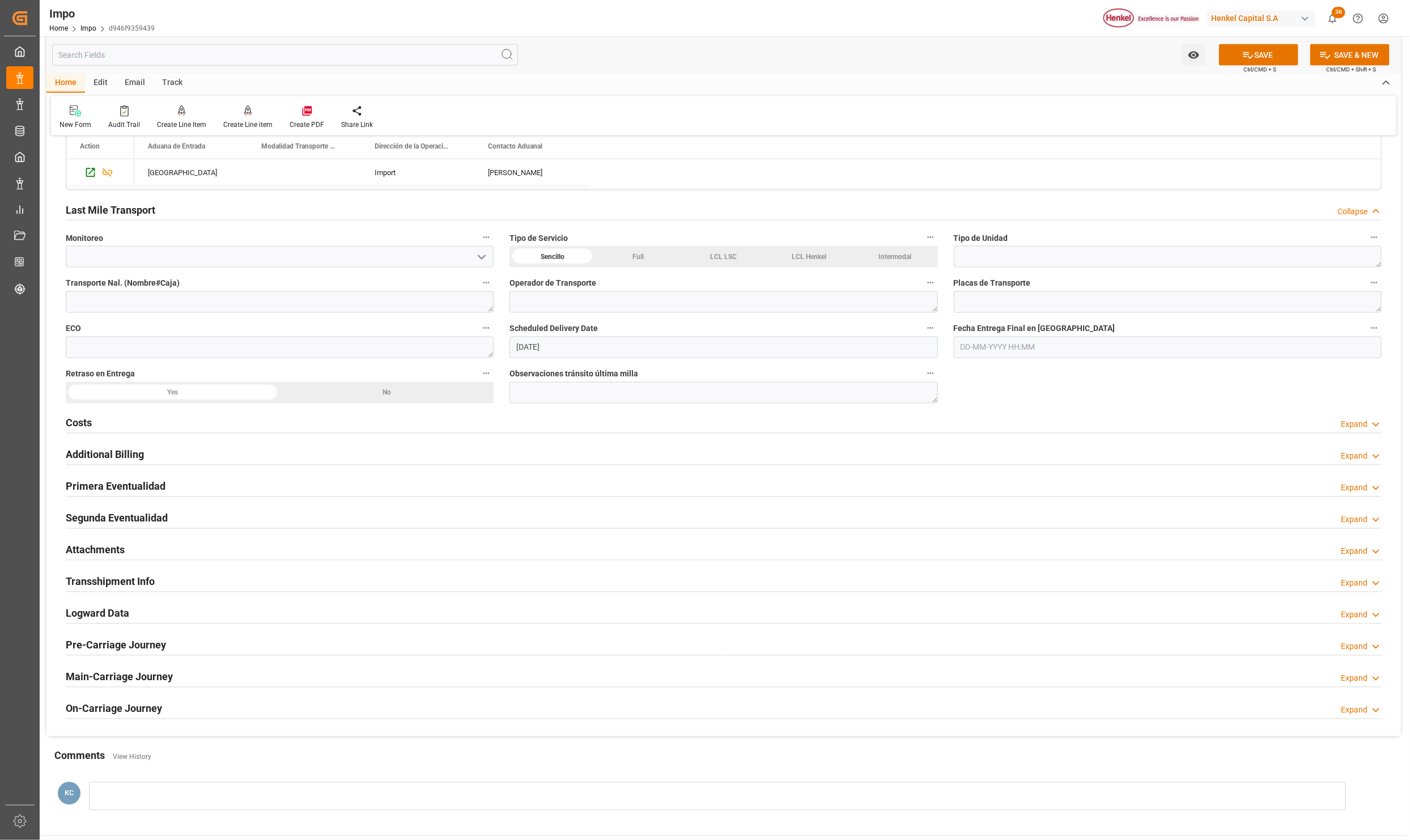
scroll to position [1190, 0]
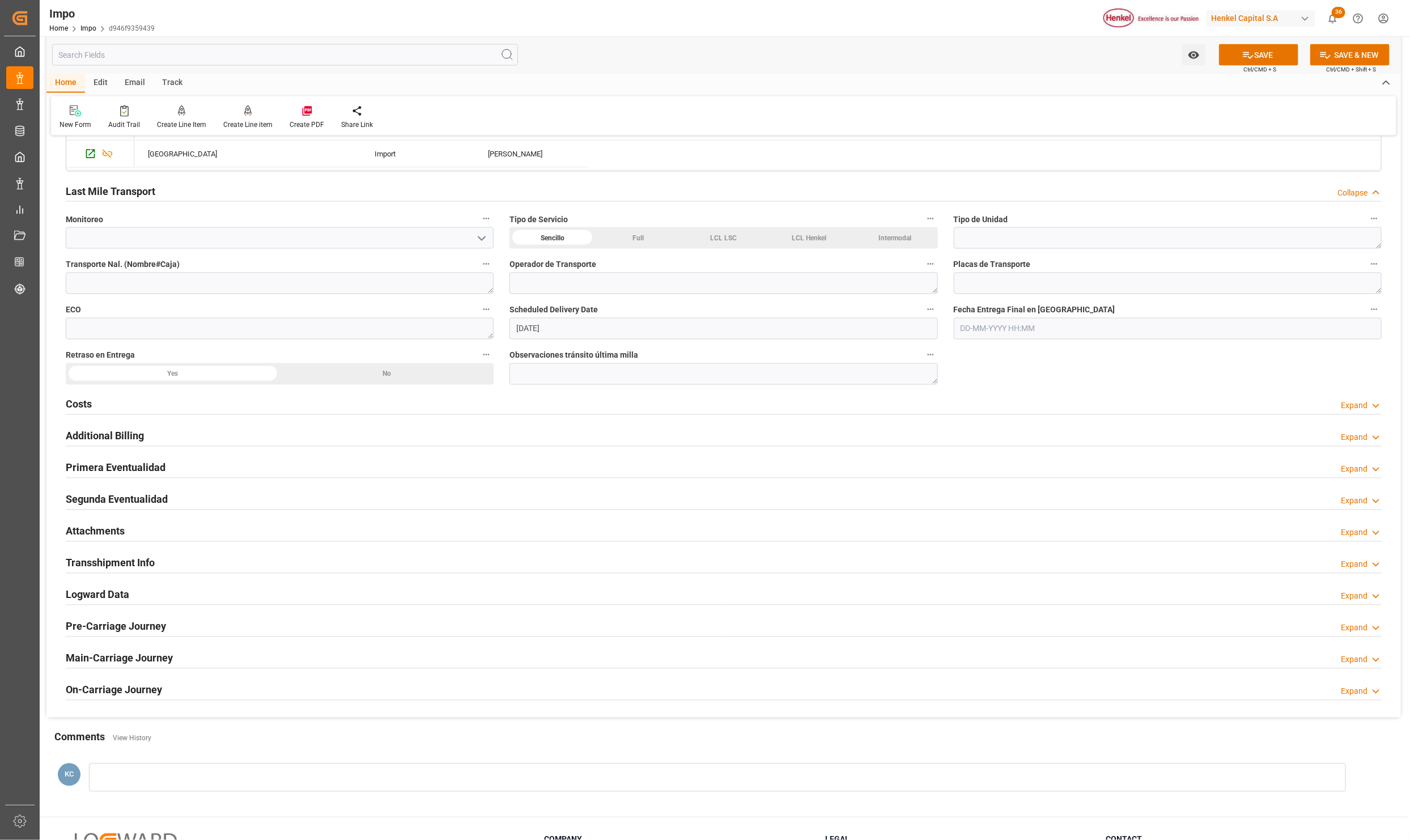
click at [97, 467] on h2 "Primera Eventualidad" at bounding box center [116, 468] width 100 height 15
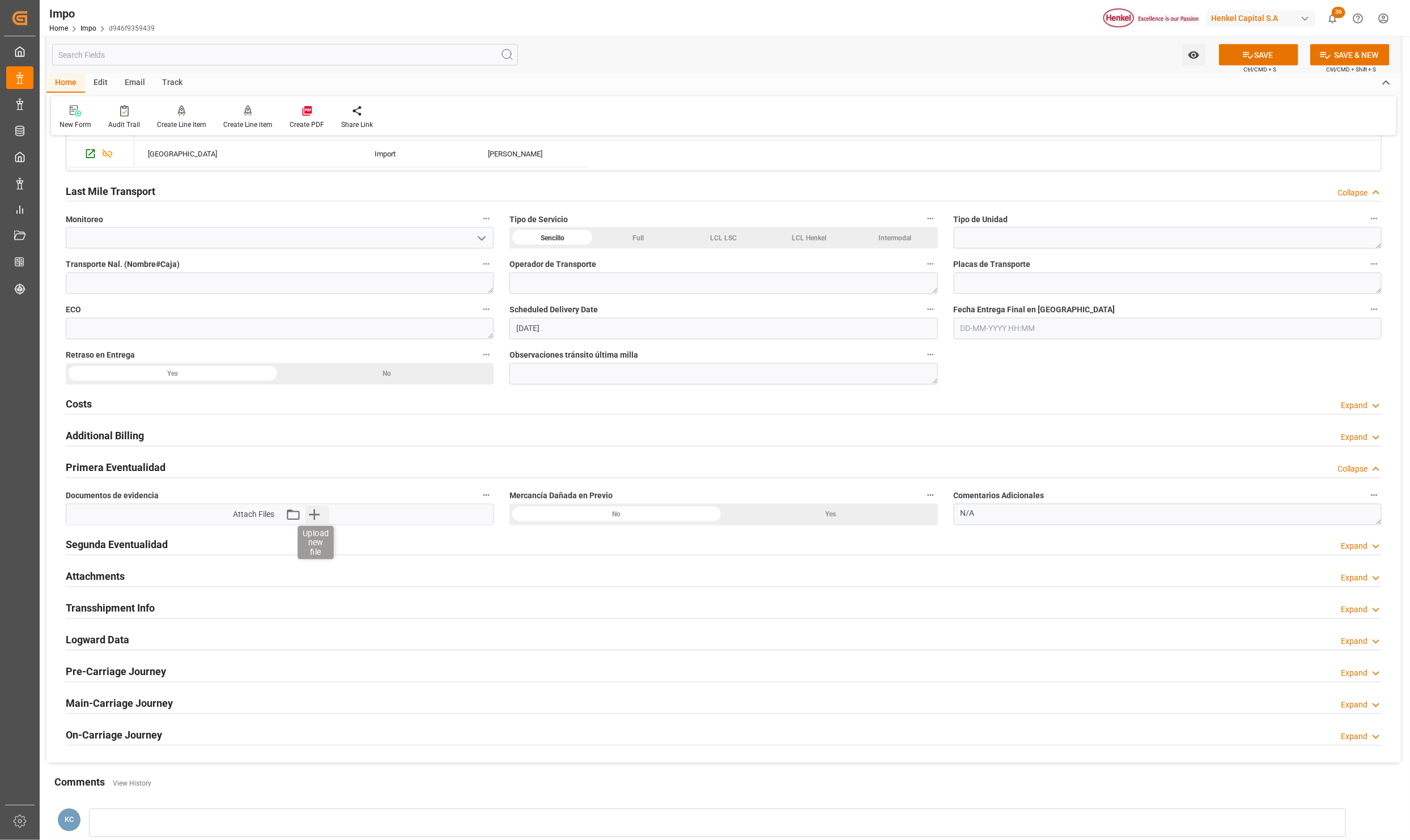
click at [318, 519] on icon "button" at bounding box center [314, 515] width 11 height 11
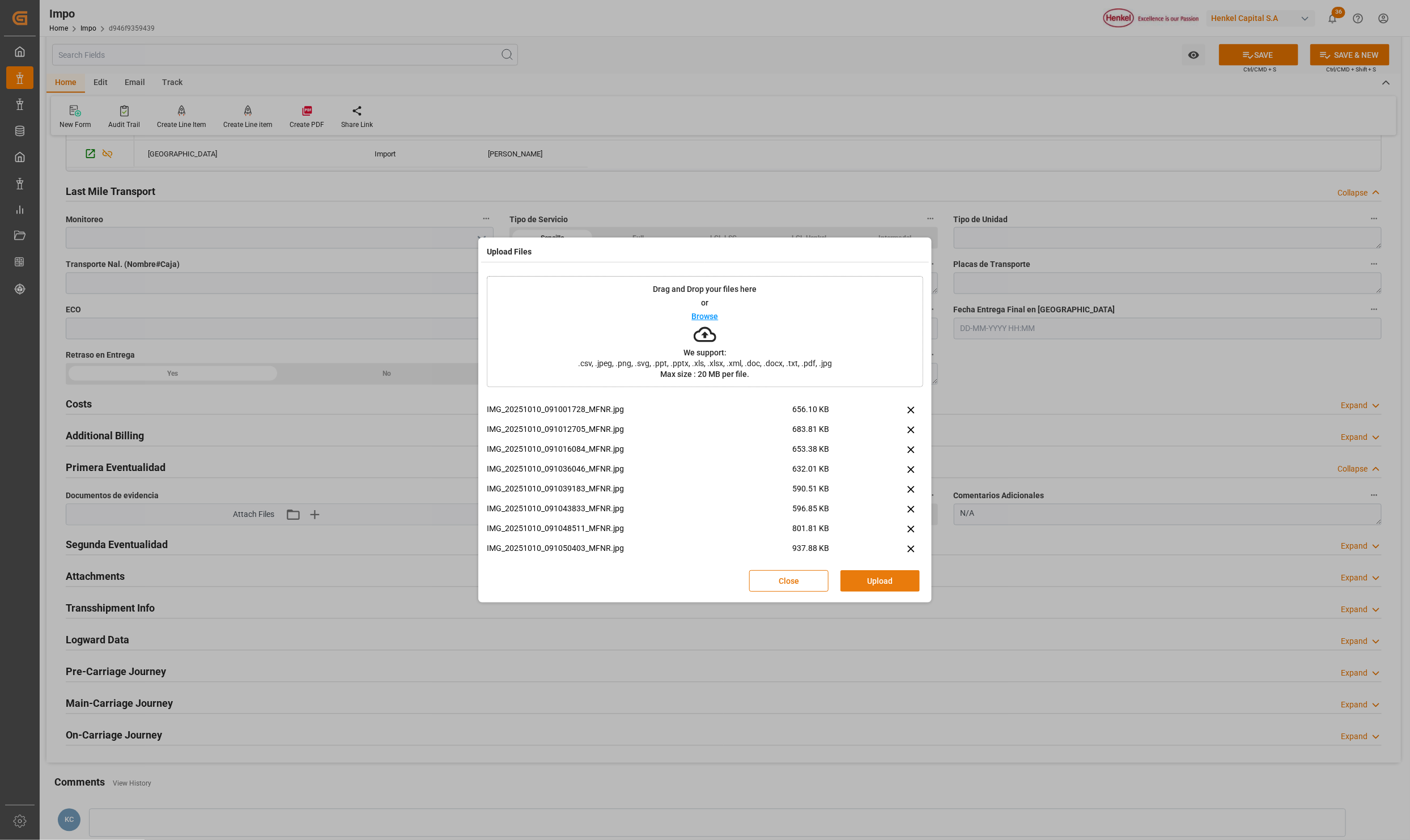
click at [878, 574] on button "Upload" at bounding box center [880, 581] width 79 height 21
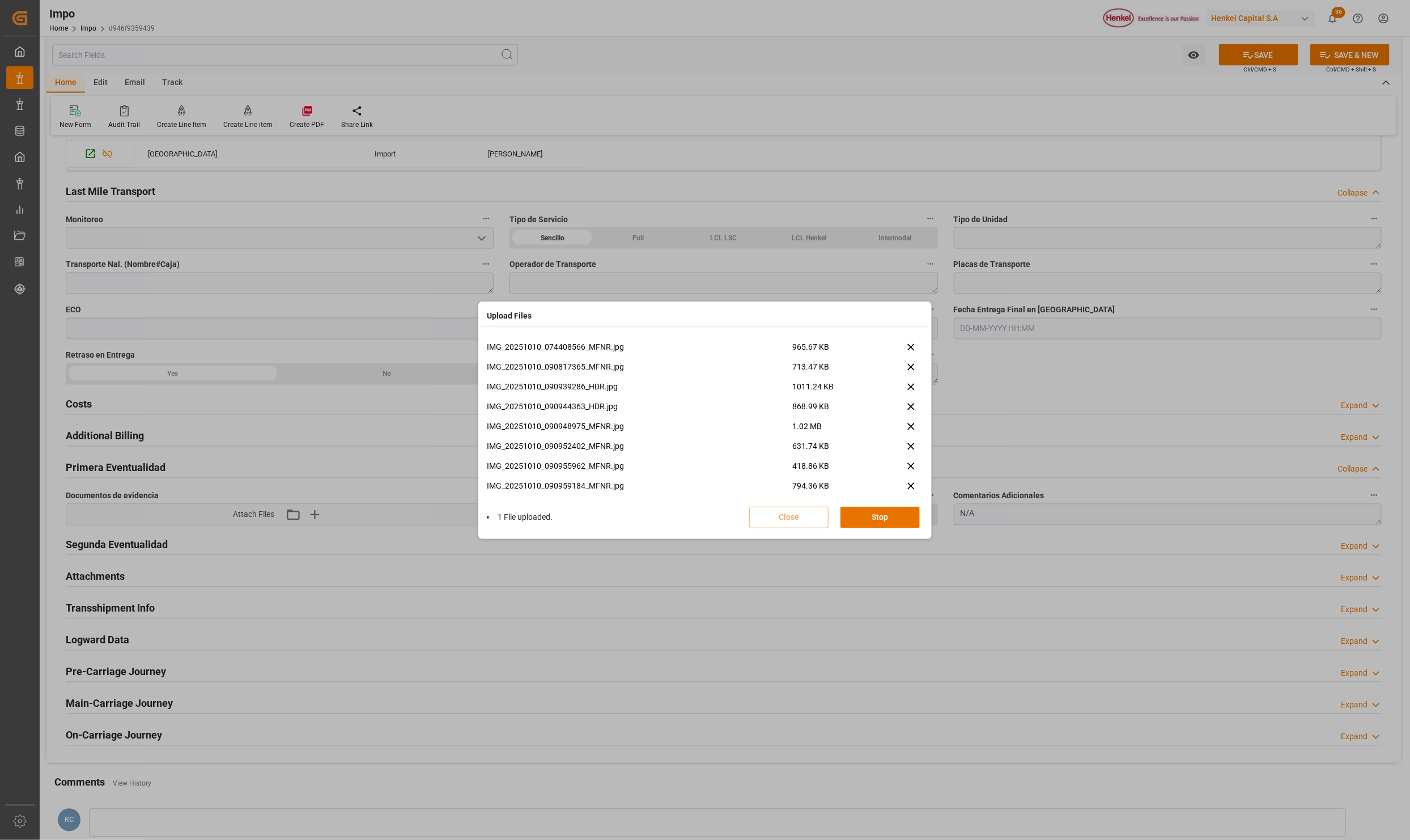
scroll to position [384, 0]
click at [864, 517] on button "Done" at bounding box center [880, 517] width 79 height 21
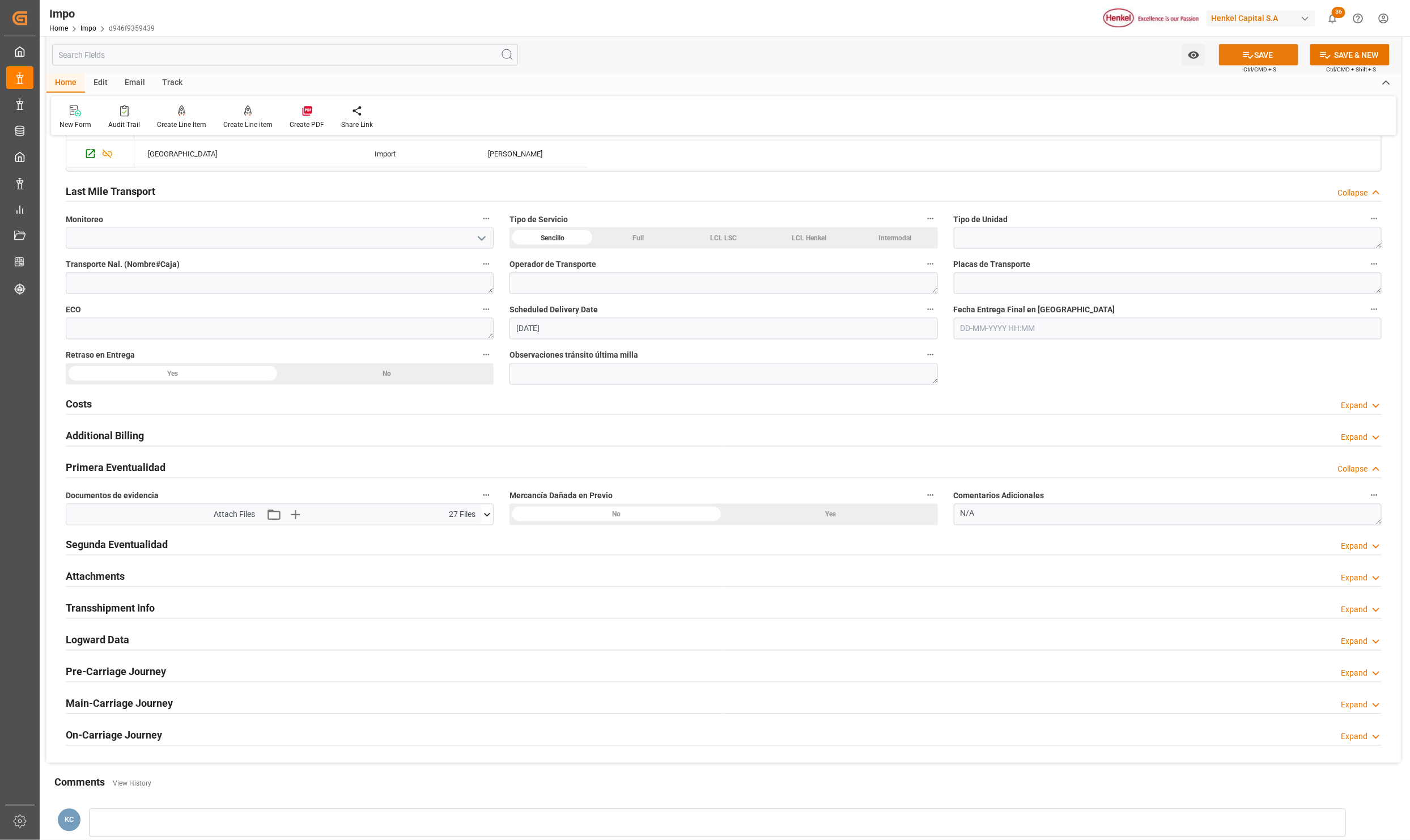
click at [1262, 47] on button "SAVE" at bounding box center [1259, 55] width 79 height 21
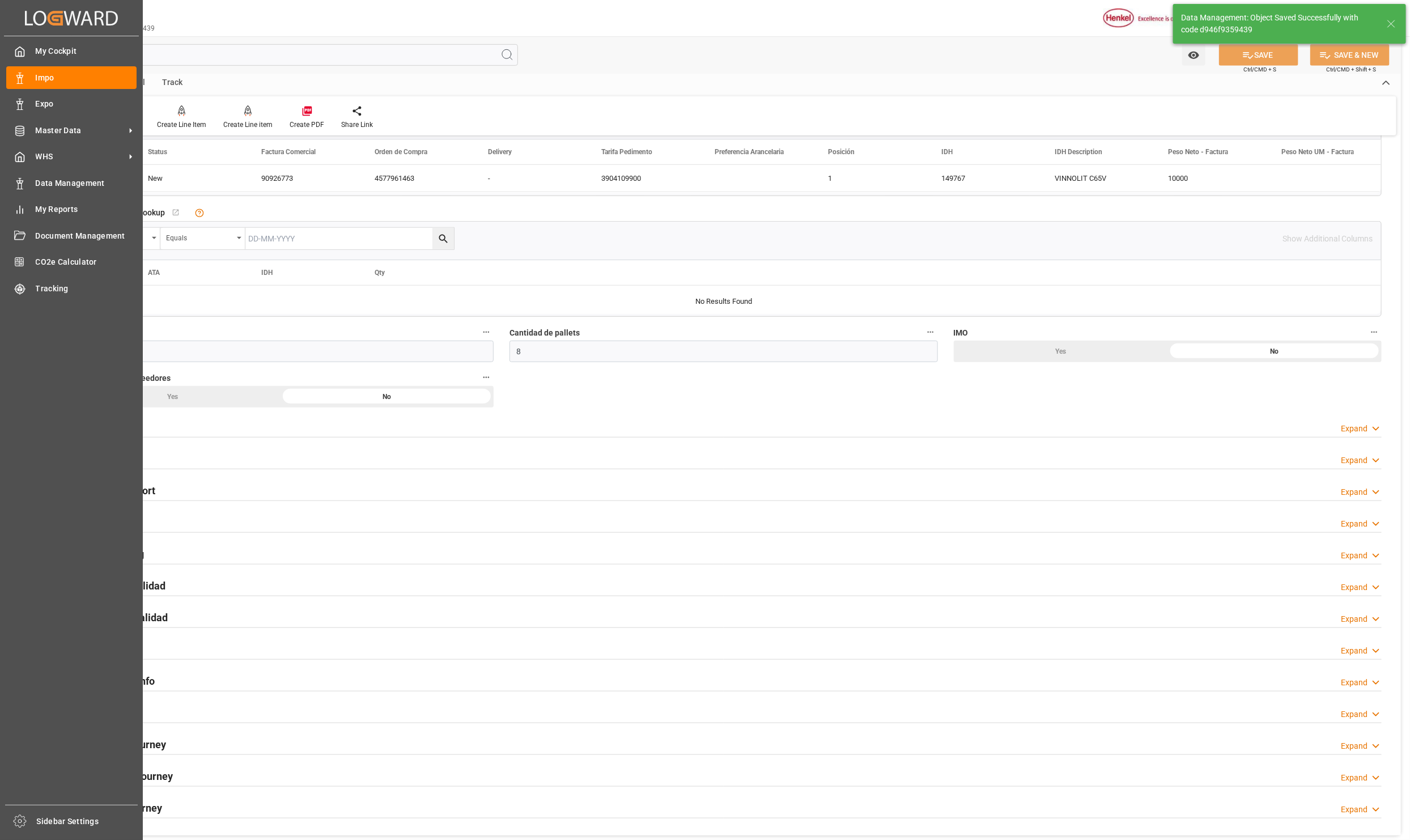
scroll to position [510, 0]
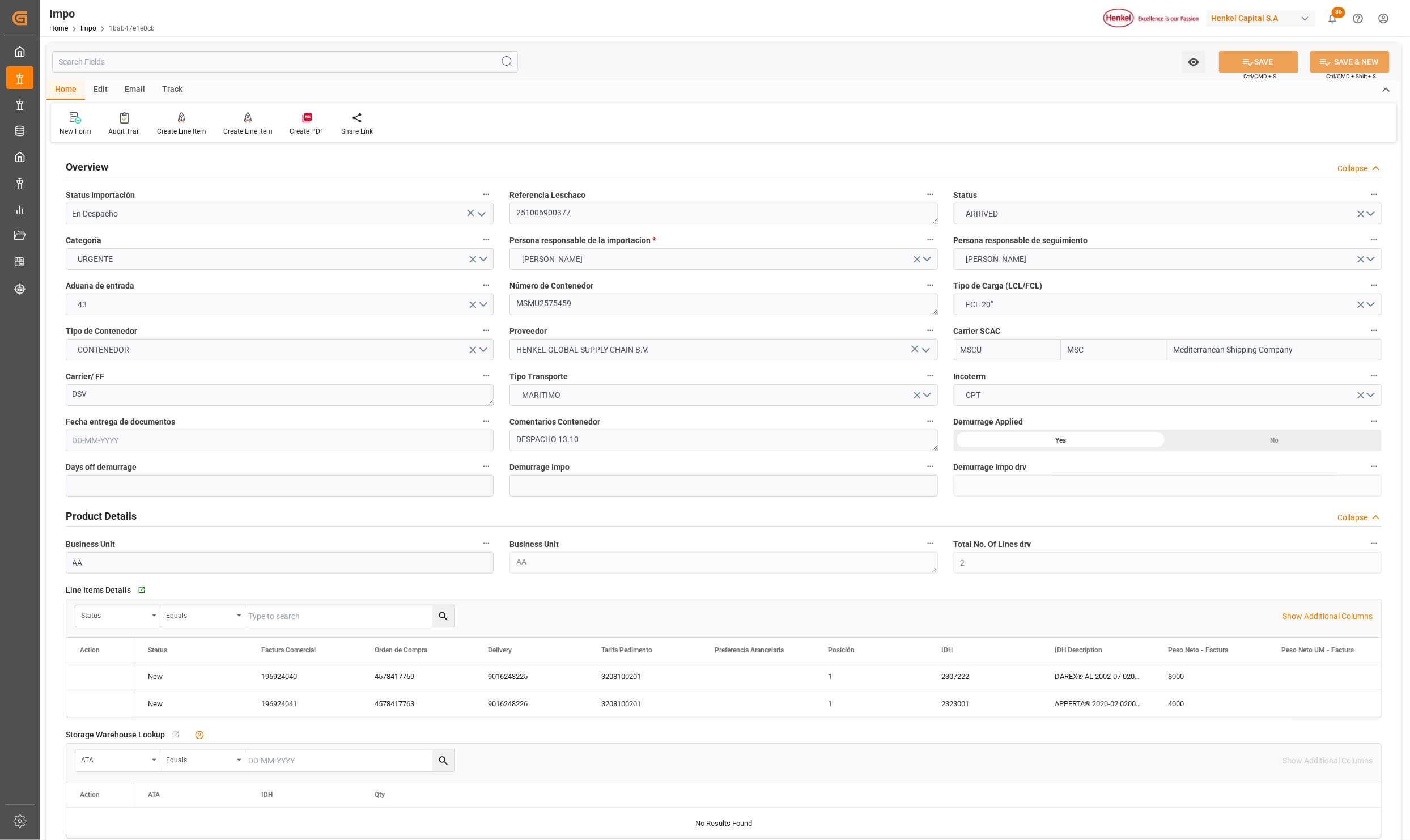
type input "[DATE]"
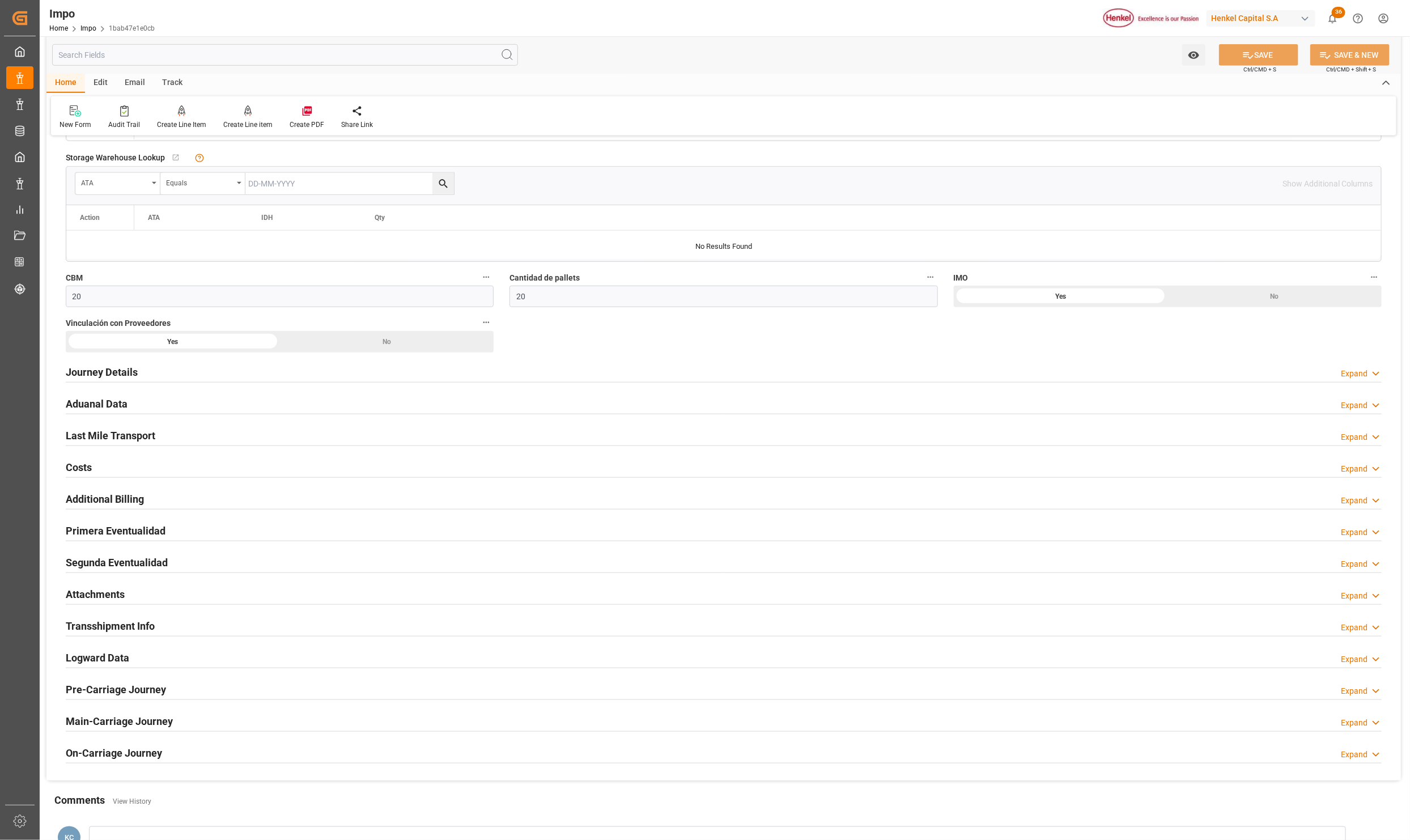
scroll to position [595, 0]
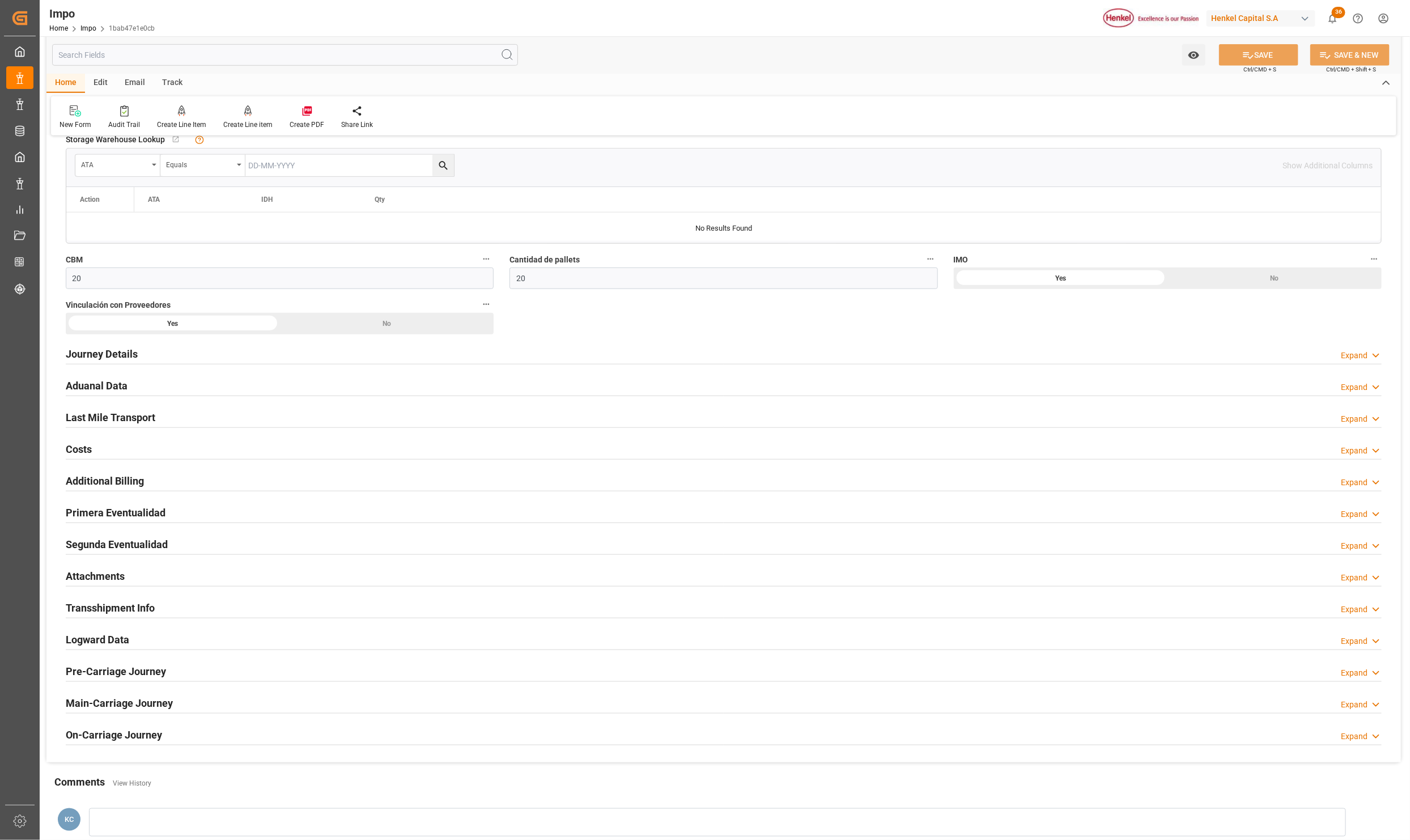
click at [91, 584] on h2 "Attachments" at bounding box center [95, 576] width 59 height 15
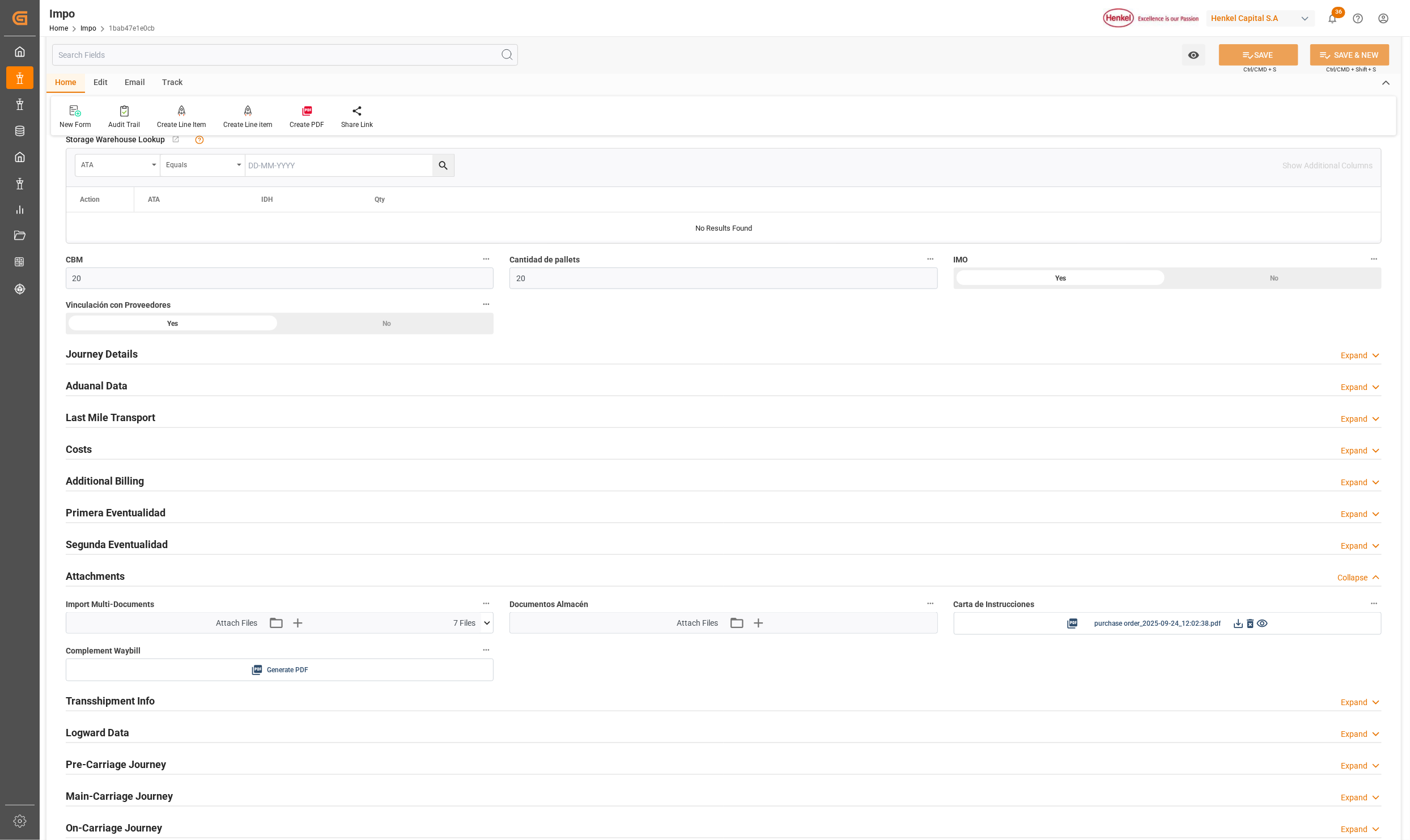
click at [125, 572] on div "Attachments Collapse" at bounding box center [724, 575] width 1316 height 21
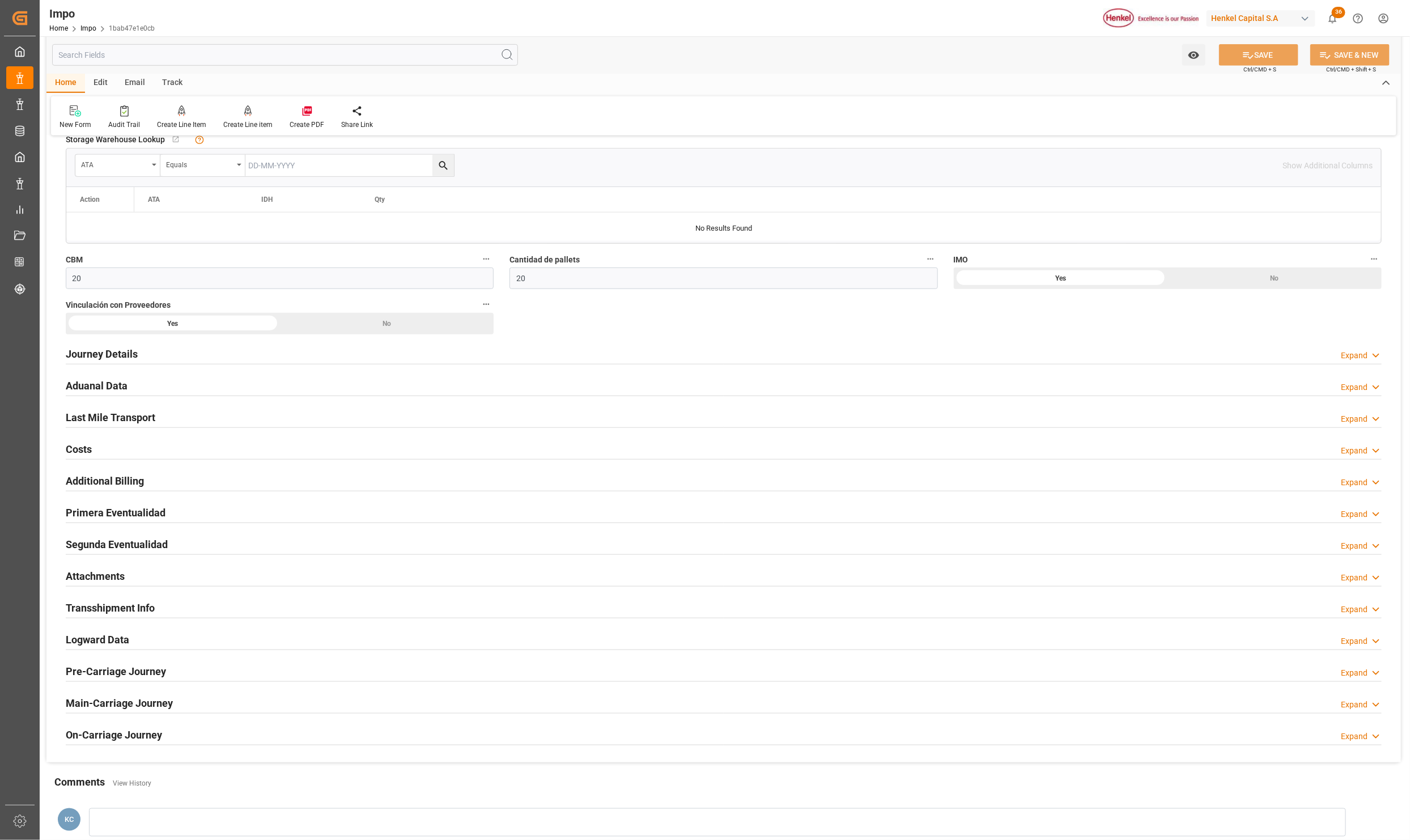
click at [300, 618] on div at bounding box center [724, 618] width 1316 height 1
click at [98, 580] on h2 "Attachments" at bounding box center [95, 576] width 59 height 15
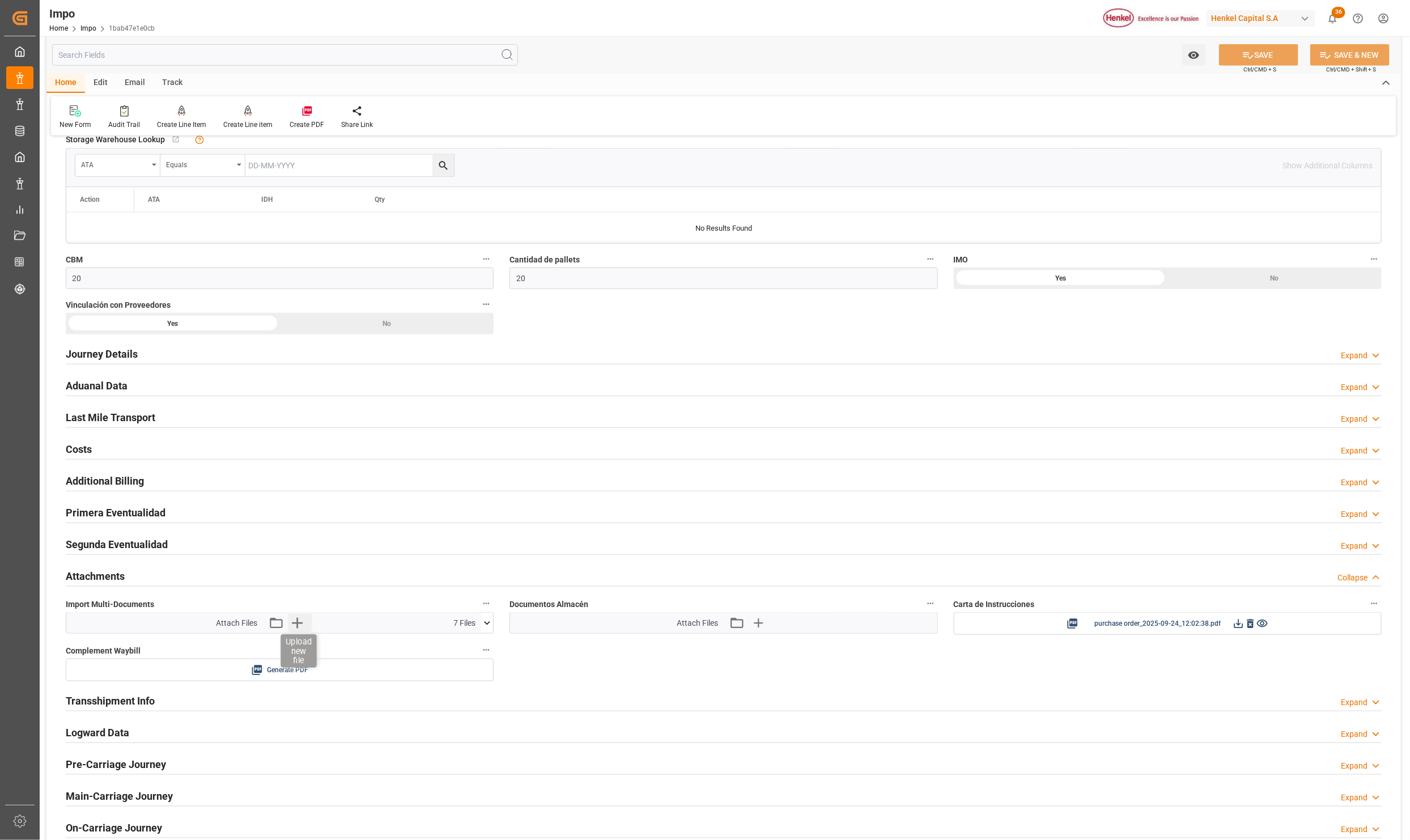
click at [295, 628] on icon "button" at bounding box center [297, 623] width 18 height 18
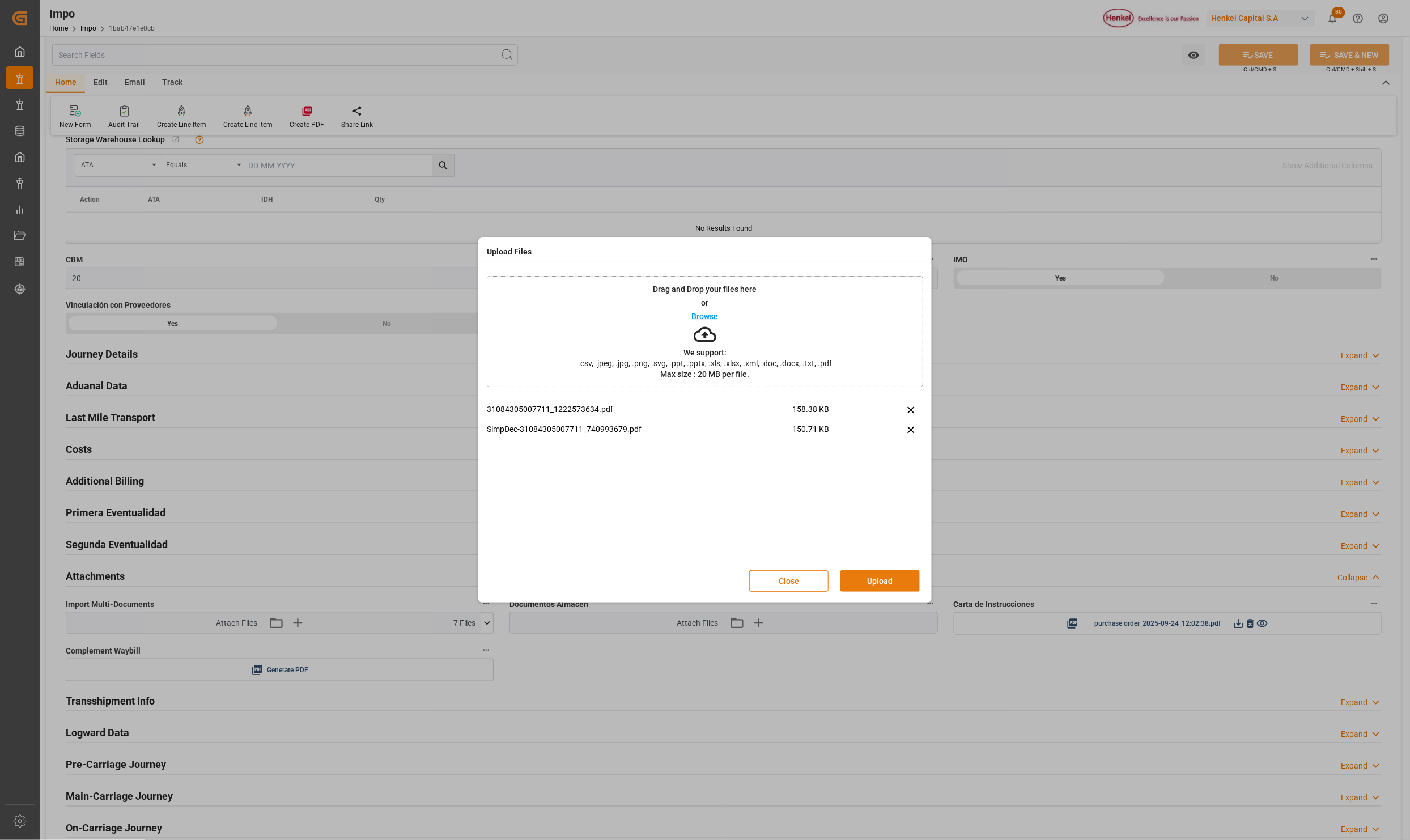
click at [857, 581] on button "Upload" at bounding box center [880, 581] width 79 height 21
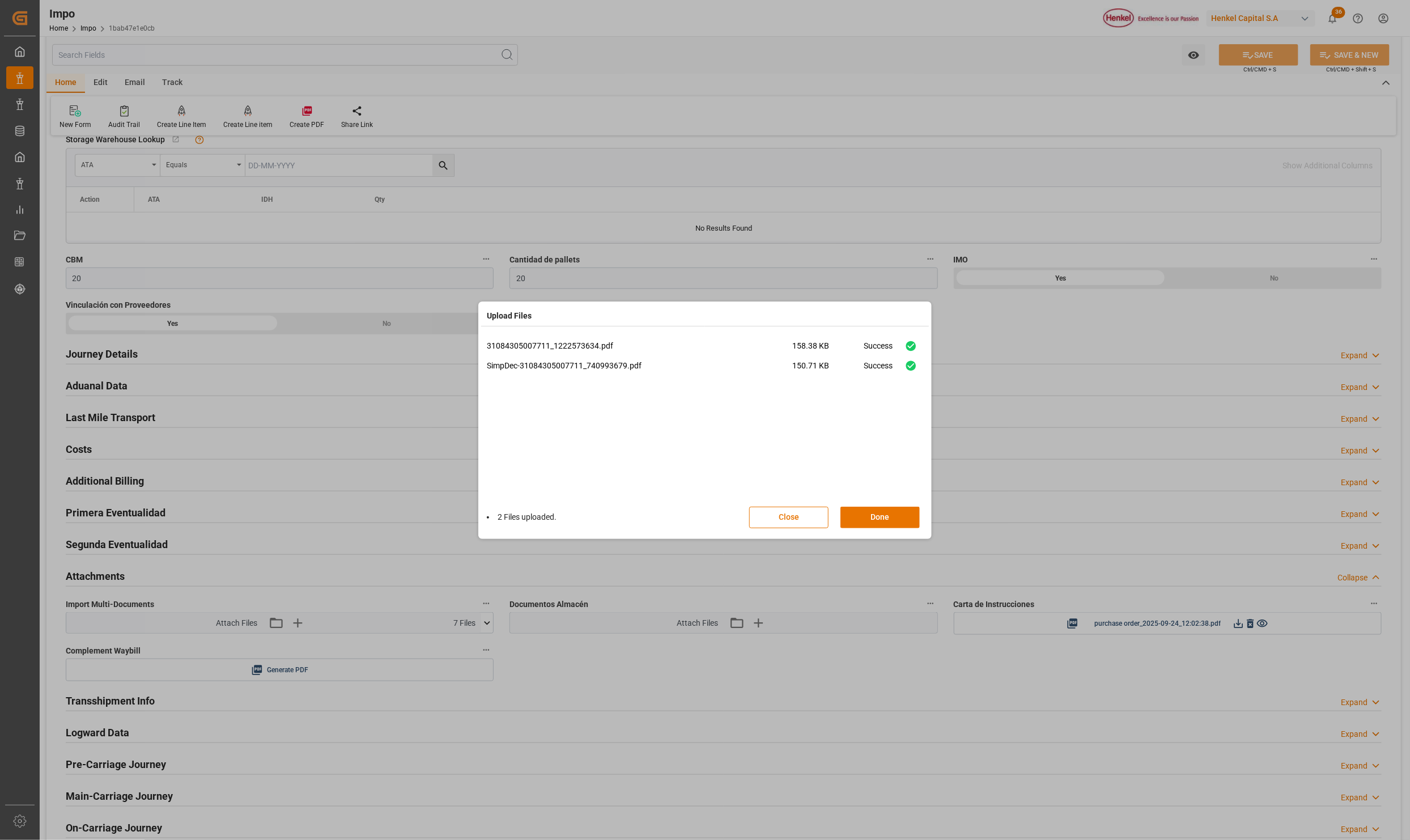
click at [893, 514] on button "Done" at bounding box center [880, 517] width 79 height 21
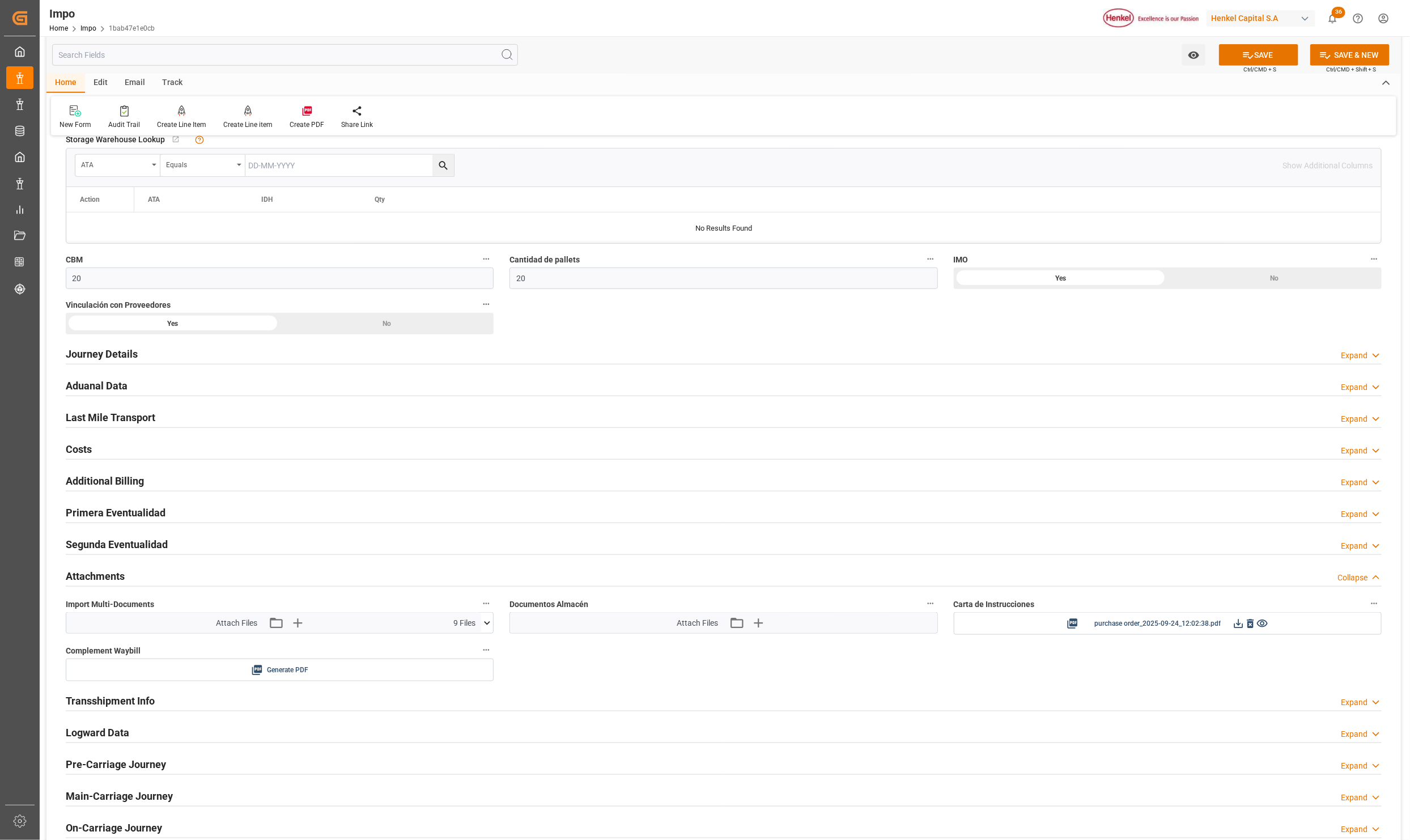
click at [1250, 50] on icon at bounding box center [1248, 55] width 12 height 12
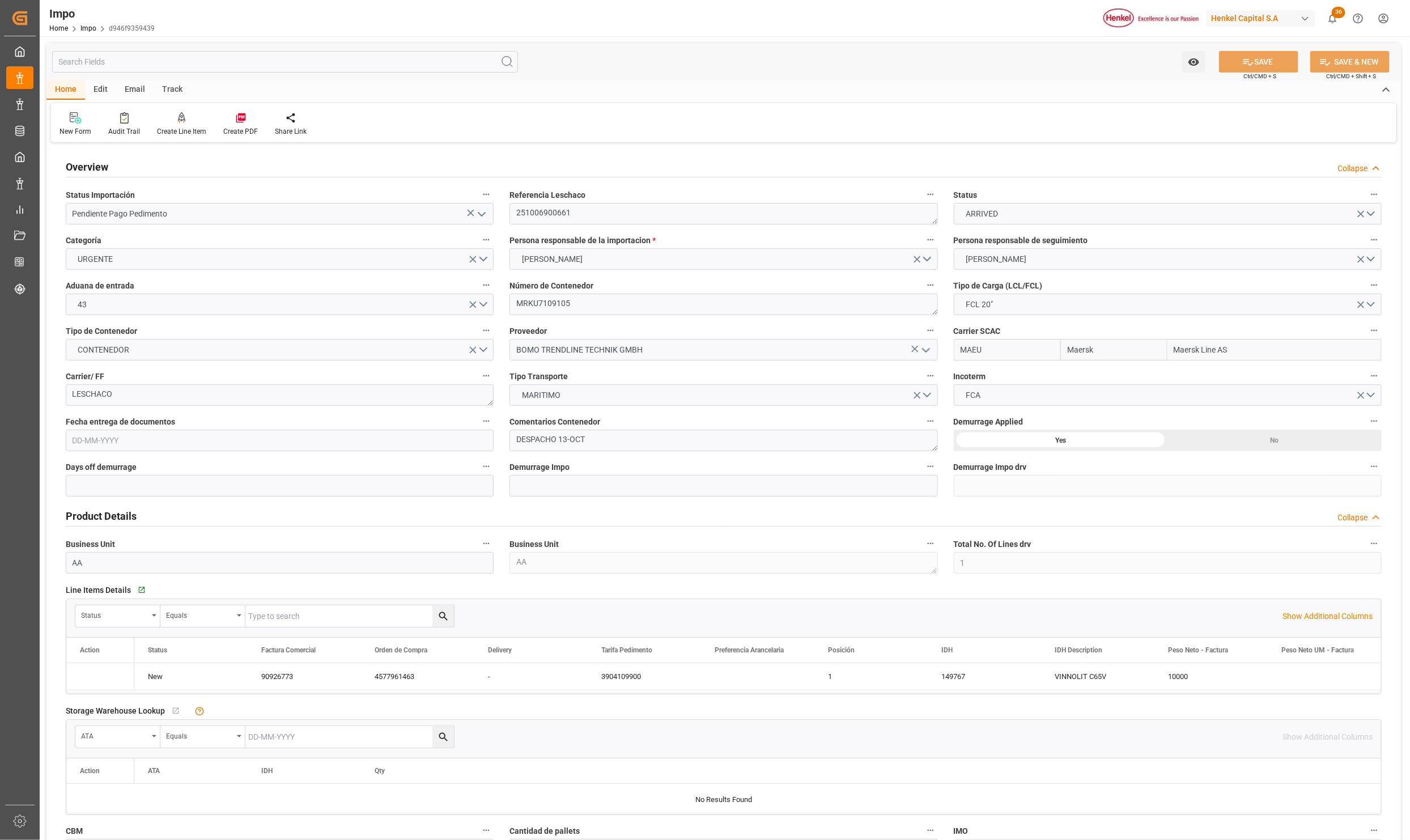
type input "Maersk"
type input "Maersk Line AS"
type input "1"
type input "10.264"
type input "8"
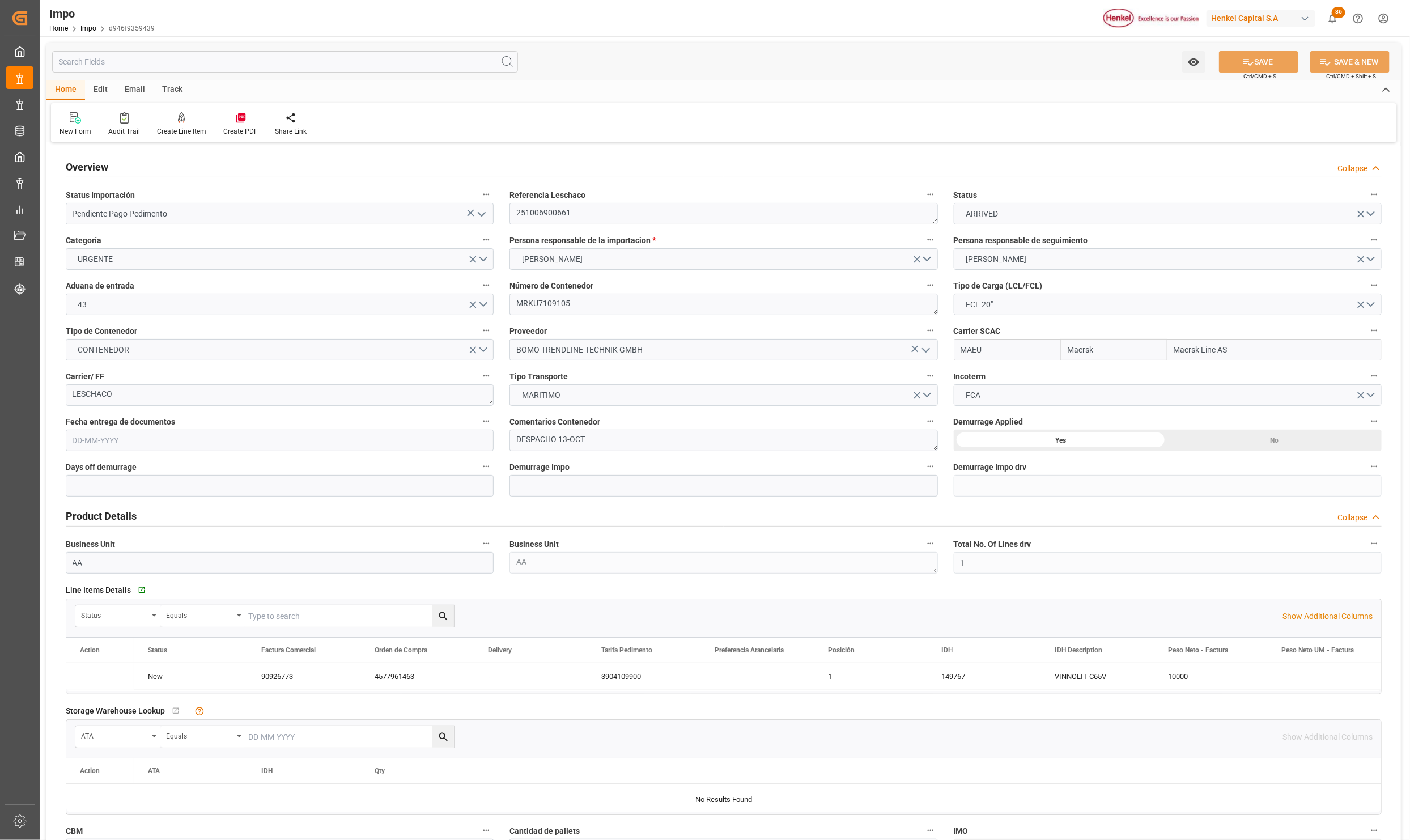
type input "[DATE]"
click at [551, 209] on textarea "251006900661" at bounding box center [723, 214] width 428 height 21
type input "Maersk"
type input "Maersk Line AS"
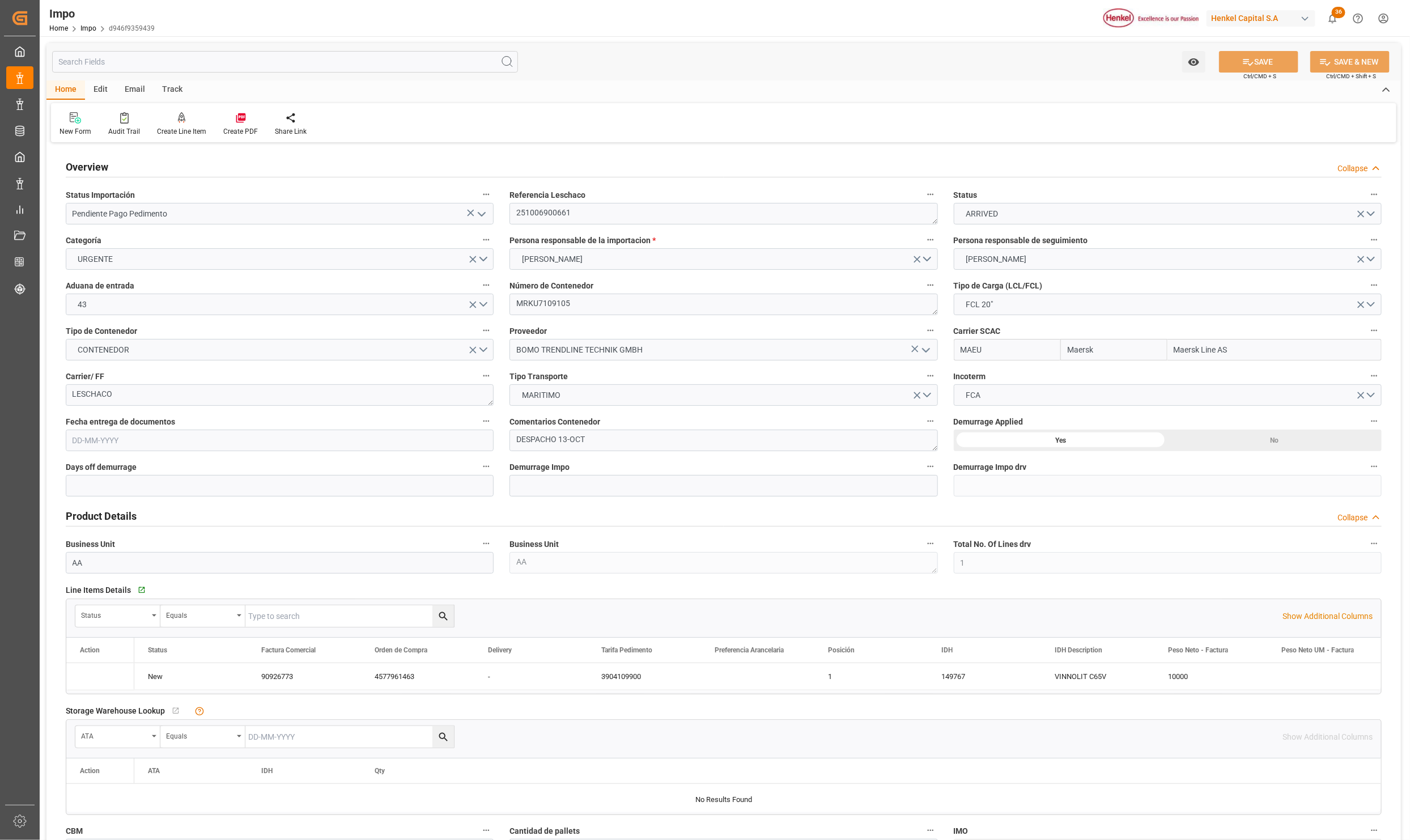
type input "1"
type input "10.264"
type input "8"
click at [483, 213] on polyline "open menu" at bounding box center [481, 214] width 7 height 4
type input "[DATE]"
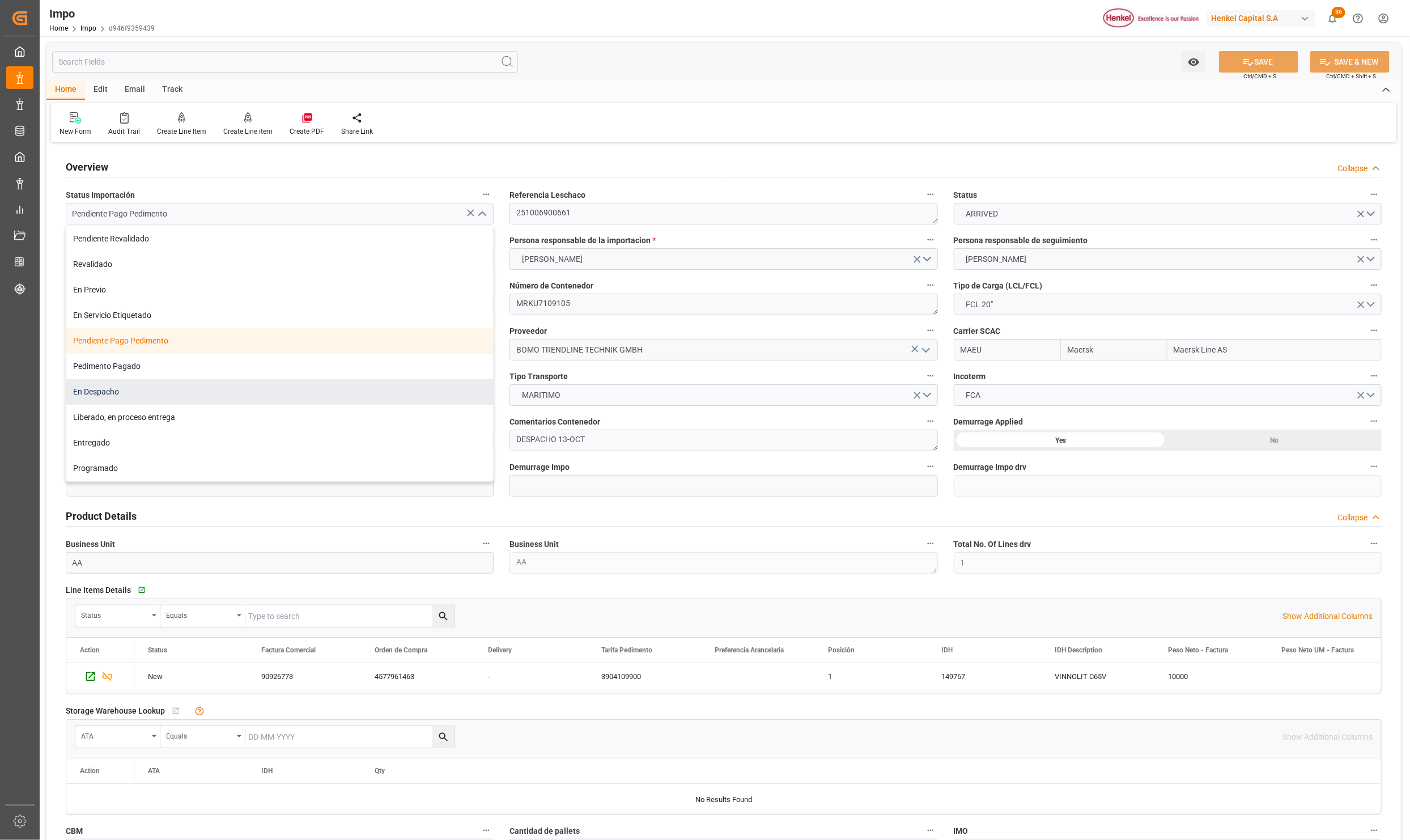
click at [172, 392] on div "En Despacho" at bounding box center [279, 392] width 426 height 26
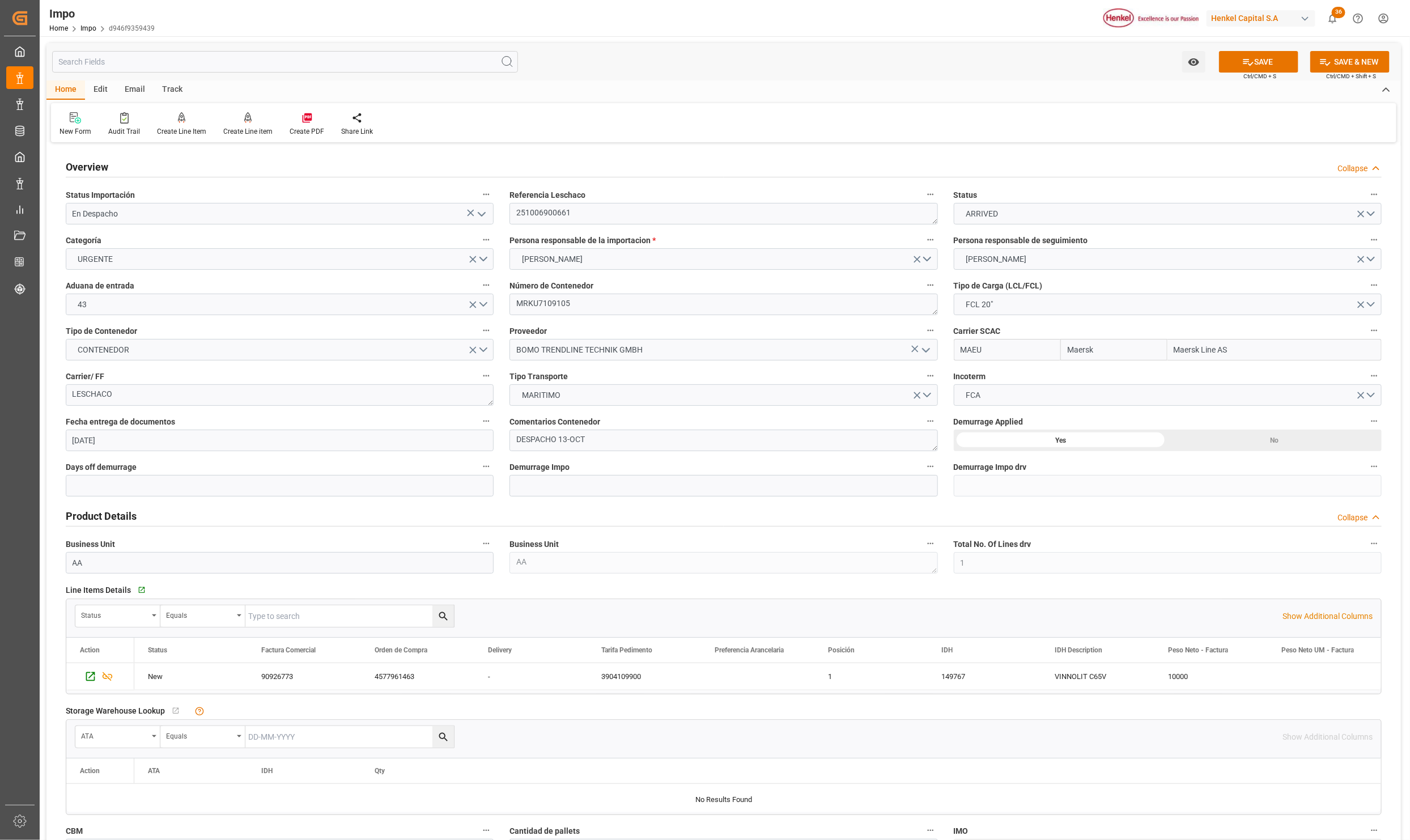
type input "En Despacho"
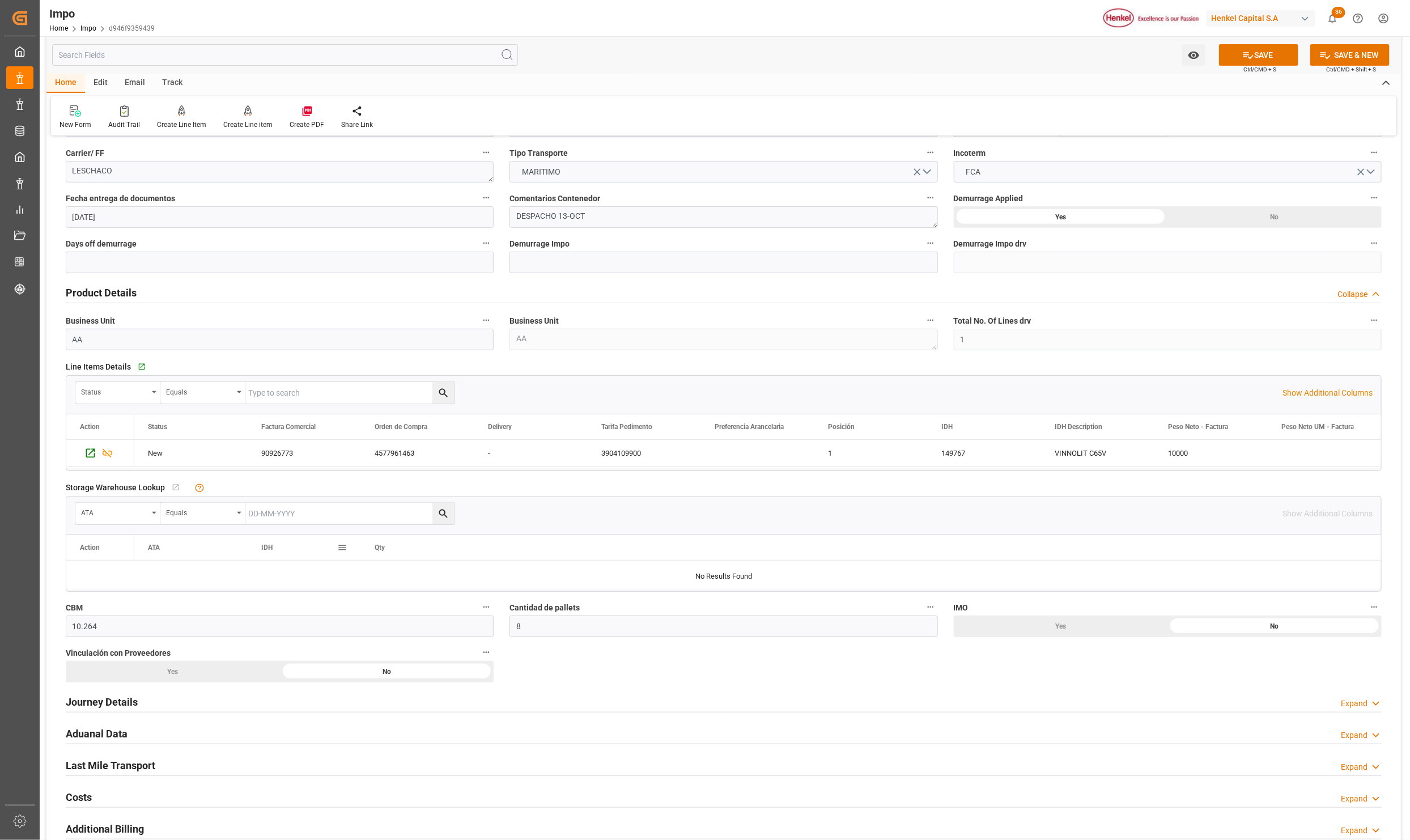
scroll to position [510, 0]
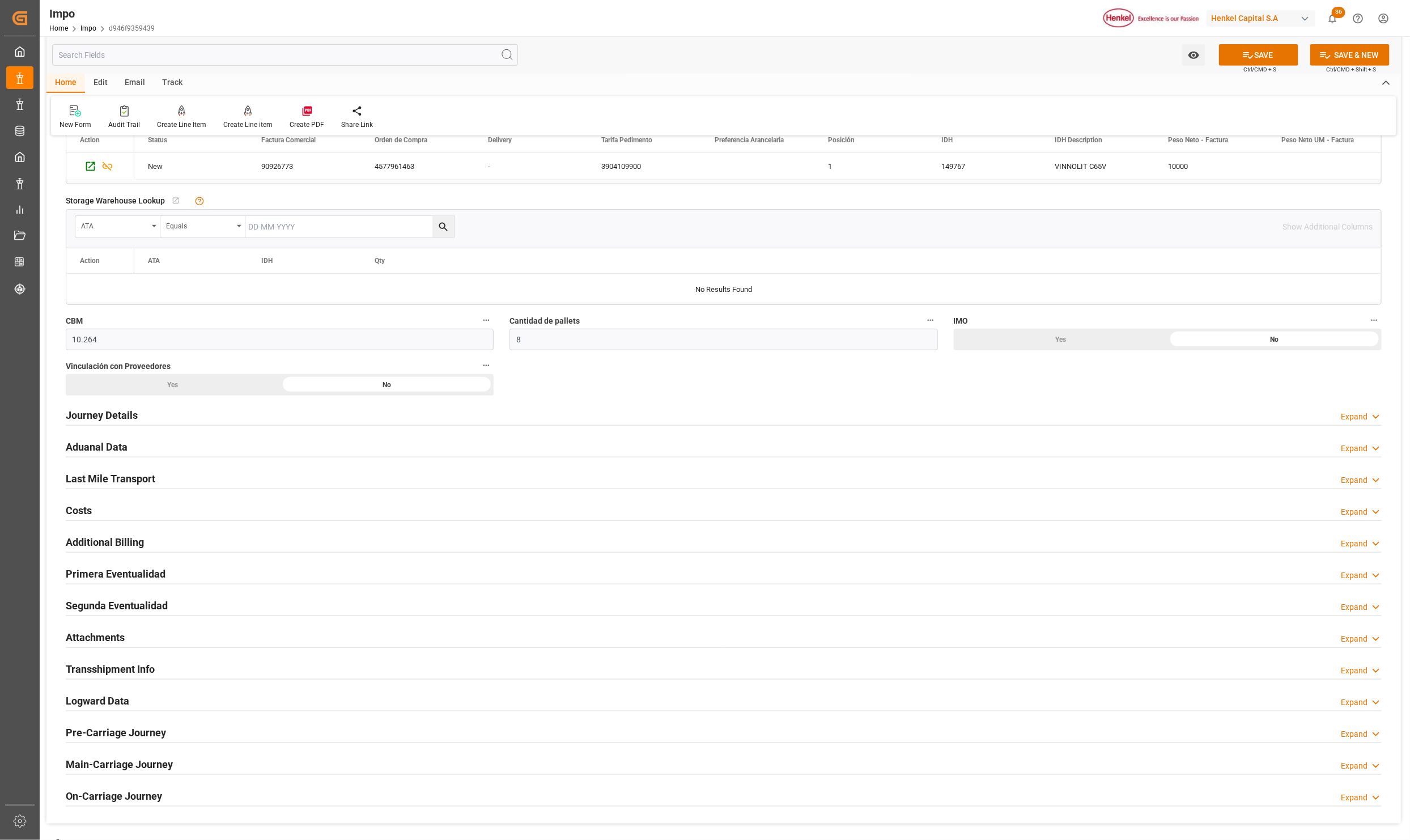
click at [101, 635] on h2 "Attachments" at bounding box center [95, 638] width 59 height 15
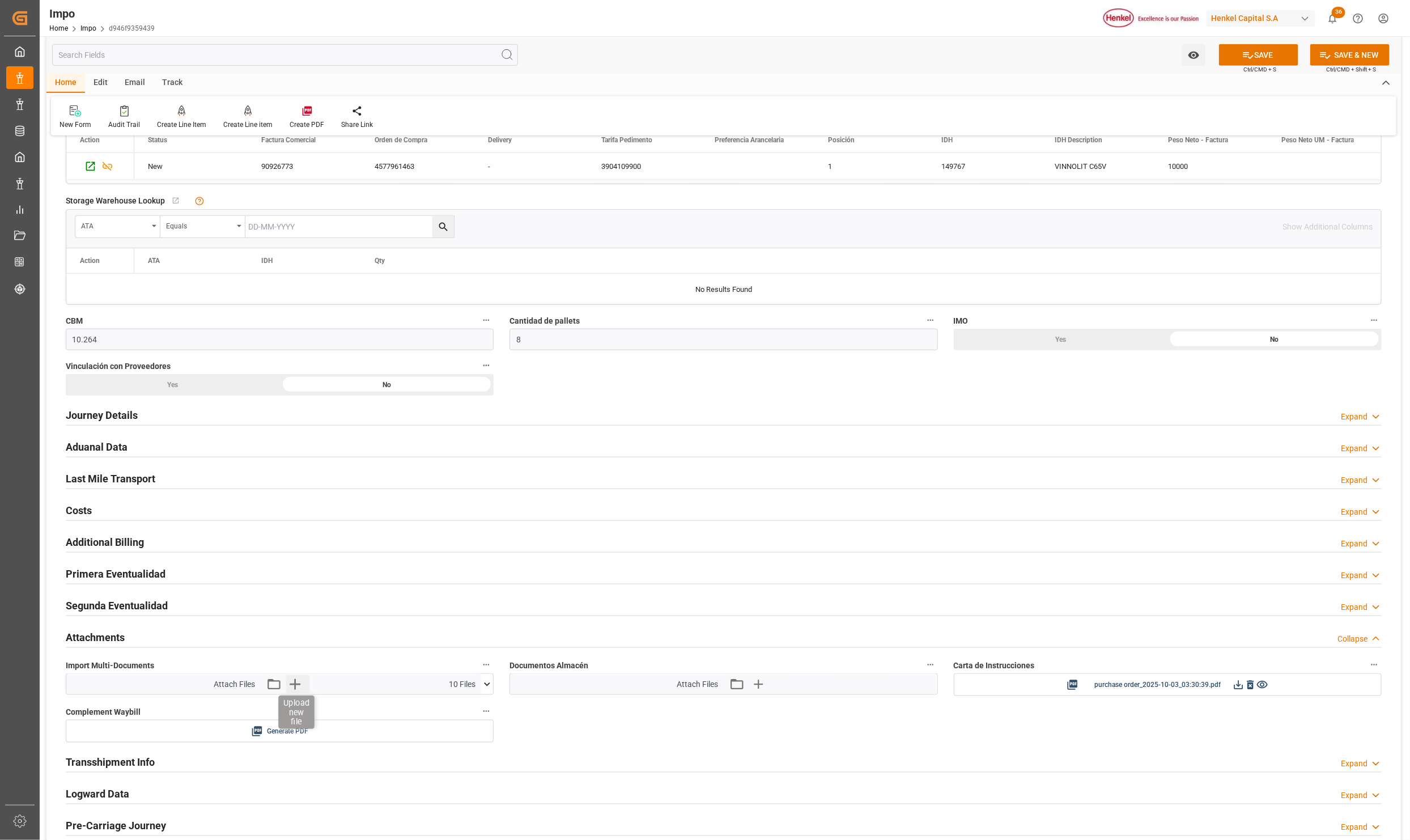
click at [289, 687] on icon "button" at bounding box center [295, 684] width 18 height 18
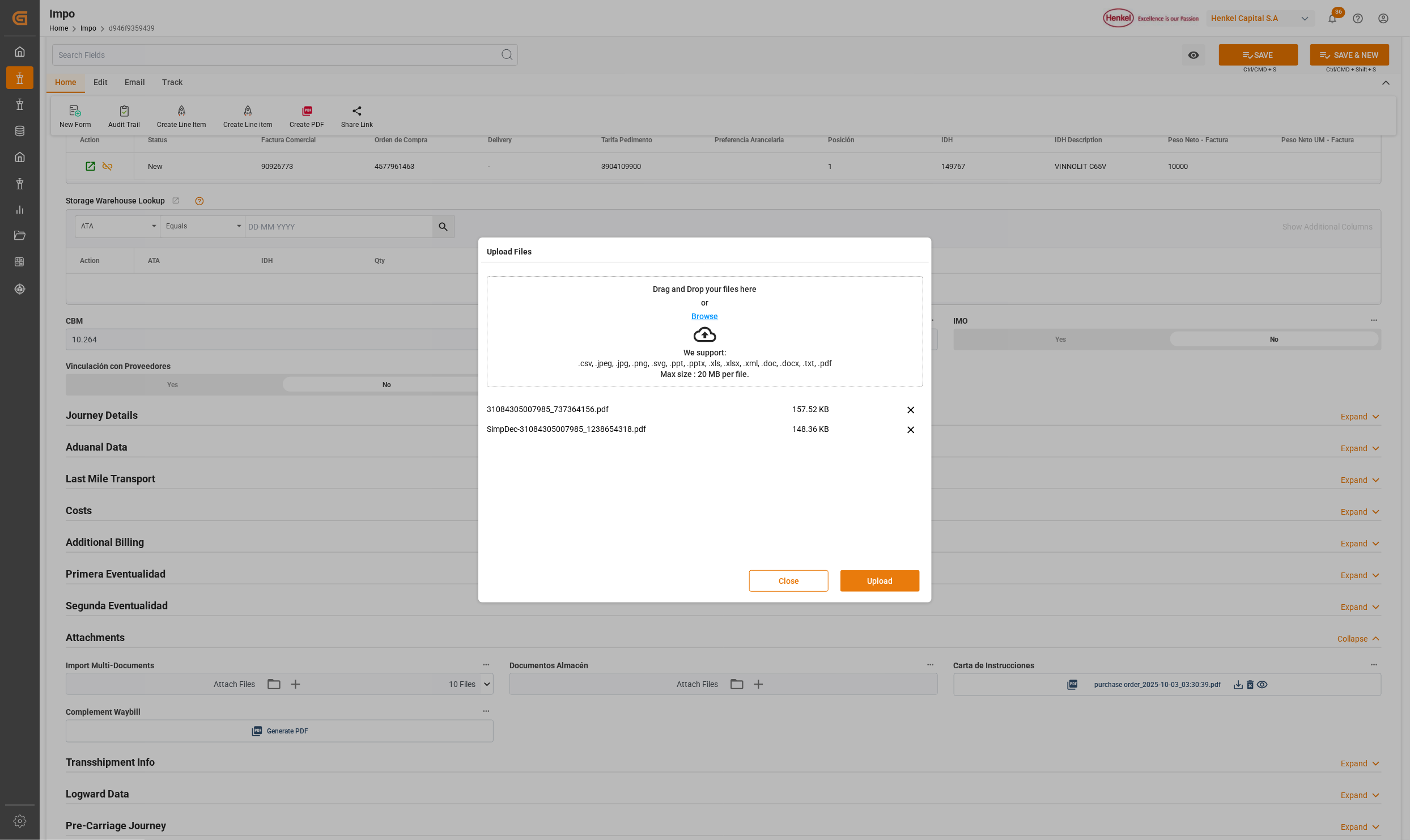
click at [866, 578] on button "Upload" at bounding box center [880, 581] width 79 height 21
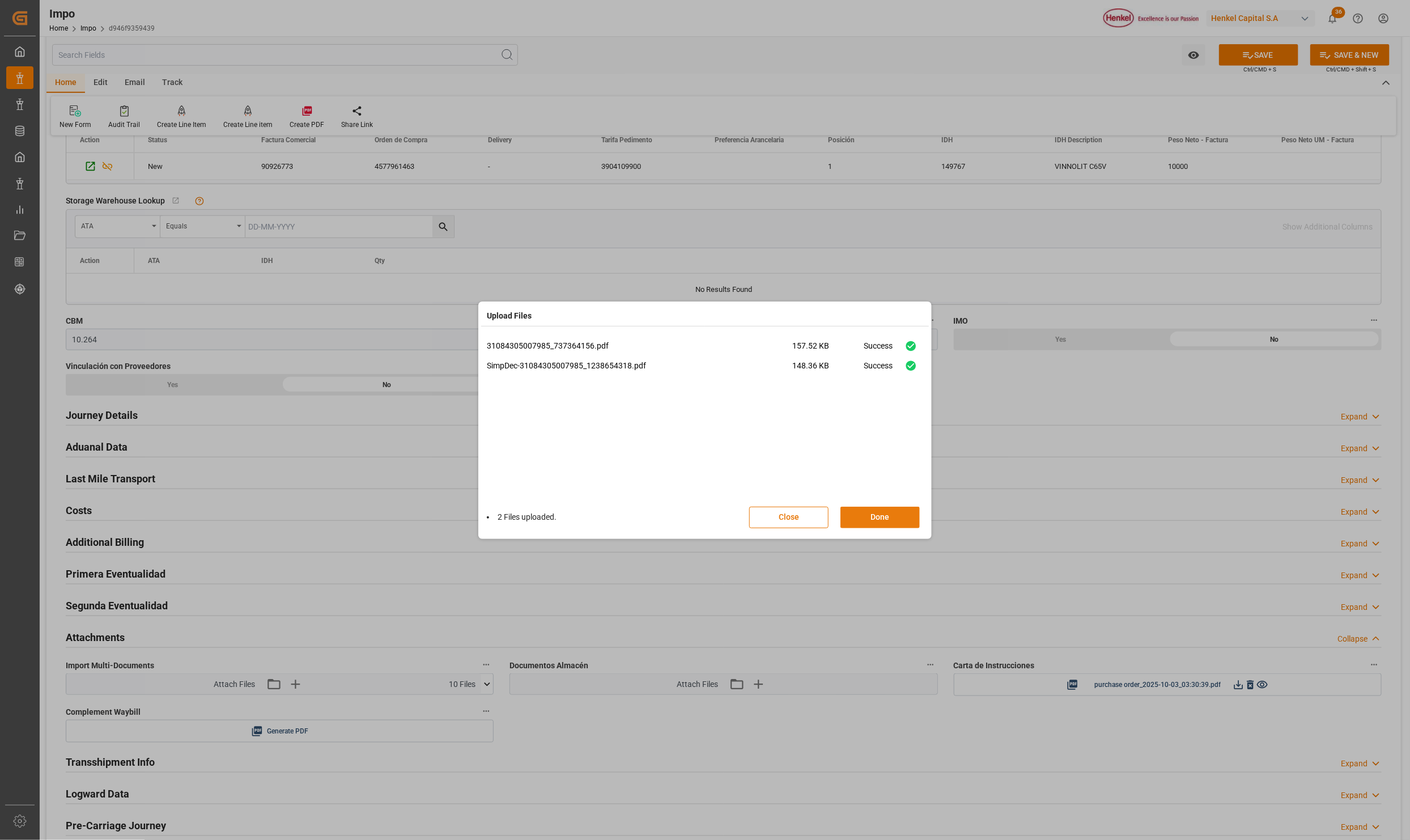
click at [887, 519] on button "Done" at bounding box center [880, 517] width 79 height 21
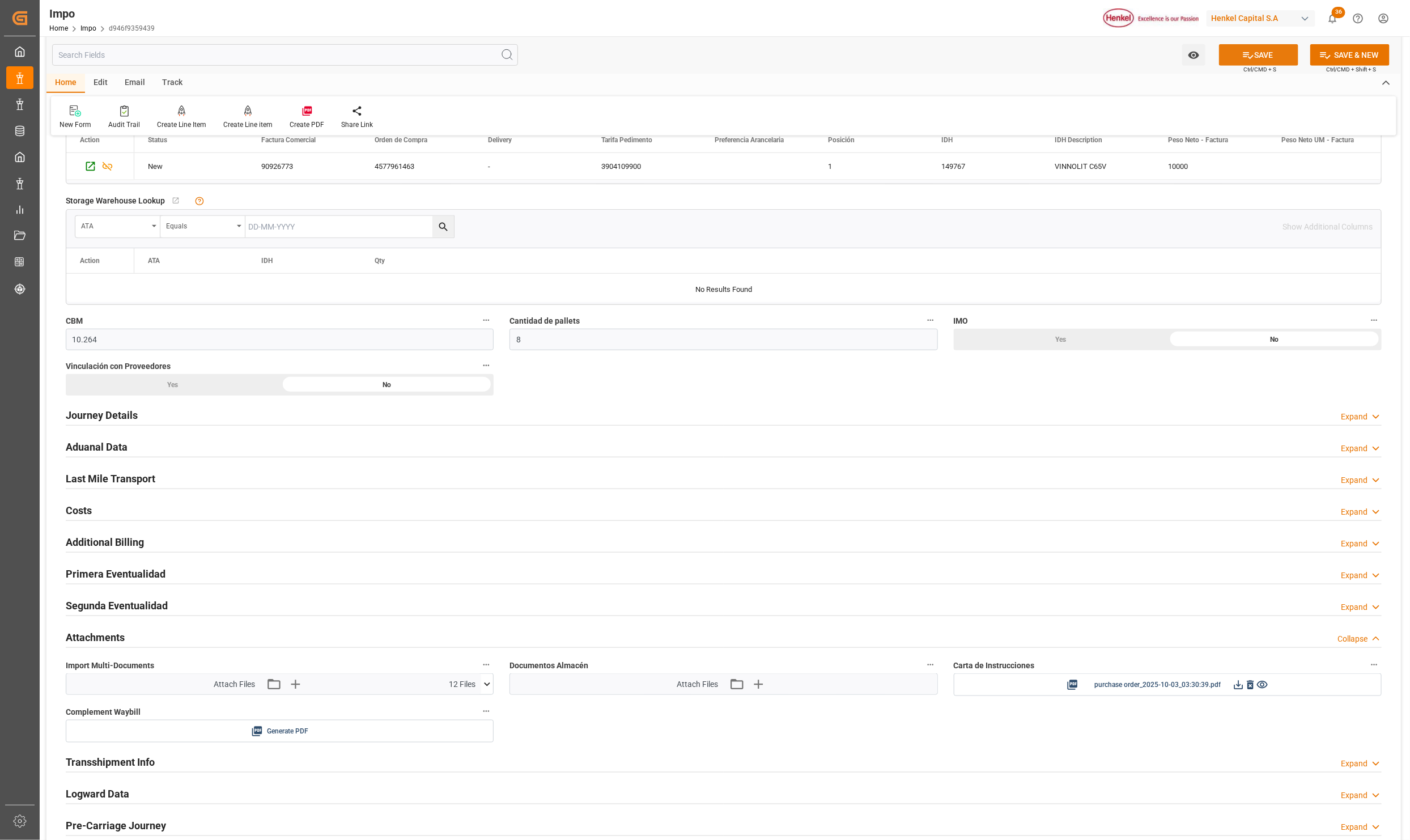
click at [1279, 57] on button "SAVE" at bounding box center [1259, 55] width 79 height 21
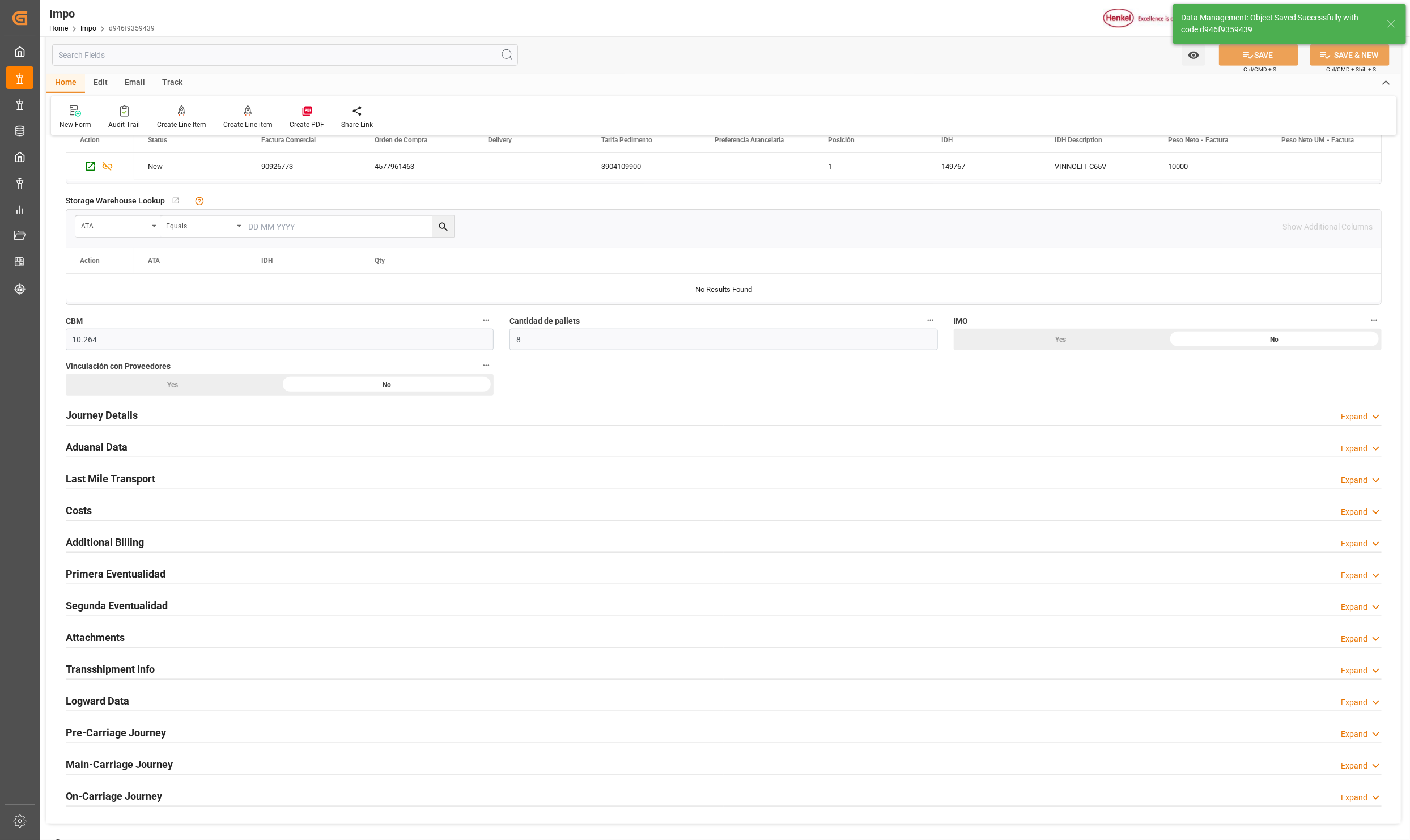
scroll to position [0, 0]
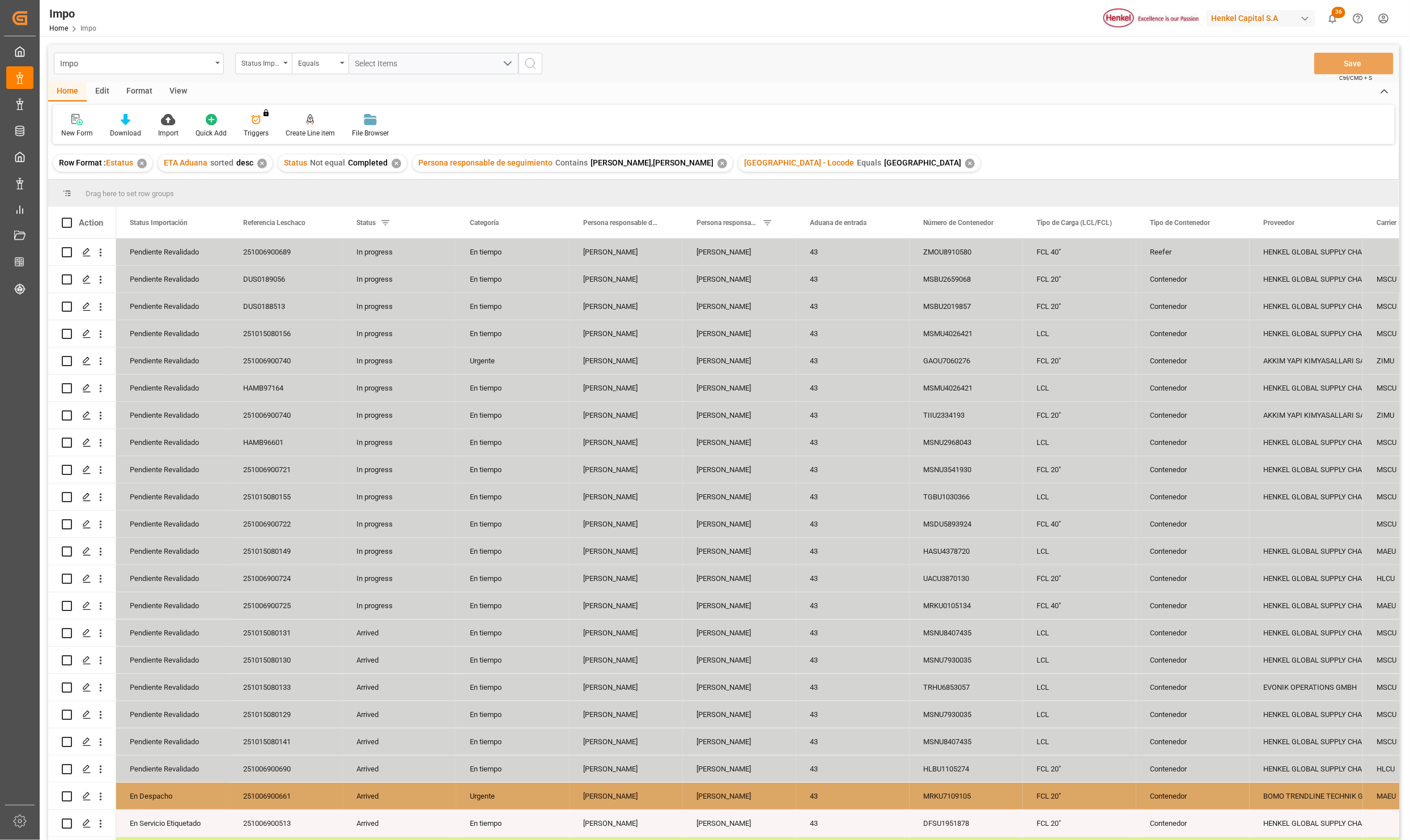
drag, startPoint x: 168, startPoint y: 85, endPoint x: 168, endPoint y: 93, distance: 8.0
click at [168, 85] on div "View" at bounding box center [178, 92] width 34 height 19
click at [145, 122] on div at bounding box center [129, 119] width 57 height 12
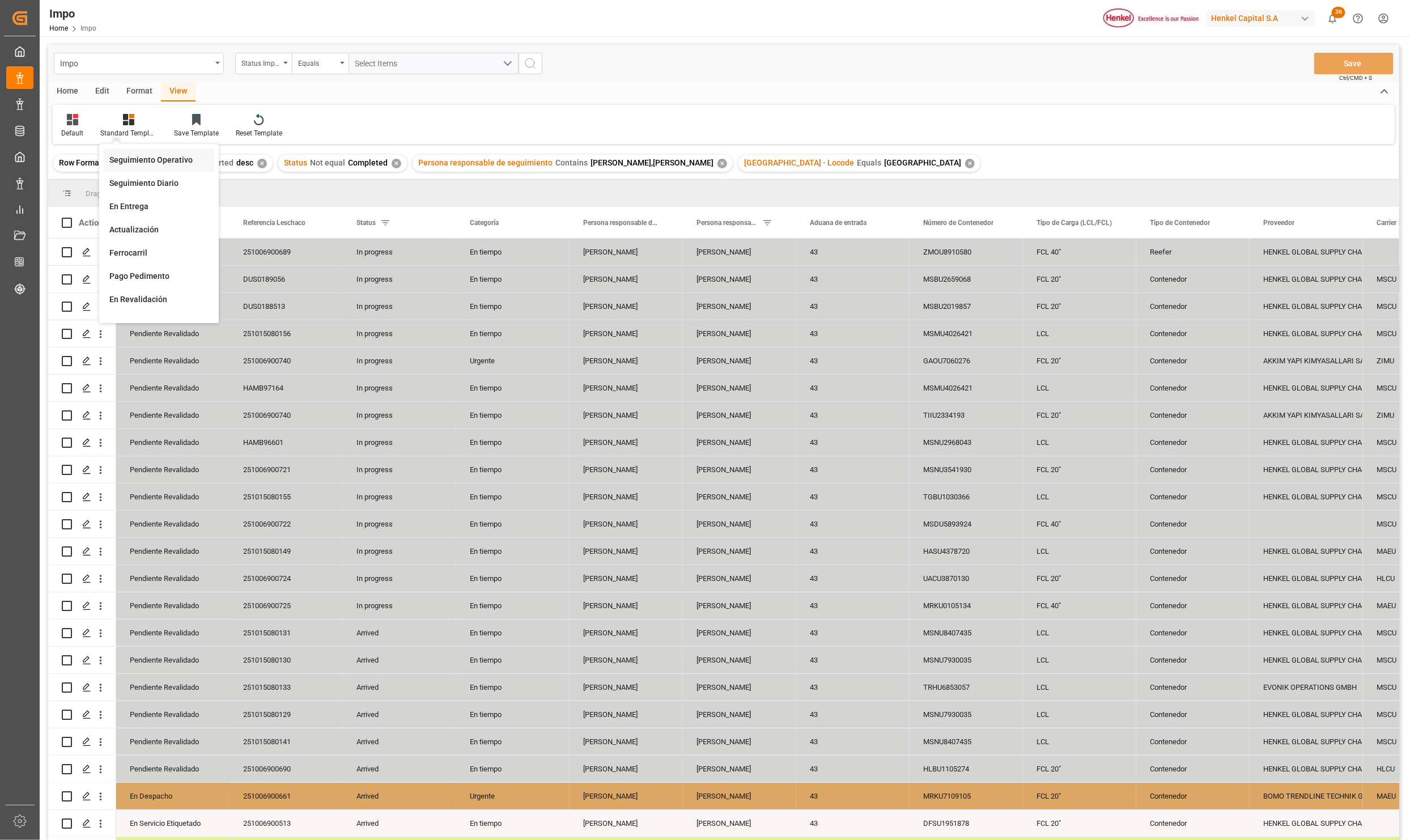
click at [144, 155] on div "Seguimiento Operativo" at bounding box center [158, 160] width 99 height 12
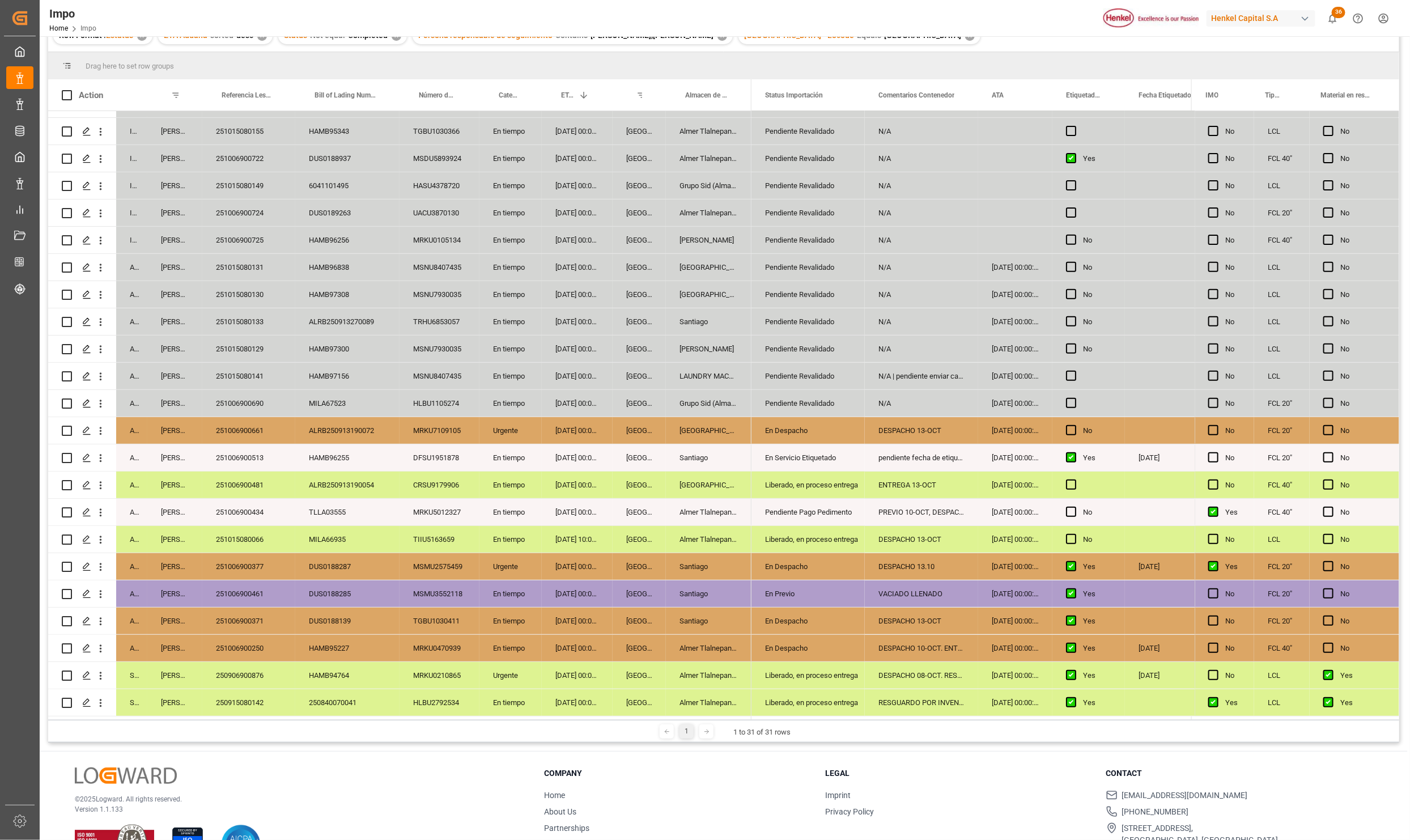
scroll to position [168, 0]
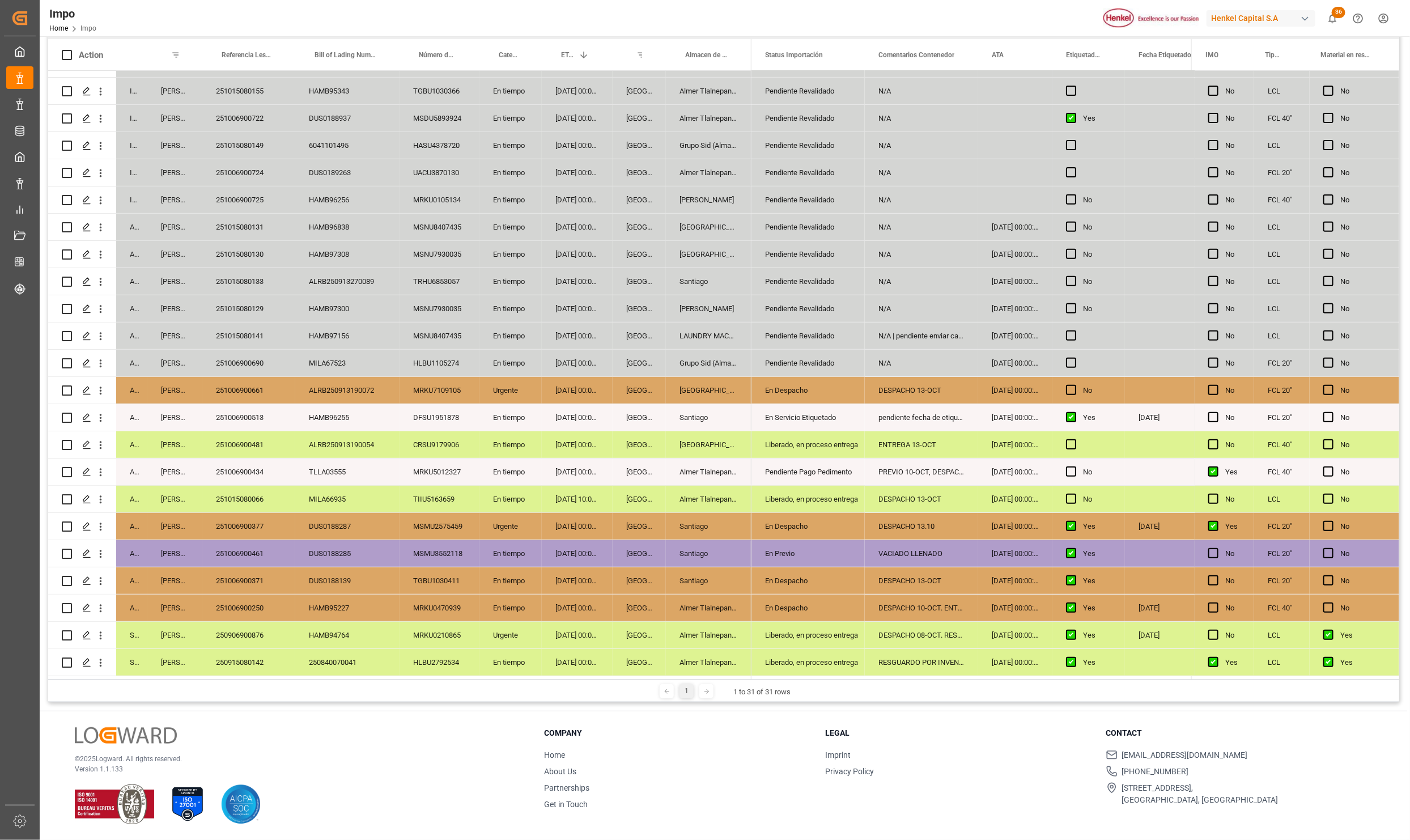
click at [591, 655] on div "[DATE] 00:00:00" at bounding box center [577, 662] width 71 height 27
click at [808, 609] on div "En Despacho" at bounding box center [808, 608] width 86 height 26
click at [837, 614] on icon "open menu" at bounding box center [844, 615] width 14 height 14
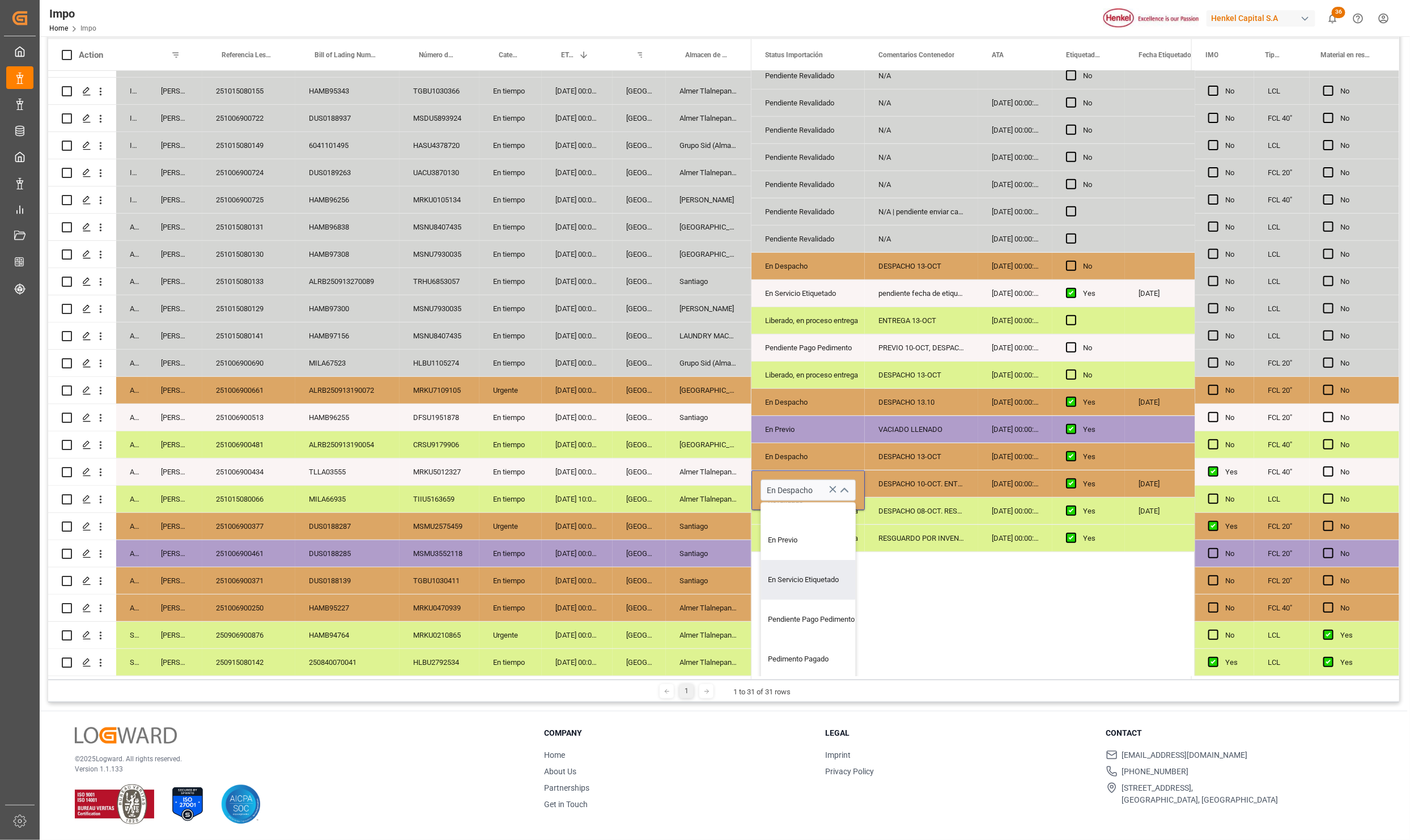
scroll to position [287, 0]
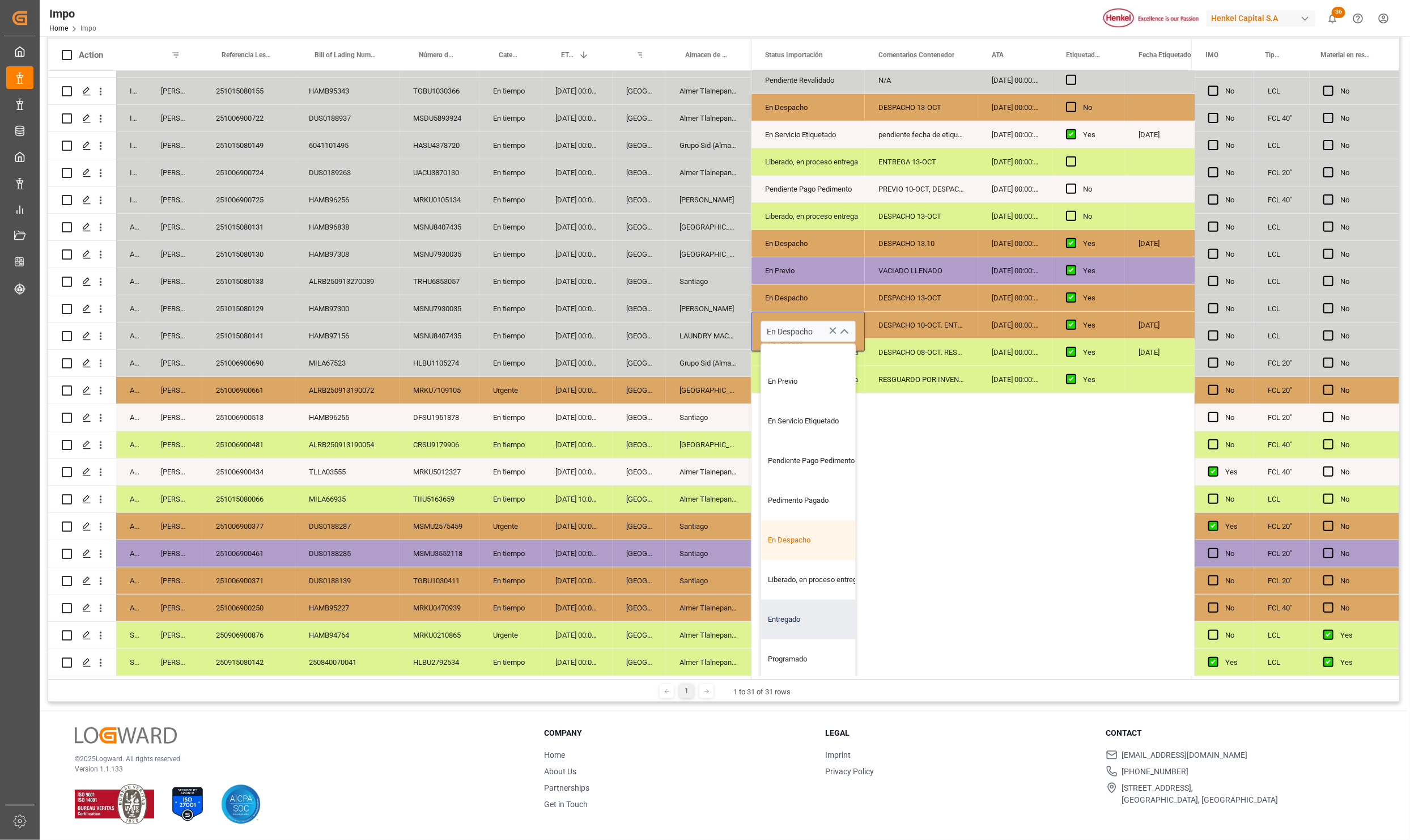
click at [779, 614] on div "Entregado" at bounding box center [814, 619] width 107 height 40
type input "Entregado"
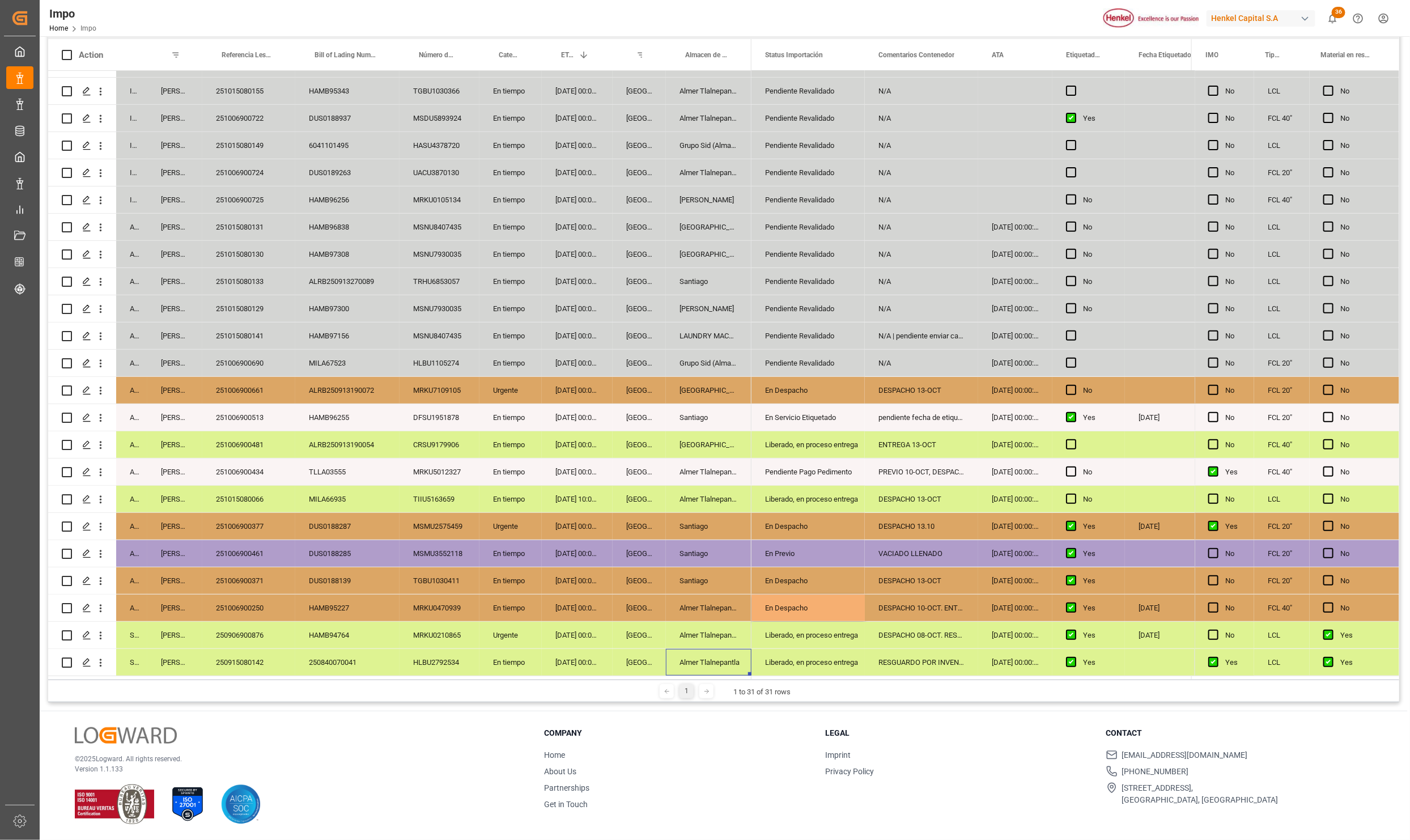
click at [682, 664] on div "Almer Tlalnepantla" at bounding box center [709, 662] width 85 height 27
click at [910, 597] on div "DESPACHO 10-OCT. ENTREGA 13-OCT" at bounding box center [921, 607] width 113 height 27
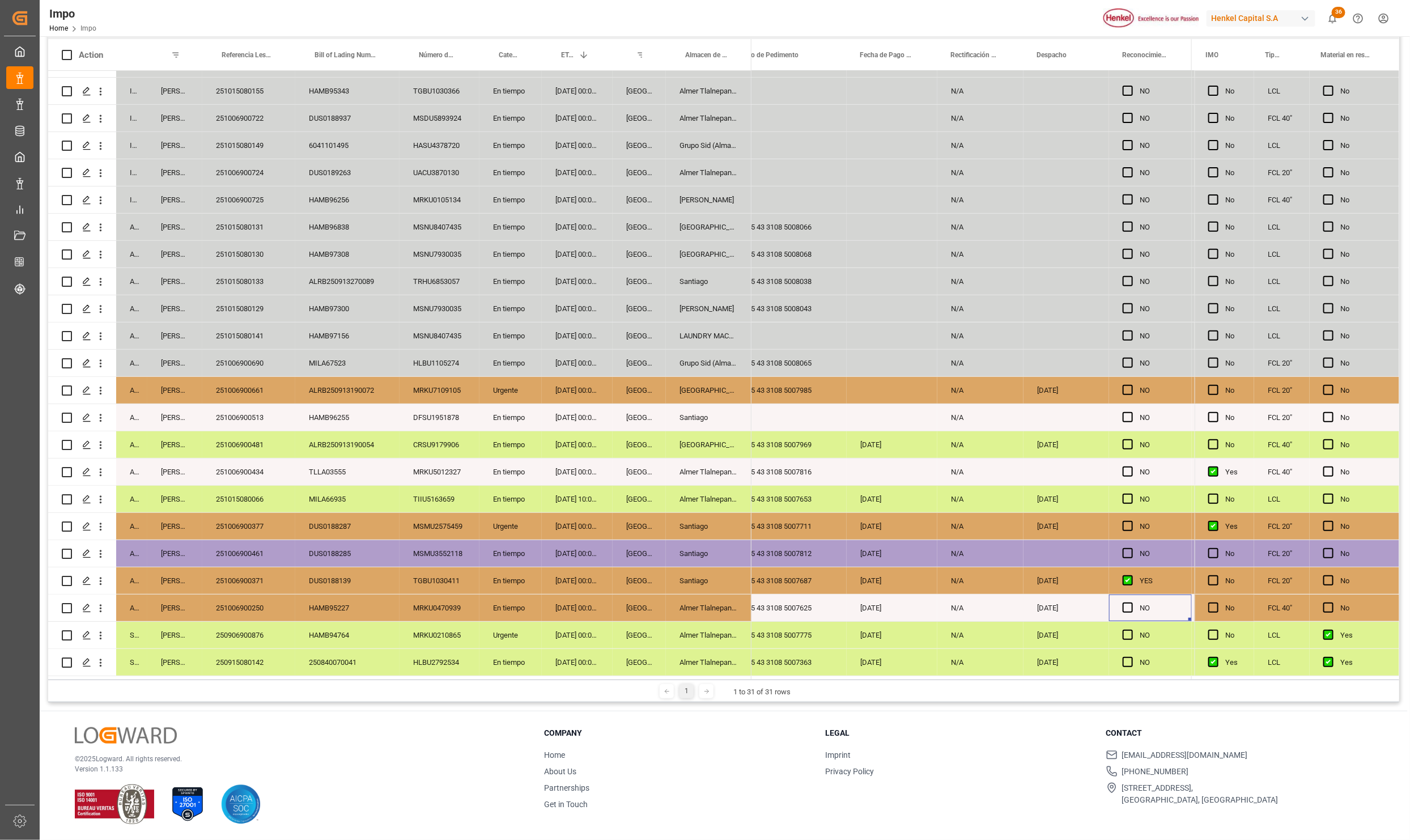
scroll to position [0, 2382]
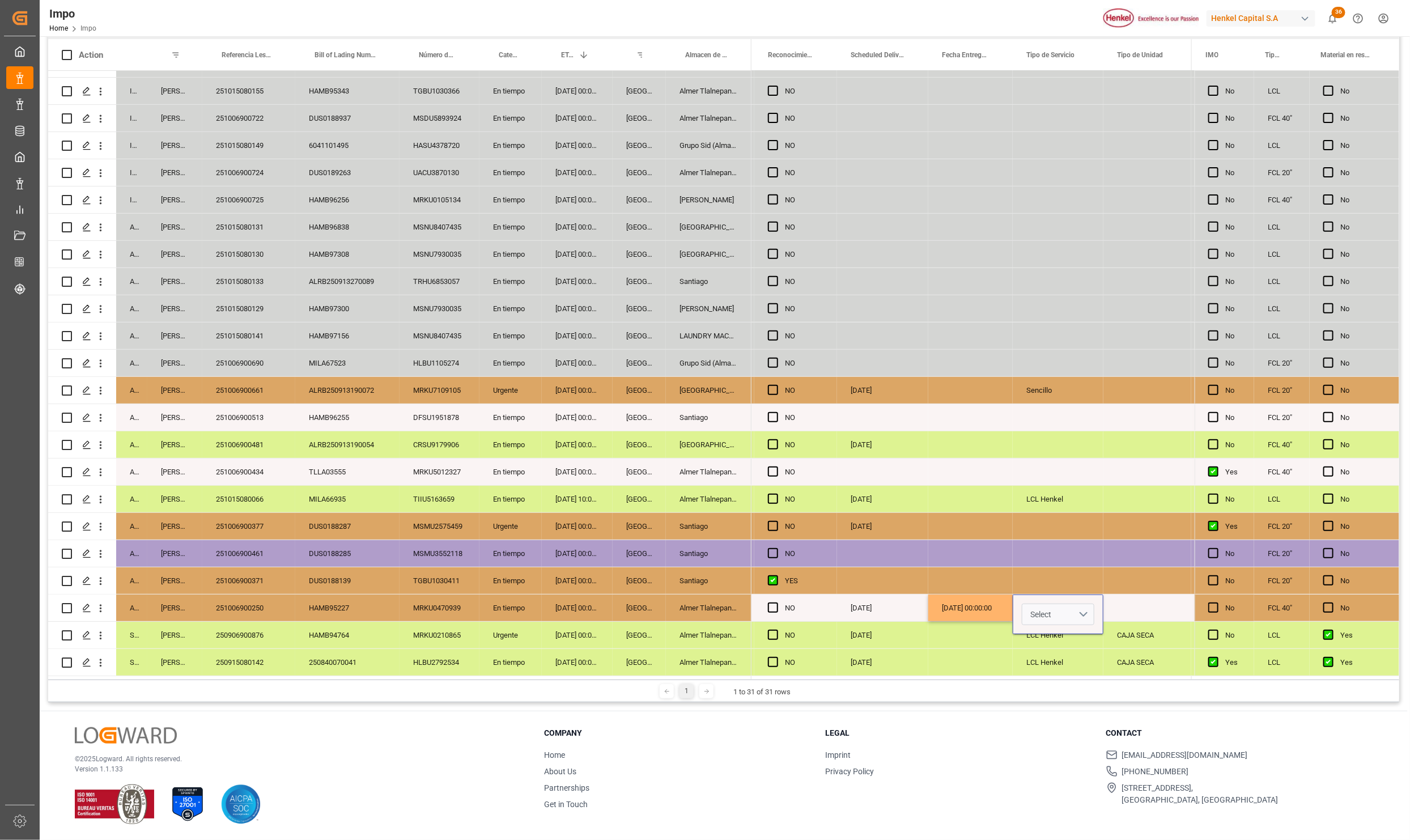
click at [1071, 611] on button "Select" at bounding box center [1058, 615] width 72 height 21
click at [1056, 639] on div "Sencillo" at bounding box center [1058, 644] width 59 height 11
click at [883, 649] on div "[DATE]" at bounding box center [883, 662] width 91 height 27
click at [1132, 631] on div "CAJA SECA" at bounding box center [1147, 635] width 88 height 27
click at [1125, 599] on div "Press SPACE to select this row." at bounding box center [1147, 607] width 88 height 27
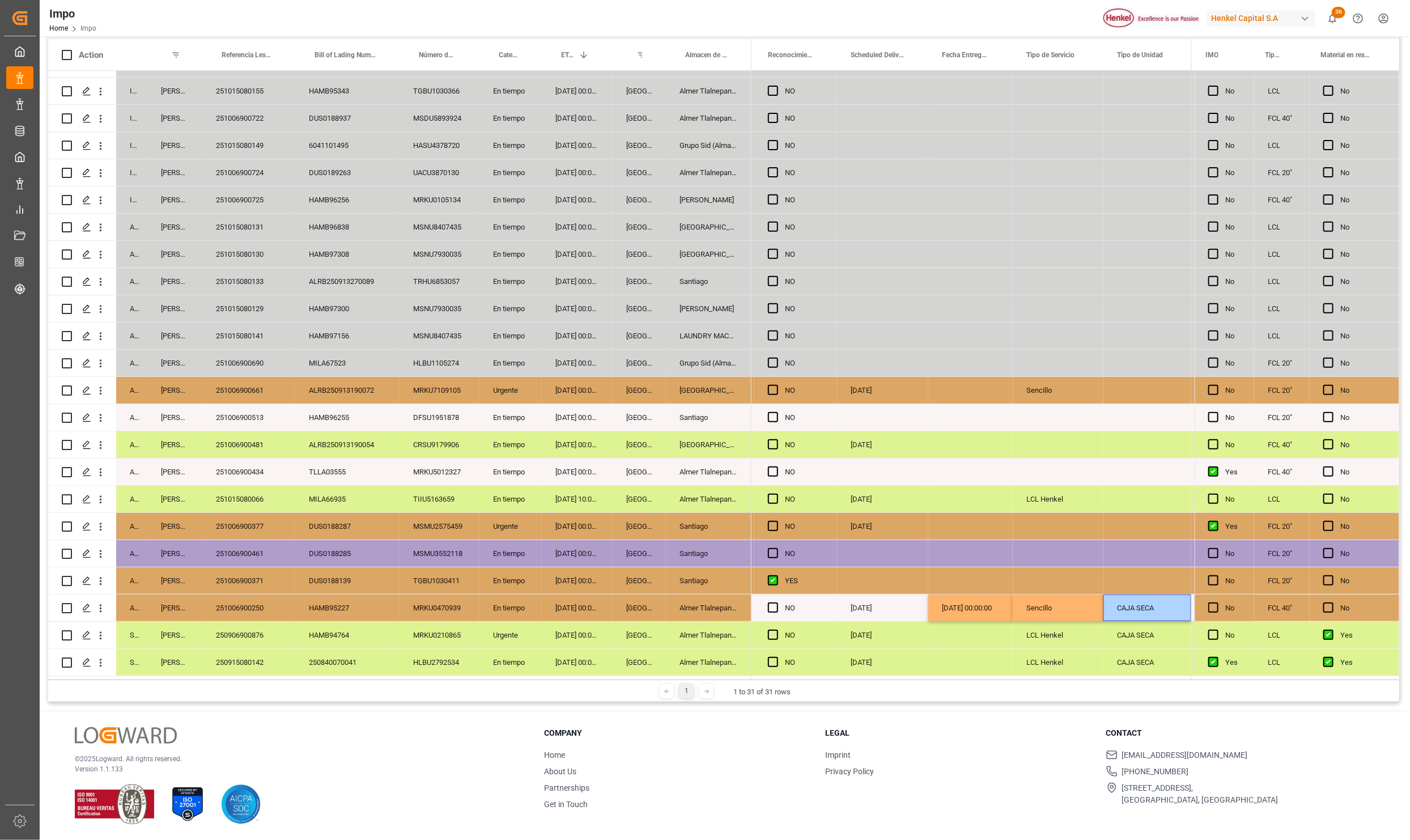
click at [1127, 610] on div "CAJA SECA" at bounding box center [1147, 607] width 88 height 27
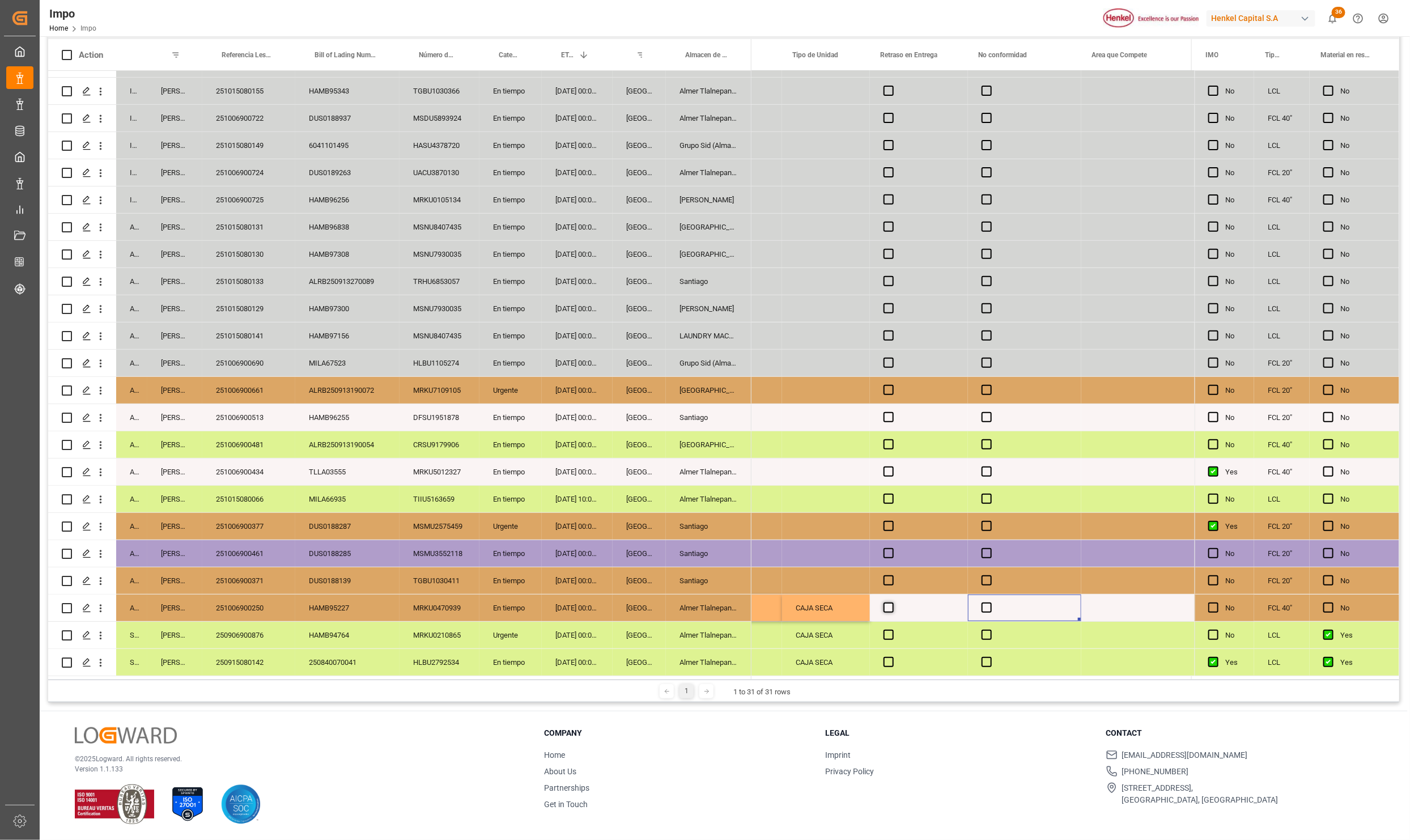
click at [890, 605] on span "Press SPACE to select this row." at bounding box center [889, 607] width 10 height 10
click at [892, 603] on input "Press SPACE to select this row." at bounding box center [892, 603] width 0 height 0
click at [886, 605] on span "Press SPACE to select this row." at bounding box center [889, 607] width 10 height 10
click at [892, 603] on input "Press SPACE to select this row." at bounding box center [892, 603] width 0 height 0
click at [1017, 597] on div "Press SPACE to select this row." at bounding box center [1024, 607] width 113 height 27
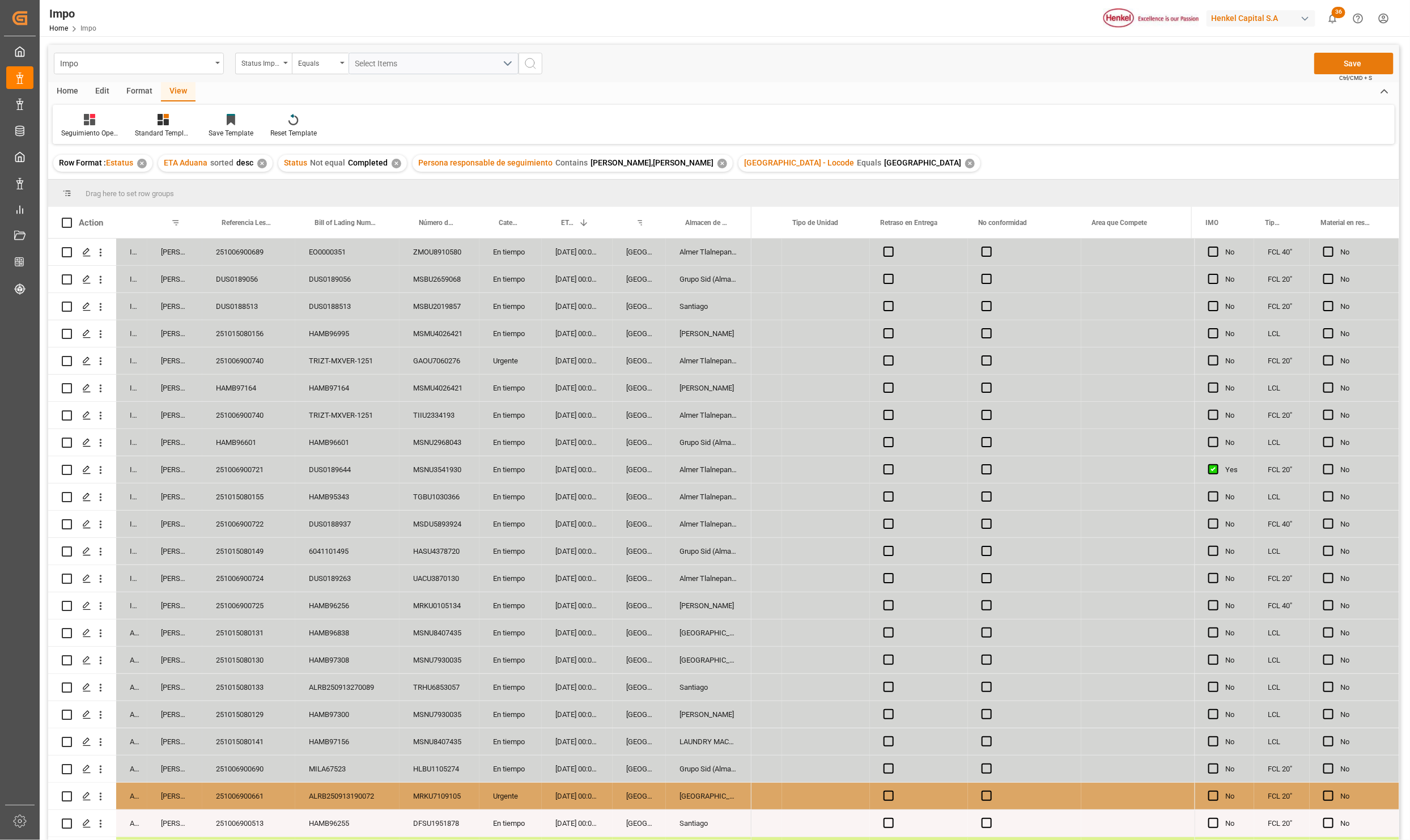
click at [1373, 63] on button "Save" at bounding box center [1354, 63] width 79 height 21
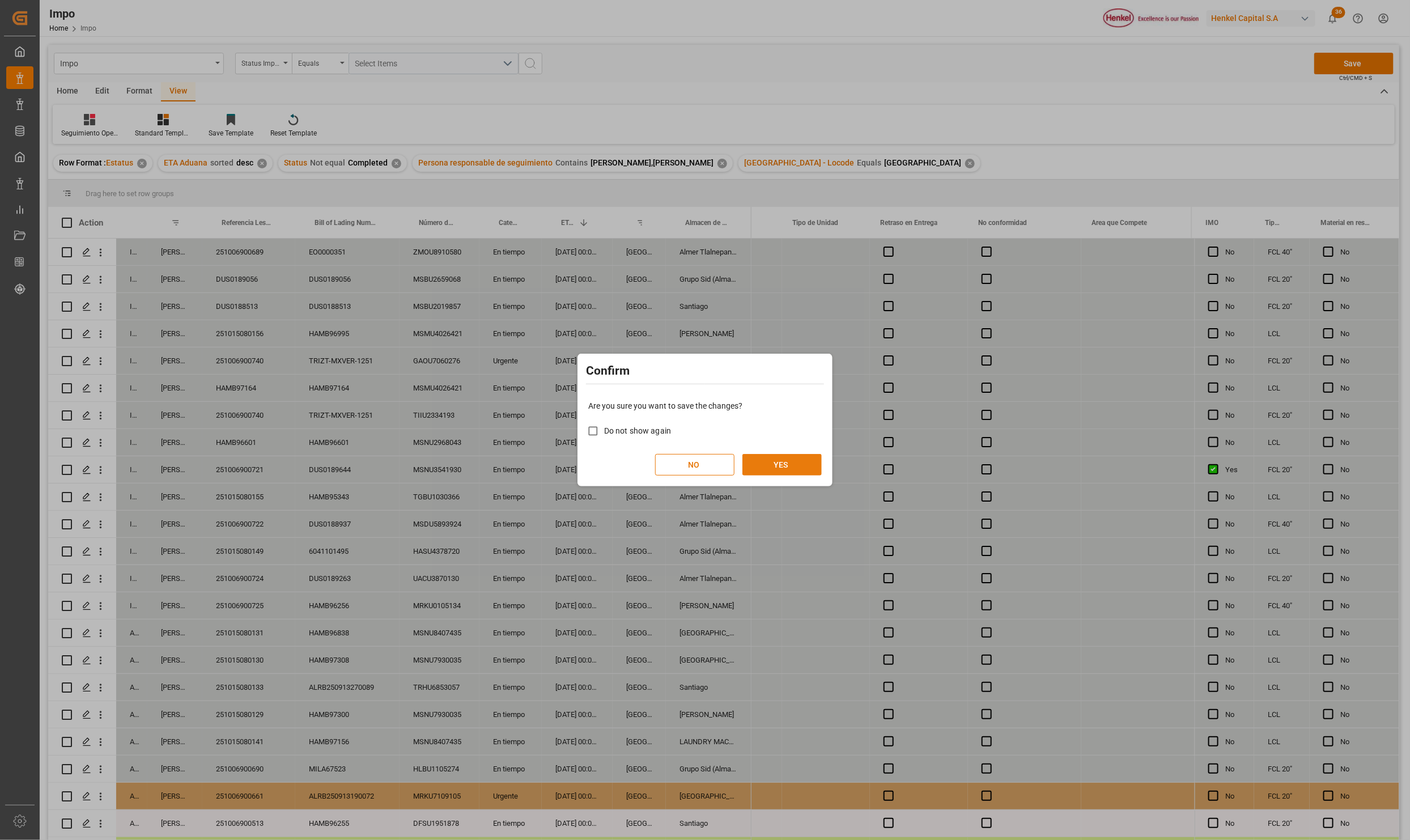
click at [774, 461] on button "YES" at bounding box center [782, 464] width 79 height 21
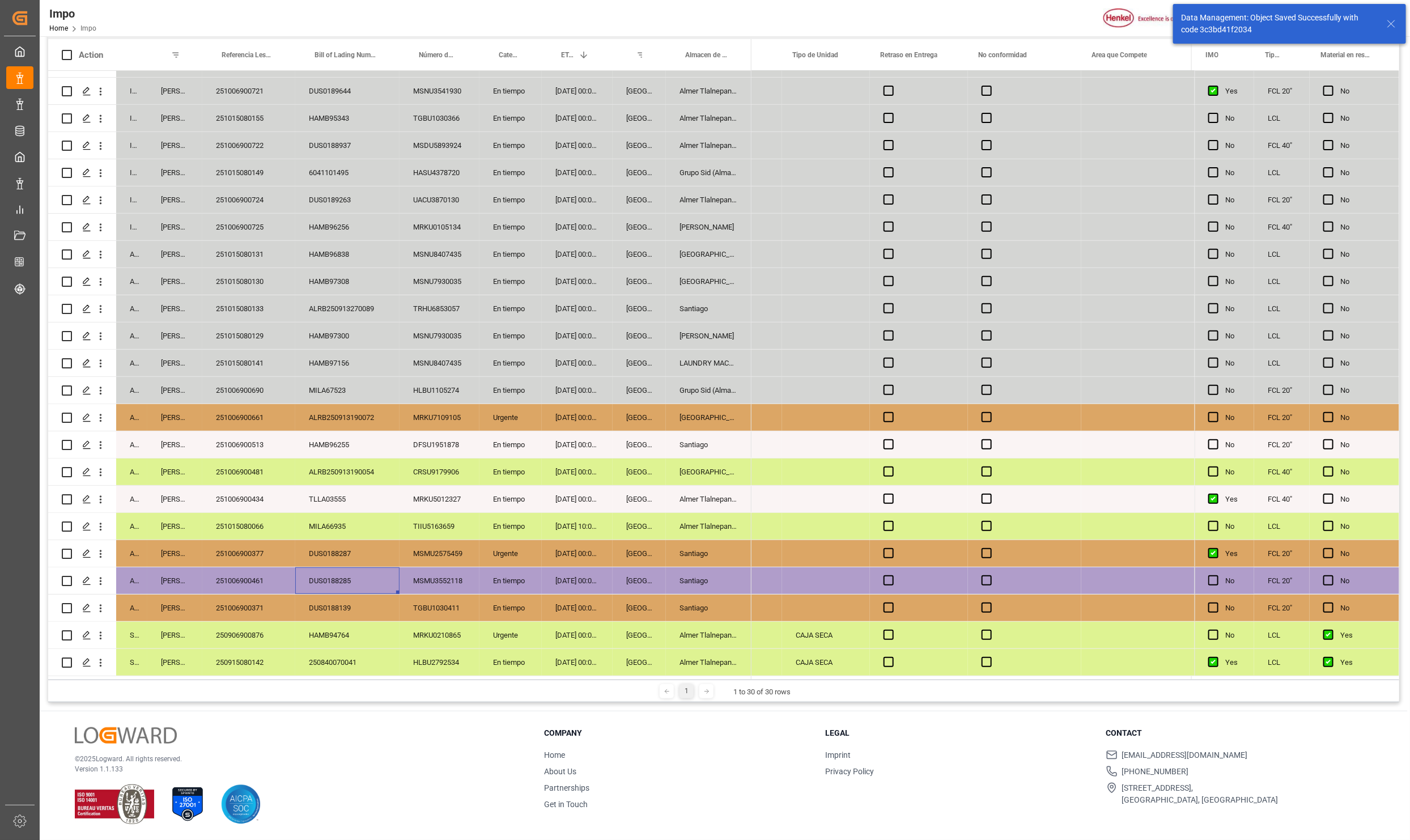
click at [371, 577] on div "DUS0188285" at bounding box center [348, 580] width 104 height 27
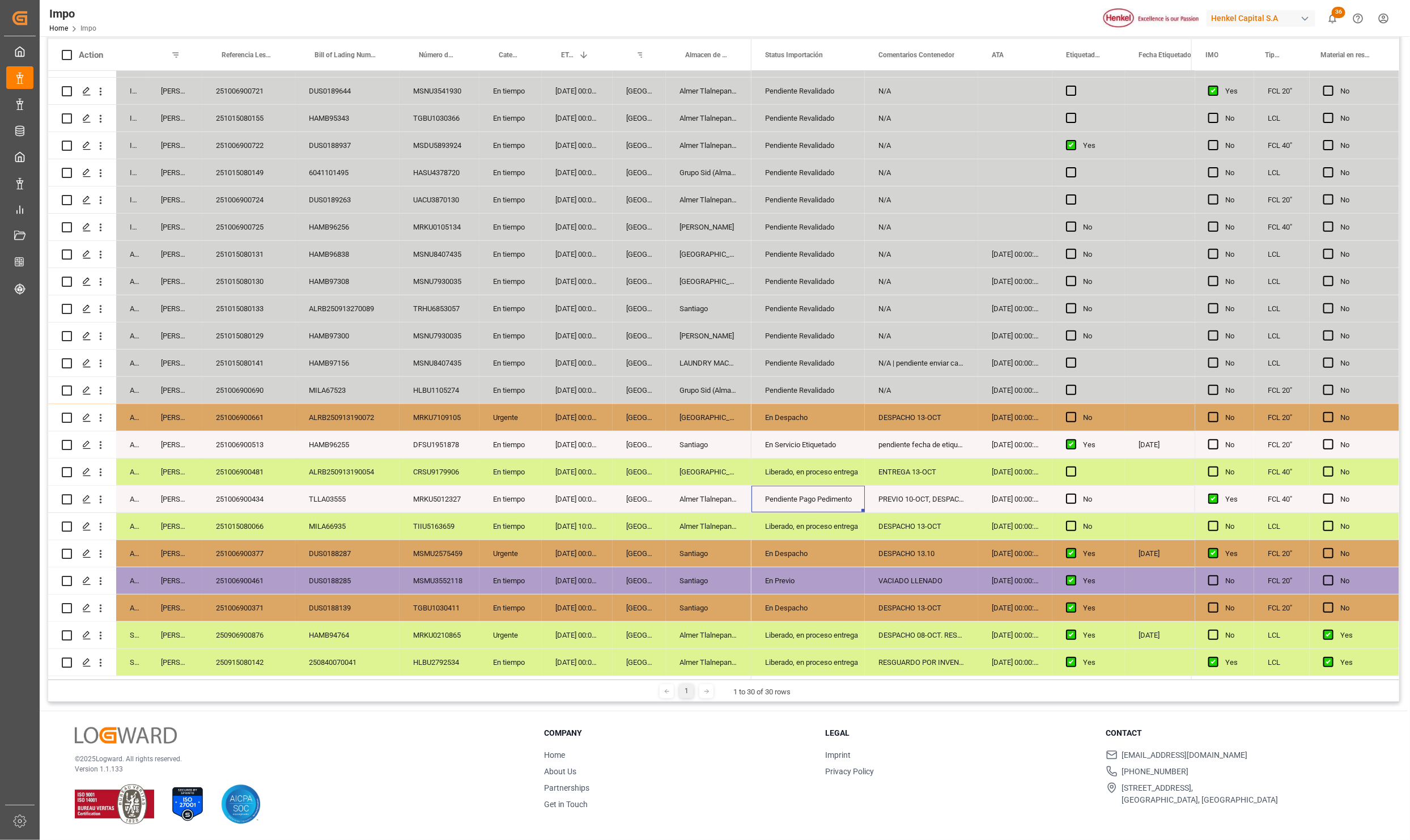
click at [247, 487] on div "251006900434" at bounding box center [249, 499] width 93 height 27
click at [106, 497] on icon "open menu" at bounding box center [101, 499] width 12 height 12
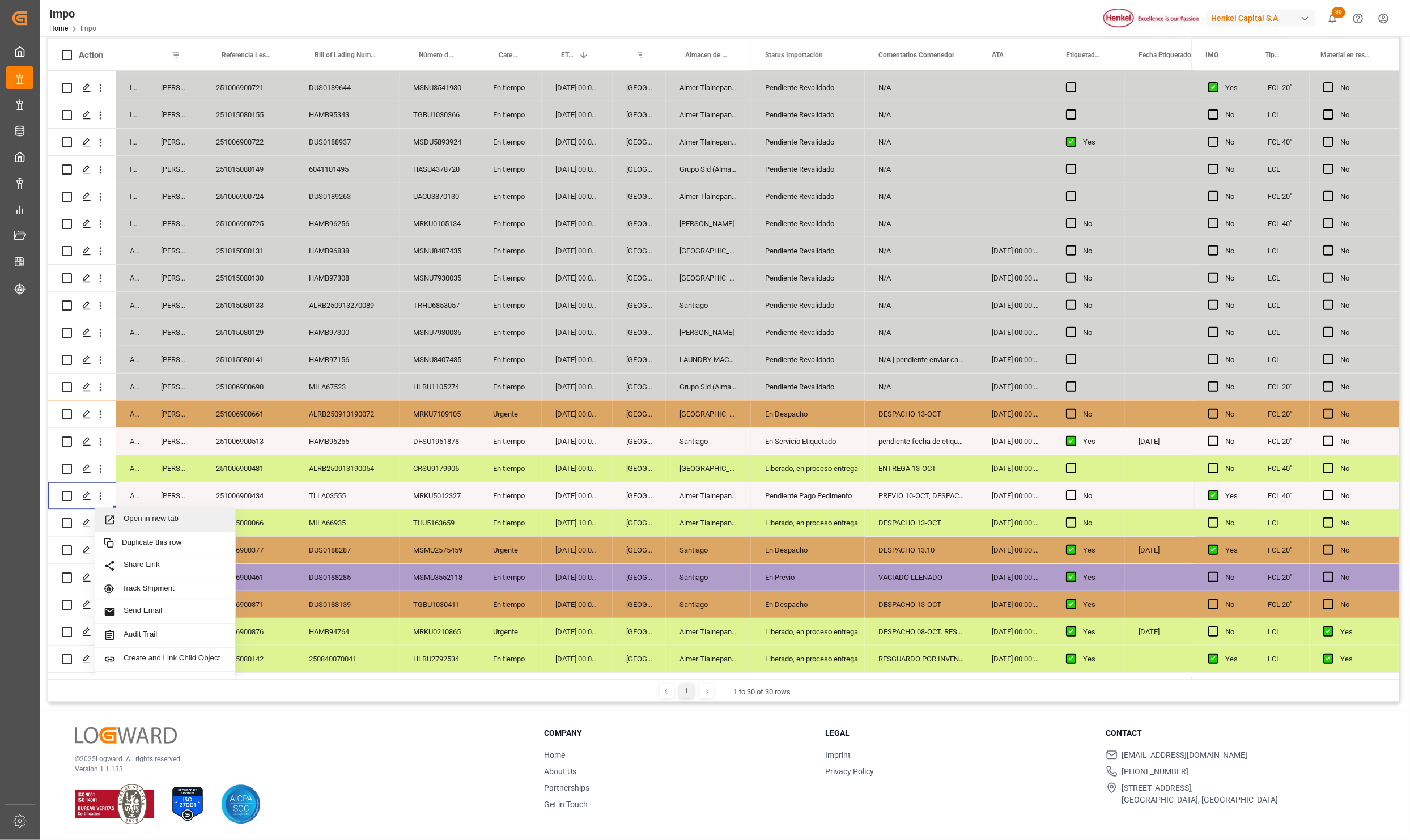
click at [119, 522] on span "Press SPACE to select this row." at bounding box center [113, 520] width 20 height 12
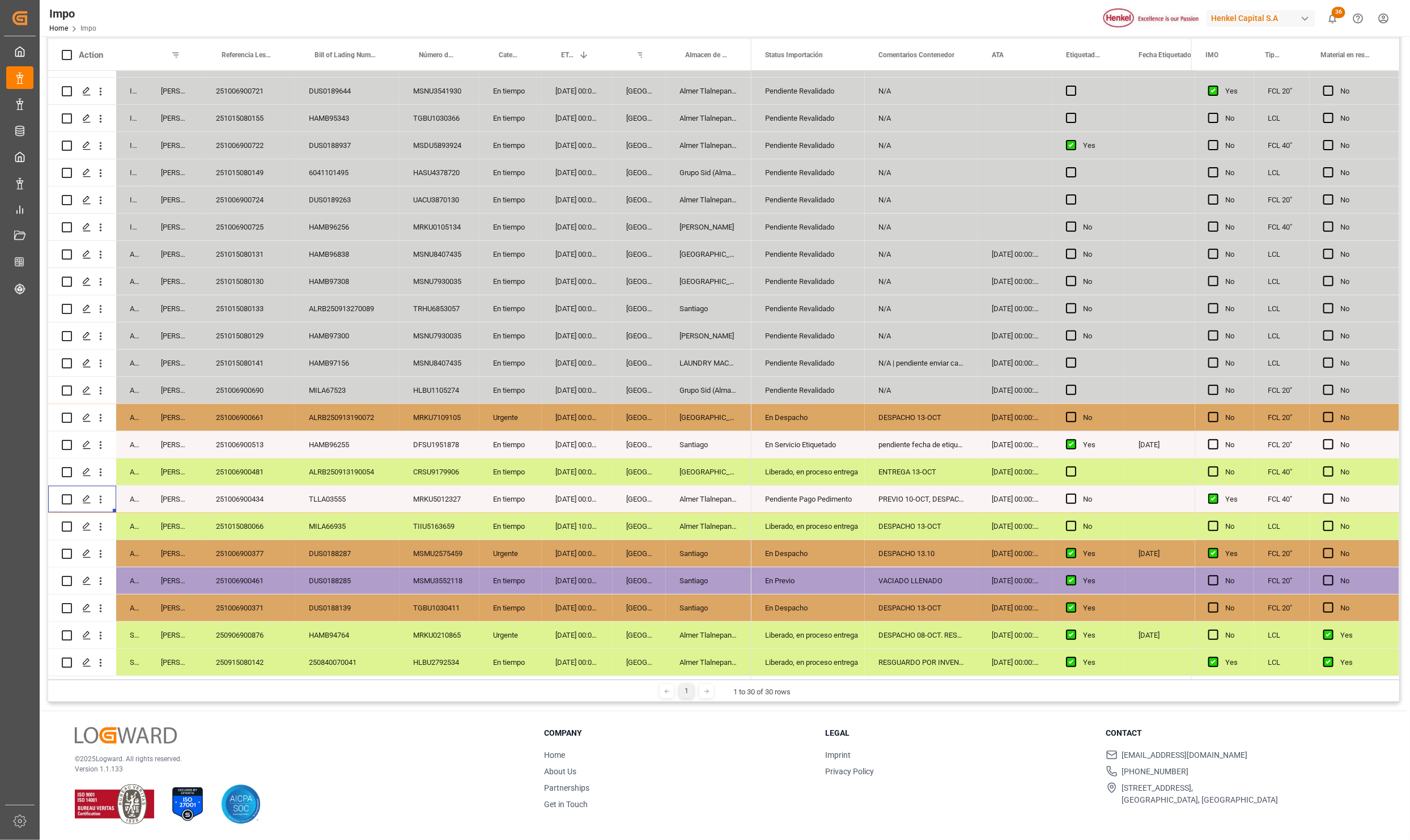
scroll to position [168, 0]
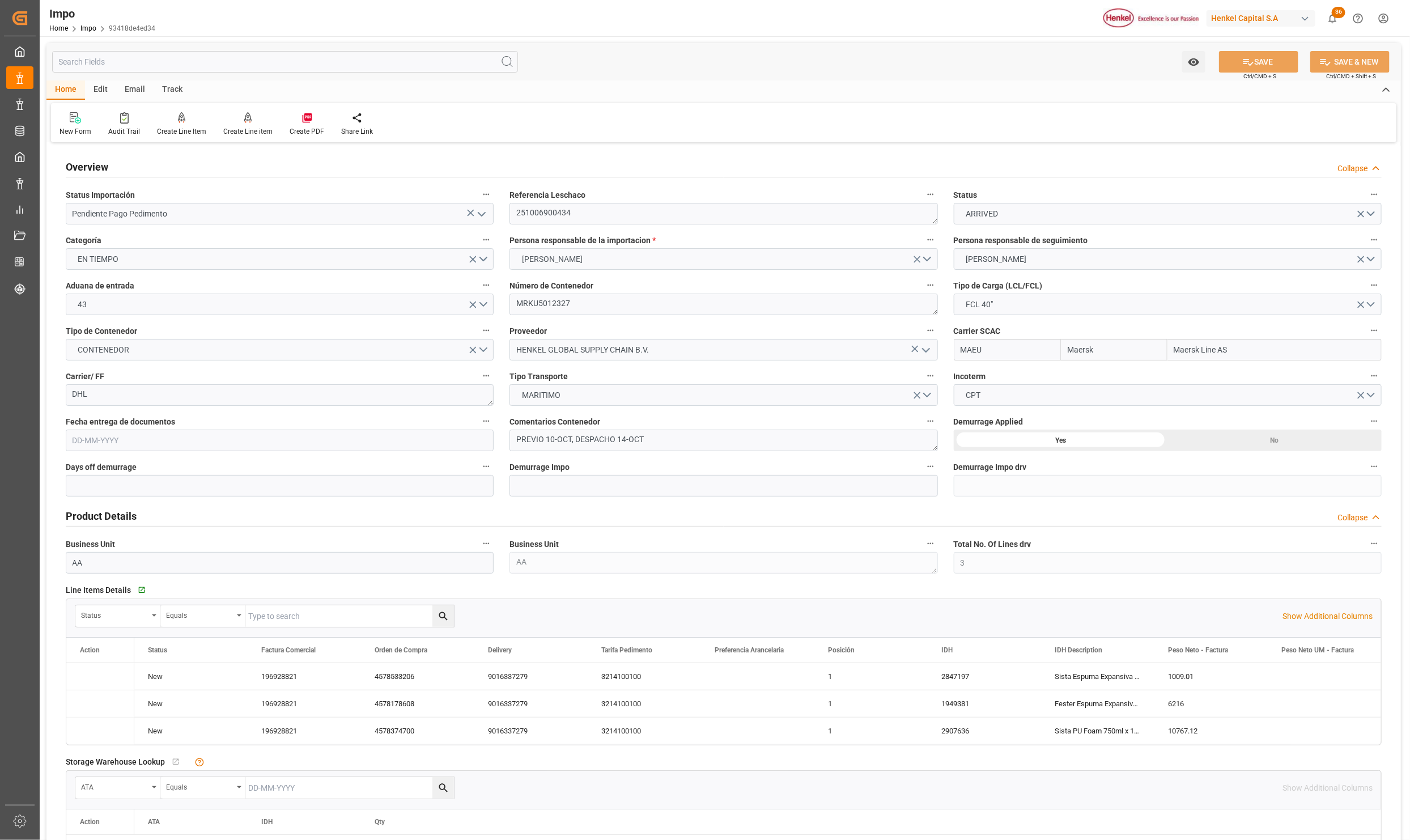
type input "Maersk"
type input "Maersk Line AS"
type input "3"
type input "60"
type input "20"
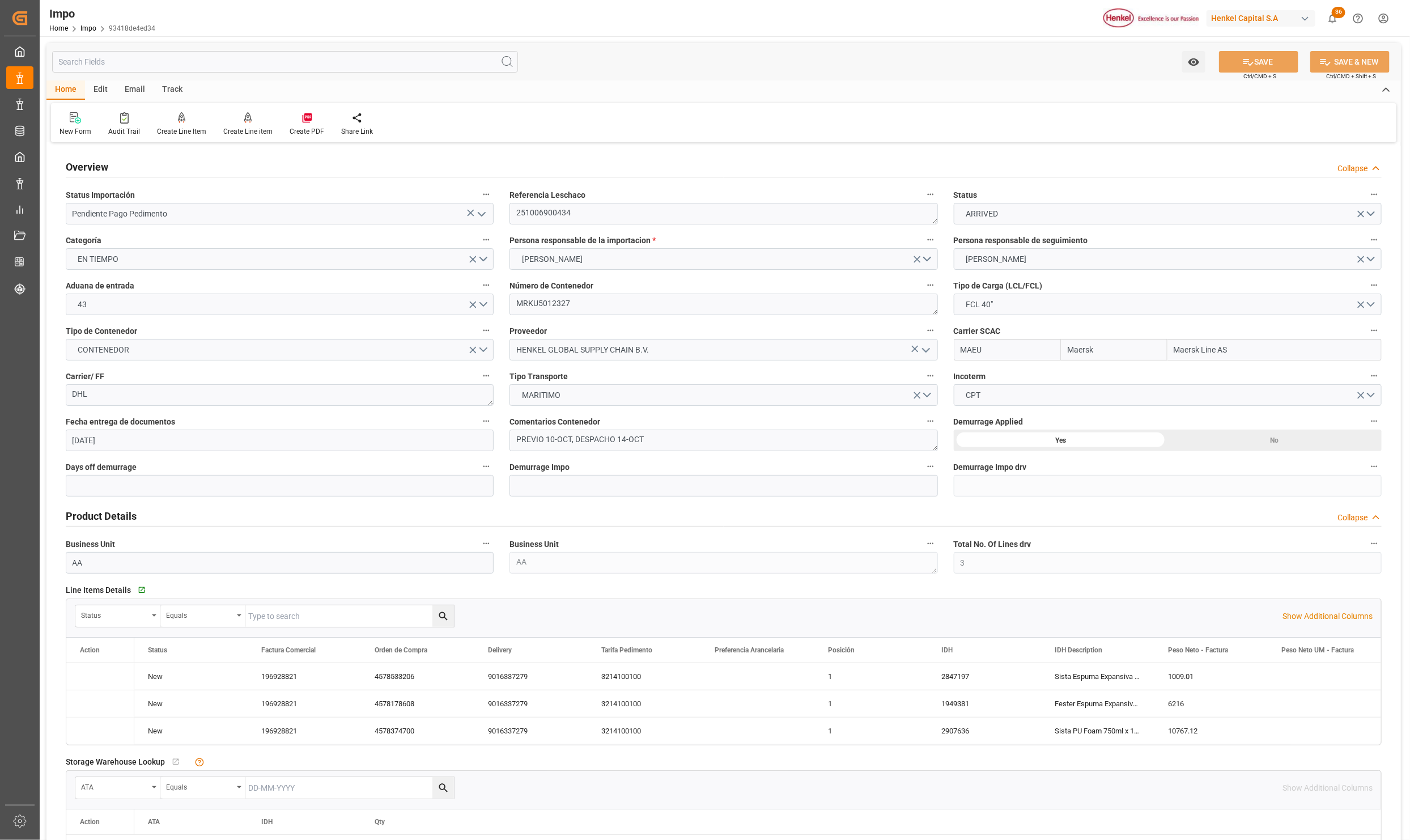
type input "[DATE]"
click at [486, 213] on icon "open menu" at bounding box center [482, 214] width 14 height 14
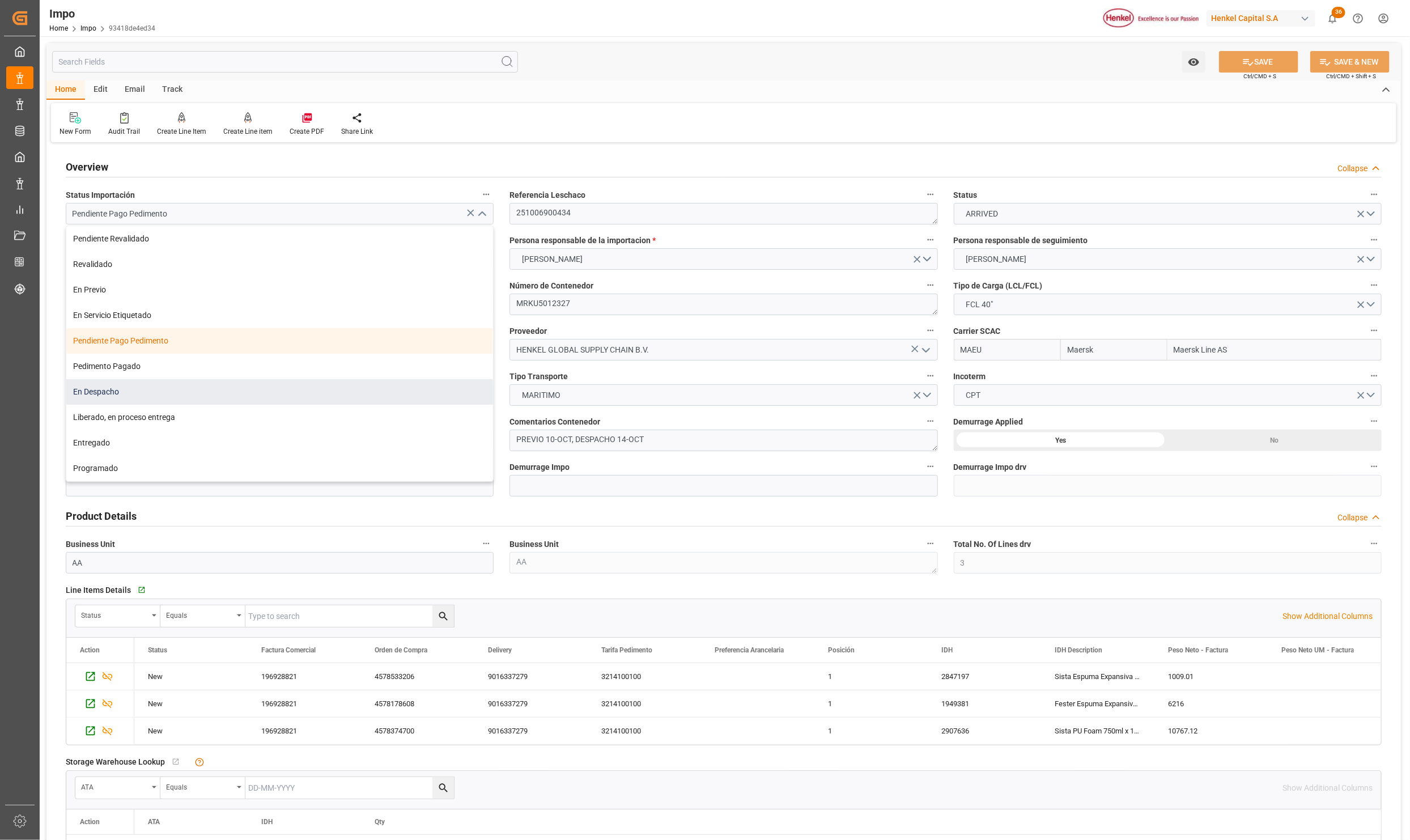
click at [119, 399] on div "En Despacho" at bounding box center [279, 392] width 426 height 26
type input "En Despacho"
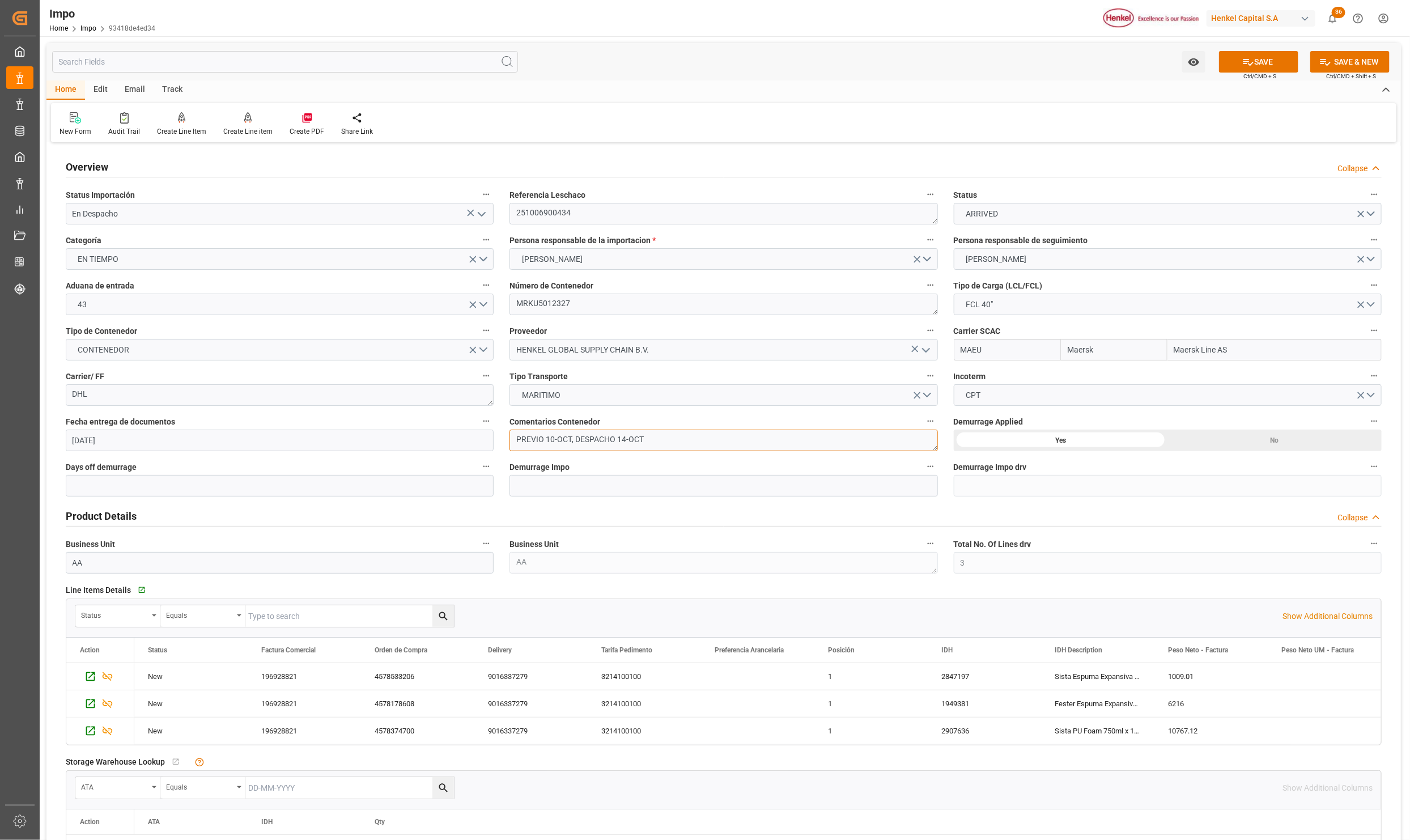
drag, startPoint x: 575, startPoint y: 439, endPoint x: 485, endPoint y: 438, distance: 90.0
click at [485, 438] on div "Overview Collapse Status Importación En Despacho Referencia Leschaco 2510069004…" at bounding box center [724, 765] width 1355 height 1239
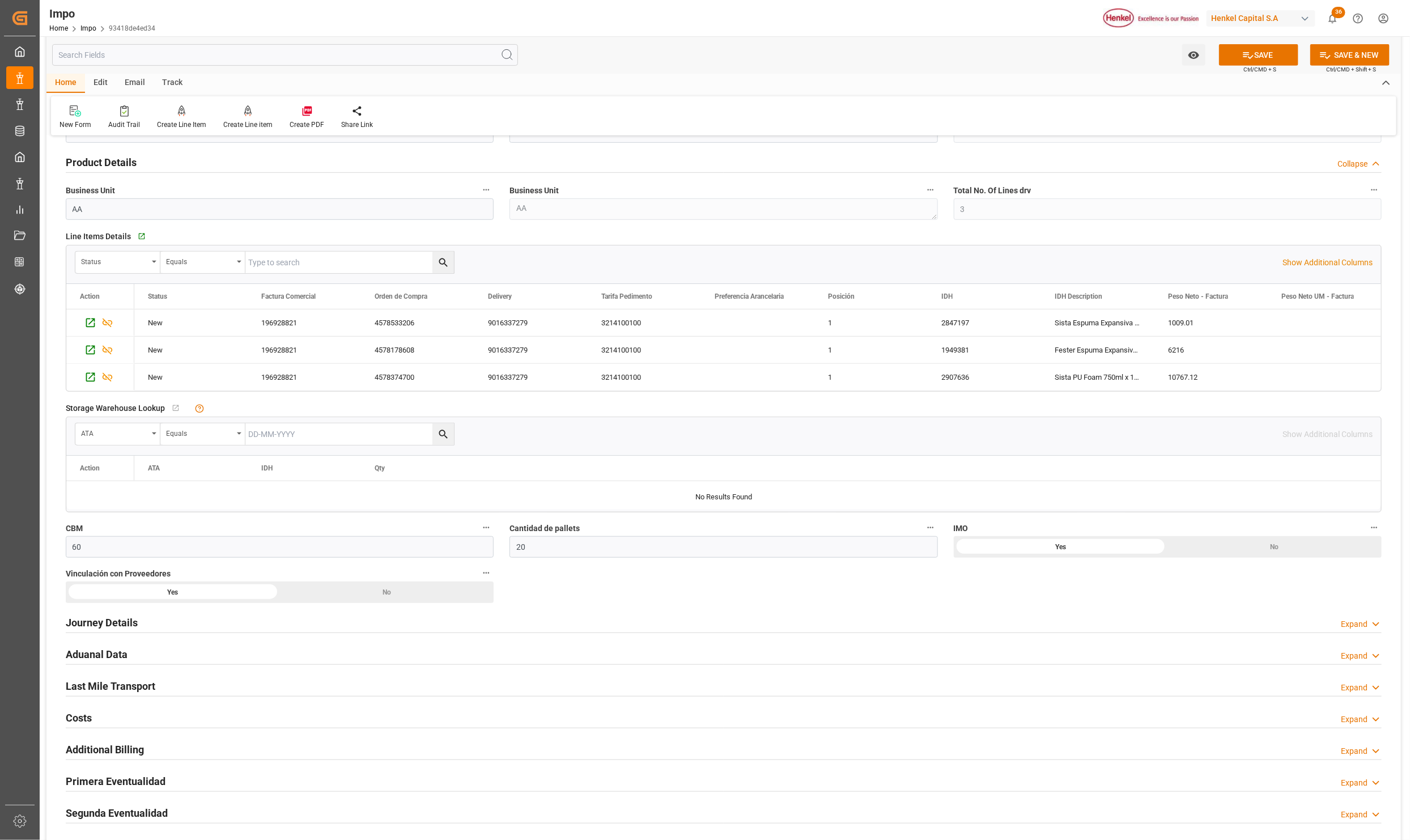
scroll to position [510, 0]
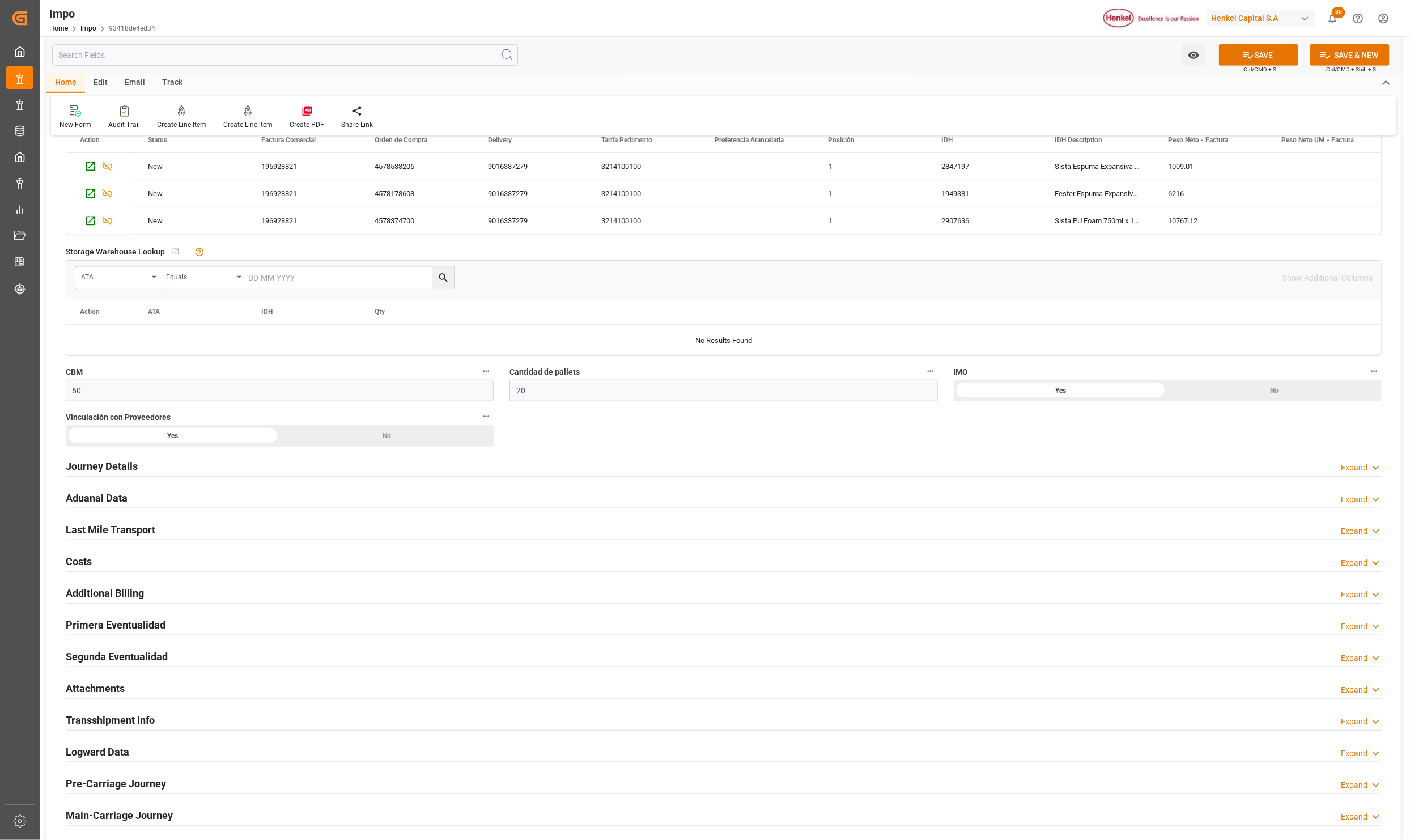
type textarea "DESPACHO 14-OCT"
click at [85, 502] on h2 "Aduanal Data" at bounding box center [97, 498] width 62 height 15
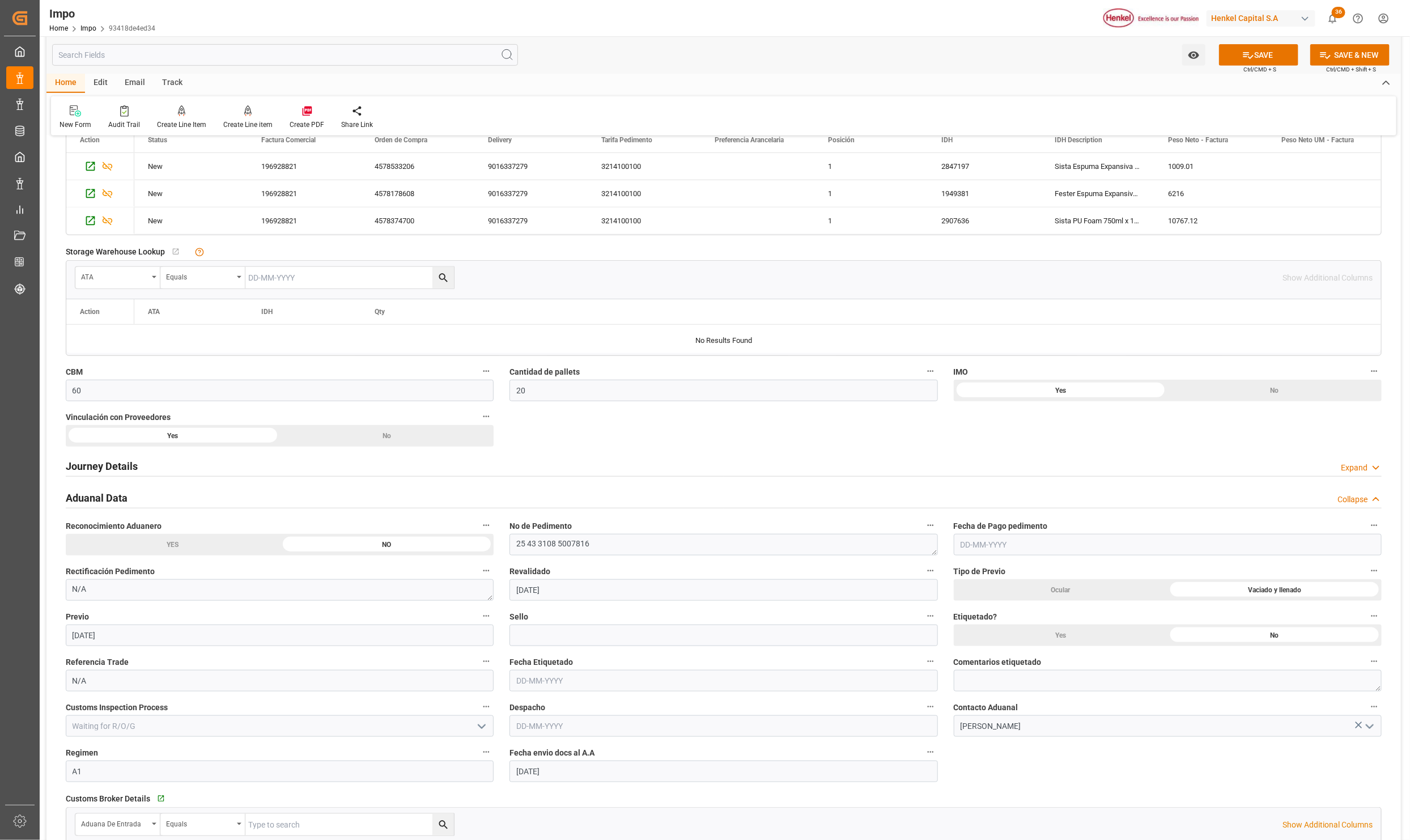
click at [1001, 548] on input "text" at bounding box center [1167, 545] width 428 height 21
type input "13-10-2025"
click at [616, 733] on input "text" at bounding box center [723, 726] width 428 height 21
type input "[DATE]"
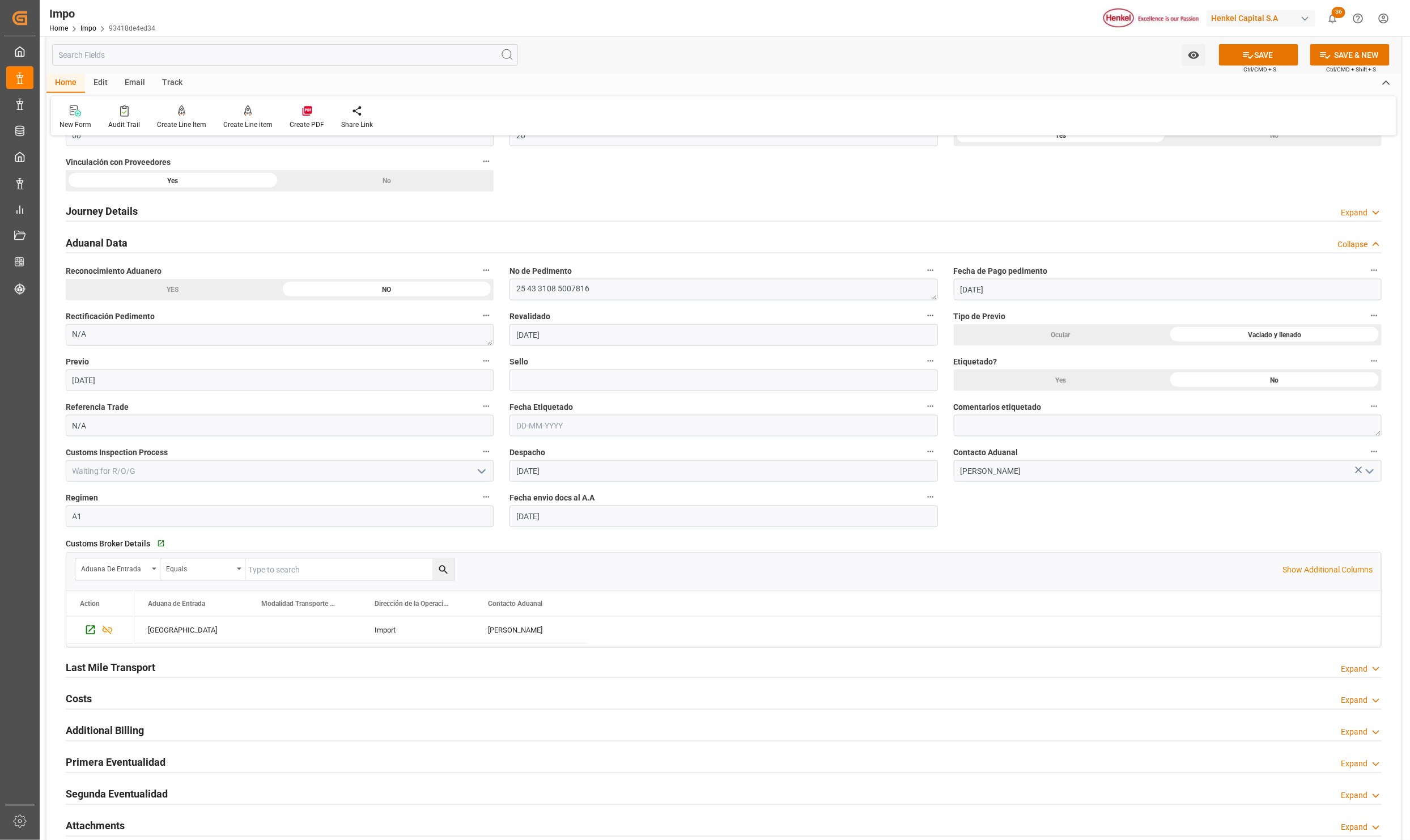
click at [106, 657] on div "Last Mile Transport Expand" at bounding box center [723, 668] width 1332 height 32
click at [122, 664] on h2 "Last Mile Transport" at bounding box center [110, 667] width 90 height 15
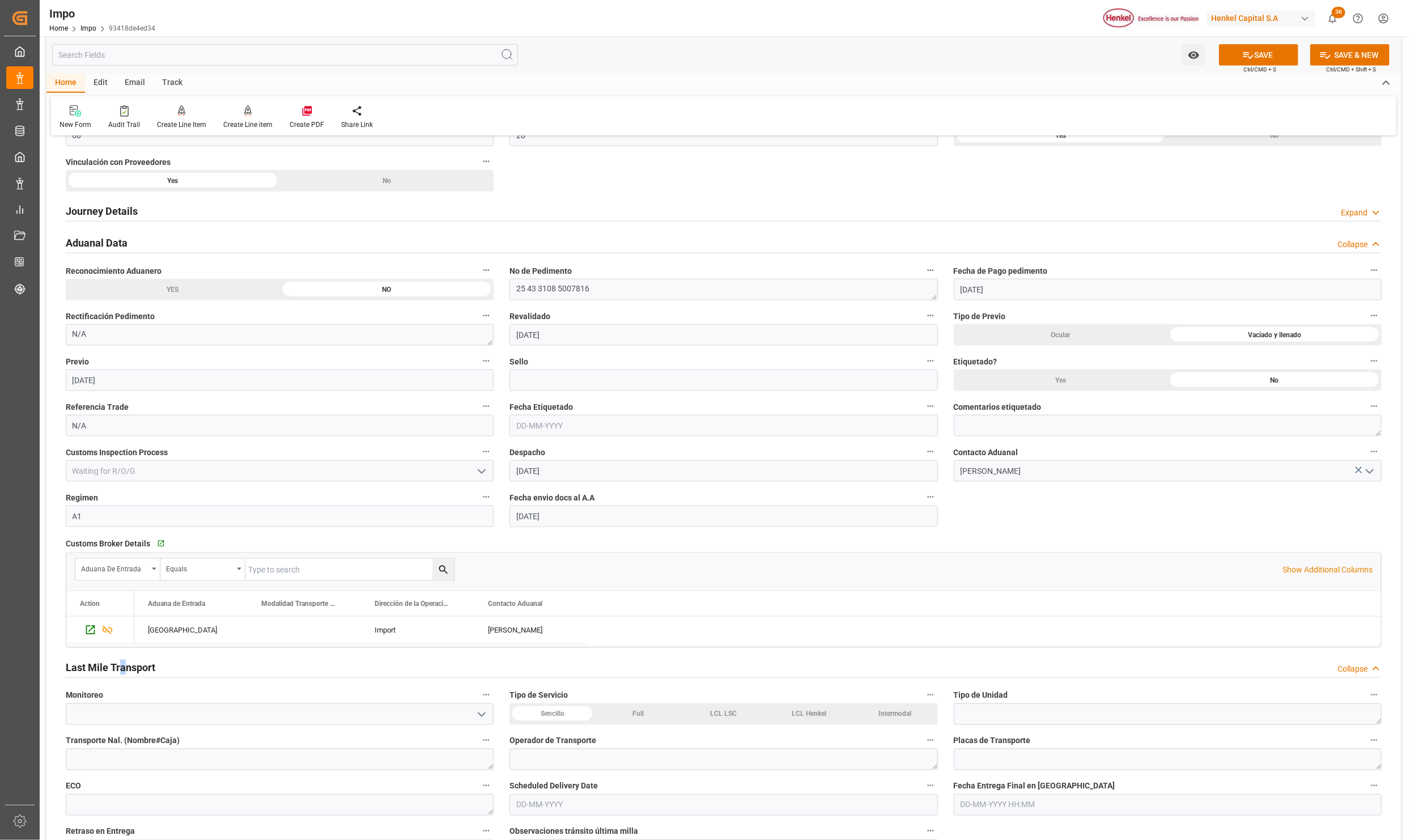
scroll to position [1020, 0]
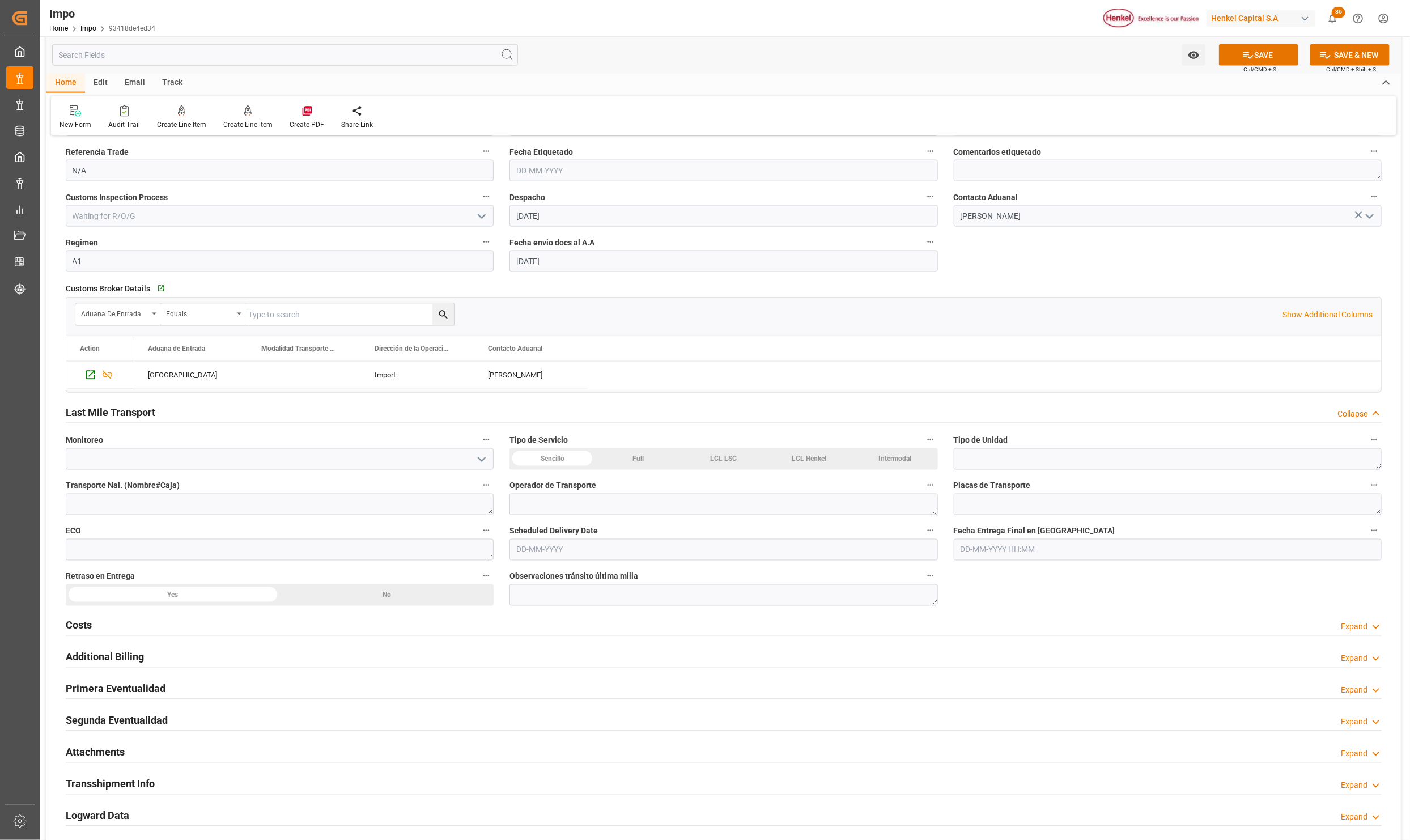
click at [552, 466] on div "Sencillo" at bounding box center [552, 459] width 85 height 21
click at [546, 551] on input "text" at bounding box center [723, 550] width 428 height 21
type input "15-10-2025"
click at [121, 754] on h2 "Attachments" at bounding box center [95, 752] width 59 height 15
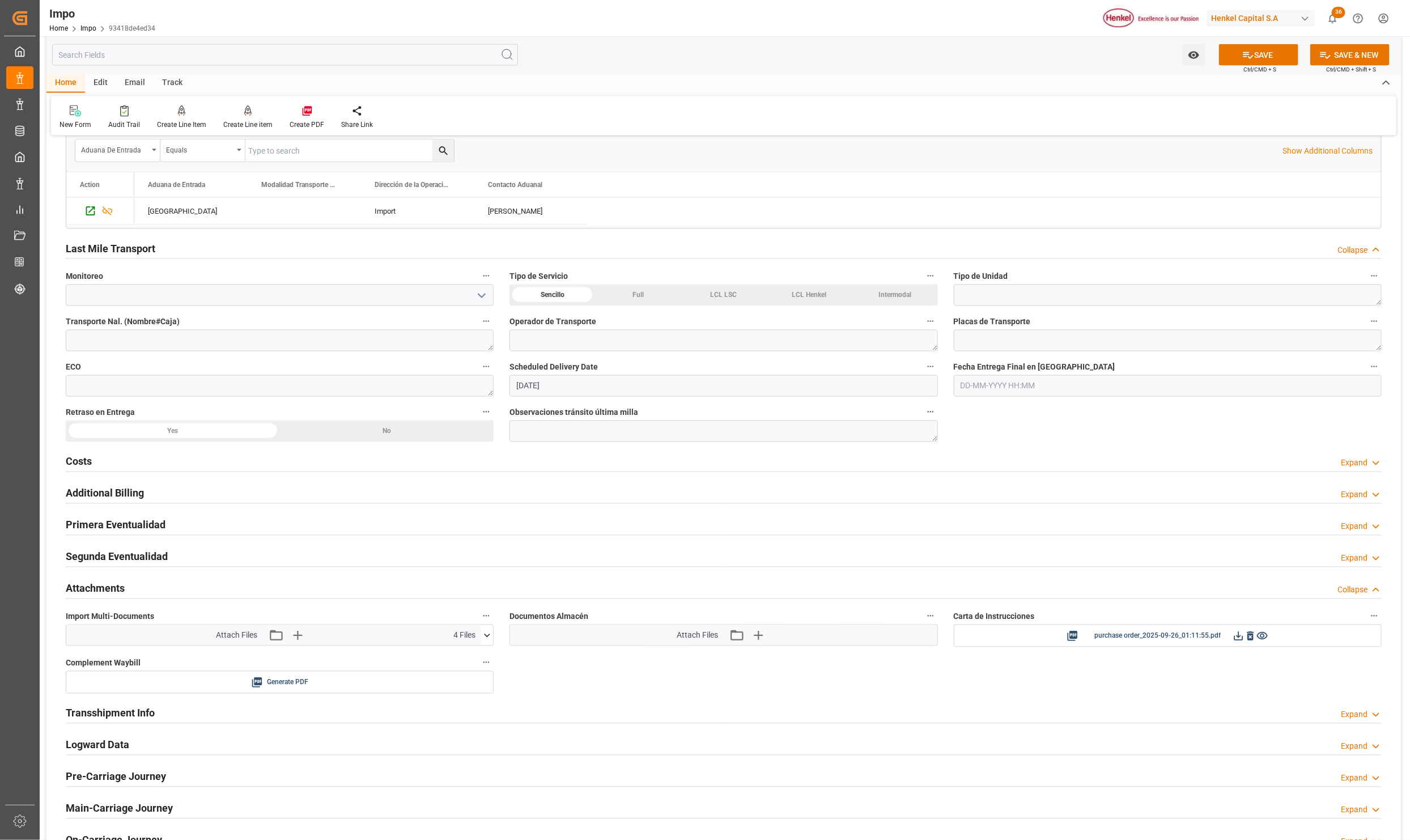
scroll to position [1190, 0]
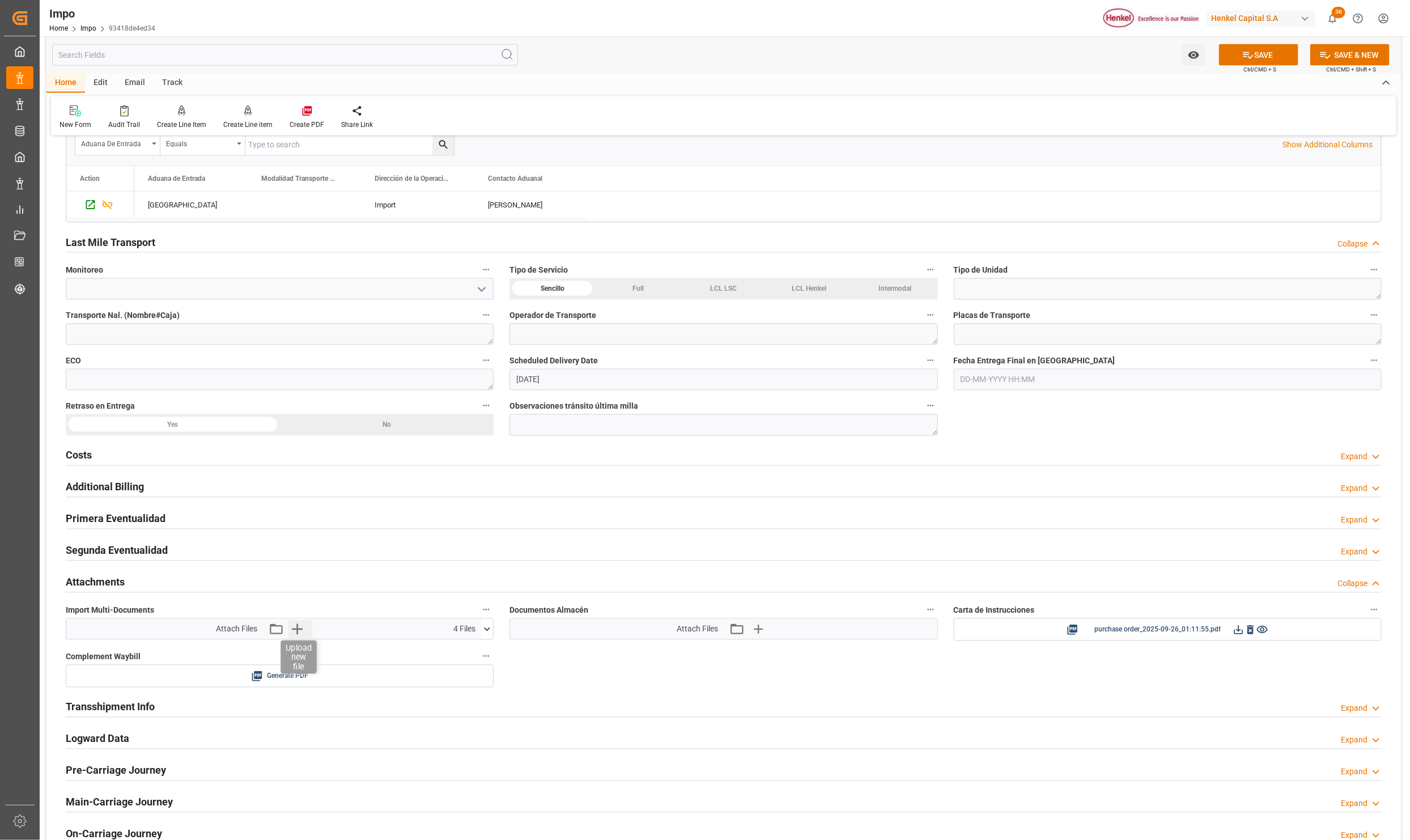
click at [296, 629] on icon "button" at bounding box center [297, 629] width 18 height 18
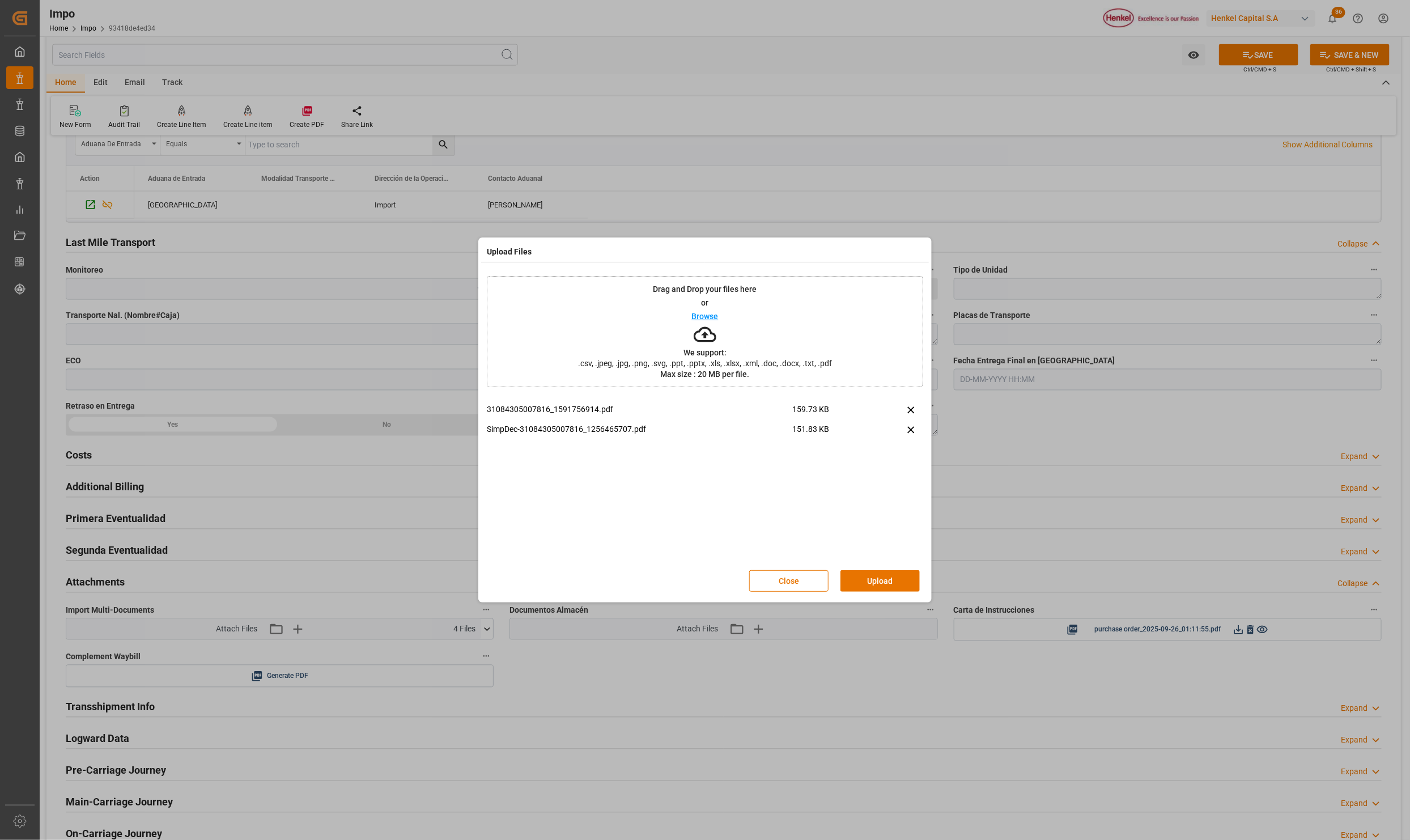
click at [855, 577] on button "Upload" at bounding box center [880, 581] width 79 height 21
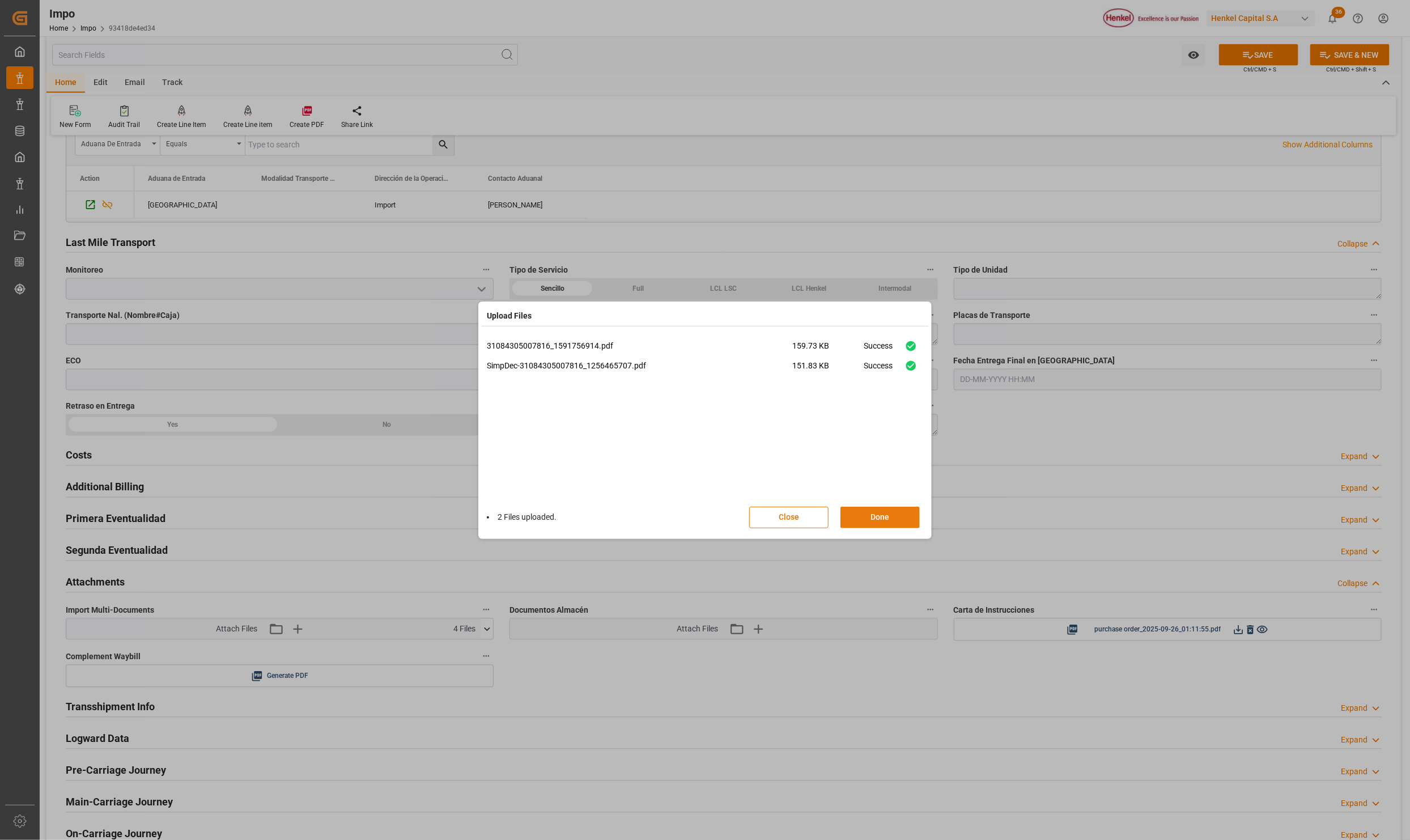
click at [884, 512] on button "Done" at bounding box center [880, 517] width 79 height 21
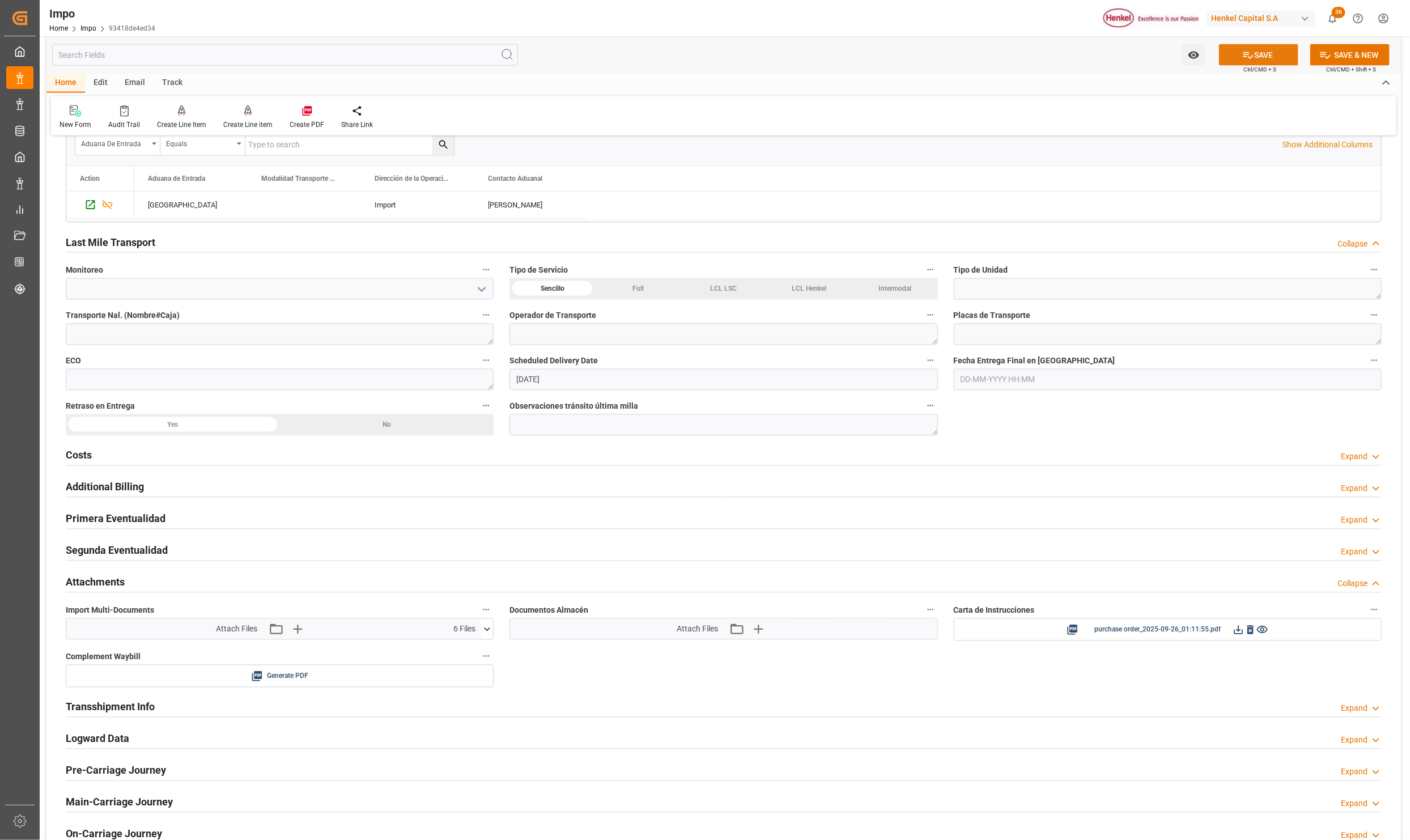
click at [1233, 55] on button "SAVE" at bounding box center [1259, 55] width 79 height 21
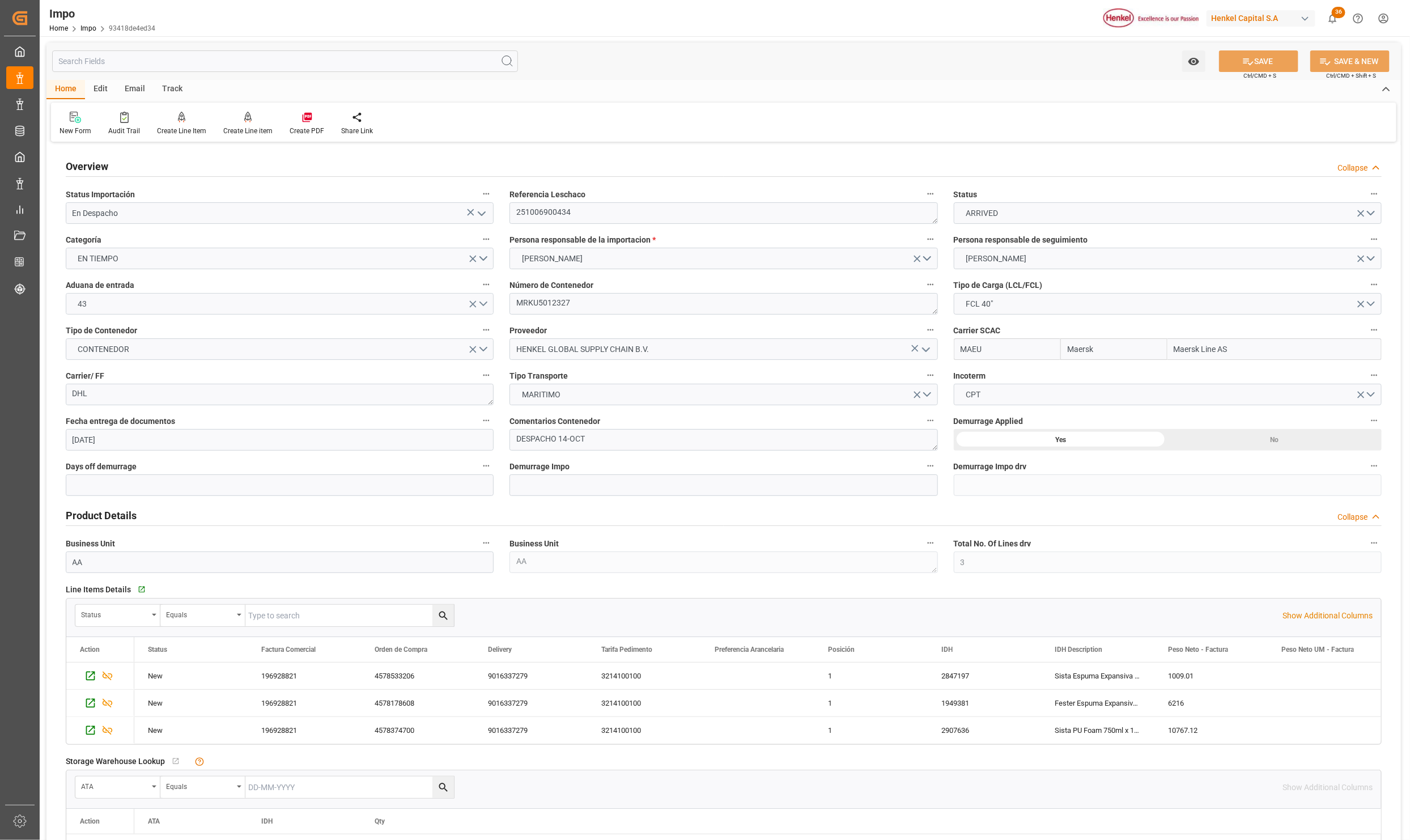
scroll to position [0, 0]
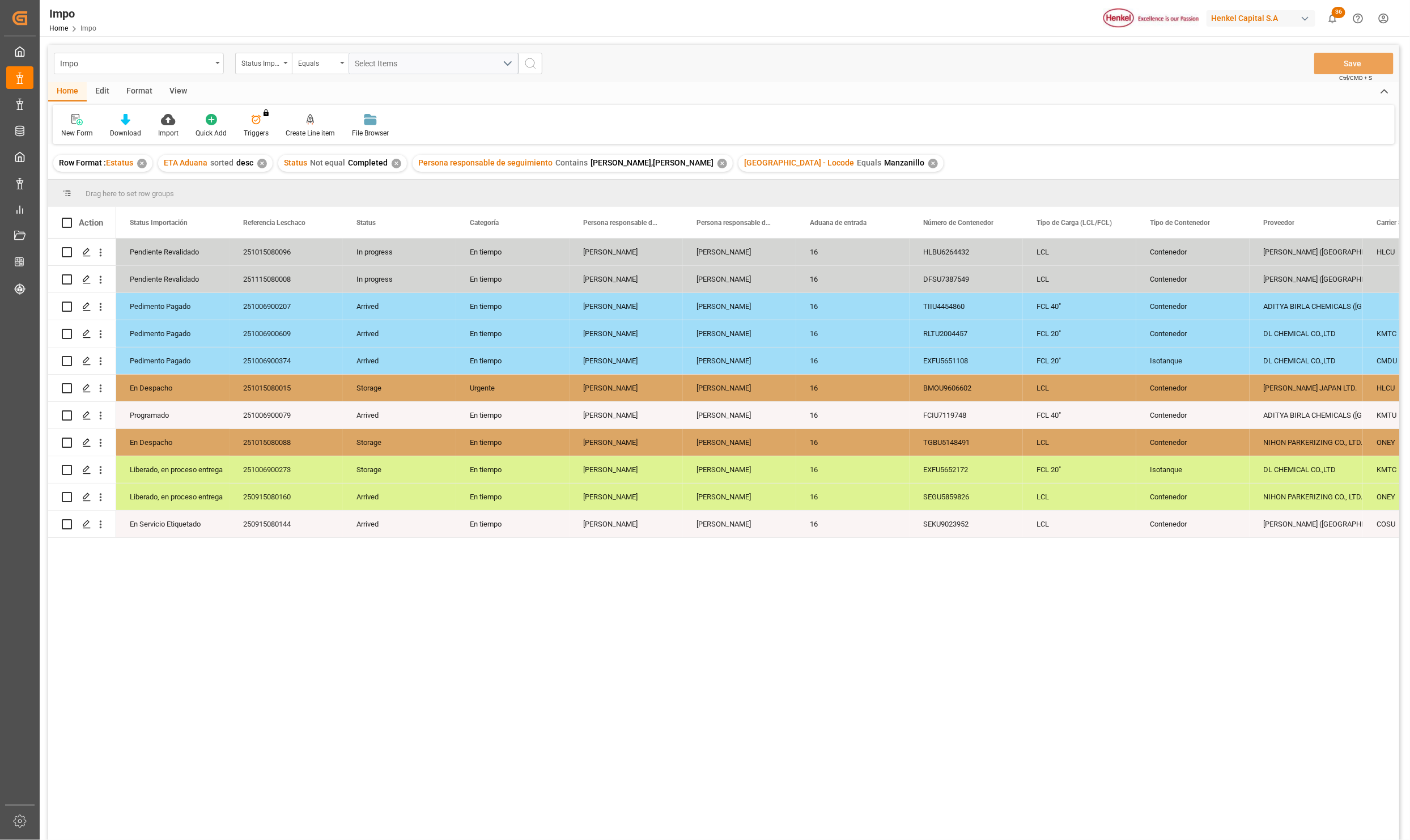
click at [181, 96] on div "View" at bounding box center [178, 92] width 34 height 19
click at [124, 129] on div "Standard Templates" at bounding box center [129, 133] width 57 height 10
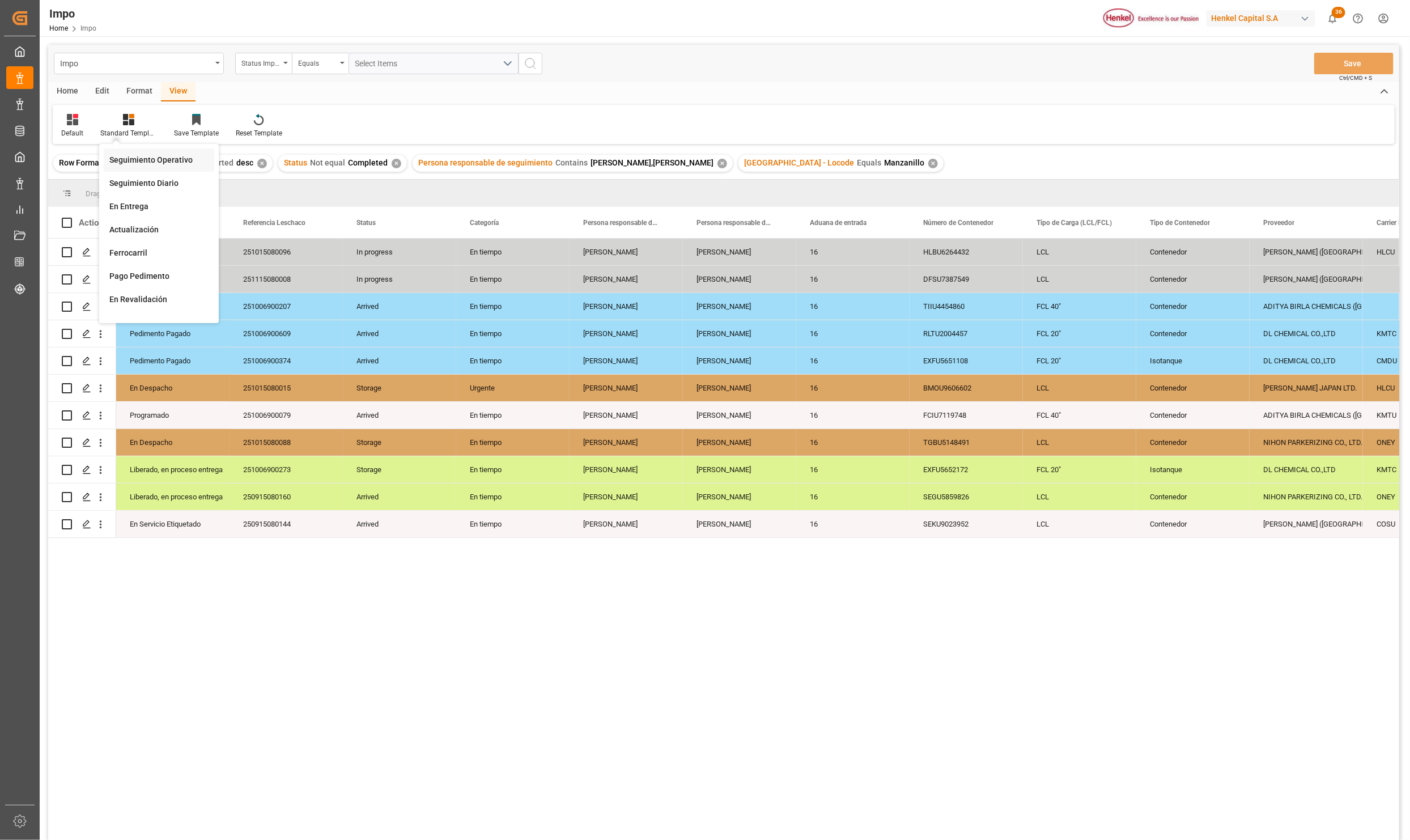
click at [141, 163] on div "Seguimiento Operativo" at bounding box center [158, 160] width 99 height 12
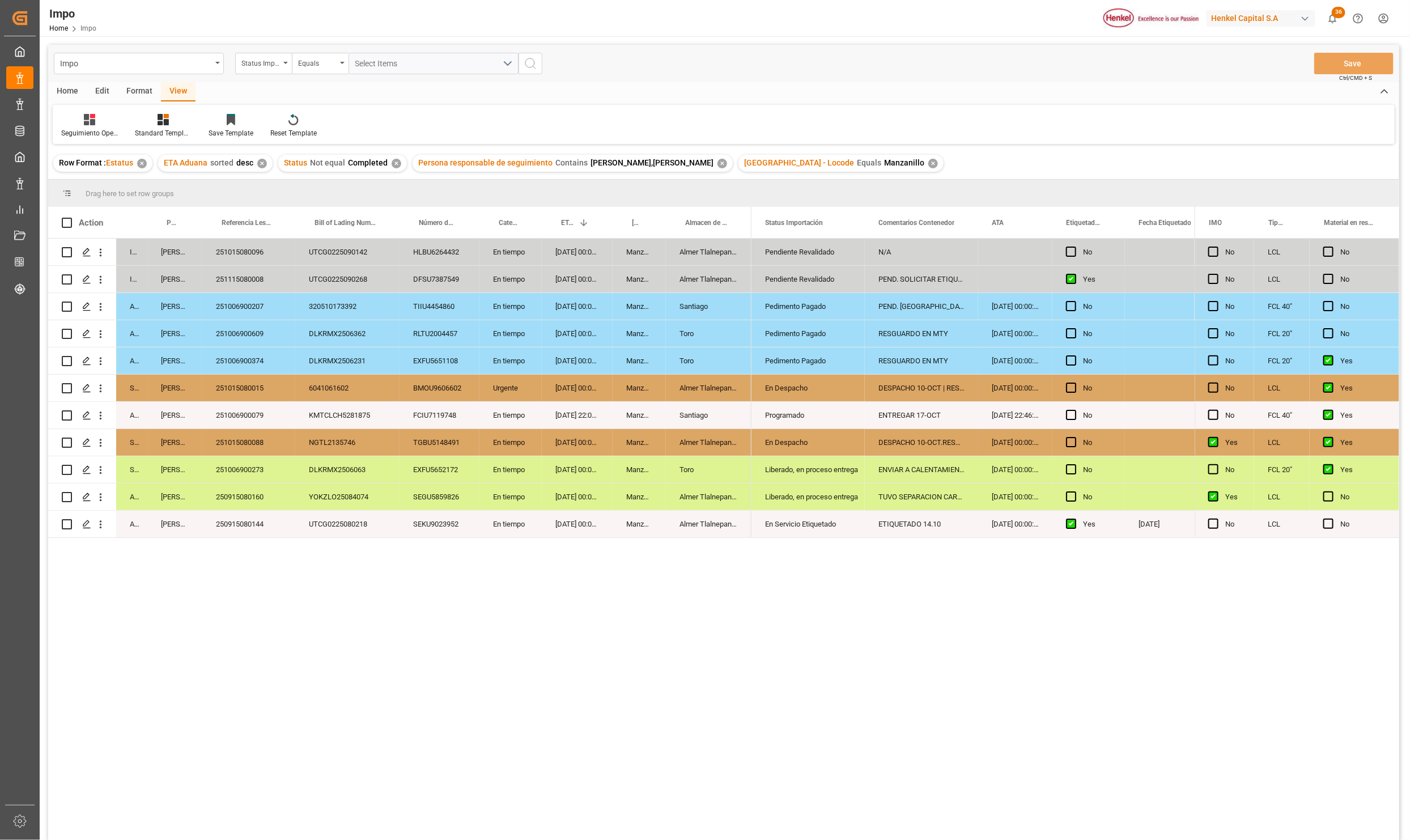
click at [292, 529] on div "250915080144" at bounding box center [249, 524] width 93 height 27
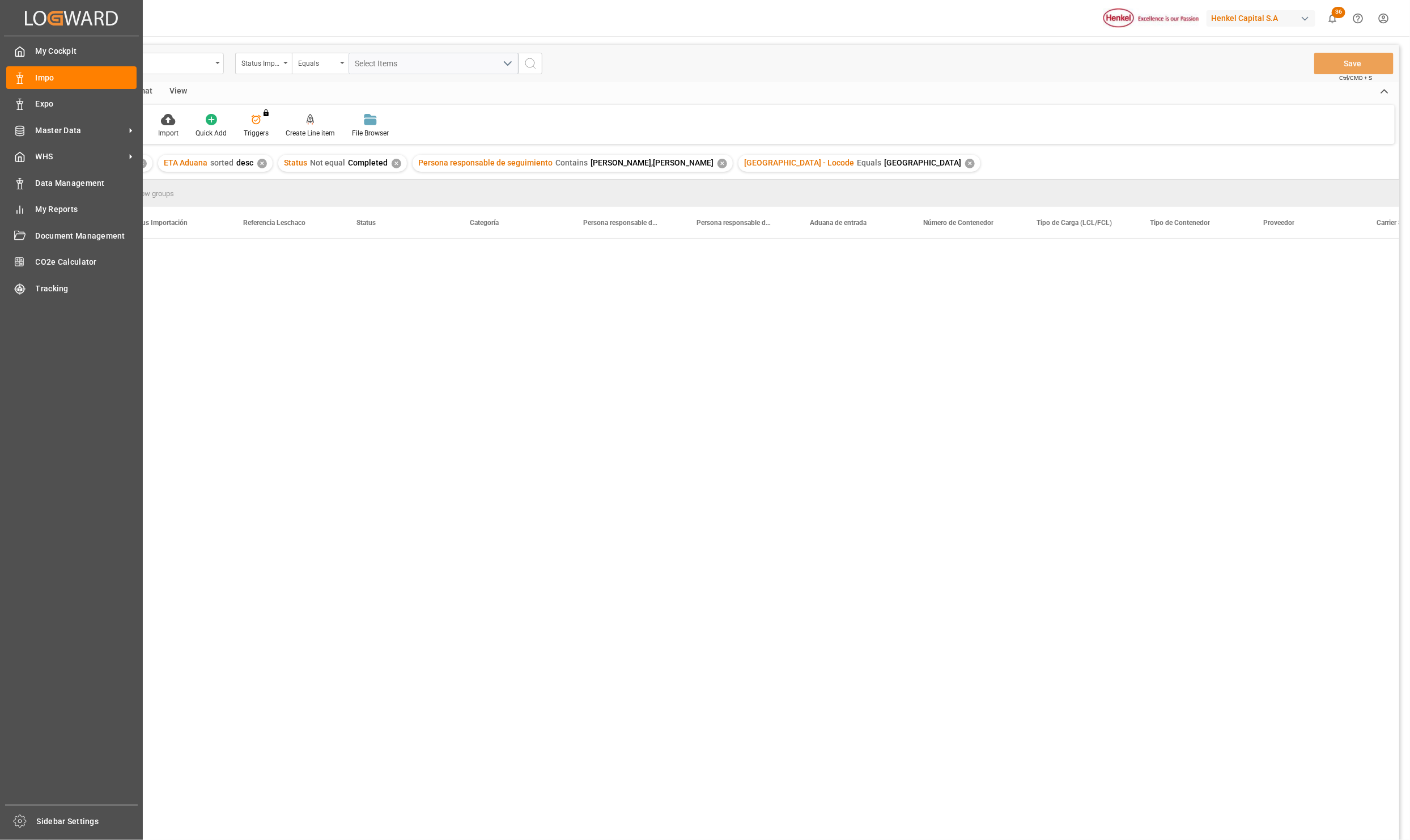
click at [183, 96] on div "View" at bounding box center [178, 92] width 34 height 19
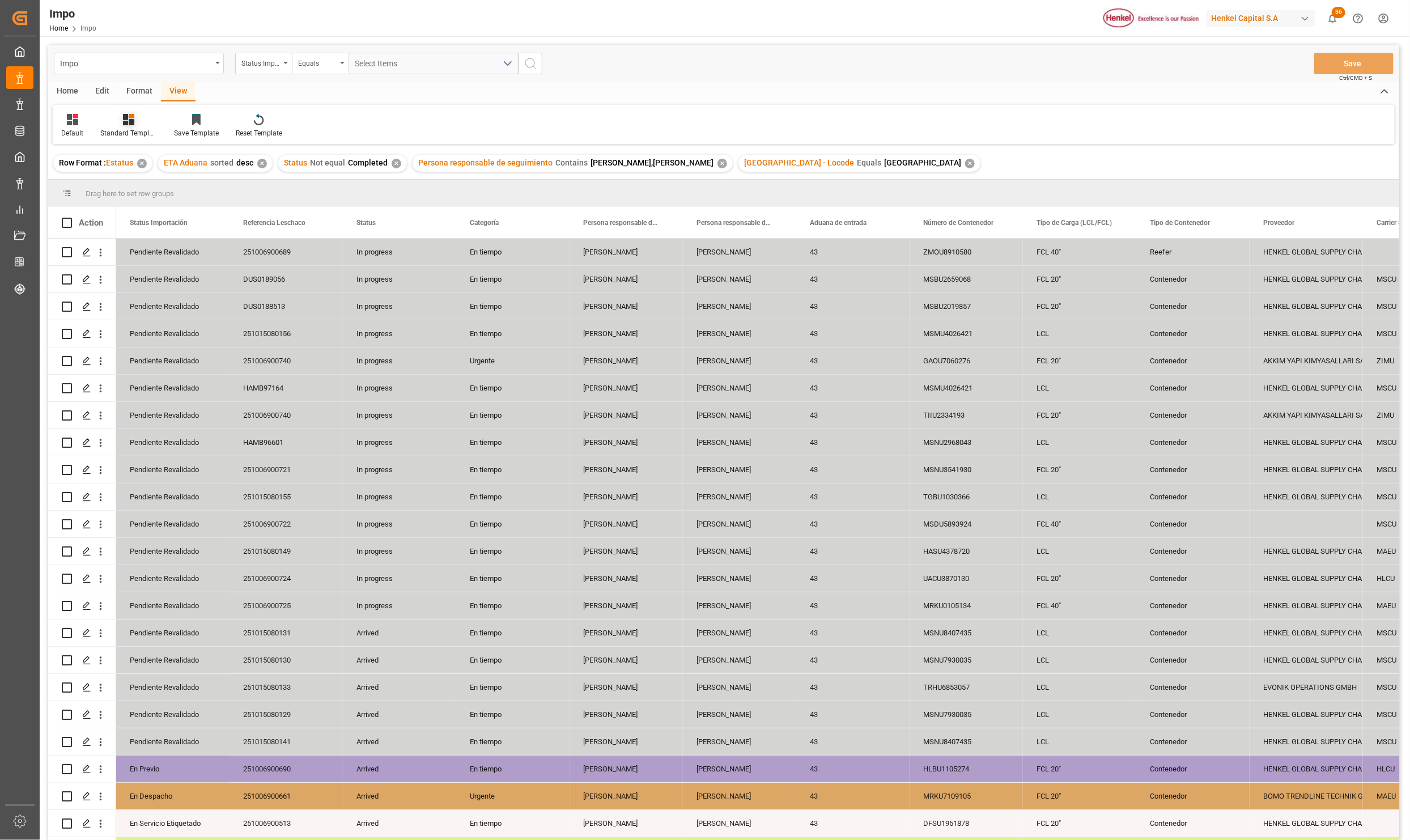
click at [145, 125] on div at bounding box center [129, 119] width 57 height 12
click at [148, 155] on div "Seguimiento Operativo" at bounding box center [158, 160] width 99 height 12
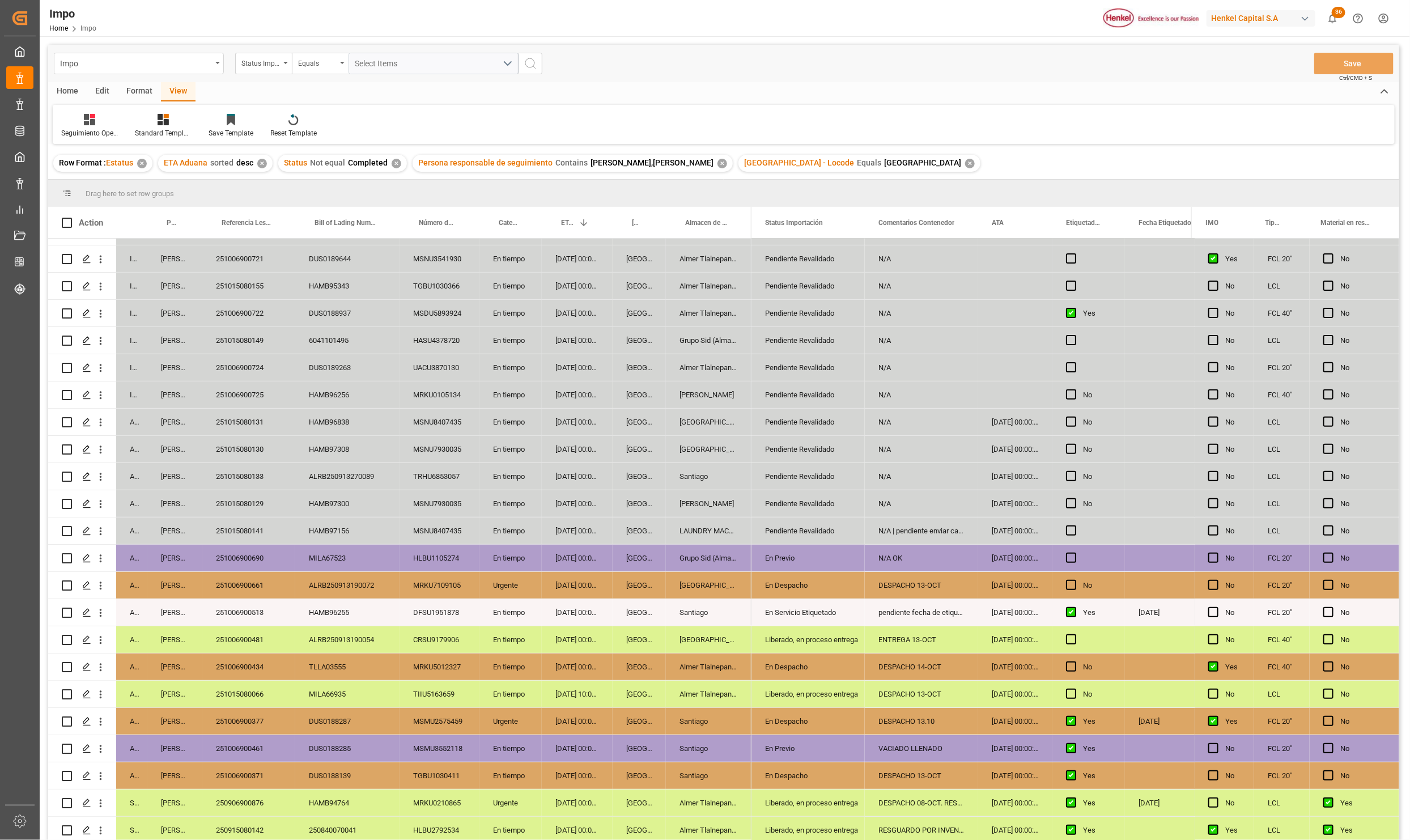
scroll to position [214, 0]
click at [256, 663] on div "251006900434" at bounding box center [249, 667] width 93 height 27
click at [253, 582] on div "251006900661" at bounding box center [249, 585] width 93 height 27
click at [259, 553] on div "251006900690" at bounding box center [249, 558] width 93 height 27
click at [574, 521] on div "09-10-2025 00:00:00" at bounding box center [577, 530] width 71 height 27
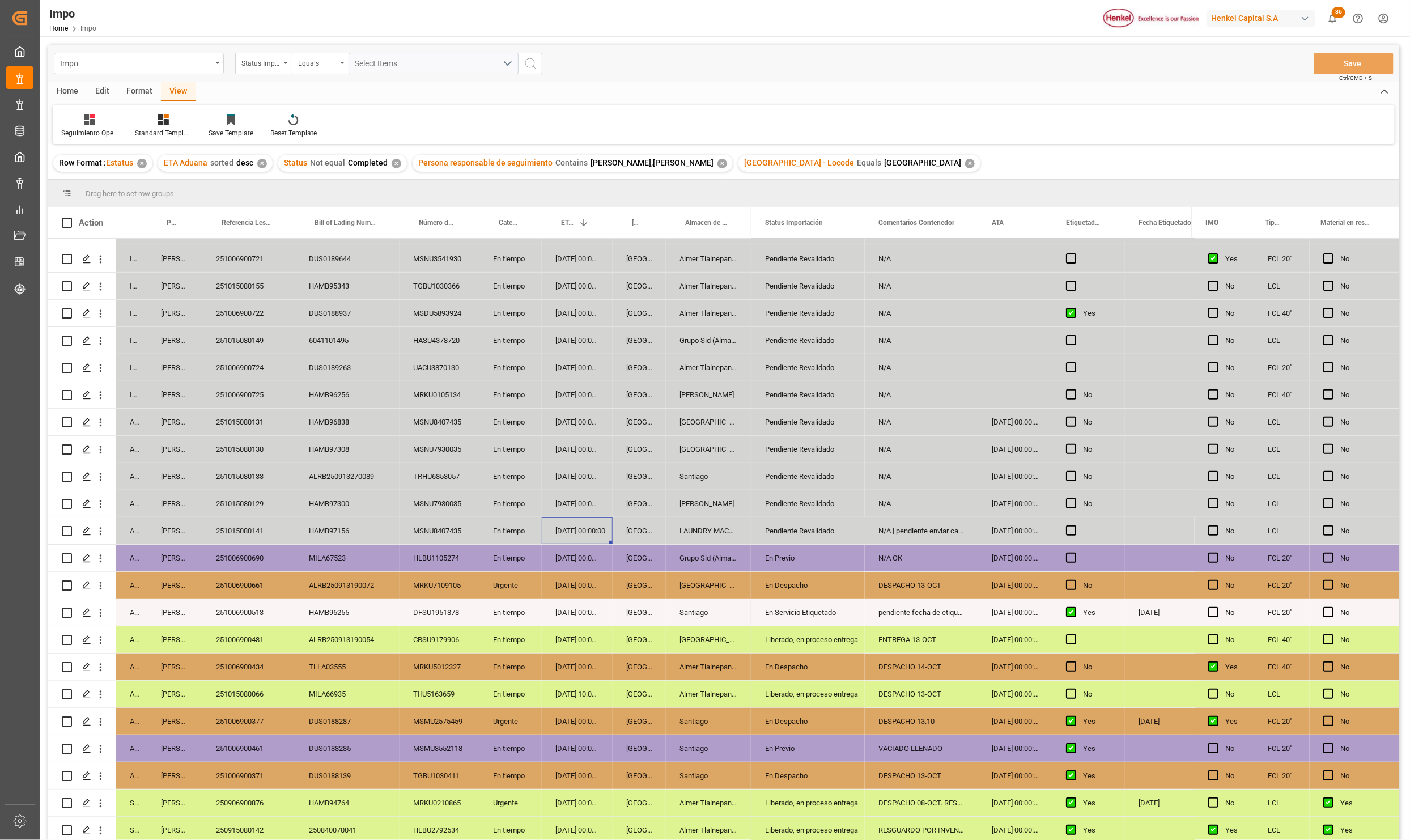
click at [574, 499] on div "10-10-2025 00:00:00" at bounding box center [577, 503] width 71 height 27
click at [574, 475] on div "10-10-2025 00:00:00" at bounding box center [577, 476] width 71 height 27
click at [569, 442] on div "10-10-2025 00:00:00" at bounding box center [577, 449] width 71 height 27
click at [566, 416] on div "10-10-2025 00:00:00" at bounding box center [577, 422] width 71 height 27
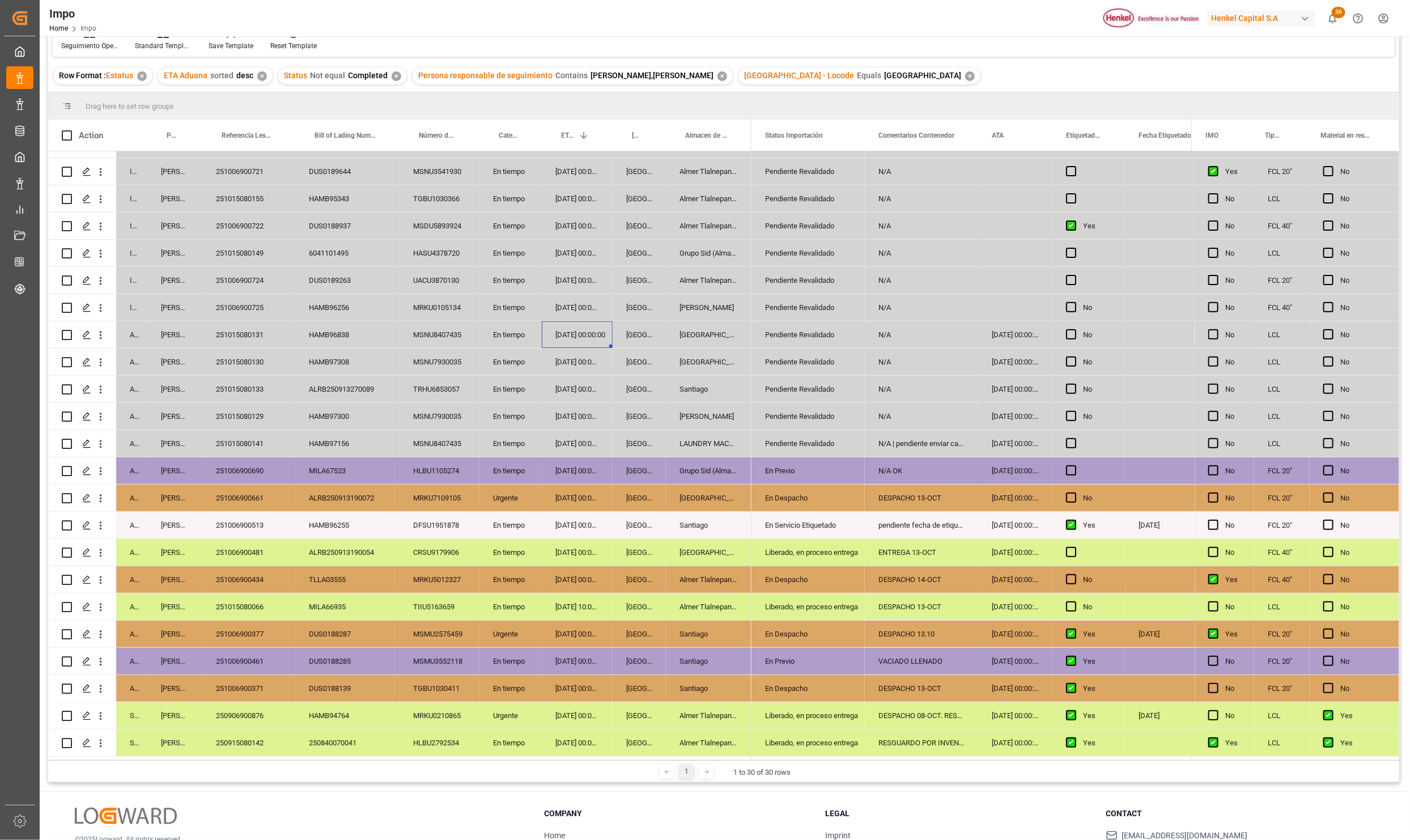
scroll to position [168, 0]
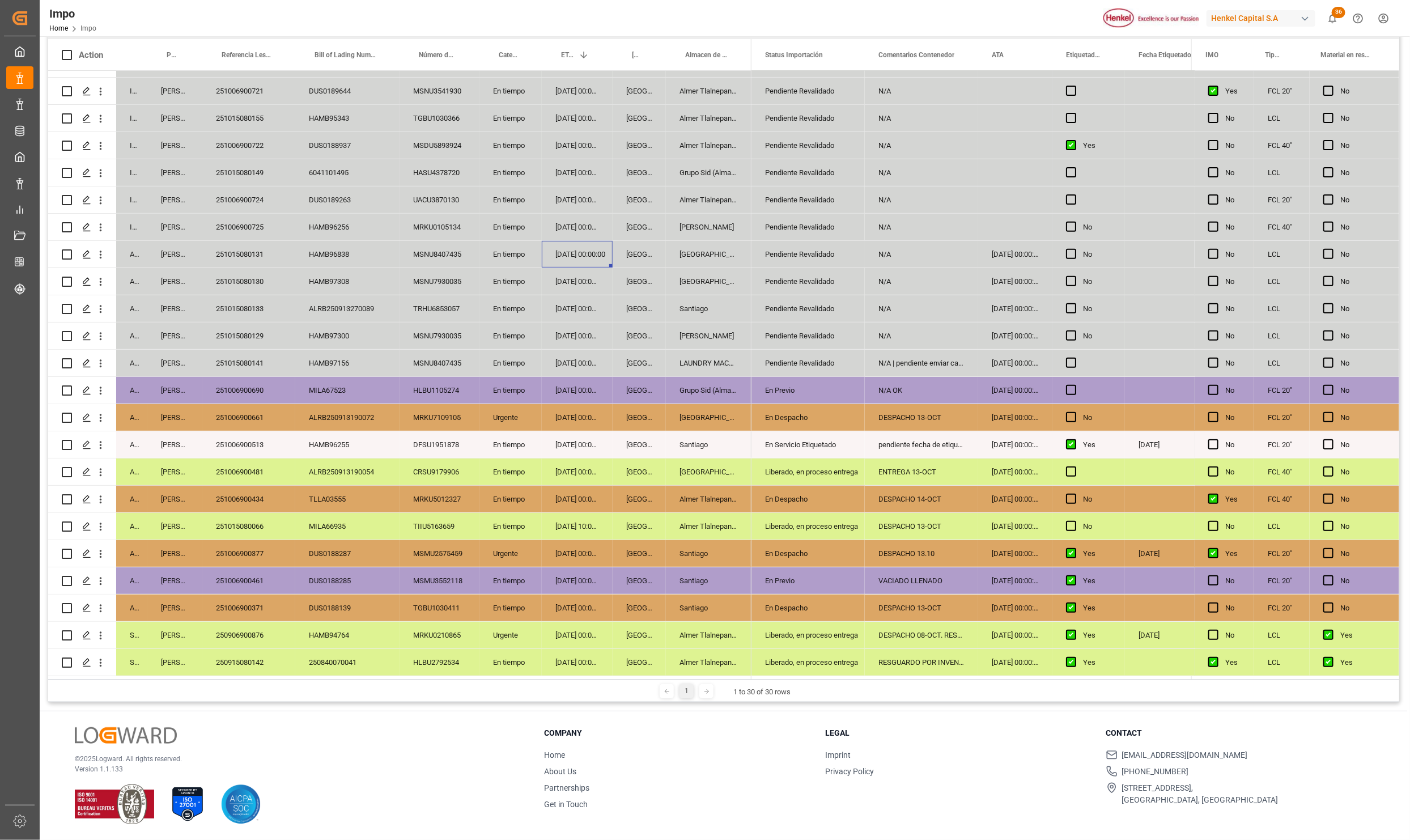
click at [284, 622] on div "250906900876" at bounding box center [249, 635] width 93 height 27
click at [247, 604] on div "251006900371" at bounding box center [249, 607] width 93 height 27
click at [260, 631] on div "250906900876" at bounding box center [249, 635] width 93 height 27
click at [247, 654] on div "250915080142" at bounding box center [249, 662] width 93 height 27
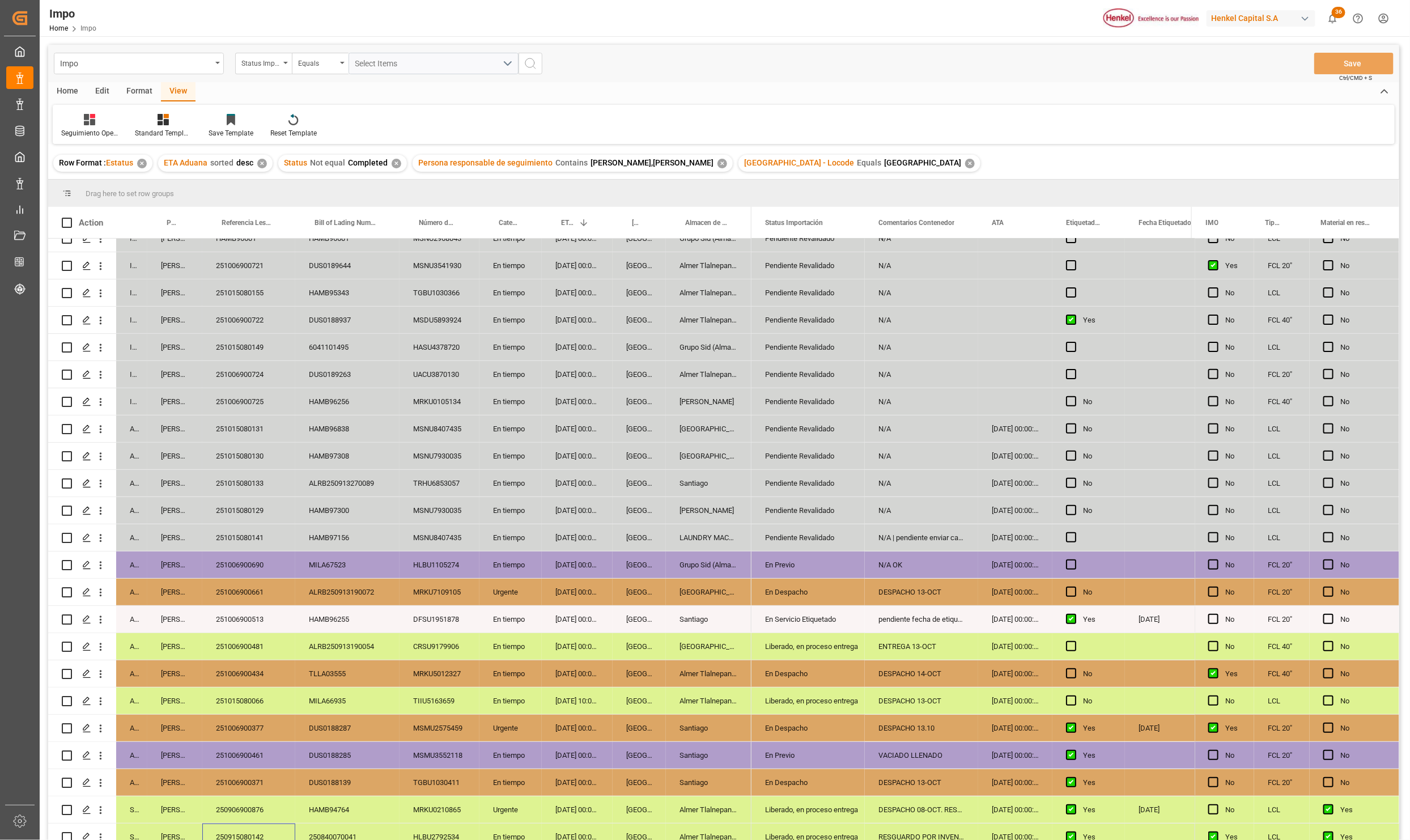
scroll to position [214, 0]
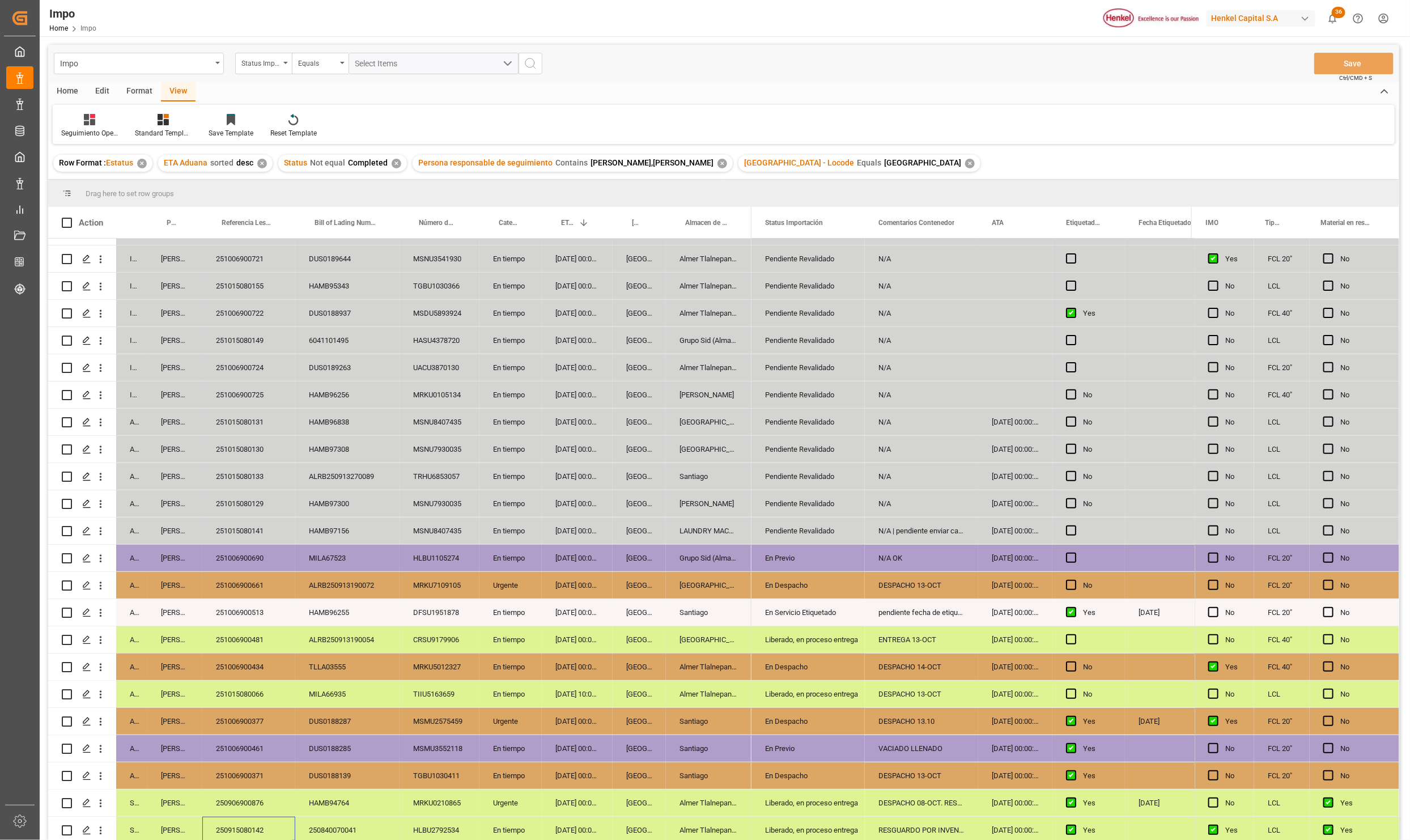
click at [502, 647] on div "En tiempo" at bounding box center [510, 639] width 62 height 27
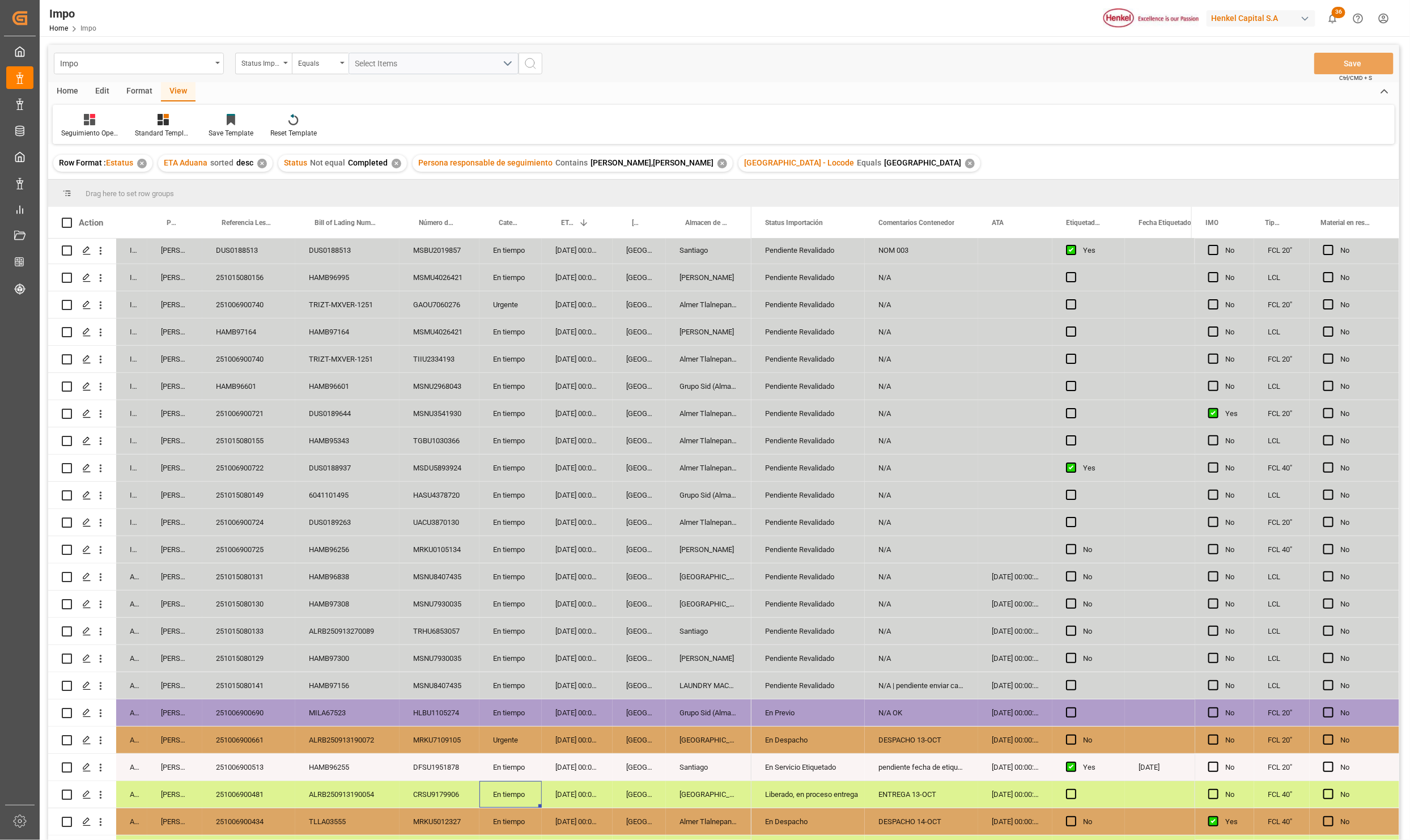
scroll to position [85, 0]
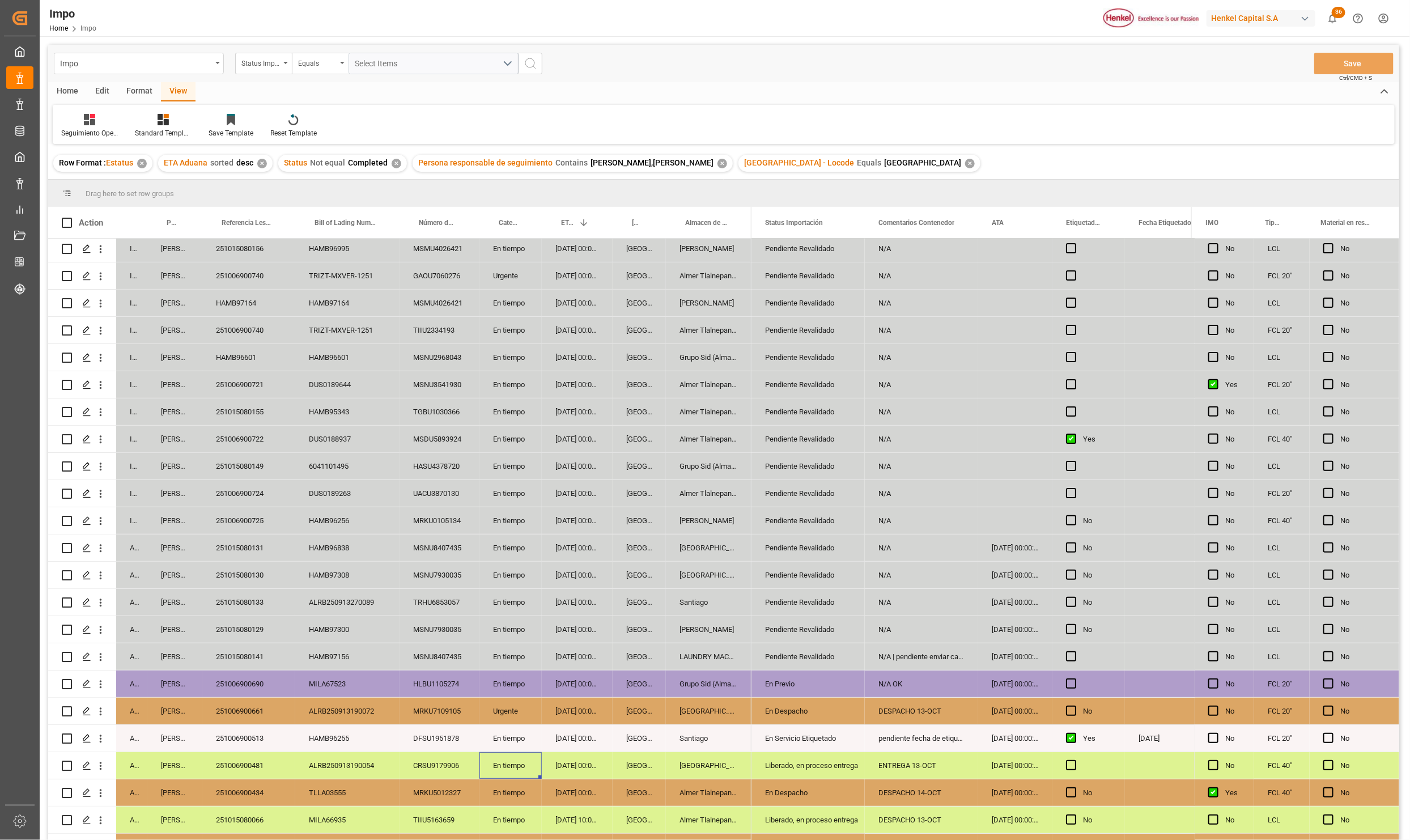
click at [330, 699] on div "ALRB250913190072" at bounding box center [348, 711] width 104 height 27
click at [255, 711] on div "251006900661" at bounding box center [249, 711] width 93 height 27
click at [370, 716] on div "ALRB250913190072" at bounding box center [348, 711] width 104 height 27
click at [347, 706] on div "ALRB250913190072" at bounding box center [348, 711] width 104 height 27
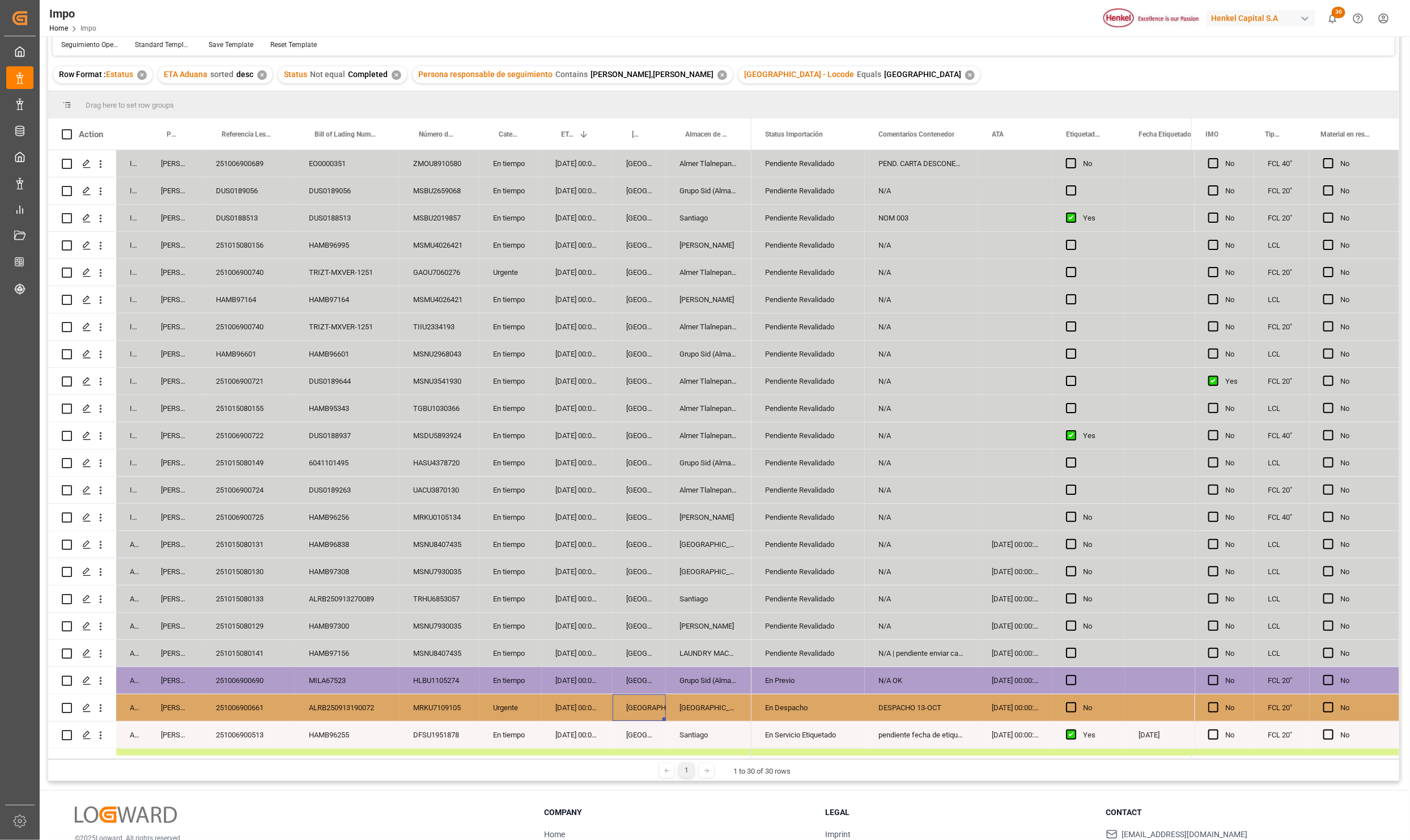
scroll to position [0, 0]
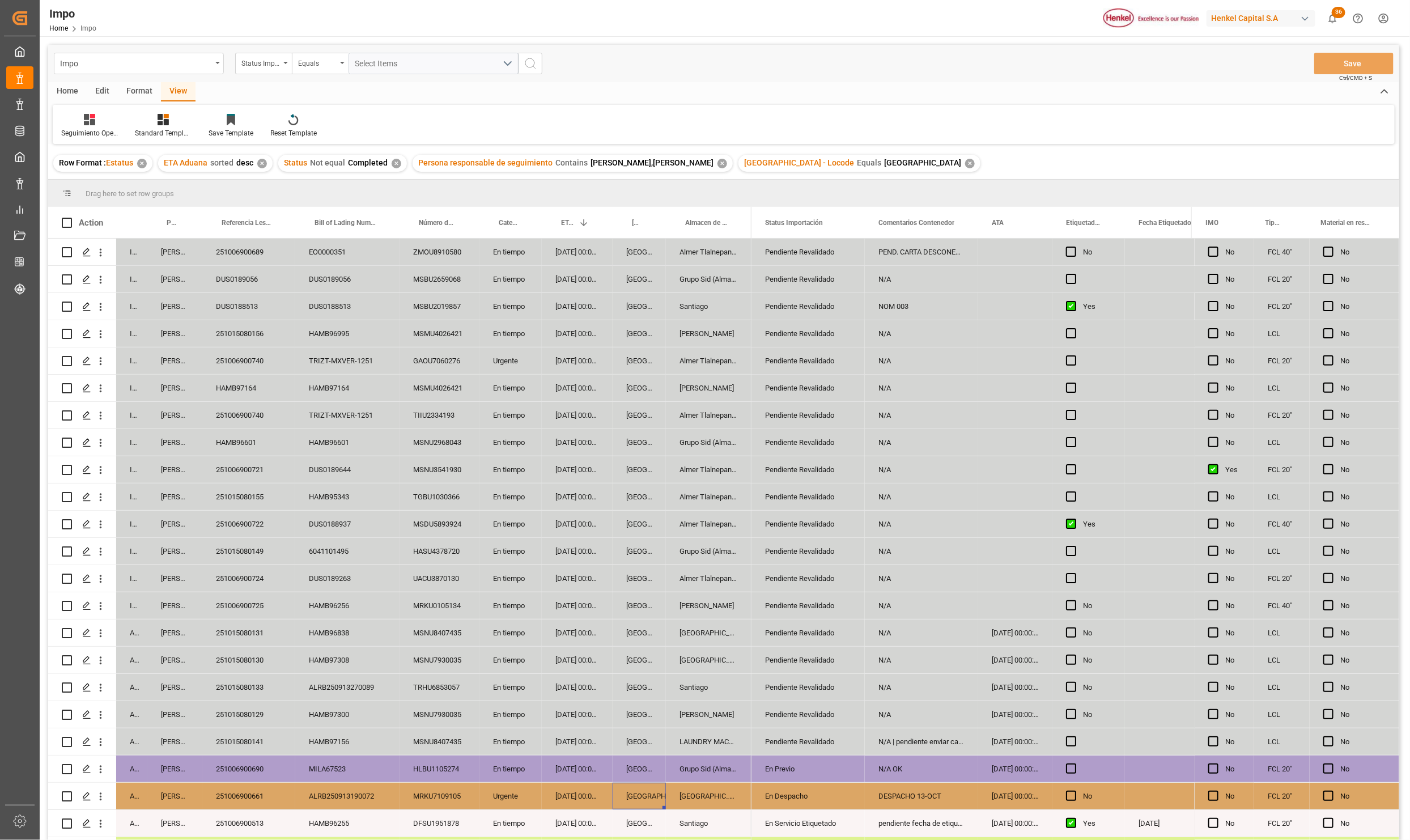
drag, startPoint x: 322, startPoint y: 602, endPoint x: 370, endPoint y: 652, distance: 69.3
click at [322, 602] on div "HAMB96256" at bounding box center [348, 605] width 104 height 27
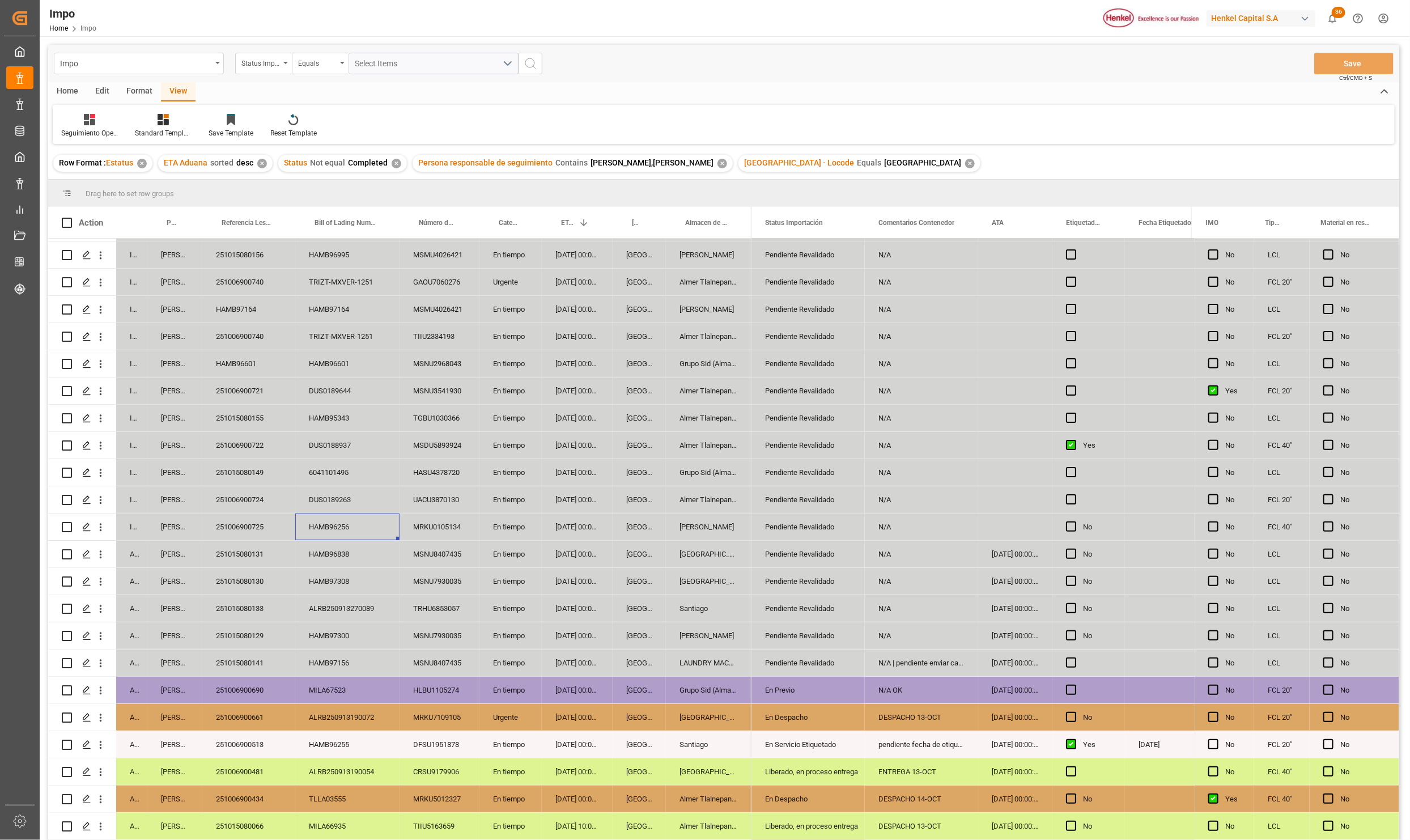
scroll to position [214, 0]
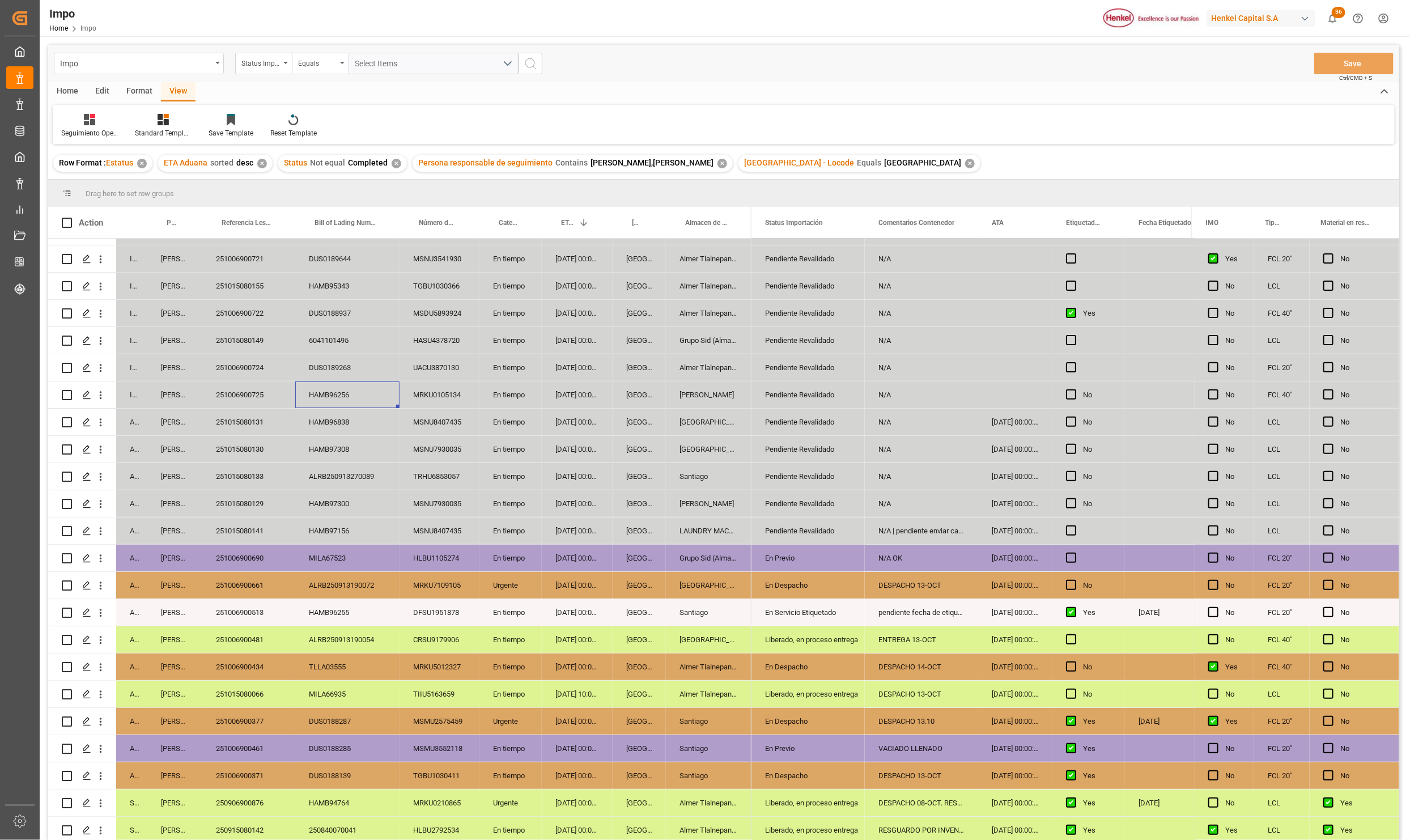
click at [359, 658] on div "TLLA03555" at bounding box center [348, 667] width 104 height 27
click at [410, 586] on div "MRKU7109105" at bounding box center [440, 585] width 80 height 27
click at [781, 587] on div "En Despacho" at bounding box center [808, 586] width 86 height 26
click at [801, 637] on div "Liberado, en proceso entrega" at bounding box center [808, 640] width 86 height 26
click at [784, 592] on div "En Despacho" at bounding box center [808, 586] width 86 height 26
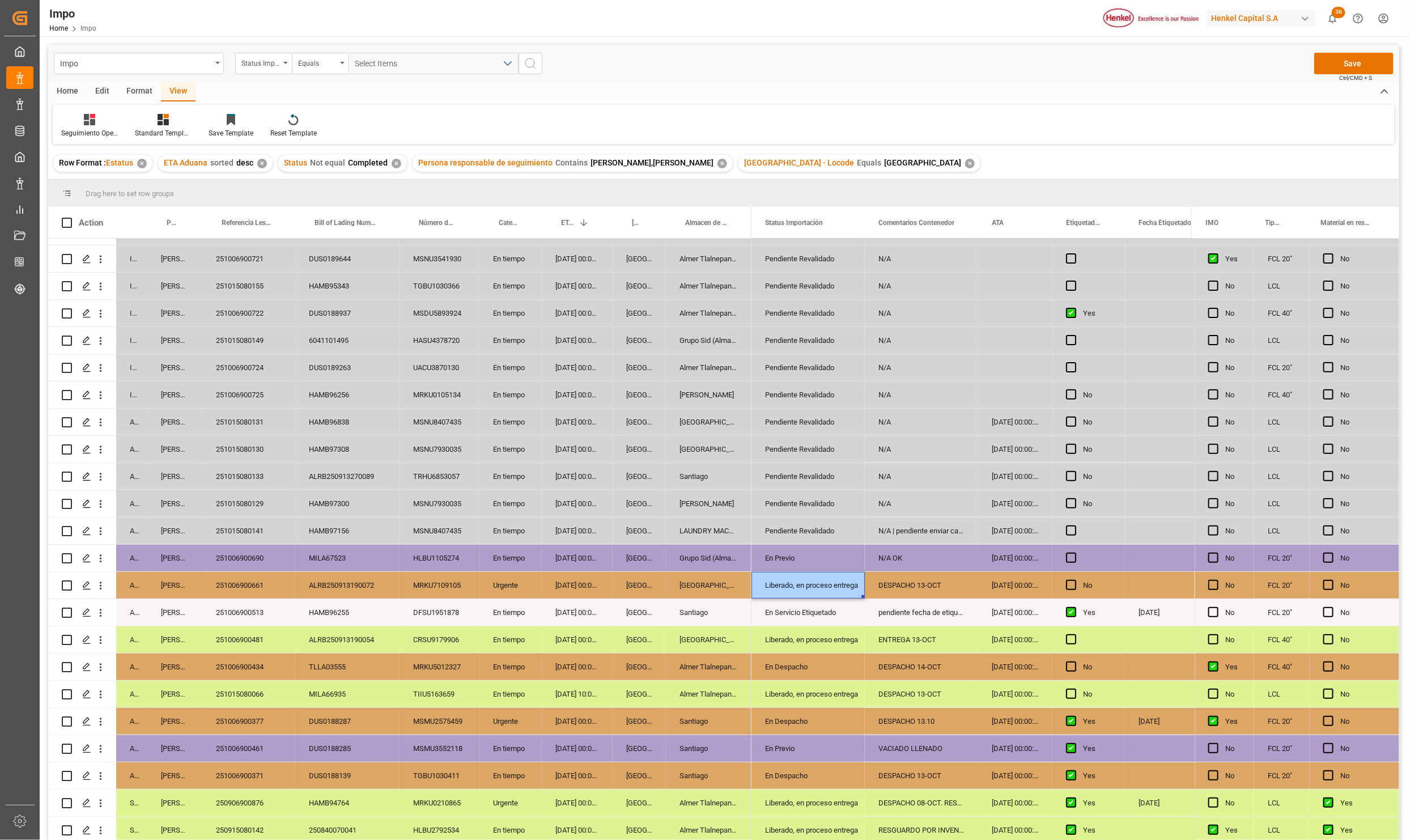
click at [785, 640] on div "Liberado, en proceso entrega" at bounding box center [808, 640] width 86 height 26
click at [1339, 61] on button "Save" at bounding box center [1354, 63] width 79 height 21
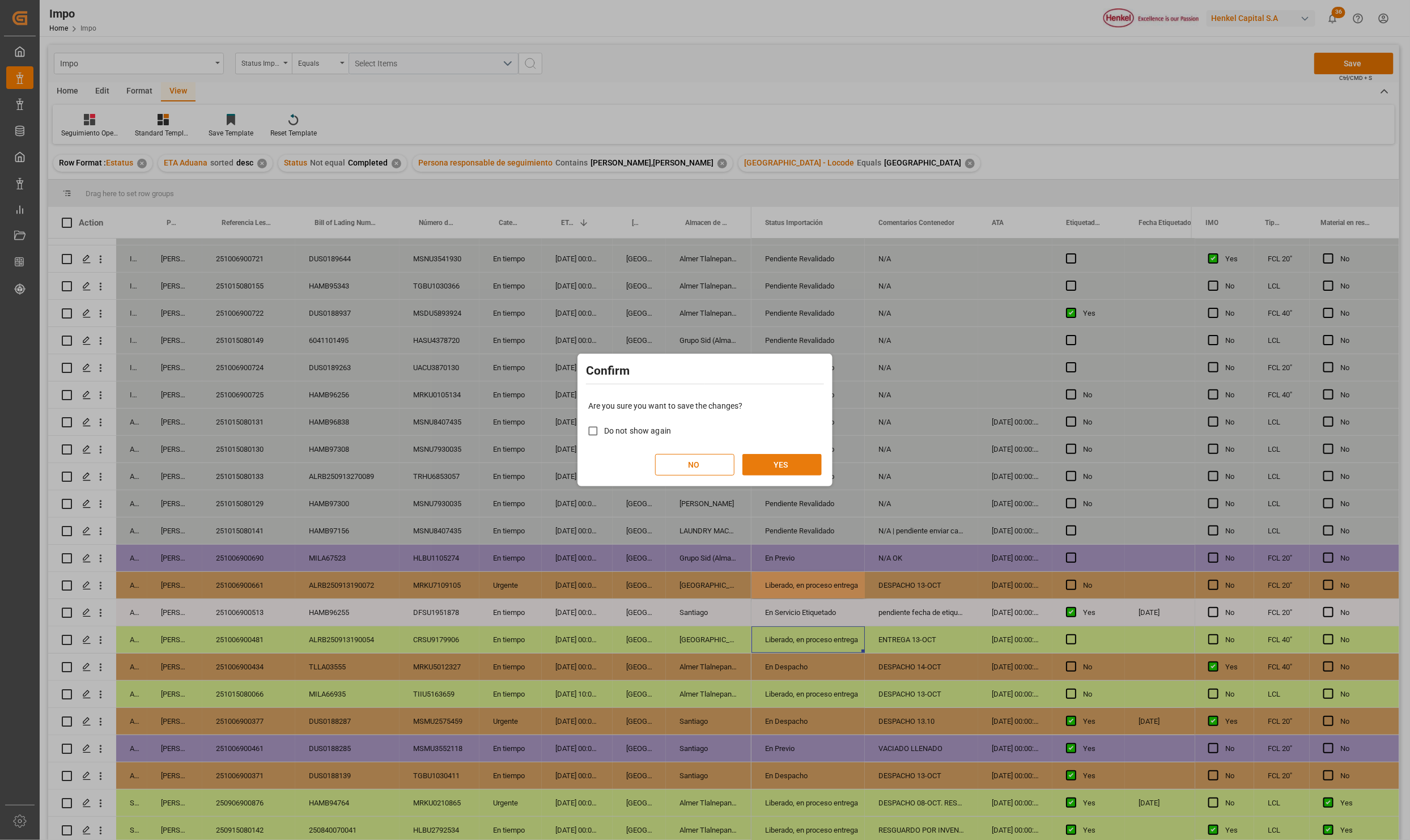
click at [807, 457] on button "YES" at bounding box center [782, 464] width 79 height 21
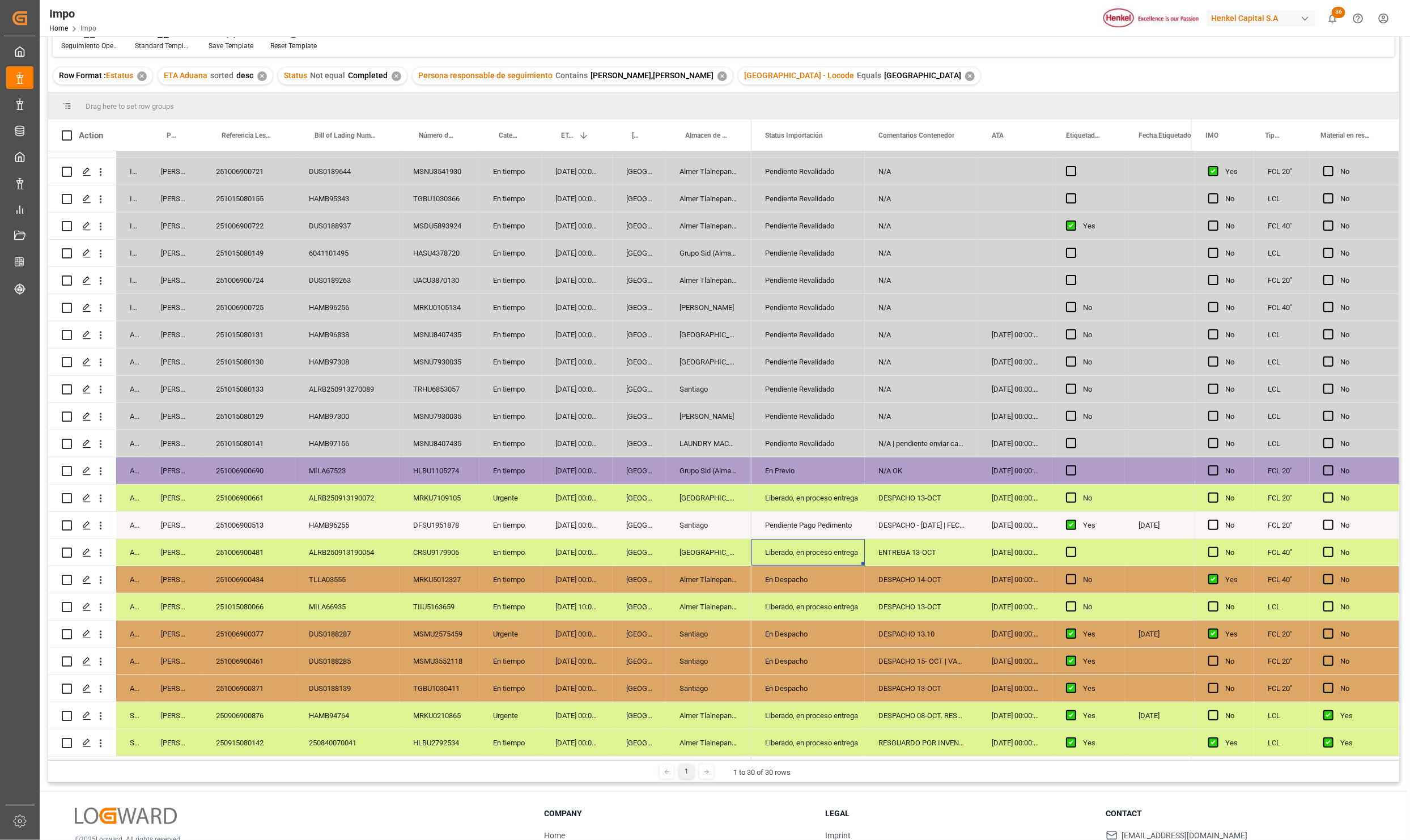
scroll to position [168, 0]
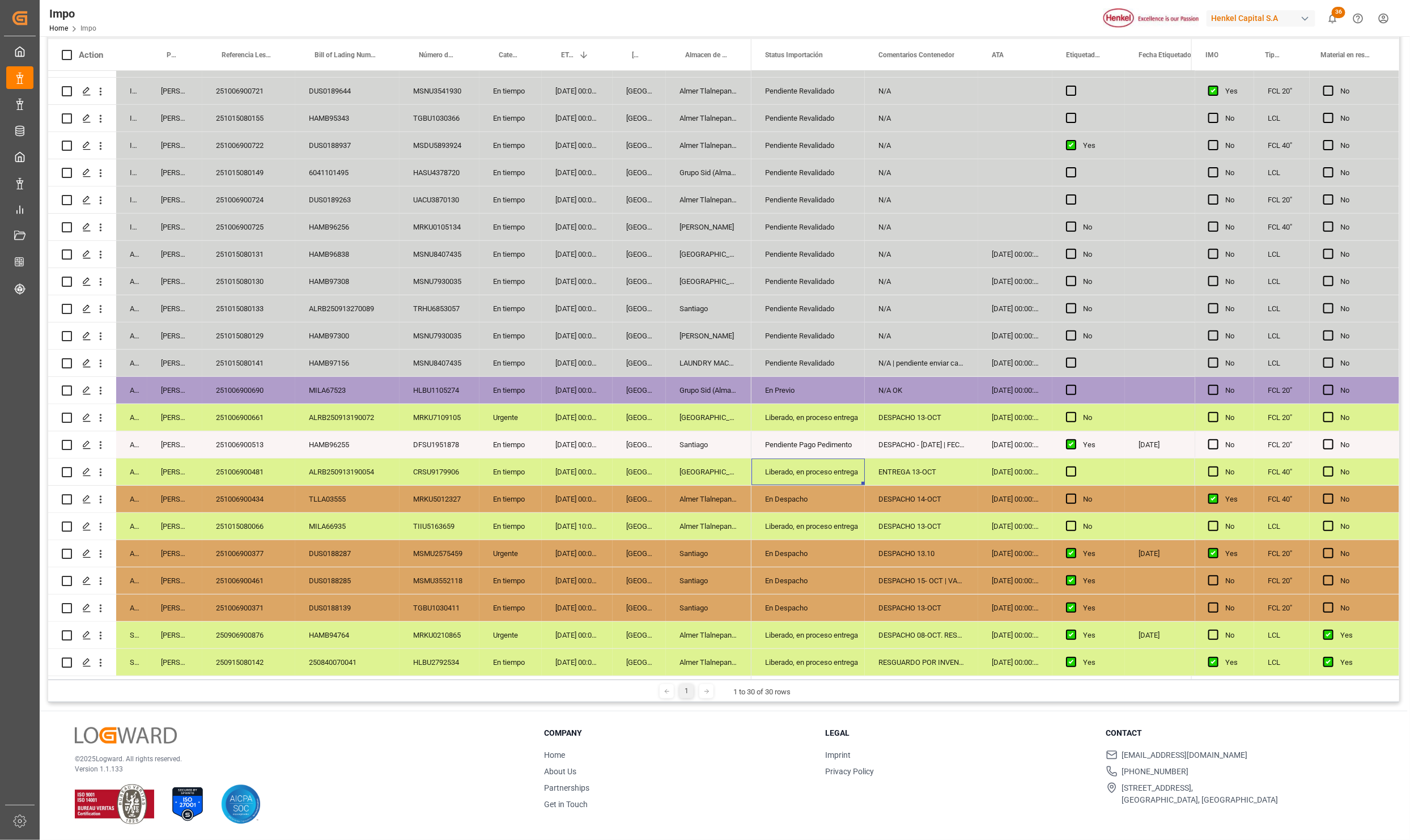
click at [257, 546] on div "251006900377" at bounding box center [249, 553] width 93 height 27
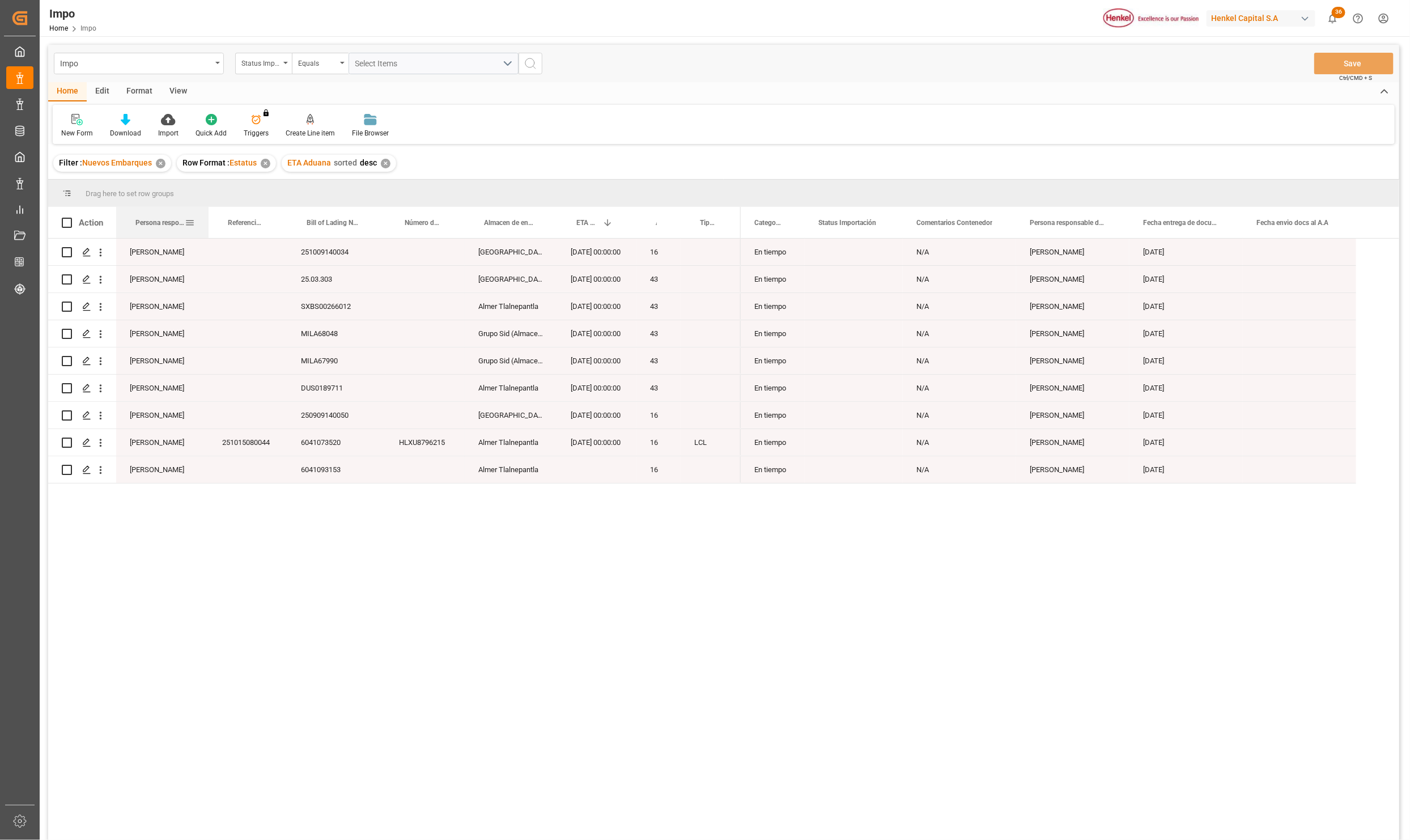
drag, startPoint x: 167, startPoint y: 216, endPoint x: 208, endPoint y: 211, distance: 41.3
click at [208, 211] on div at bounding box center [209, 222] width 5 height 31
